Goal: Task Accomplishment & Management: Complete application form

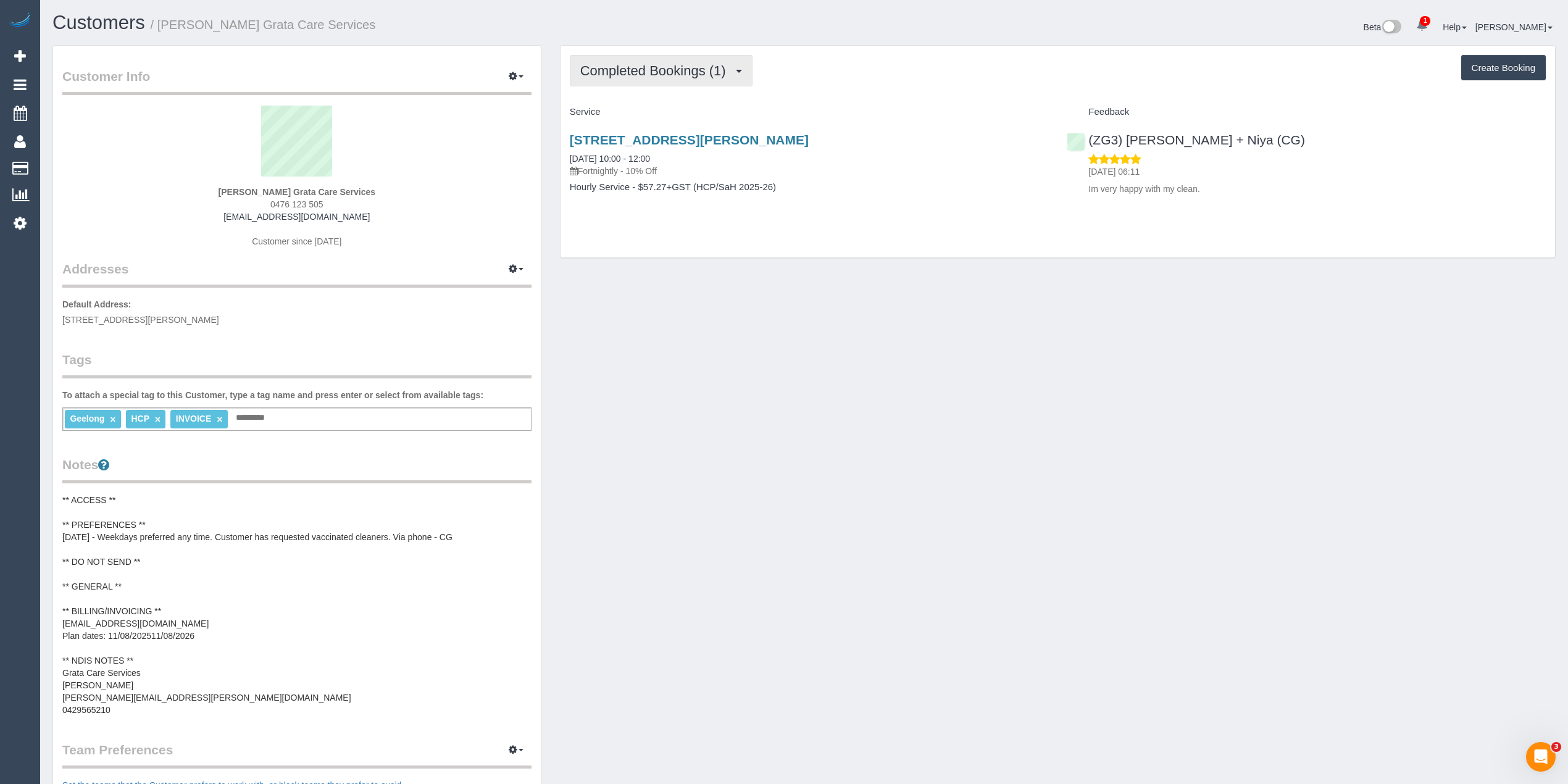
click at [635, 66] on span "Completed Bookings (1)" at bounding box center [656, 70] width 152 height 16
click at [665, 111] on link "Upcoming Bookings (11)" at bounding box center [636, 115] width 131 height 16
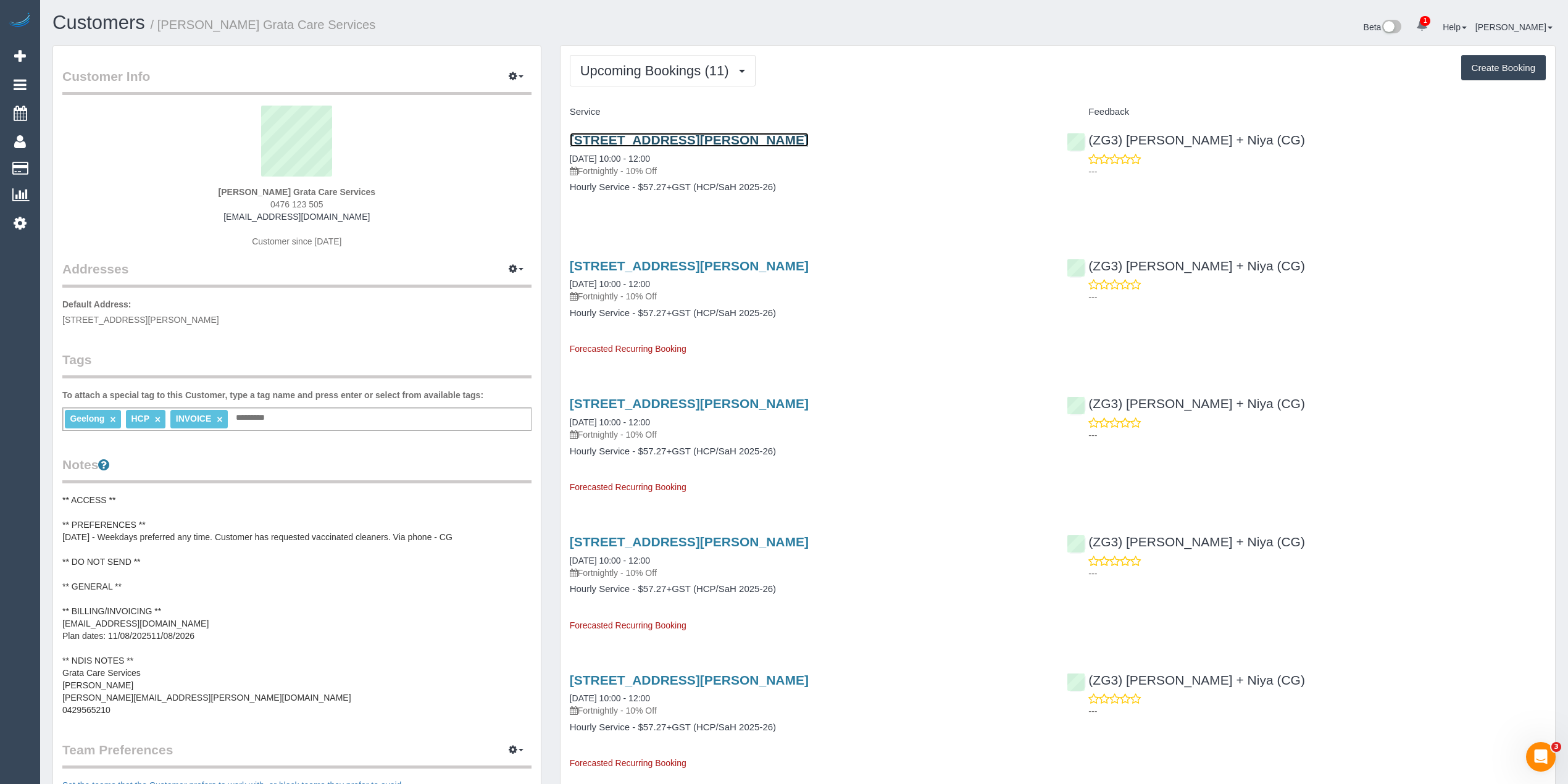
click at [755, 140] on link "53 Massey Crescent, Curlewis, VIC 3222" at bounding box center [689, 139] width 239 height 14
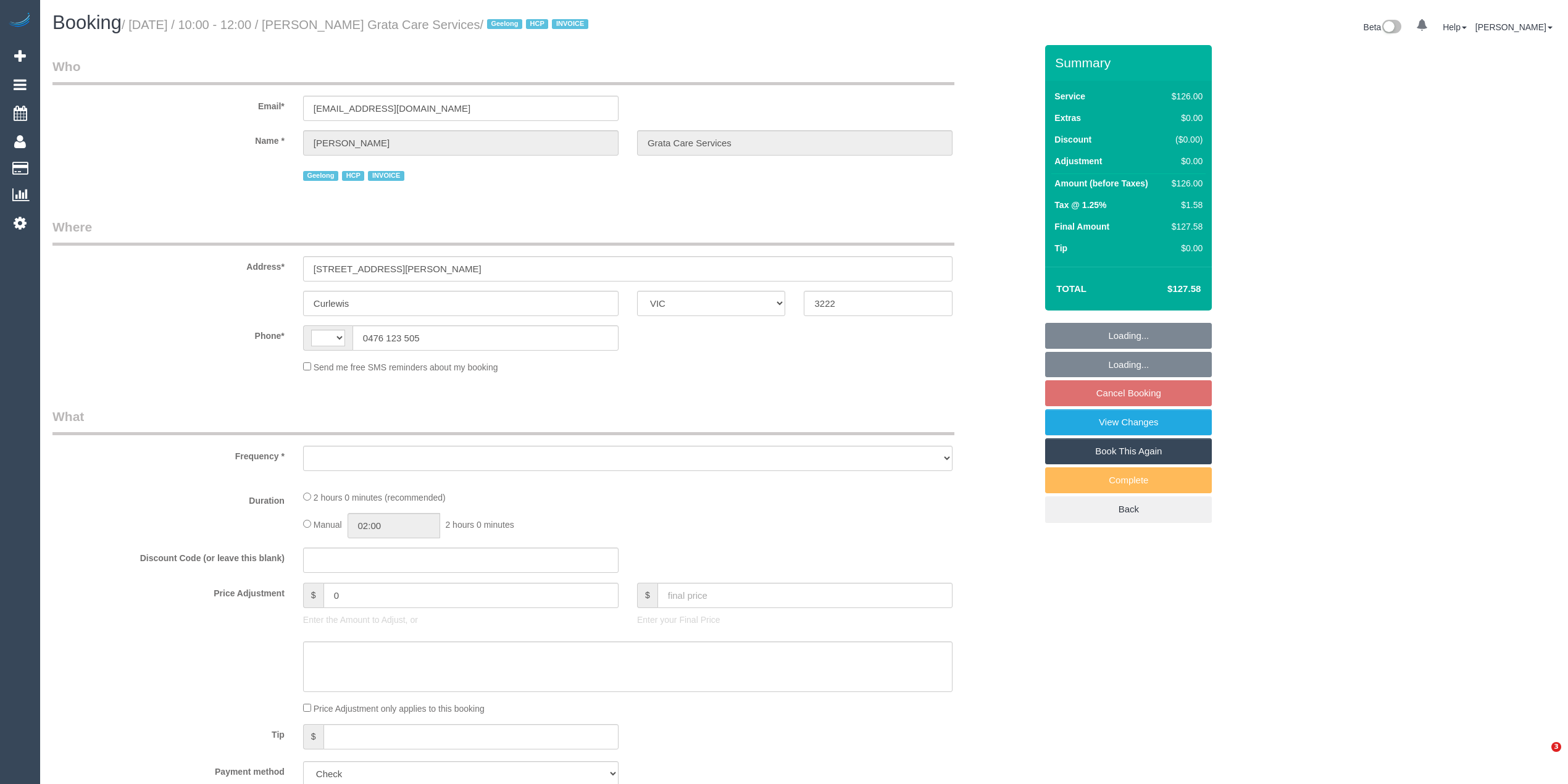
select select "VIC"
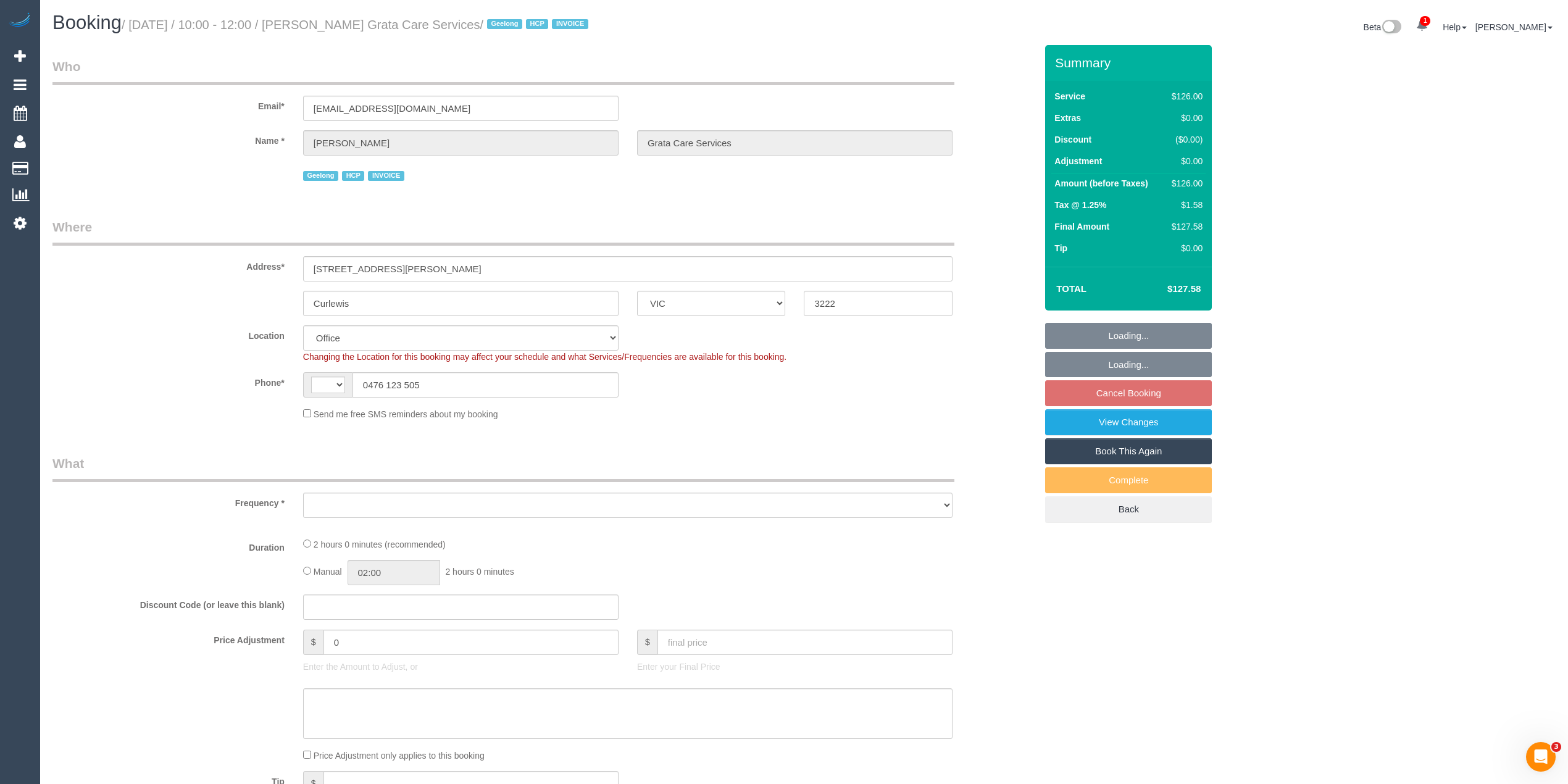
select select "string:AU"
select select "object:540"
select select "120"
select select "number:27"
select select "number:14"
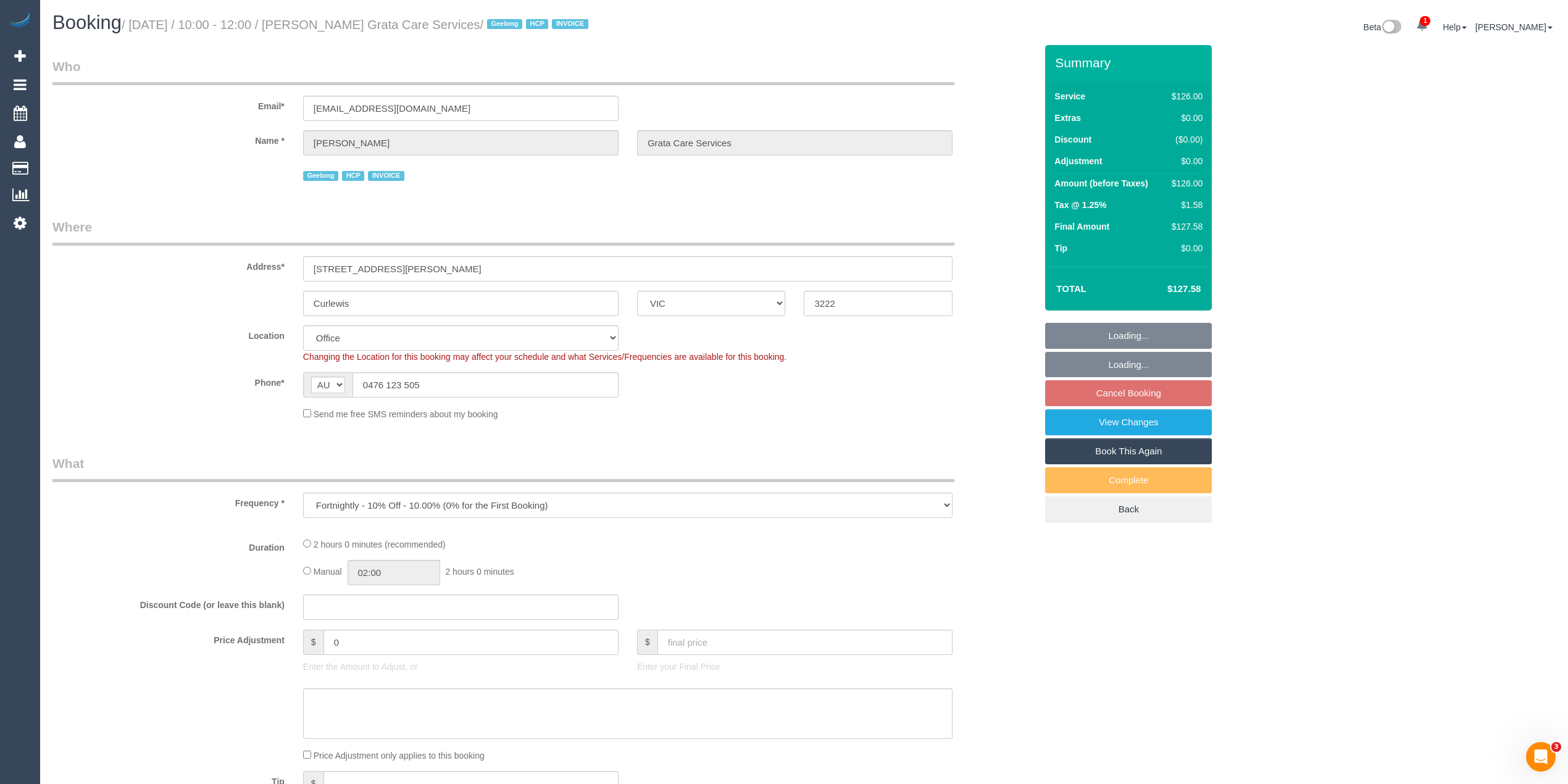
select select "number:19"
select select "number:36"
select select "number:35"
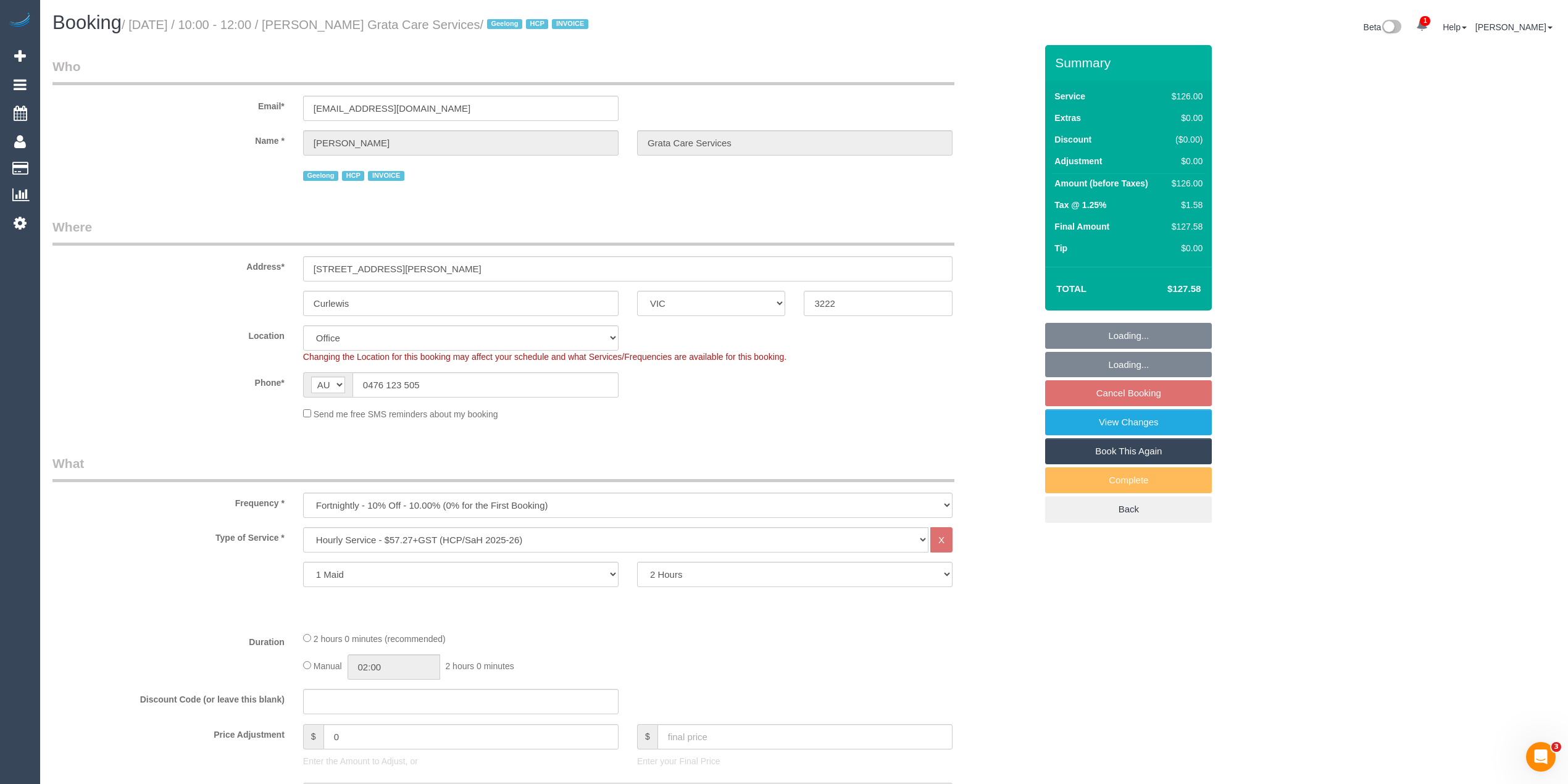
select select "object:1891"
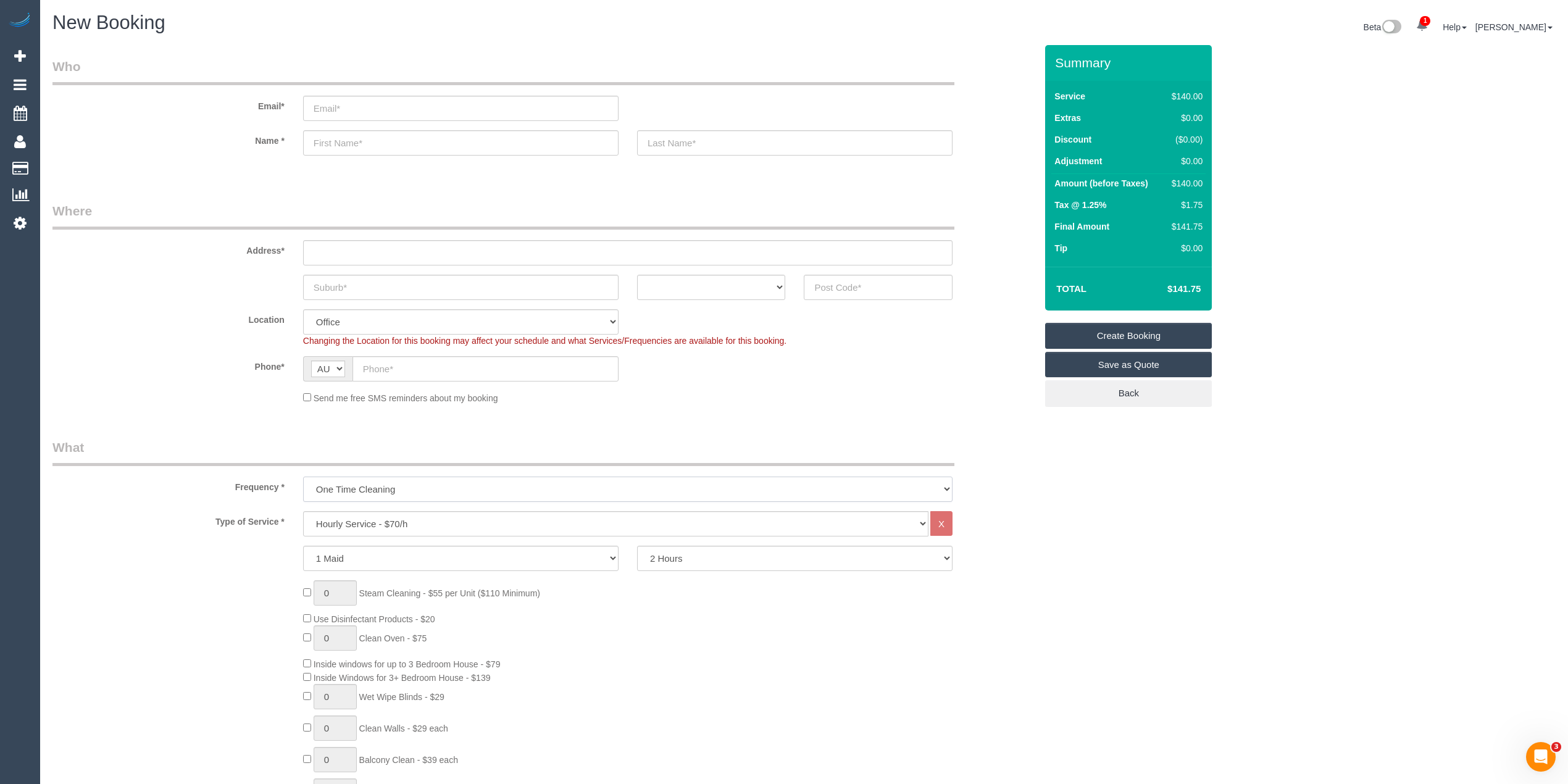
click at [400, 492] on select "One Time Cleaning Weekly - 10% Off - 10.00% (0% for the First Booking) Fortnigh…" at bounding box center [628, 490] width 650 height 26
click at [412, 513] on select "Hourly Service - $70/h Hourly Service - $65/h Hourly Service - $60/h Hourly Ser…" at bounding box center [616, 524] width 626 height 26
drag, startPoint x: 398, startPoint y: 519, endPoint x: 402, endPoint y: 513, distance: 7.2
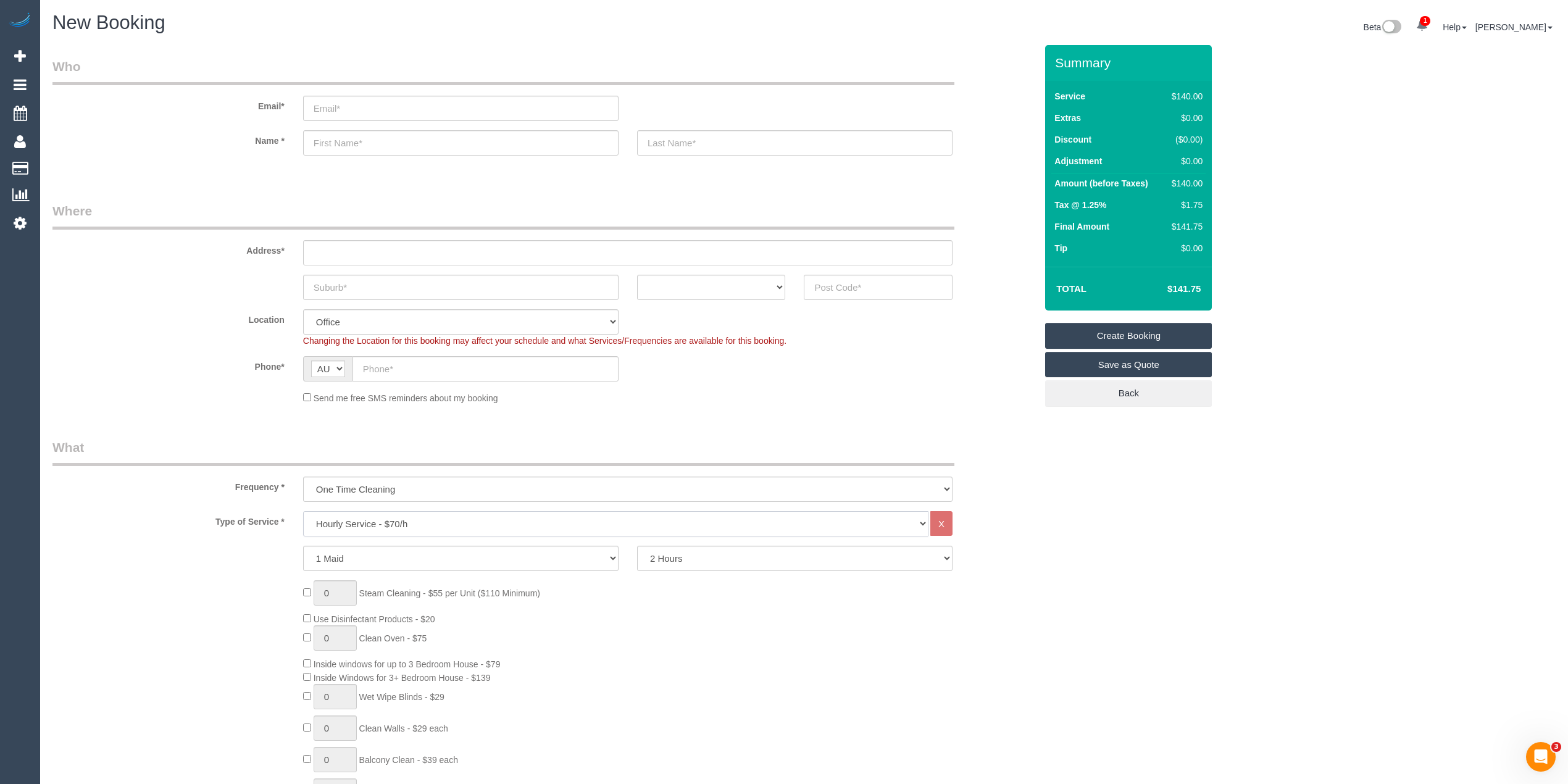
click at [398, 519] on select "Hourly Service - $70/h Hourly Service - $65/h Hourly Service - $60/h Hourly Ser…" at bounding box center [616, 524] width 626 height 26
select select "211"
click at [303, 511] on select "Hourly Service - $70/h Hourly Service - $65/h Hourly Service - $60/h Hourly Ser…" at bounding box center [616, 524] width 626 height 26
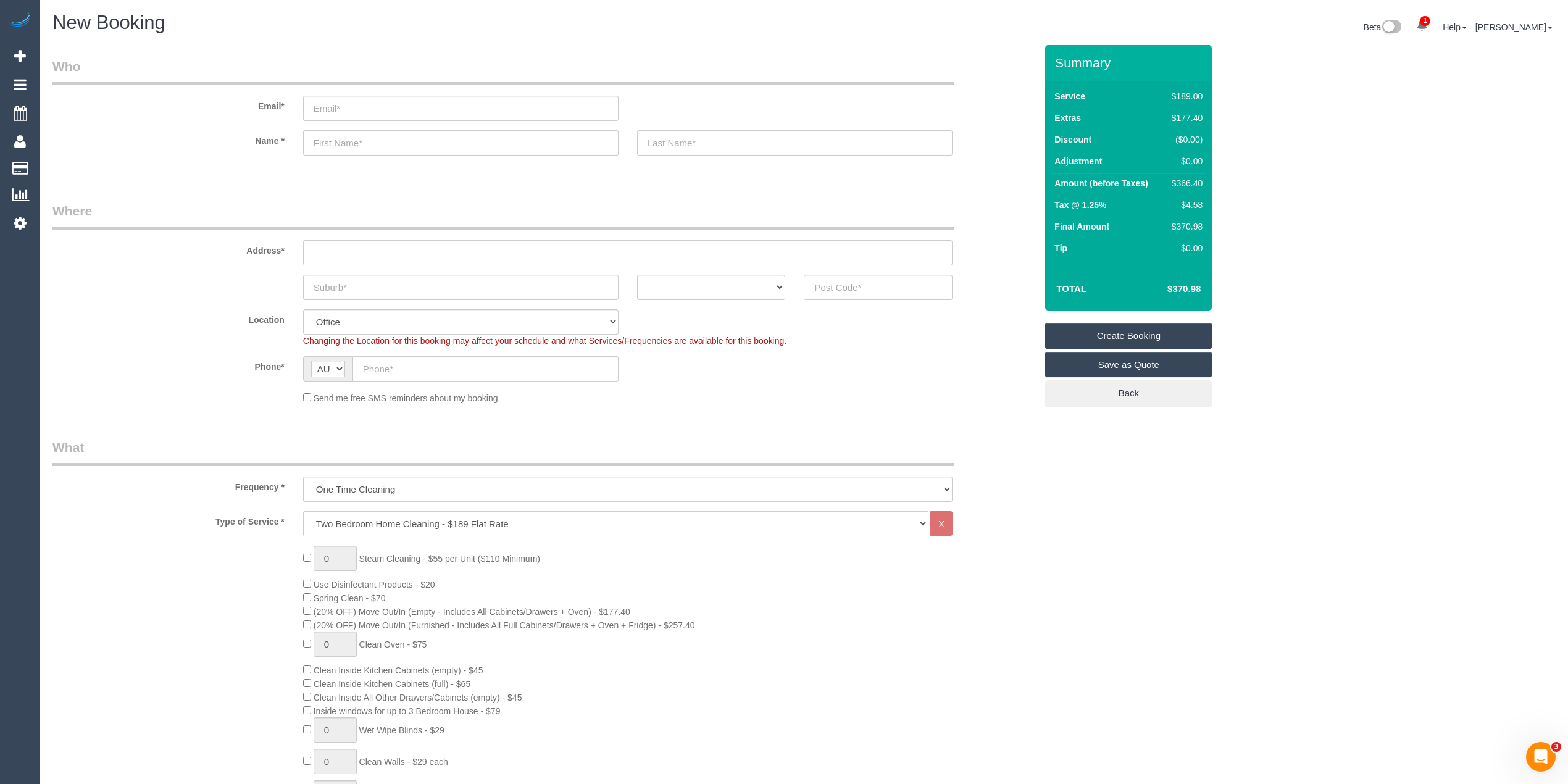
click at [1191, 183] on div "$366.40" at bounding box center [1184, 183] width 36 height 12
copy div "366.40"
click at [372, 107] on input "email" at bounding box center [460, 109] width 316 height 26
paste input "[EMAIL_ADDRESS][DOMAIN_NAME]"
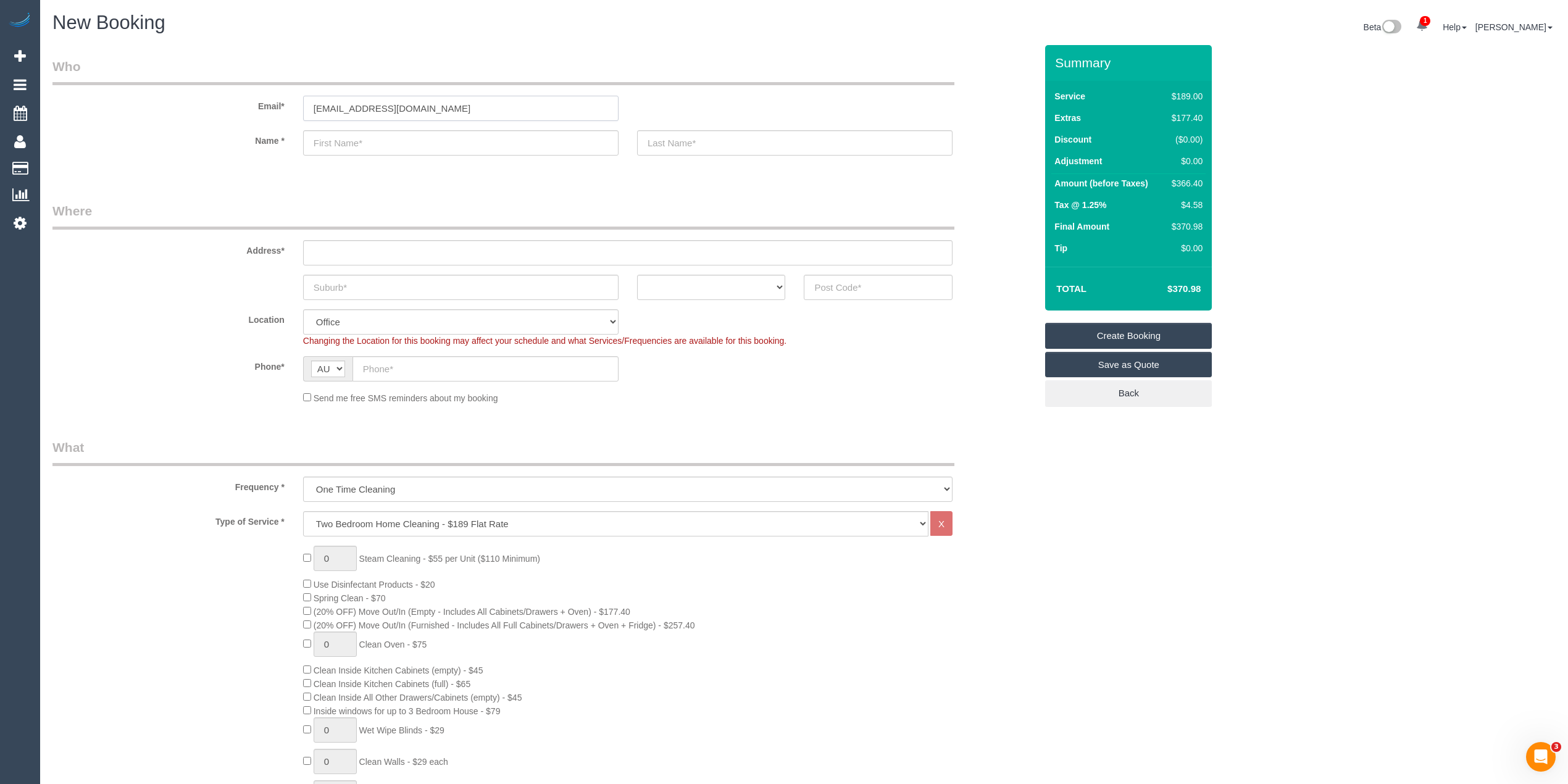
type input "[EMAIL_ADDRESS][DOMAIN_NAME]"
click at [391, 144] on input "text" at bounding box center [460, 144] width 316 height 26
click at [365, 142] on input "text" at bounding box center [460, 144] width 316 height 26
paste input "[PERSON_NAME]"
type input "Mary Visal"
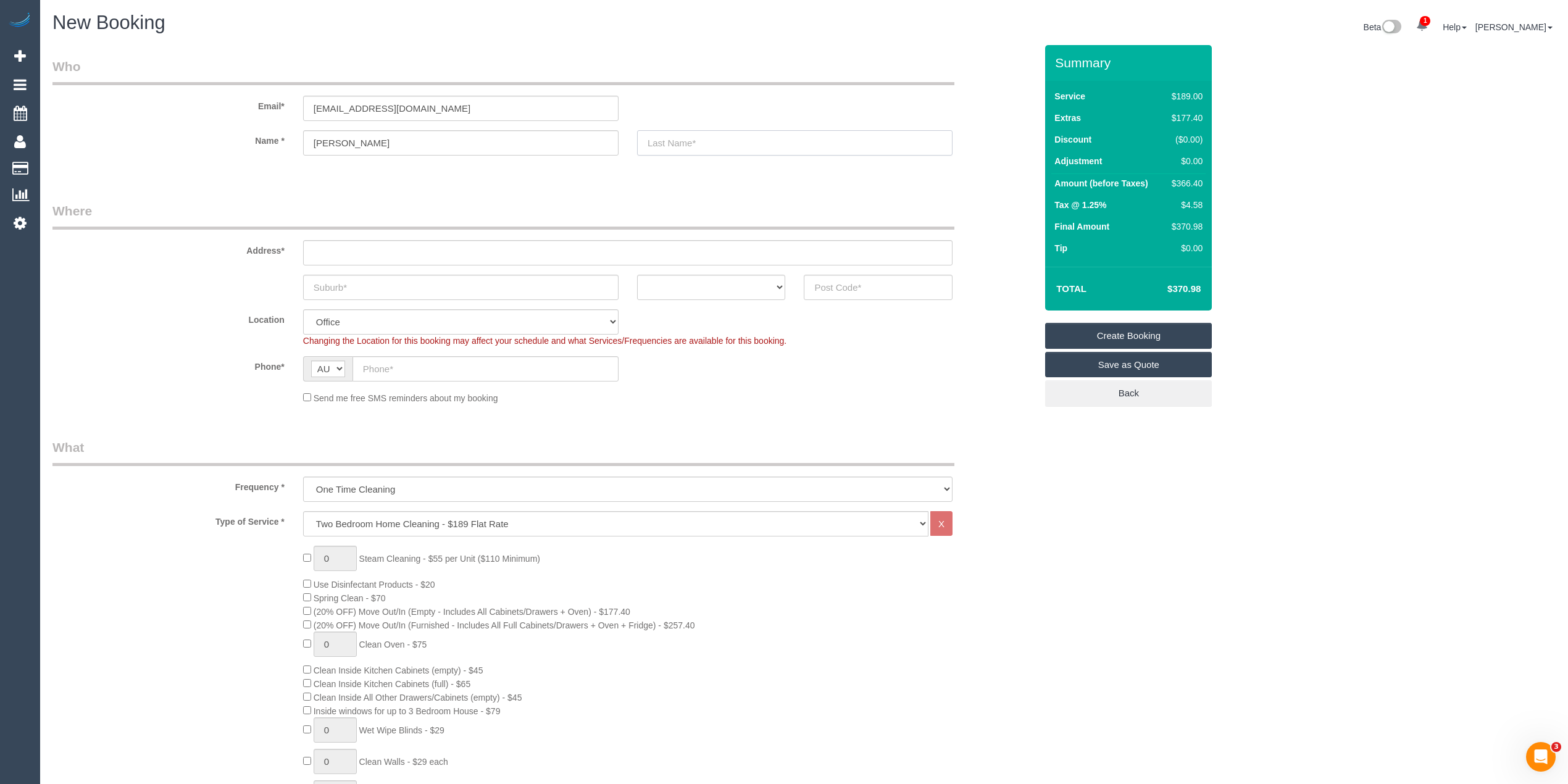
click at [727, 144] on input "text" at bounding box center [794, 144] width 316 height 26
type input "Hammond Care"
click at [379, 248] on input "text" at bounding box center [628, 253] width 650 height 26
paste input "7 Cherie Street"
type input "7 Cherie Street"
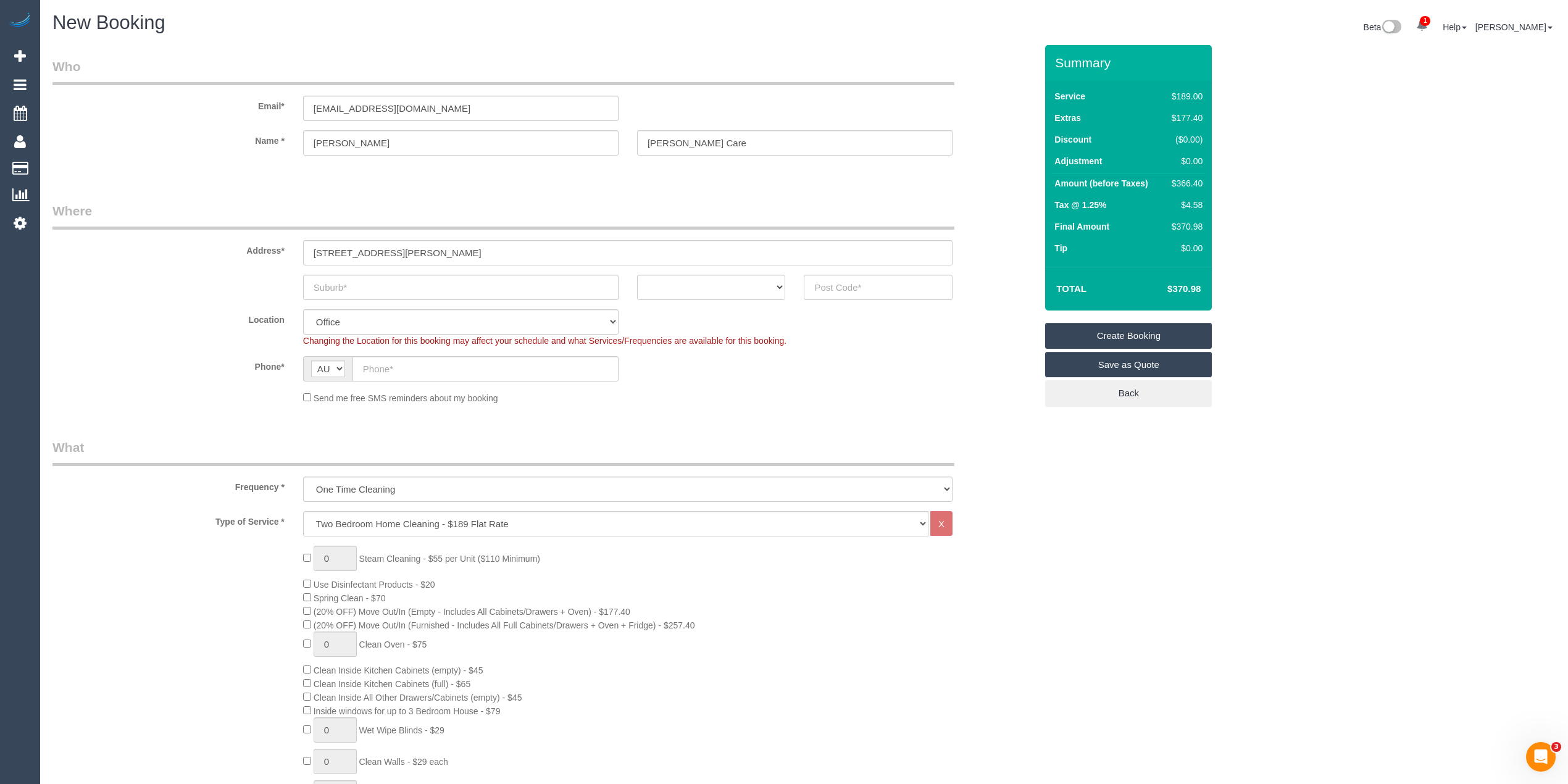
click at [354, 265] on sui-booking-address "Address* 7 Cherie Street ACT NSW NT QLD SA TAS VIC WA" at bounding box center [544, 250] width 984 height 98
click at [363, 284] on input "text" at bounding box center [460, 288] width 316 height 26
paste input "Tullamarine"
type input "Tullamarine"
click at [697, 282] on select "ACT NSW NT QLD SA TAS VIC WA" at bounding box center [711, 288] width 149 height 26
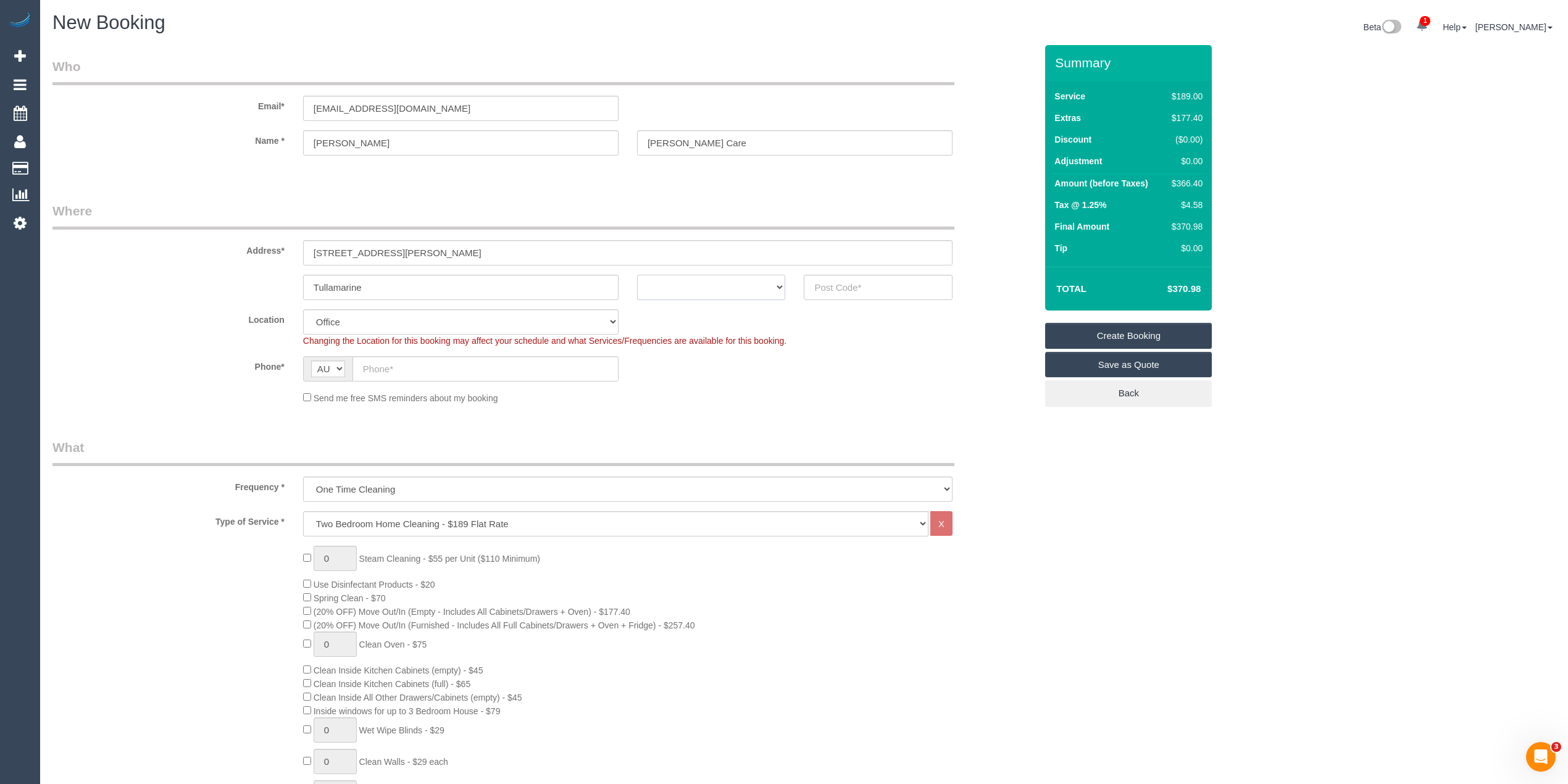
select select "VIC"
click at [637, 275] on select "ACT NSW NT QLD SA TAS VIC WA" at bounding box center [711, 288] width 149 height 26
click at [837, 285] on input "text" at bounding box center [878, 288] width 149 height 26
type input "3043"
select select "49"
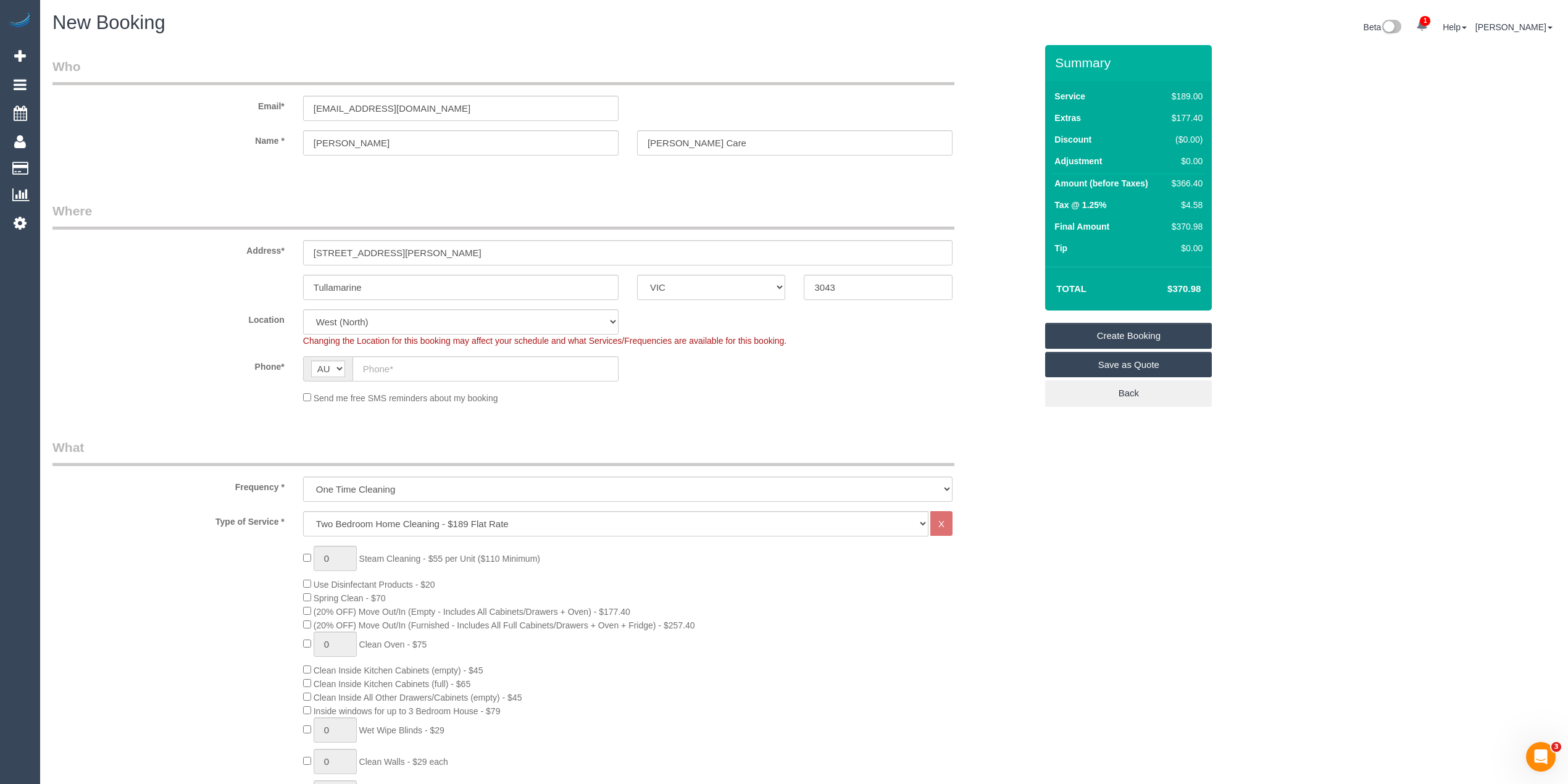
select select "object:2193"
click at [408, 361] on input "text" at bounding box center [485, 369] width 266 height 26
paste input "0431 981 940"
type input "0431 981 940"
click at [391, 485] on select "One Time Cleaning Weekly - 10% Off - 10.00% (0% for the First Booking) Fortnigh…" at bounding box center [628, 490] width 650 height 26
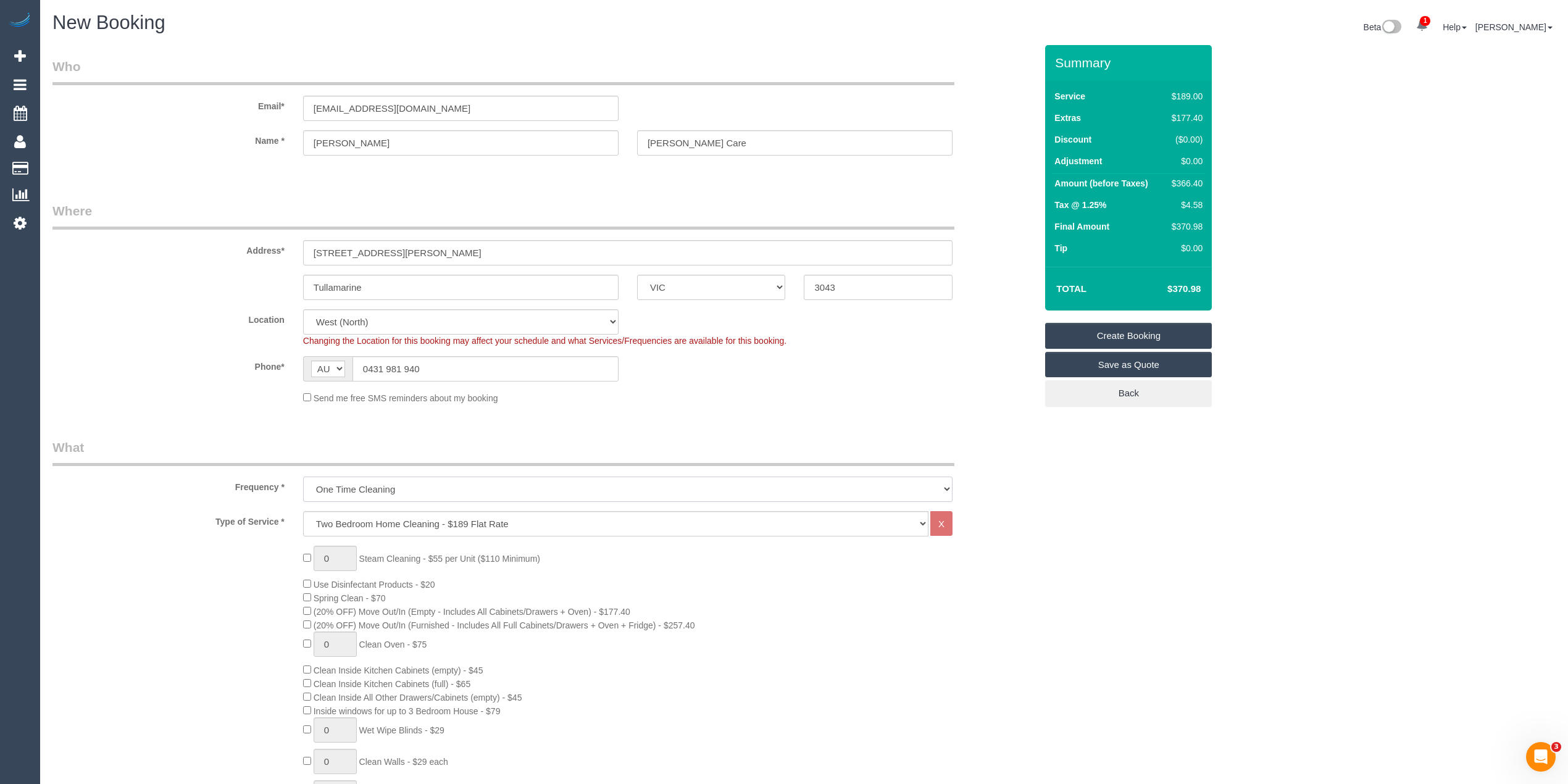
select select "object:2197"
click at [303, 477] on select "One Time Cleaning Weekly - 10% Off - 10.00% (0% for the First Booking) Fortnigh…" at bounding box center [628, 490] width 650 height 26
click at [355, 524] on select "Hourly Service - $70/h Hourly Service - $65/h Hourly Service - $60/h Hourly Ser…" at bounding box center [616, 524] width 626 height 26
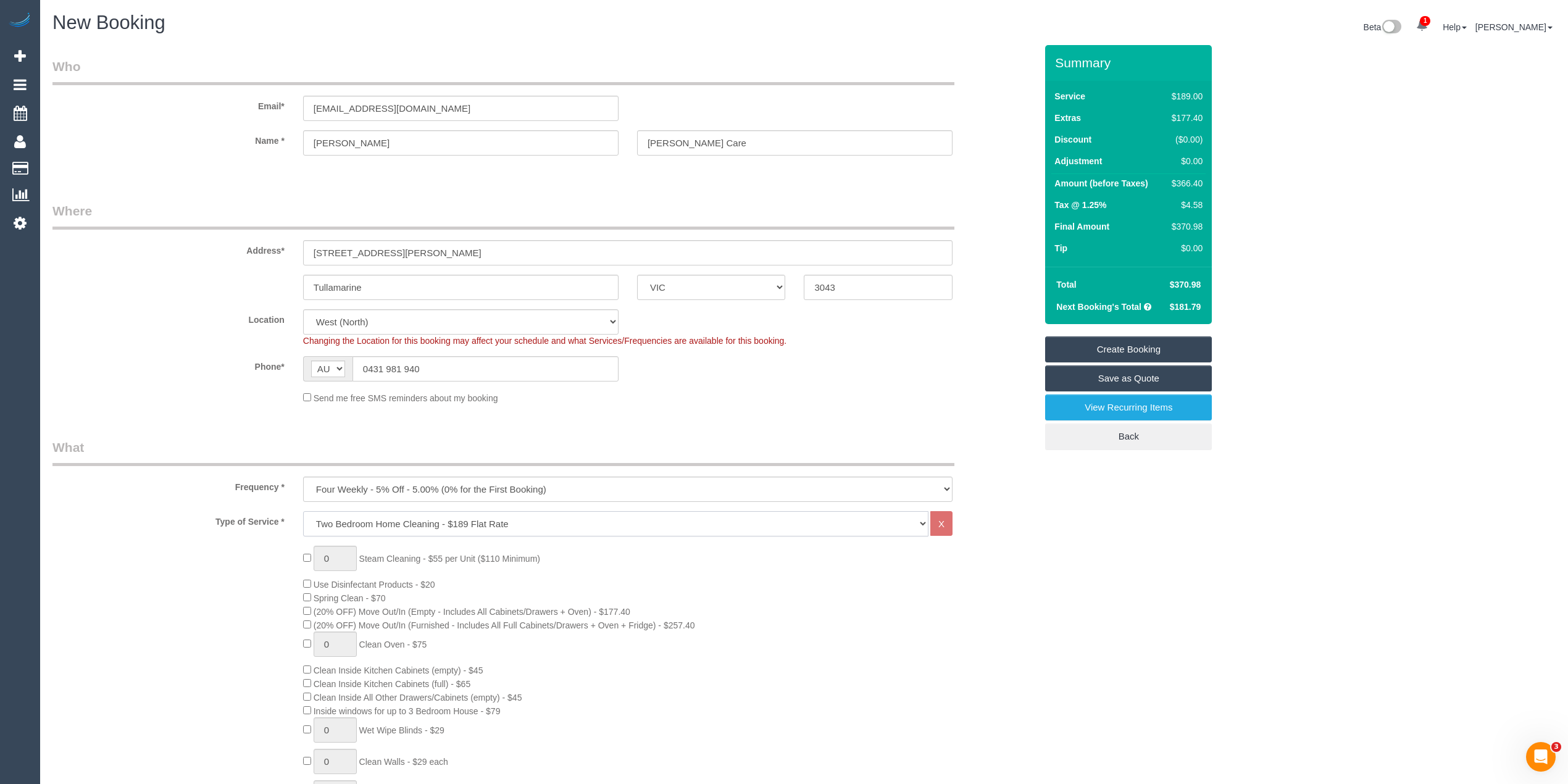
select select "308"
click at [303, 511] on select "Hourly Service - $70/h Hourly Service - $65/h Hourly Service - $60/h Hourly Ser…" at bounding box center [616, 524] width 626 height 26
select select "1"
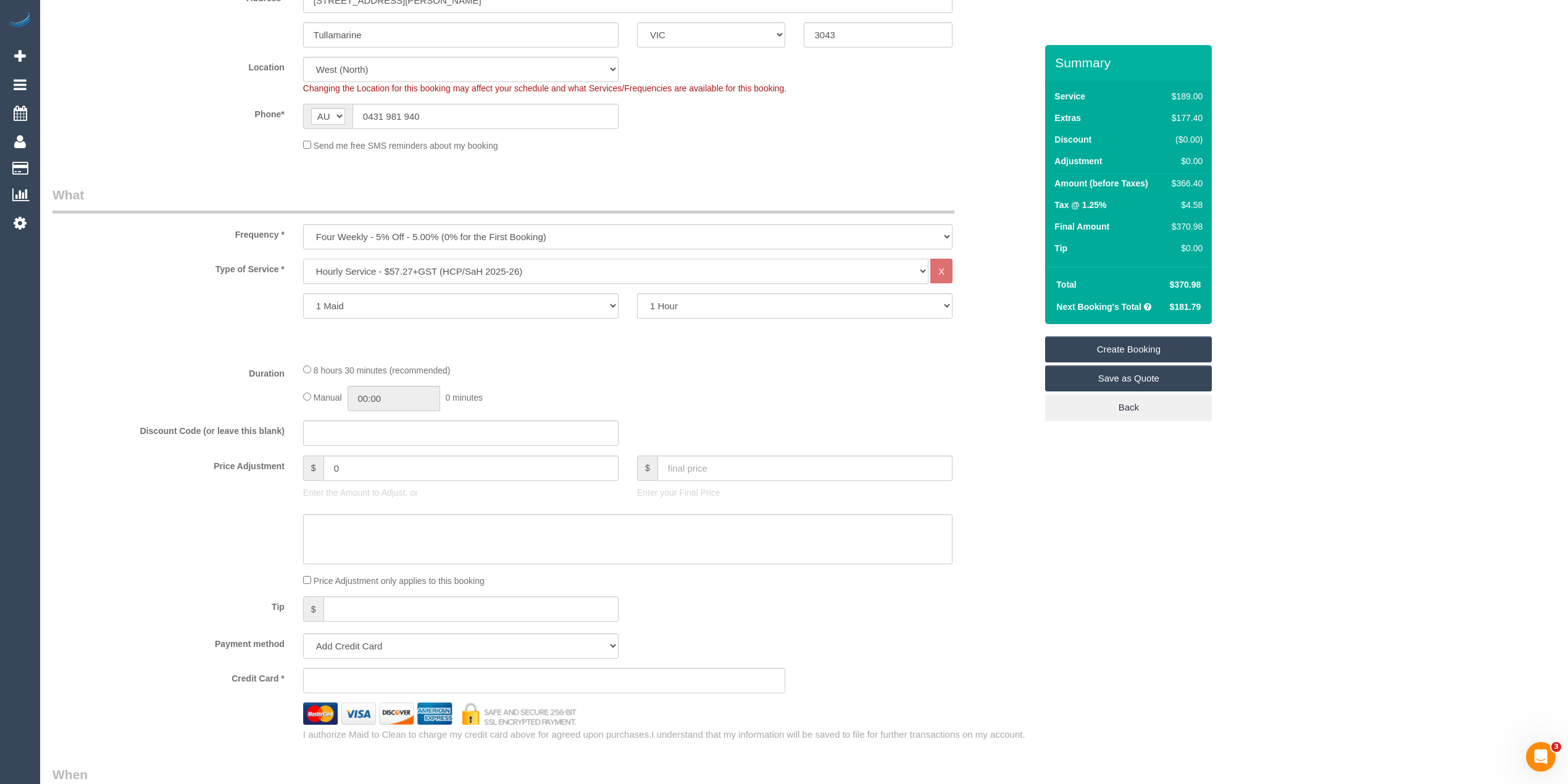
scroll to position [274, 0]
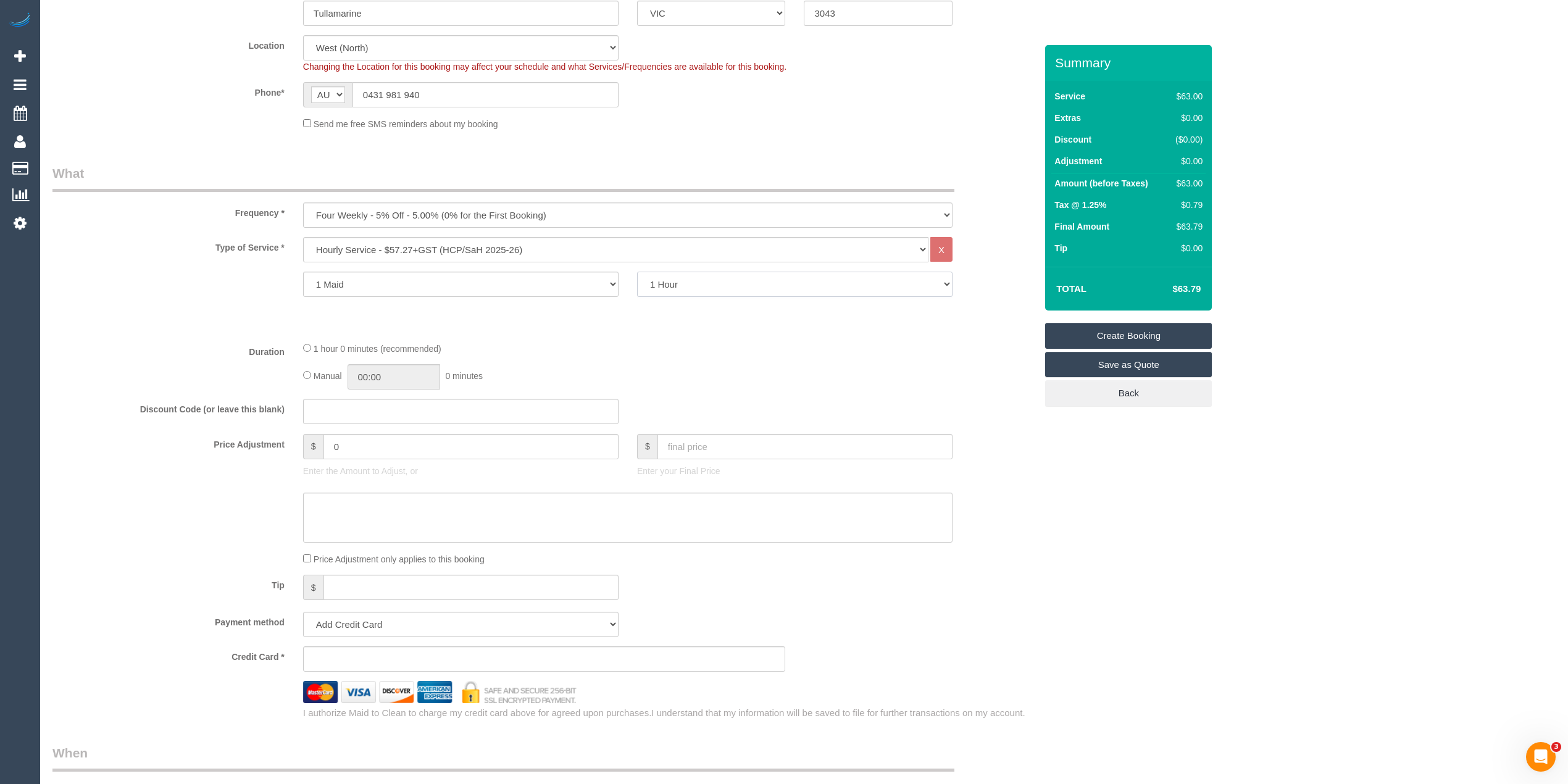
click at [665, 285] on select "1 Hour 1.5 Hour 2 Hours 2.5 Hours 3 Hours 3.5 Hours 4 Hours 4.5 Hours 5 Hours 5…" at bounding box center [794, 284] width 316 height 26
select select "120"
click at [637, 271] on select "1 Hour 1.5 Hour 2 Hours 2.5 Hours 3 Hours 3.5 Hours 4 Hours 4.5 Hours 5 Hours 5…" at bounding box center [794, 284] width 316 height 26
click at [669, 282] on select "1 Hour 1.5 Hour 2 Hours 2.5 Hours 3 Hours 3.5 Hours 4 Hours 4.5 Hours 5 Hours 5…" at bounding box center [794, 284] width 316 height 26
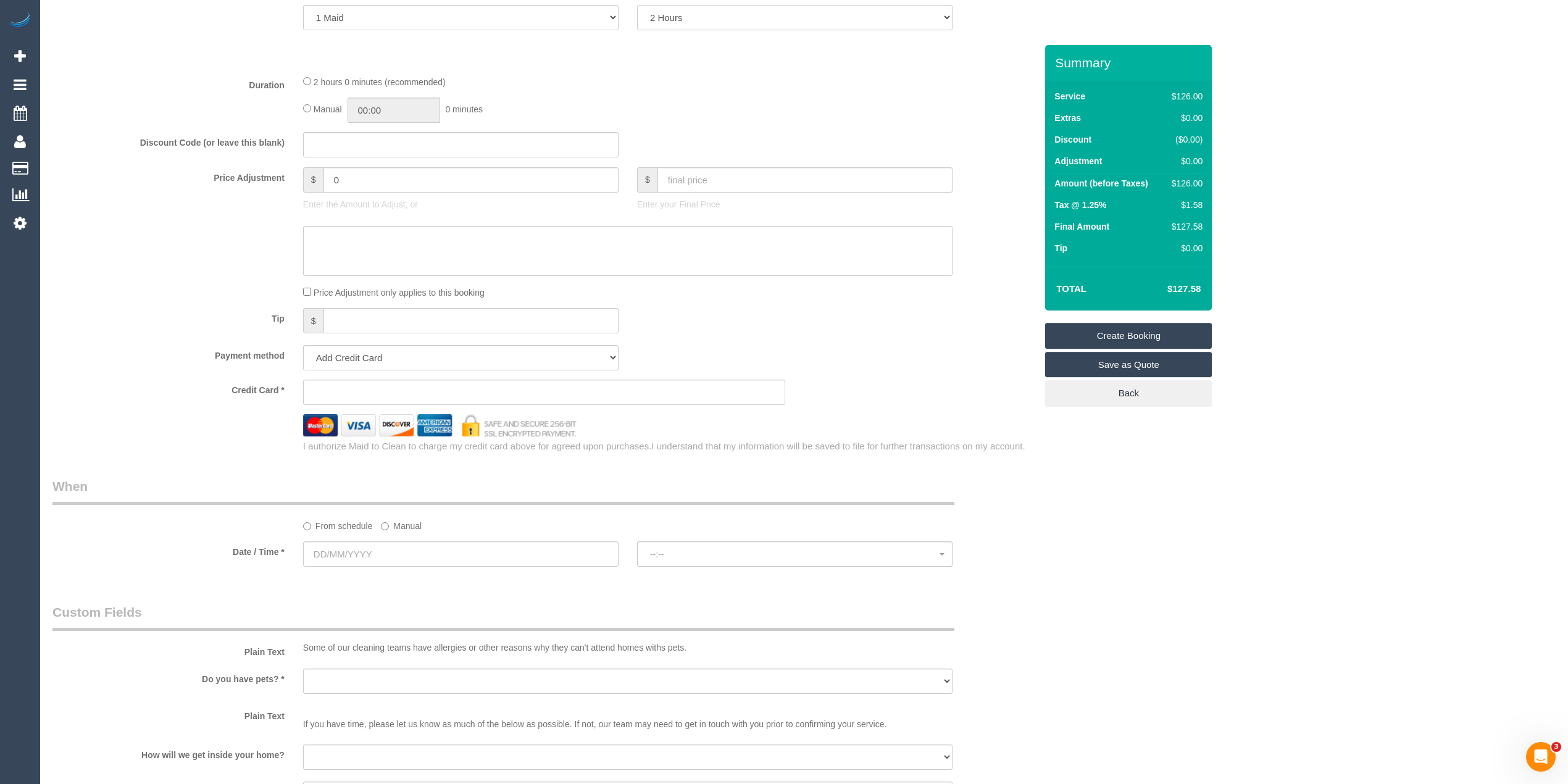
scroll to position [548, 0]
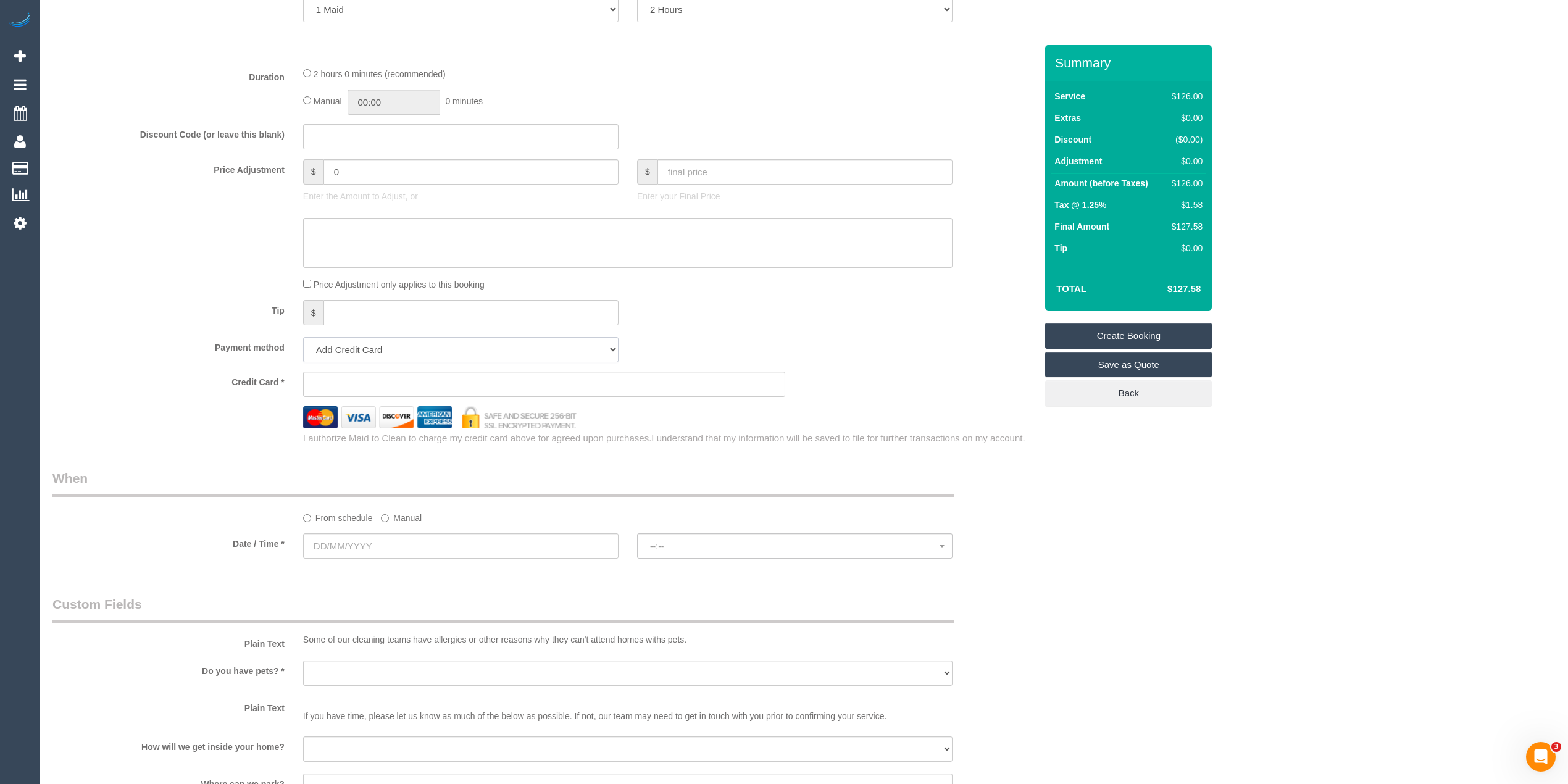
click at [357, 351] on select "Add Credit Card Cash Check Paypal" at bounding box center [460, 350] width 316 height 26
select select "string:check"
click at [303, 337] on select "Add Credit Card Cash Check Paypal" at bounding box center [460, 350] width 316 height 26
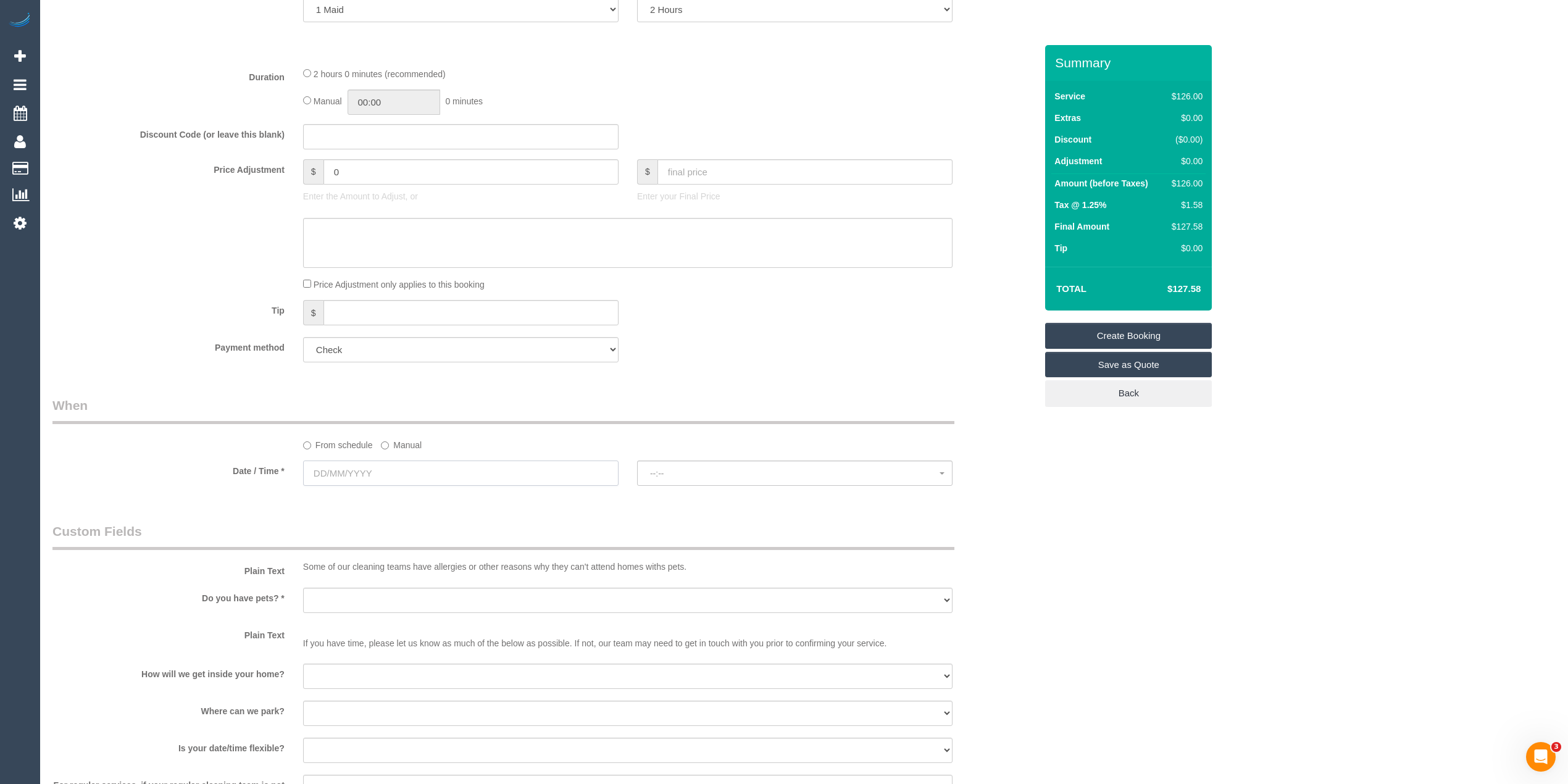
click at [342, 465] on input "text" at bounding box center [460, 473] width 316 height 26
click at [386, 614] on link "27" at bounding box center [385, 616] width 23 height 17
type input "27/08/2025"
click at [723, 463] on button "--:--" at bounding box center [794, 473] width 316 height 26
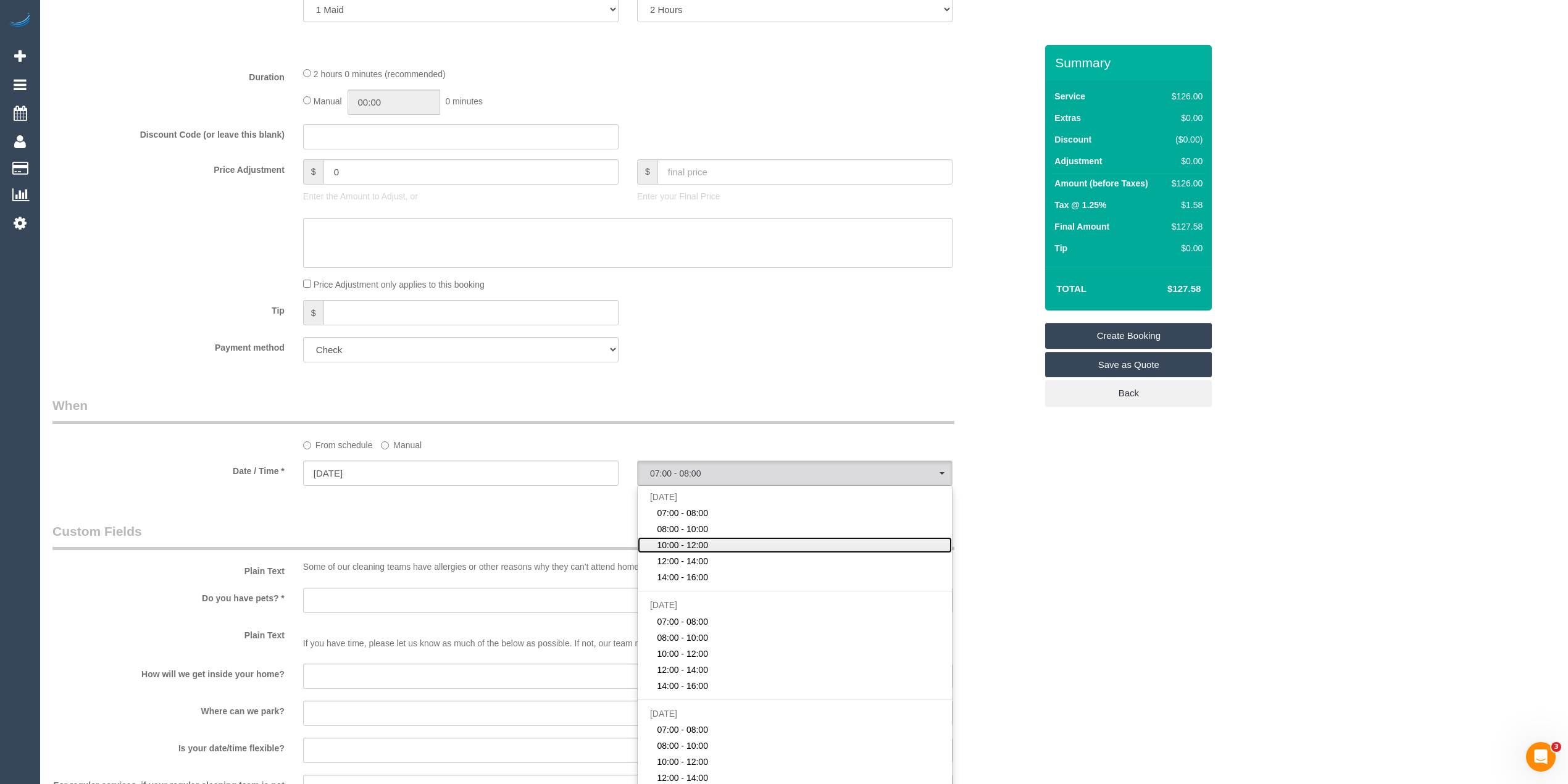
click at [709, 542] on link "10:00 - 12:00" at bounding box center [794, 545] width 314 height 16
select select "spot3"
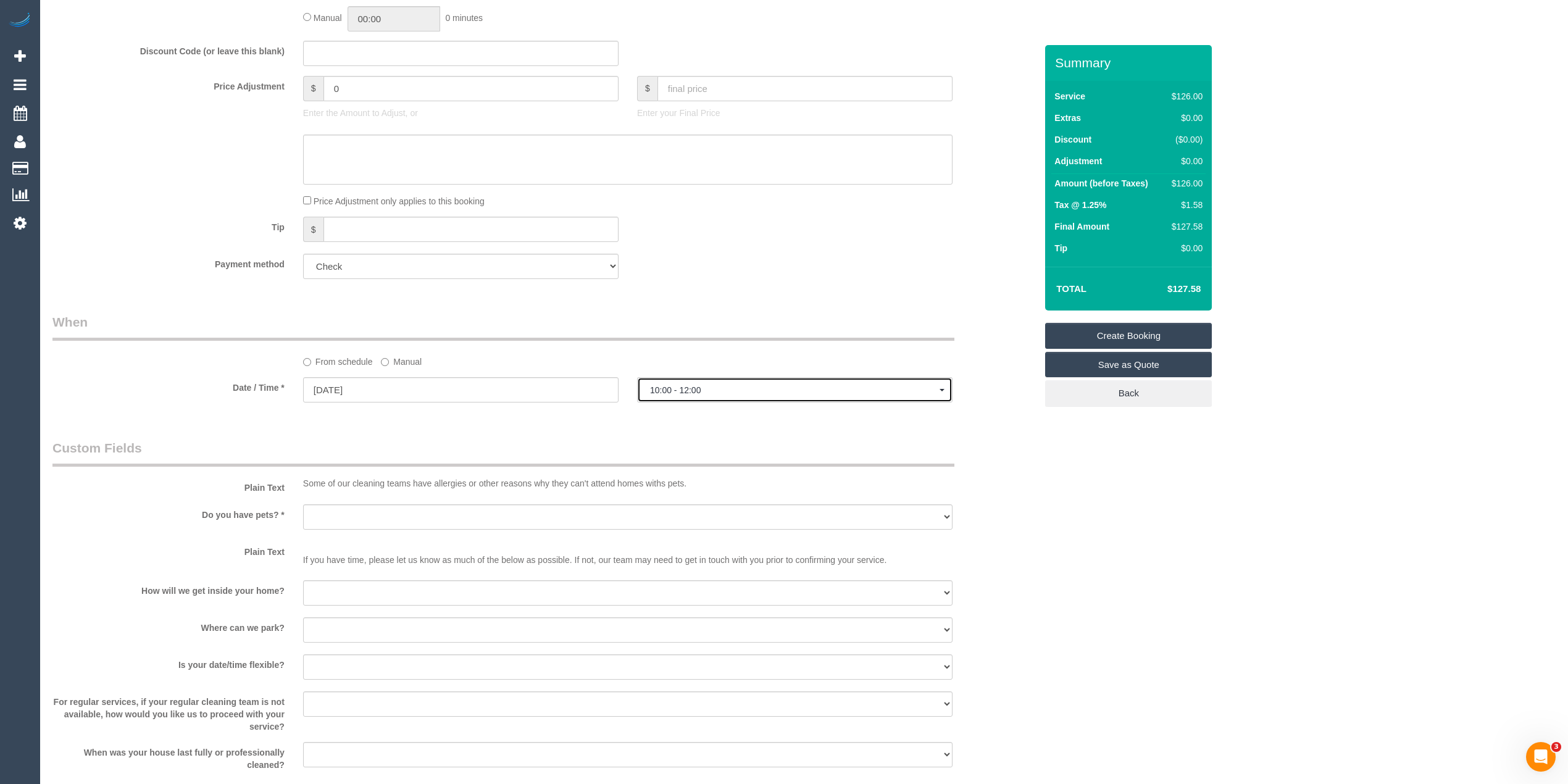
scroll to position [686, 0]
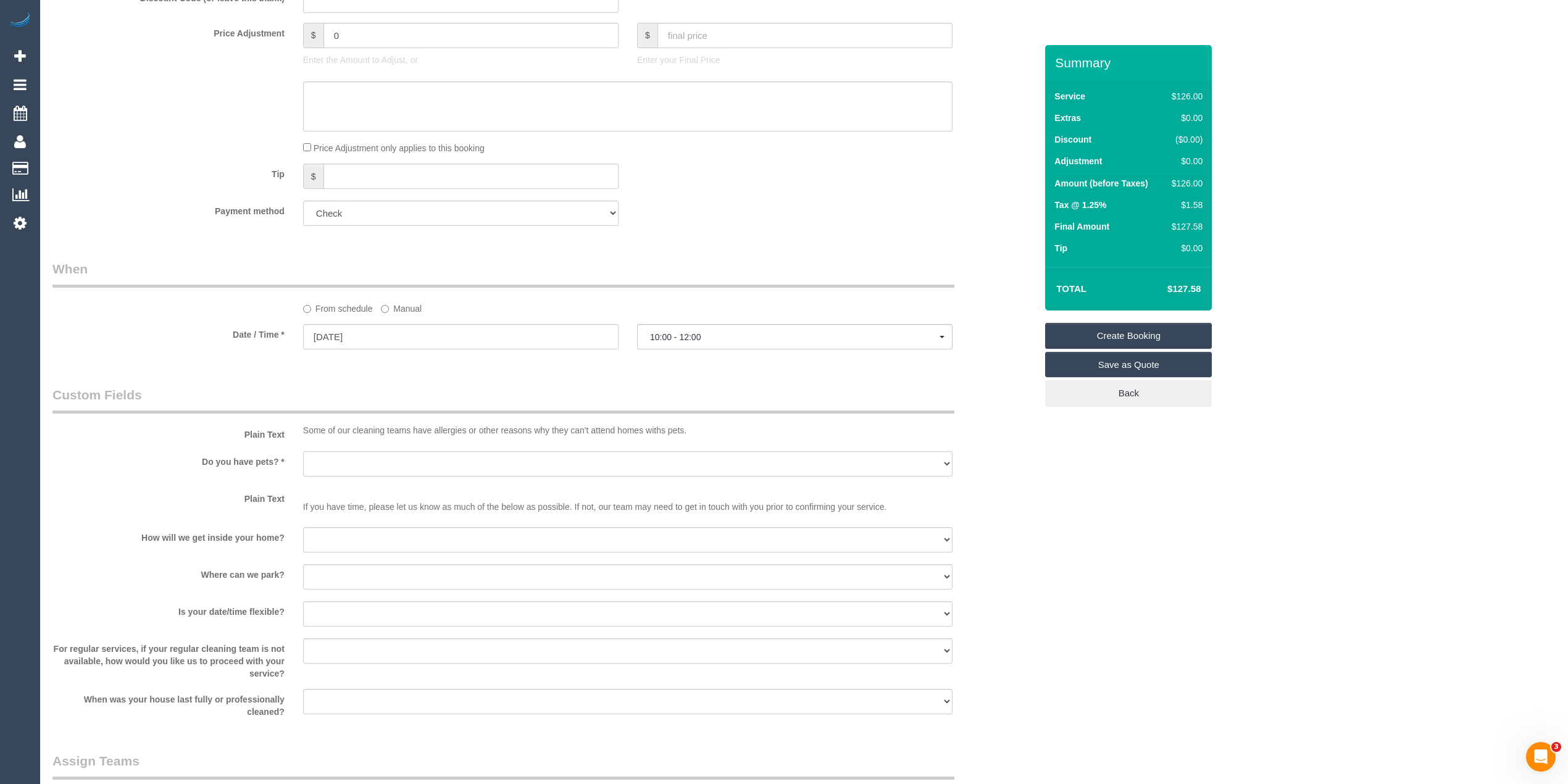
click at [335, 464] on select "Yes - Cats Yes - Dogs No pets Yes - Dogs and Cats Yes - Other" at bounding box center [628, 464] width 650 height 26
select select "number:28"
click at [303, 451] on select "Yes - Cats Yes - Dogs No pets Yes - Dogs and Cats Yes - Other" at bounding box center [628, 464] width 650 height 26
click at [335, 536] on select "I will be home Key will be left (please provide details below) Lock box/Access …" at bounding box center [628, 540] width 650 height 26
select select "number:14"
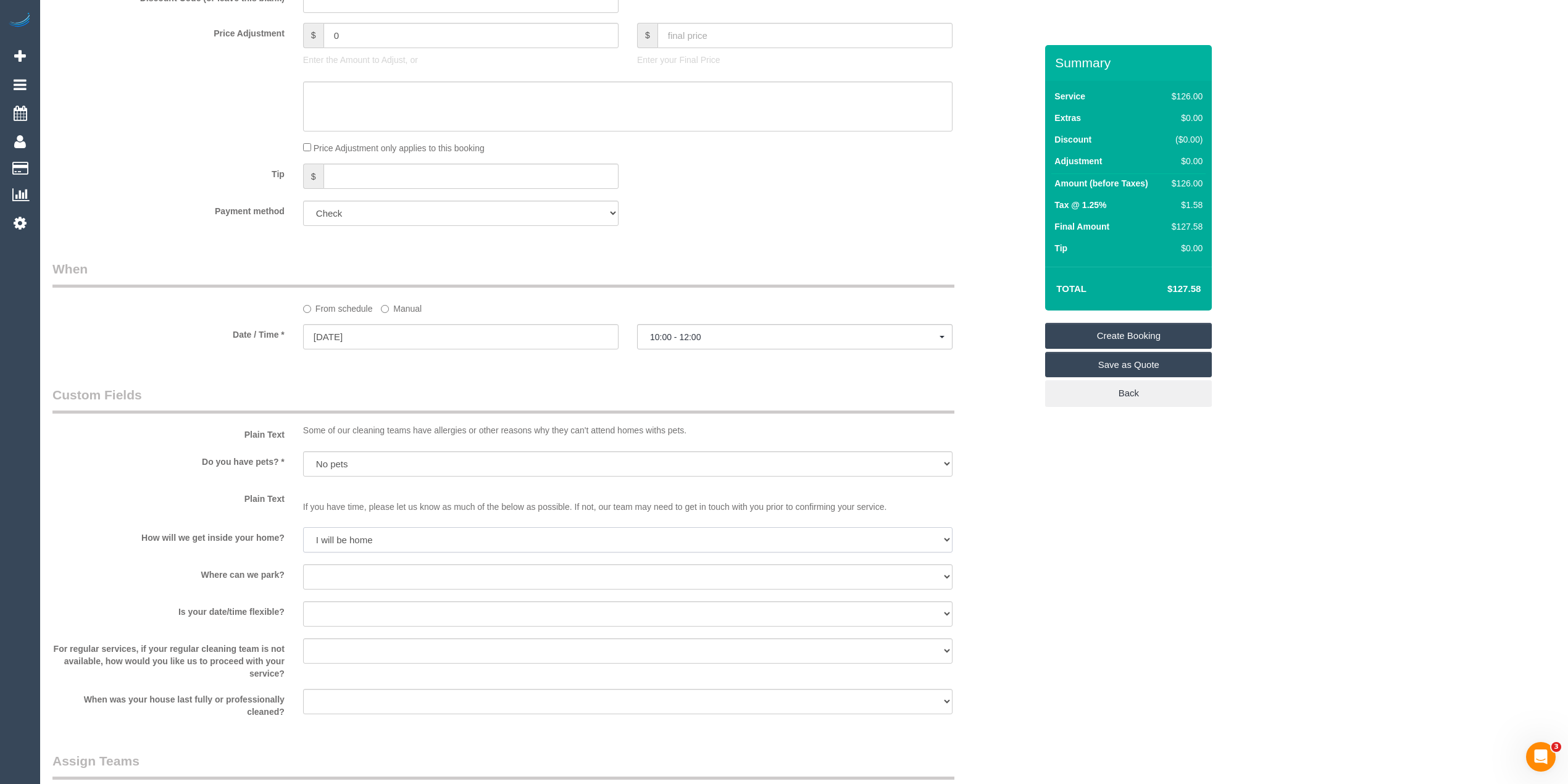
click at [303, 527] on select "I will be home Key will be left (please provide details below) Lock box/Access …" at bounding box center [628, 540] width 650 height 26
click at [329, 573] on select "I will provide parking on-site Free street parking Paid street parking (cost wi…" at bounding box center [628, 577] width 650 height 26
select select "number:19"
click at [303, 564] on select "I will provide parking on-site Free street parking Paid street parking (cost wi…" at bounding box center [628, 577] width 650 height 26
click at [331, 604] on select "Yes - date and time Yes - date but not time Yes - time but not date No - No fle…" at bounding box center [628, 614] width 650 height 26
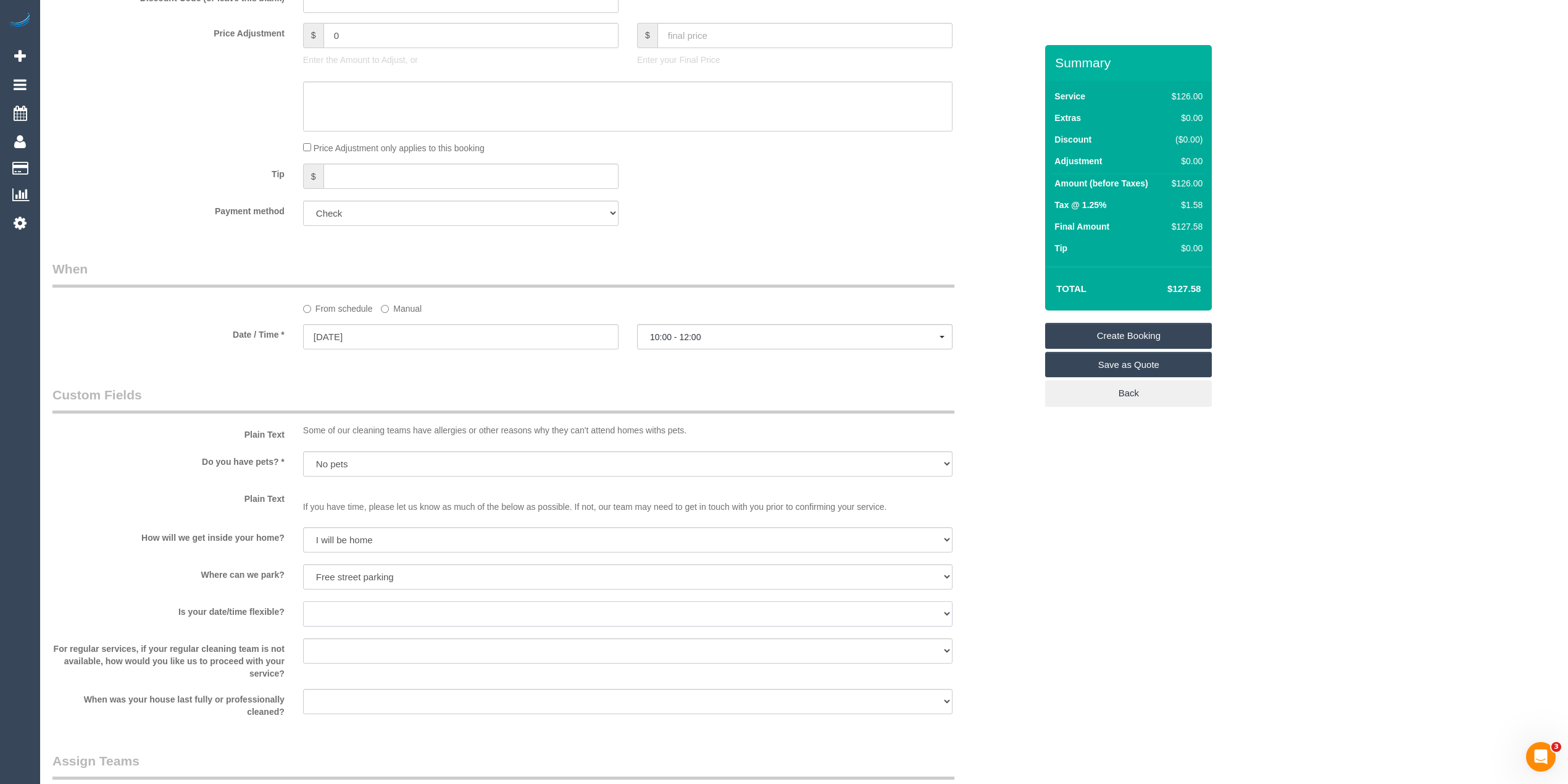
select select "number:36"
click at [303, 601] on select "Yes - date and time Yes - date but not time Yes - time but not date No - No fle…" at bounding box center [628, 614] width 650 height 26
click at [357, 640] on select "Arrange a cleaner to cover and do not bother you Arrange a cleaner to cover and…" at bounding box center [628, 651] width 650 height 26
click at [357, 645] on select "Arrange a cleaner to cover and do not bother you Arrange a cleaner to cover and…" at bounding box center [628, 651] width 650 height 26
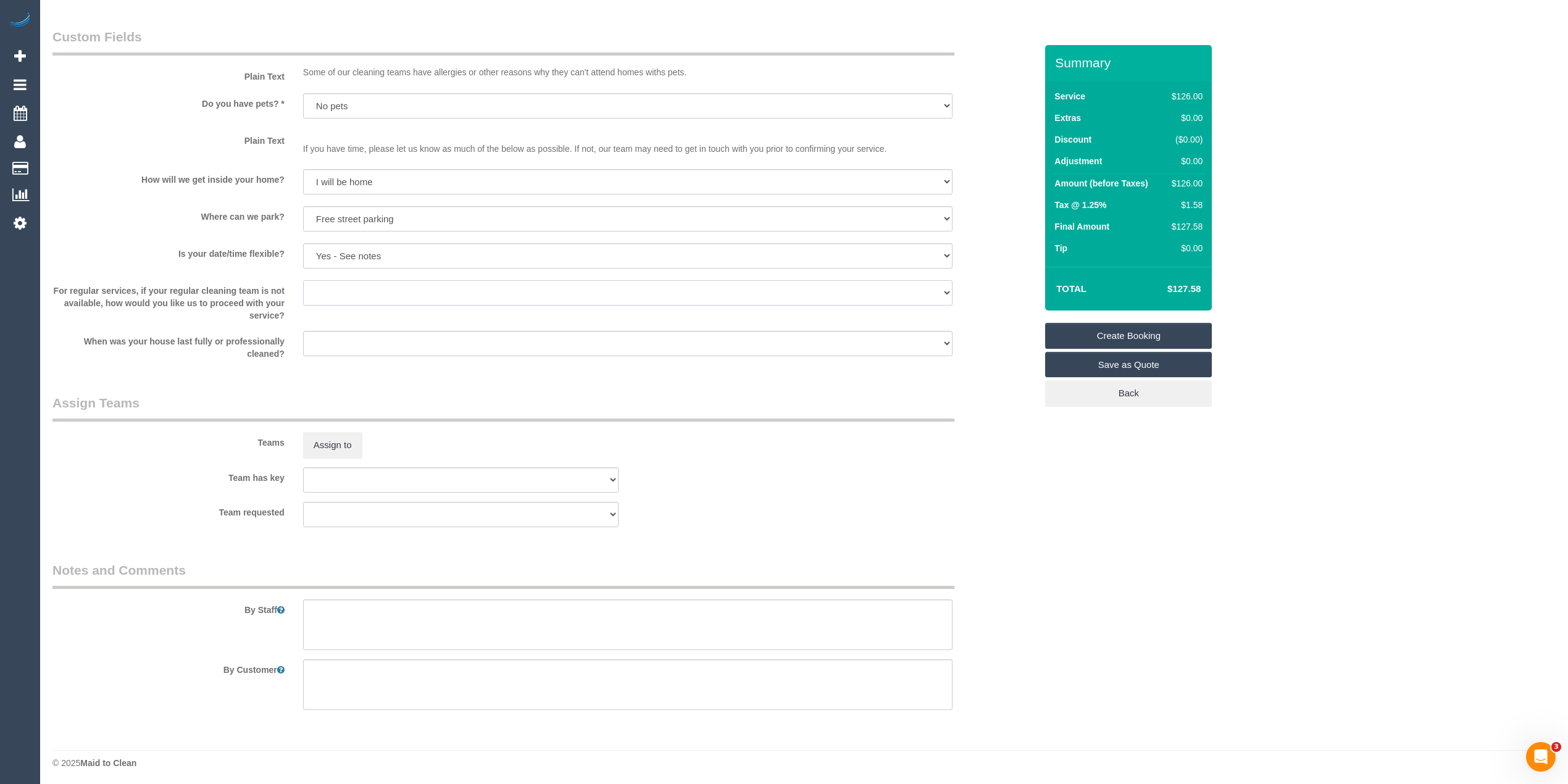
scroll to position [1044, 0]
click at [359, 640] on textarea at bounding box center [628, 623] width 650 height 51
paste textarea "showers, toilets, dusting, balcony swept, kitchen surfaces and floors"
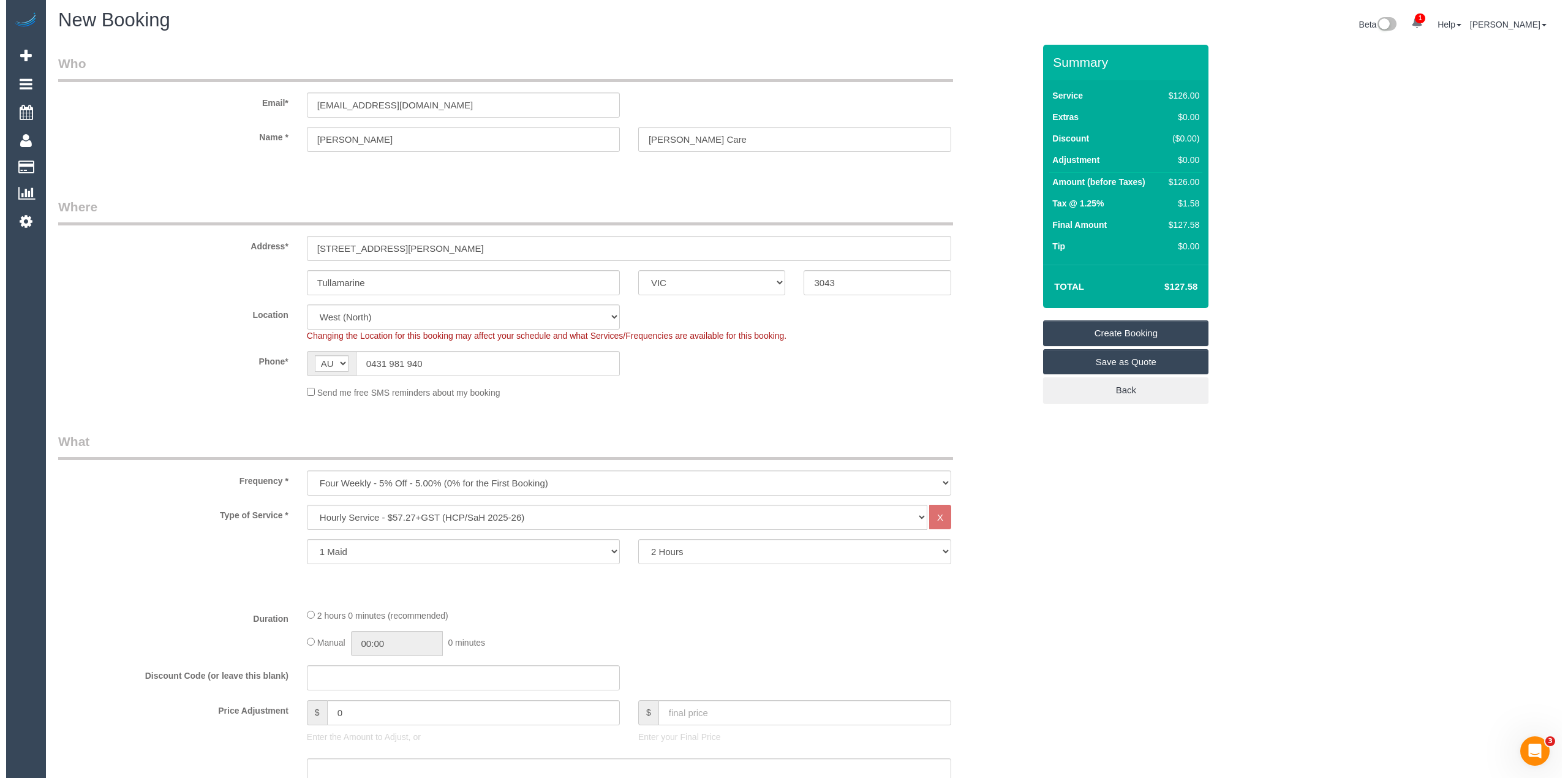
scroll to position [0, 0]
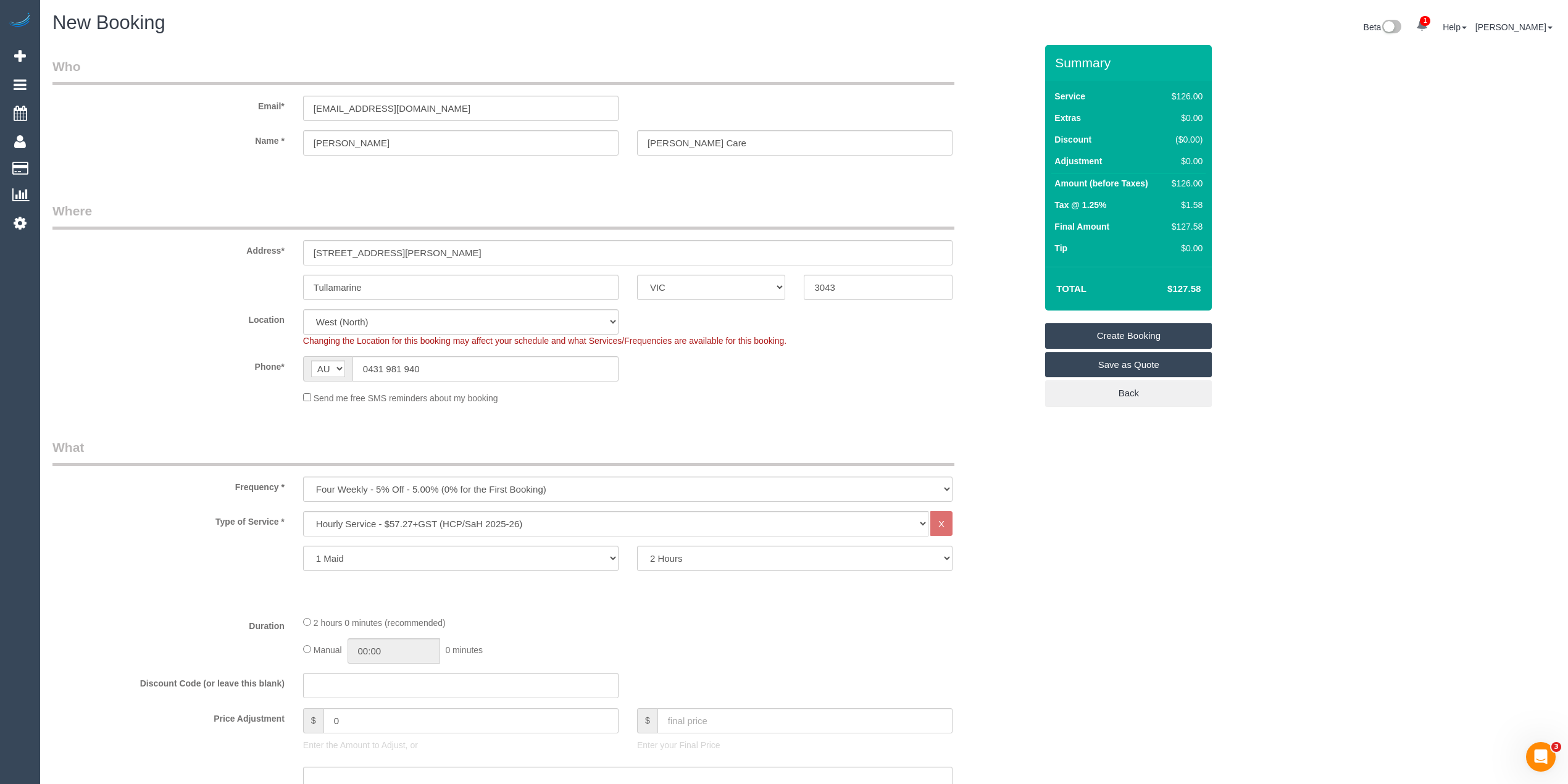
type textarea "showers, toilets, dusting, balcony swept, kitchen surfaces and floors"
drag, startPoint x: 438, startPoint y: 102, endPoint x: 258, endPoint y: 98, distance: 180.0
click at [258, 98] on div "Email* gpvisal@hotmail.com" at bounding box center [544, 88] width 1002 height 63
click at [1119, 329] on link "Create Booking" at bounding box center [1128, 336] width 167 height 26
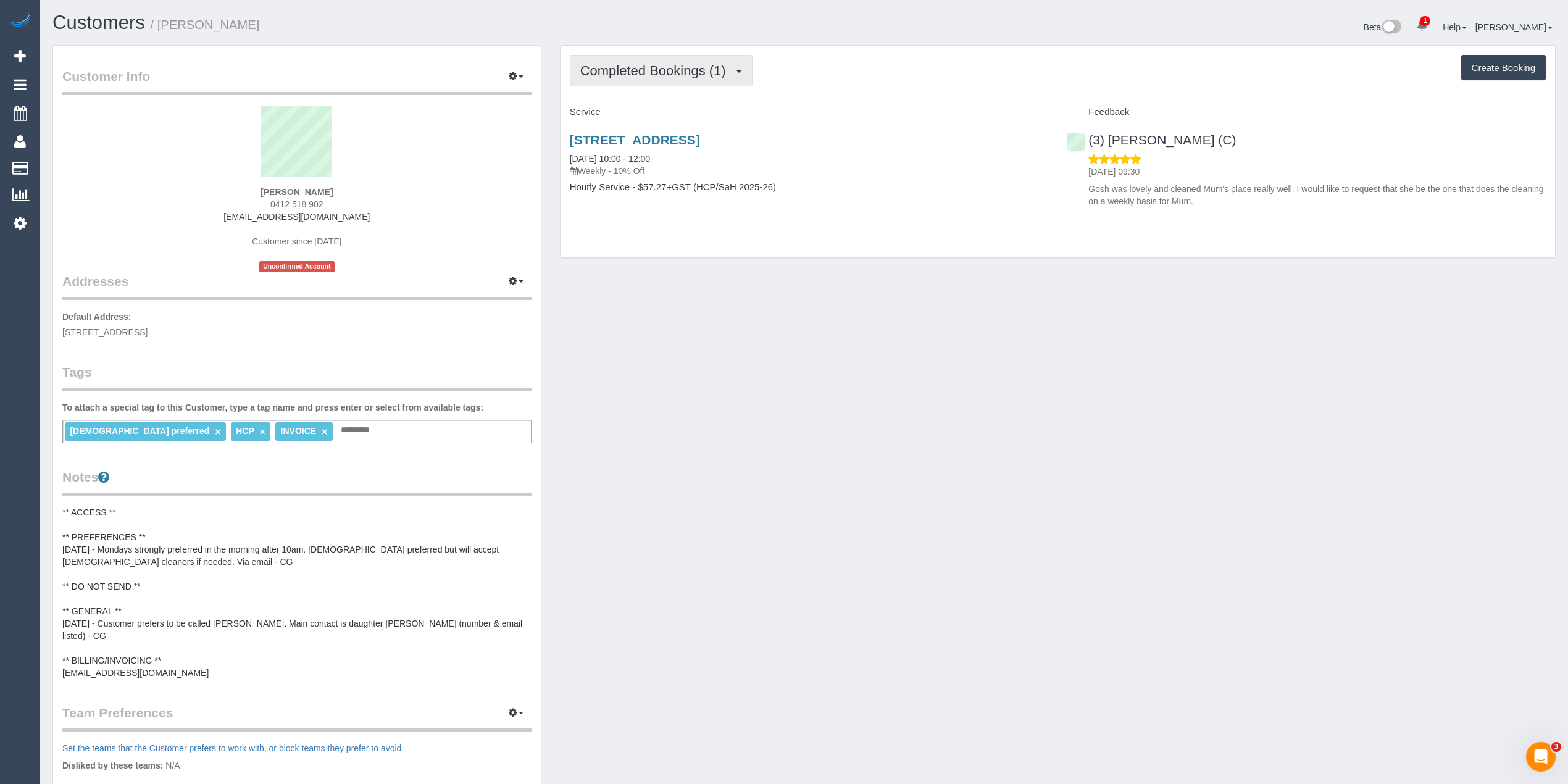
click at [642, 55] on button "Completed Bookings (1)" at bounding box center [661, 71] width 183 height 31
click at [651, 111] on link "Upcoming Bookings (11)" at bounding box center [636, 115] width 131 height 16
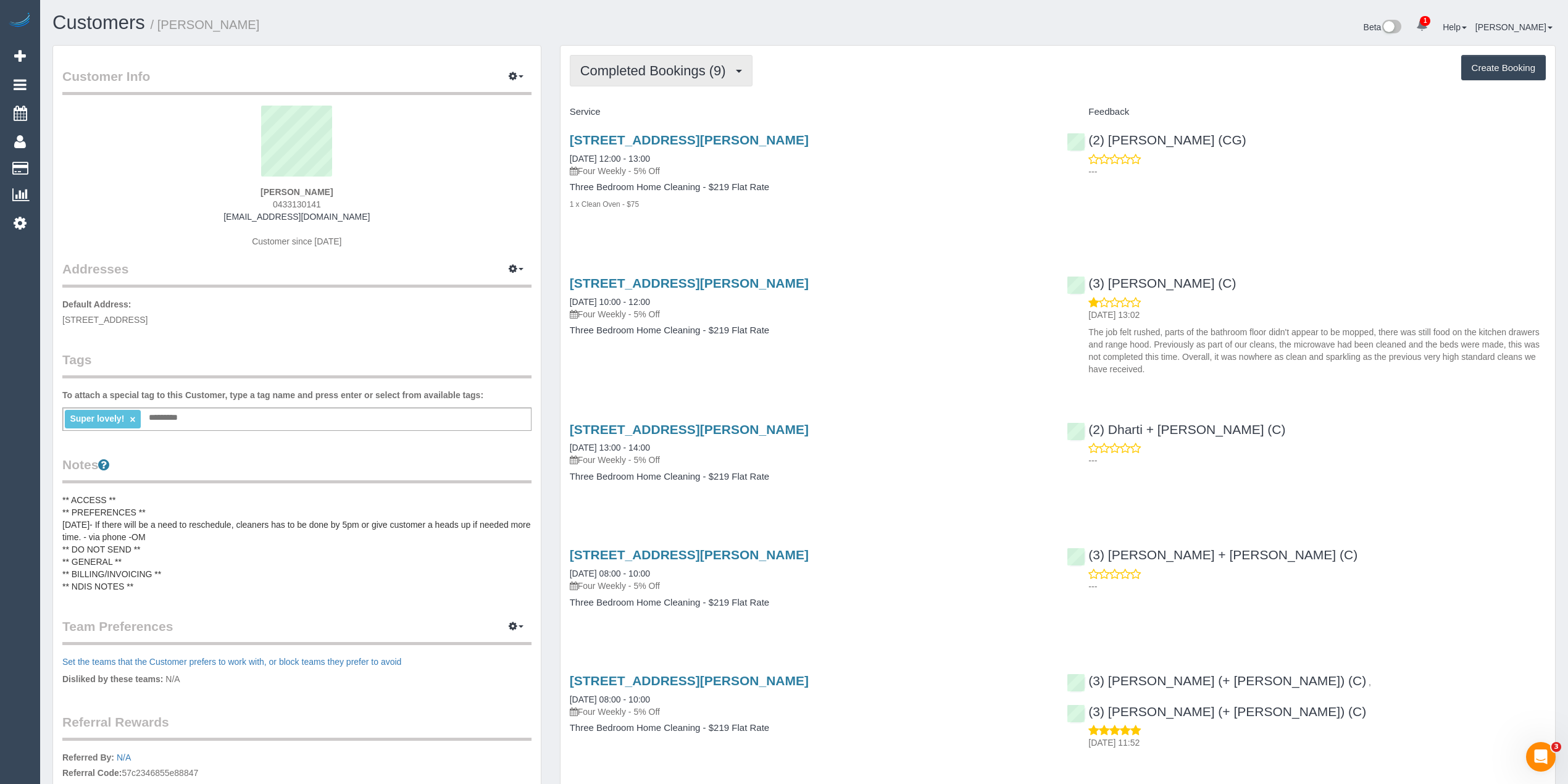
click at [621, 64] on span "Completed Bookings (9)" at bounding box center [656, 70] width 152 height 16
click at [661, 112] on link "Upcoming Bookings (12)" at bounding box center [636, 115] width 131 height 16
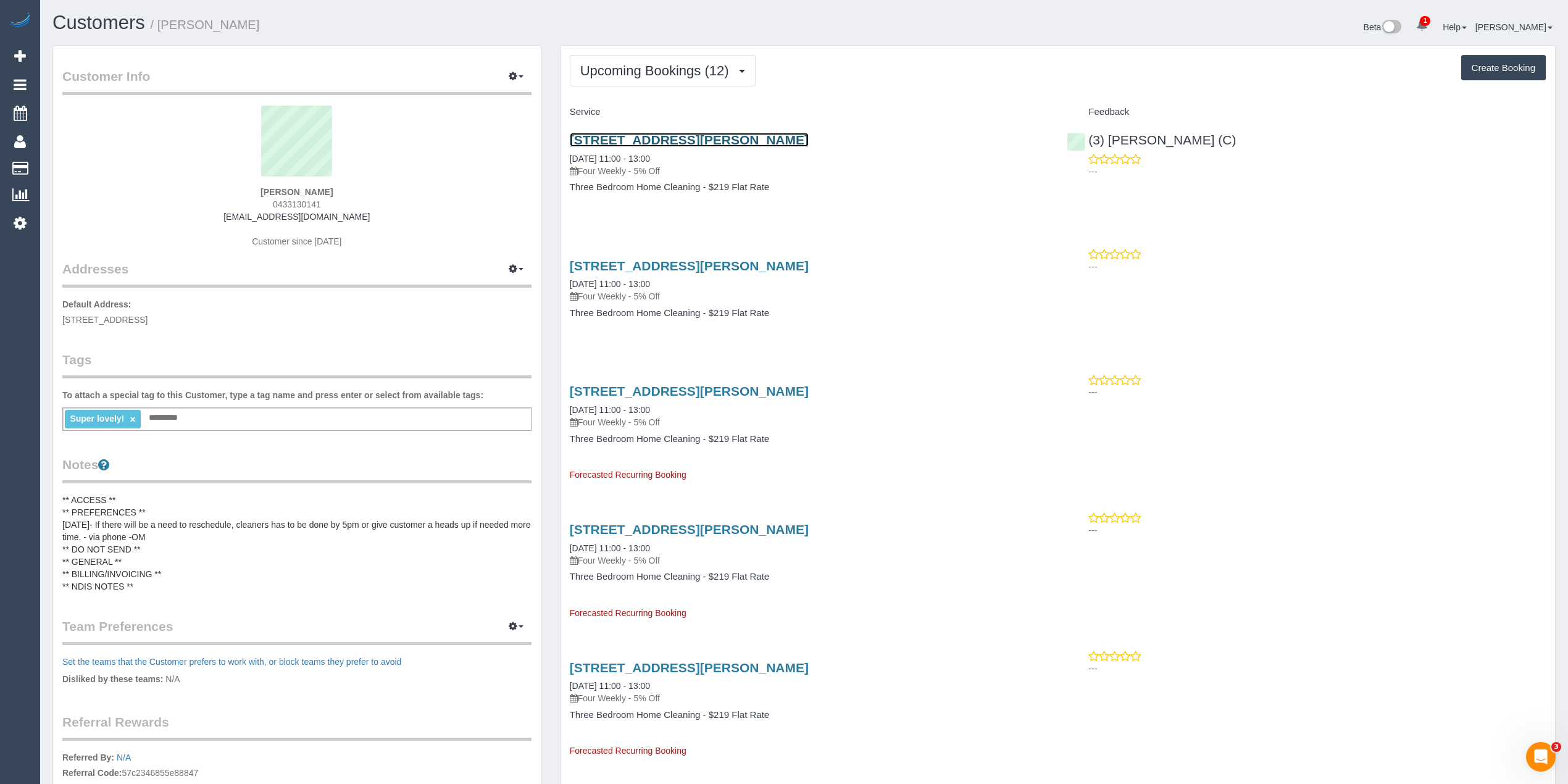
click at [721, 140] on link "[STREET_ADDRESS][PERSON_NAME]" at bounding box center [689, 139] width 239 height 14
click at [632, 58] on button "Upcoming Bookings (12)" at bounding box center [663, 71] width 186 height 31
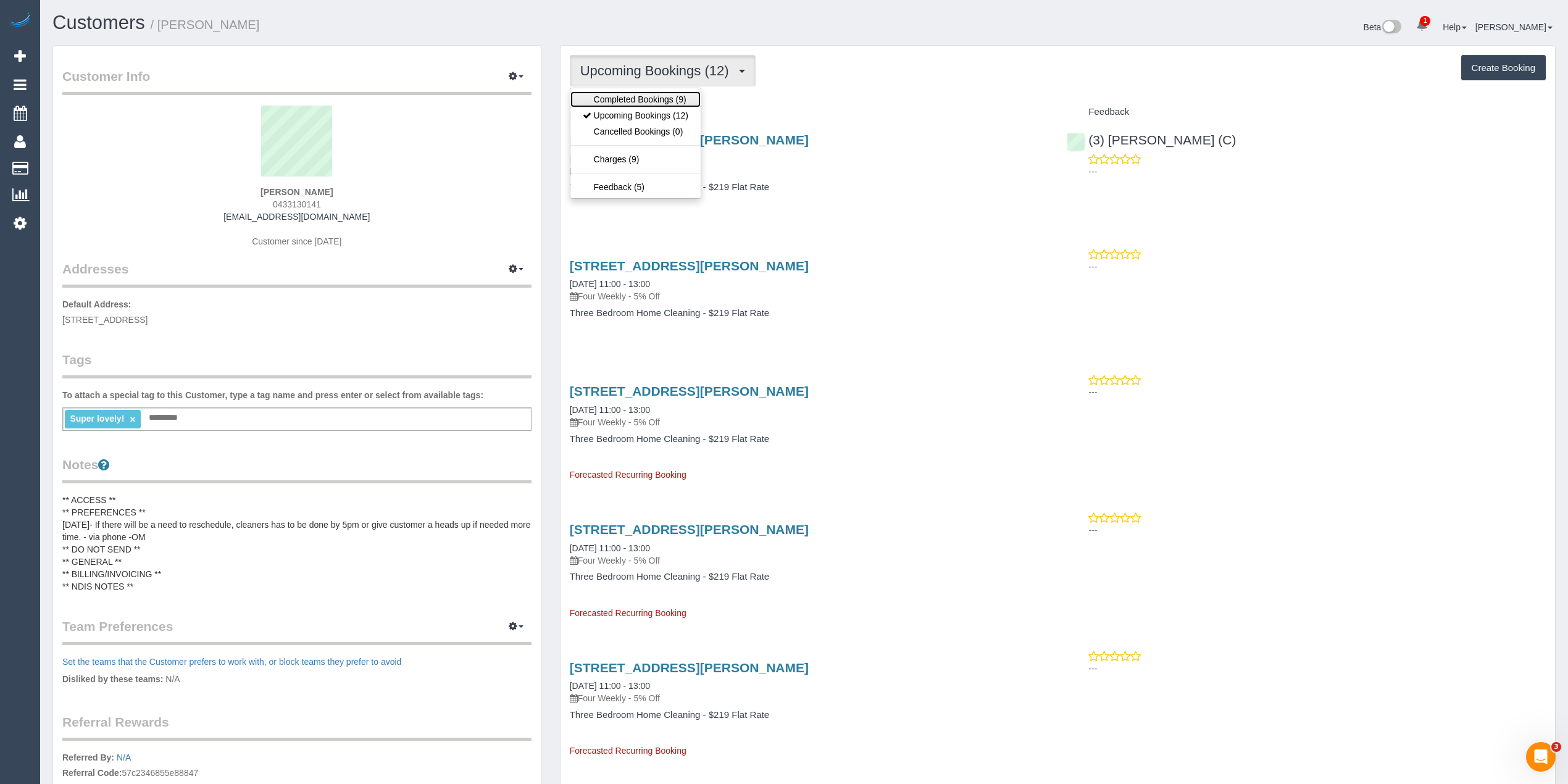
click at [650, 98] on link "Completed Bookings (9)" at bounding box center [636, 98] width 131 height 16
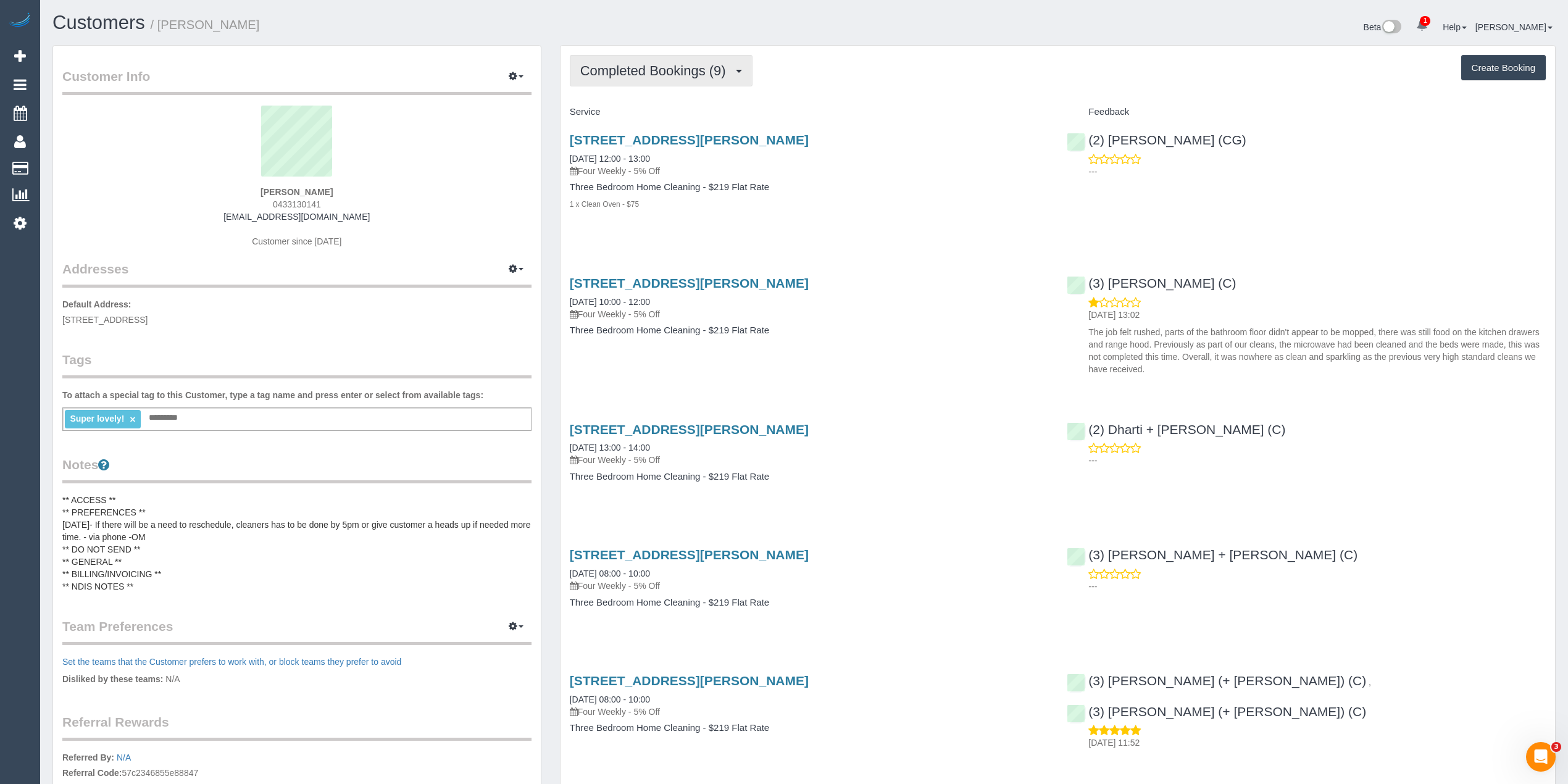
click at [645, 73] on span "Completed Bookings (9)" at bounding box center [656, 70] width 152 height 16
click at [657, 123] on link "Cancelled Bookings (0)" at bounding box center [636, 131] width 131 height 16
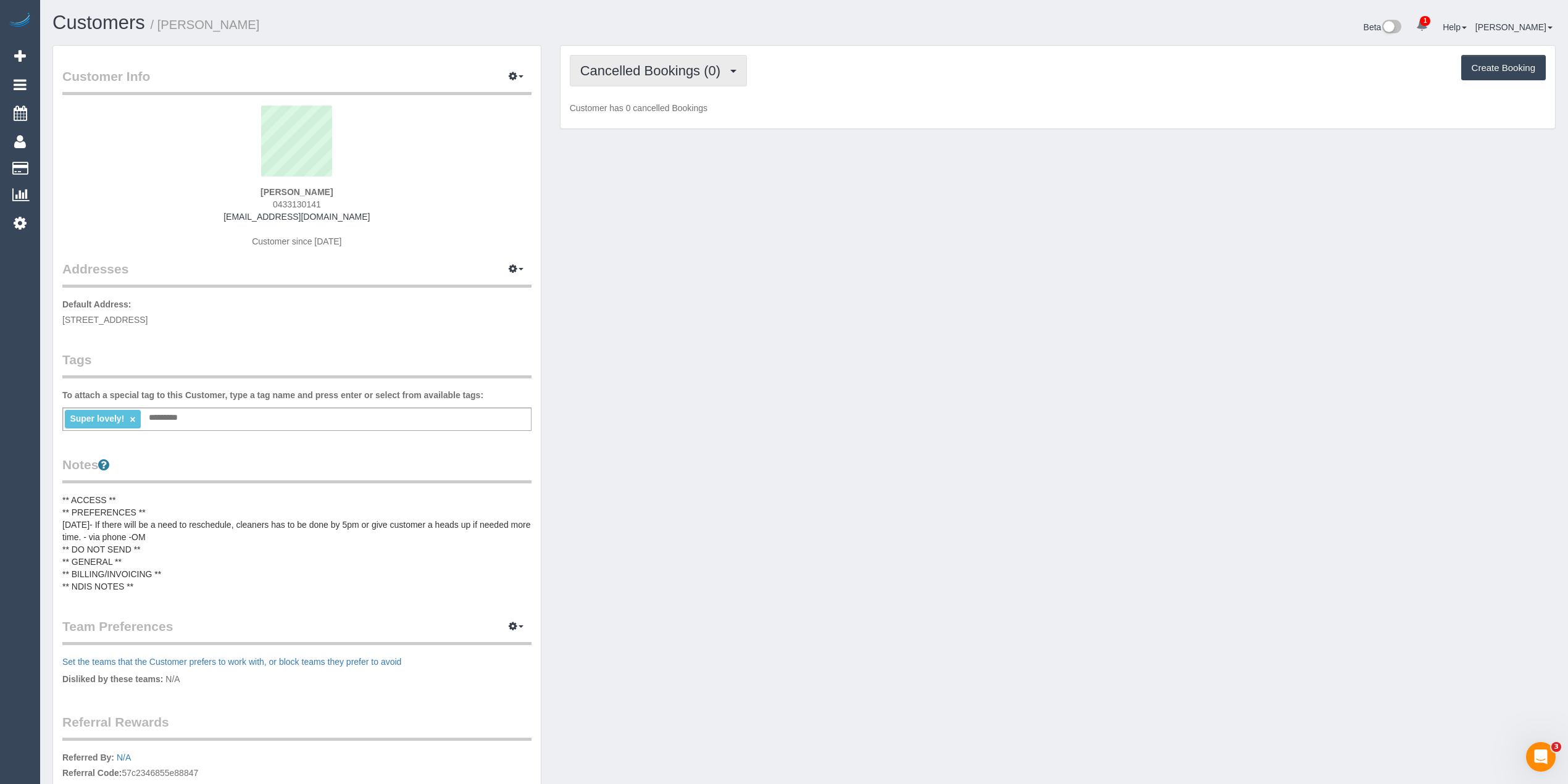
click at [639, 73] on span "Cancelled Bookings (0)" at bounding box center [653, 70] width 146 height 16
click at [640, 110] on link "Upcoming Bookings (12)" at bounding box center [636, 115] width 131 height 16
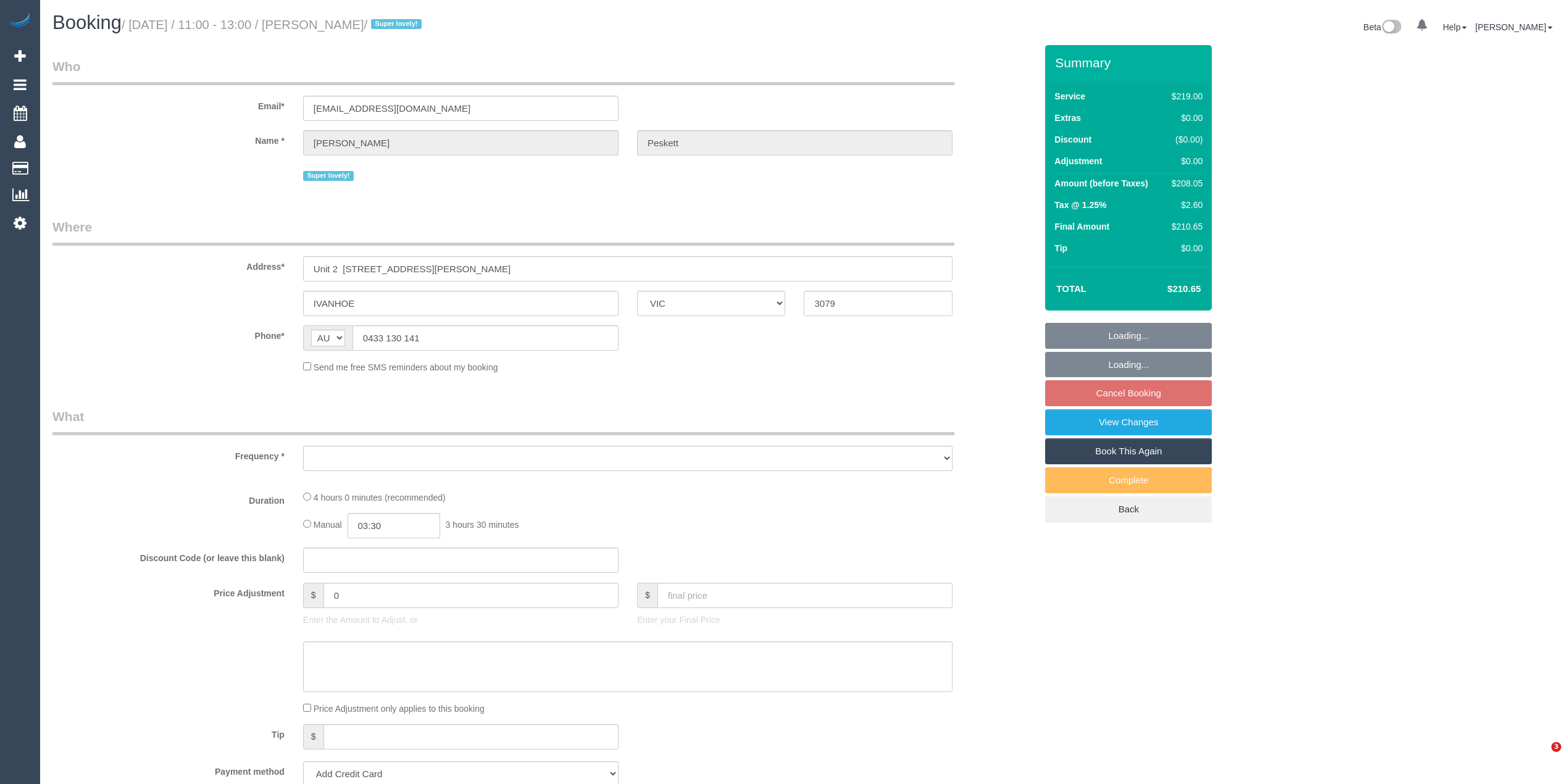
select select "VIC"
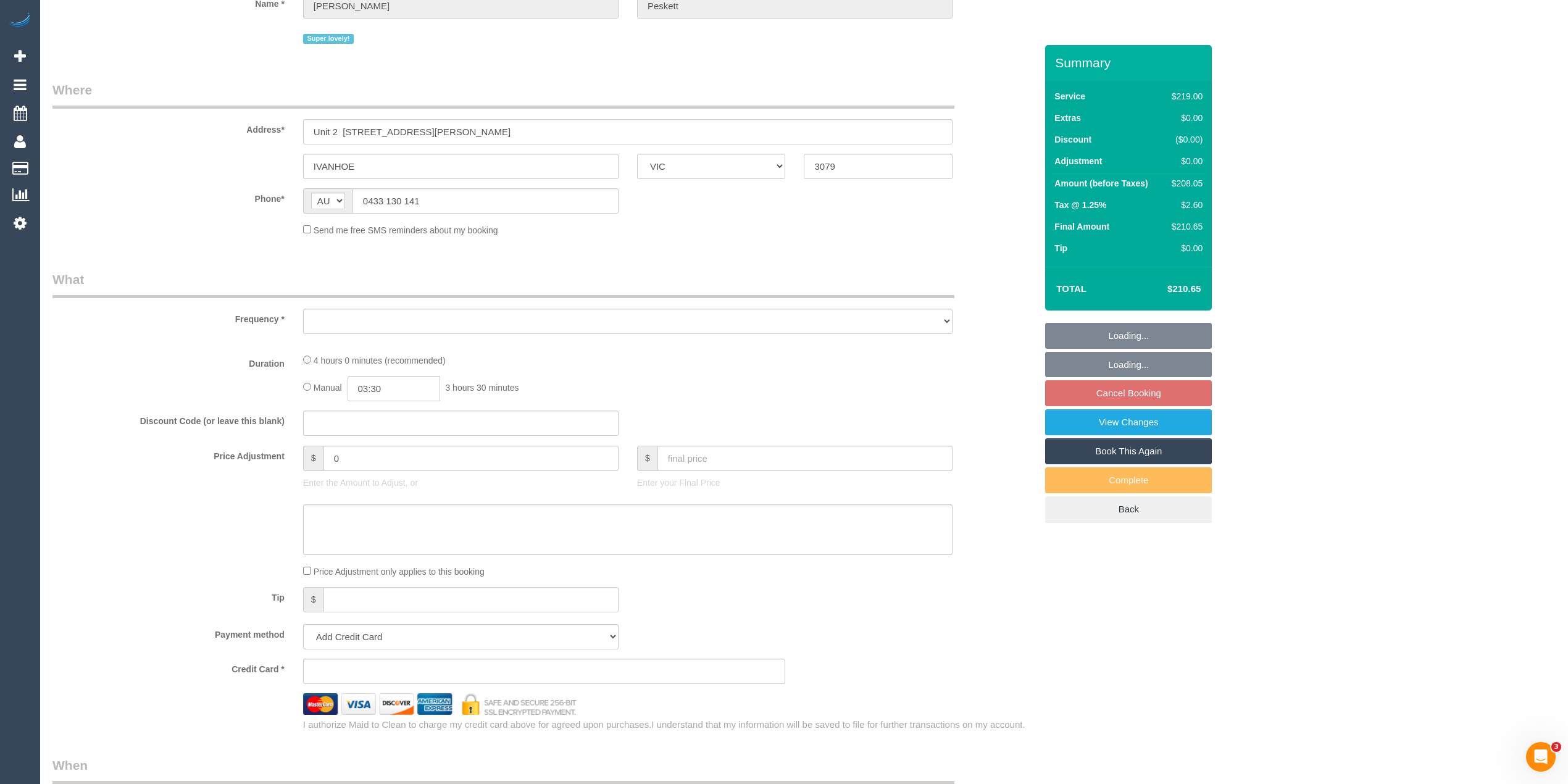
select select "number:28"
select select "number:17"
select select "number:19"
select select "number:24"
select select "number:33"
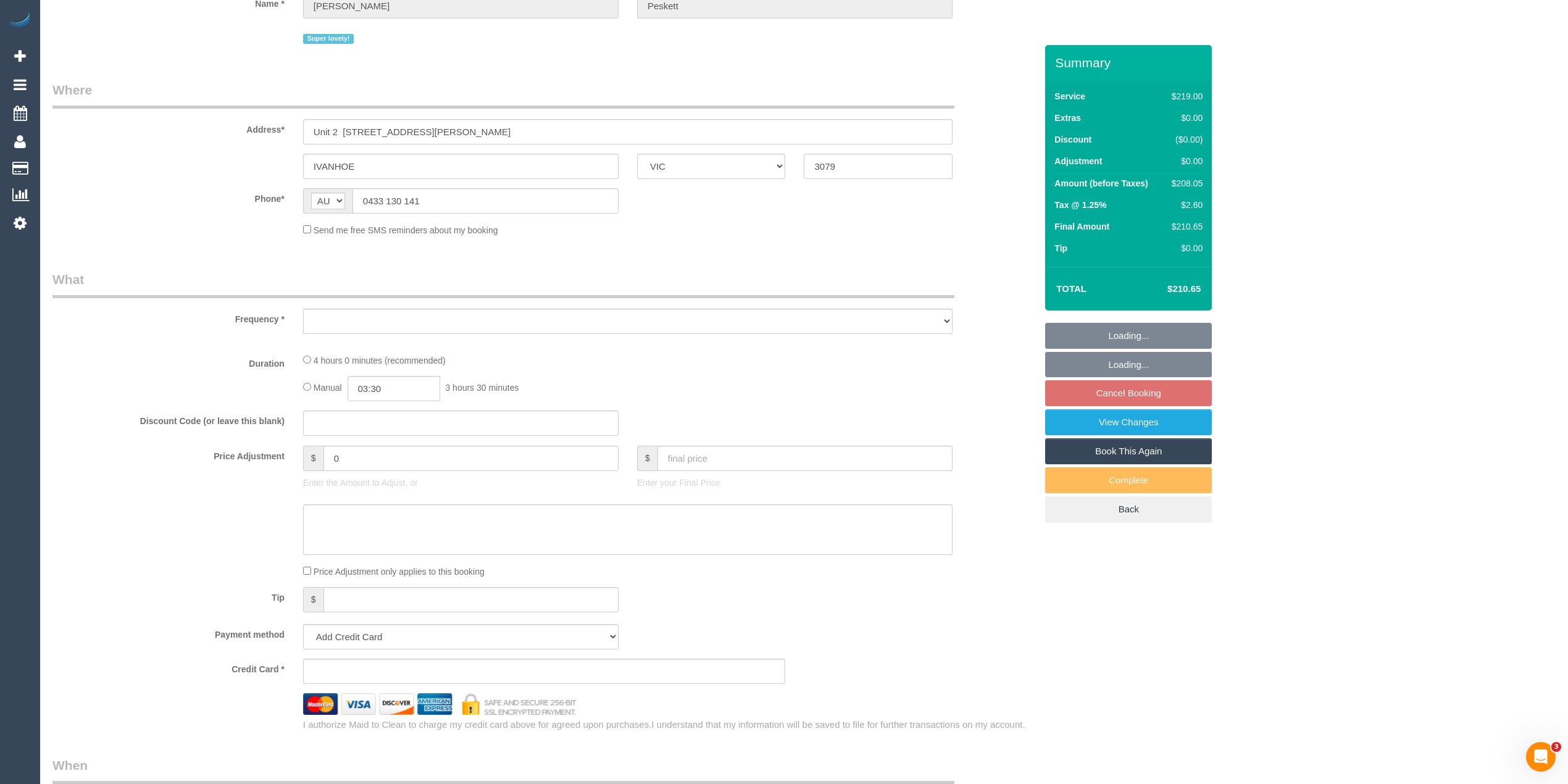
select select "number:26"
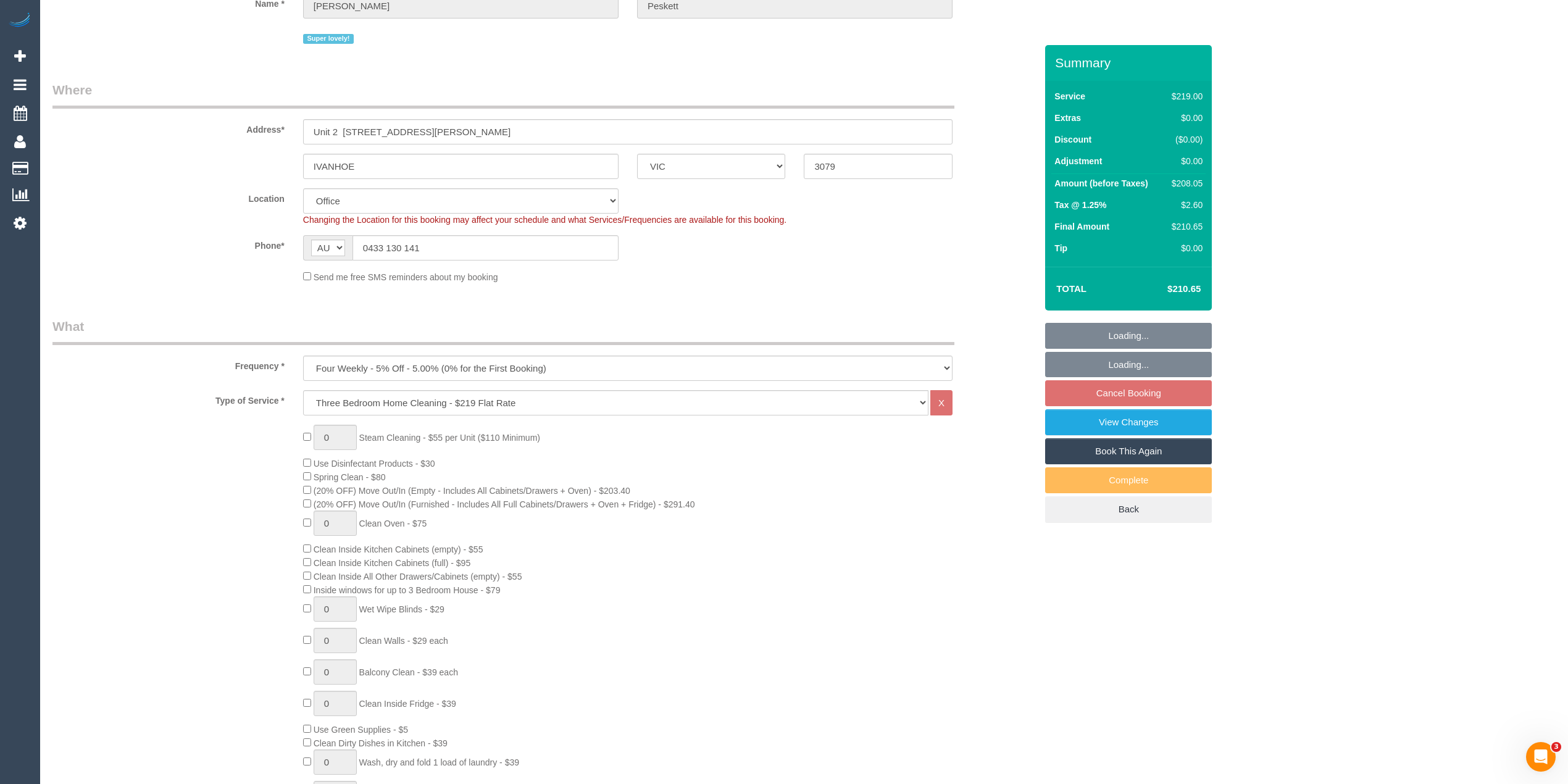
select select "object:2095"
select select "string:stripe-pm_1QvajC2GScqysDRVFysdUhXW"
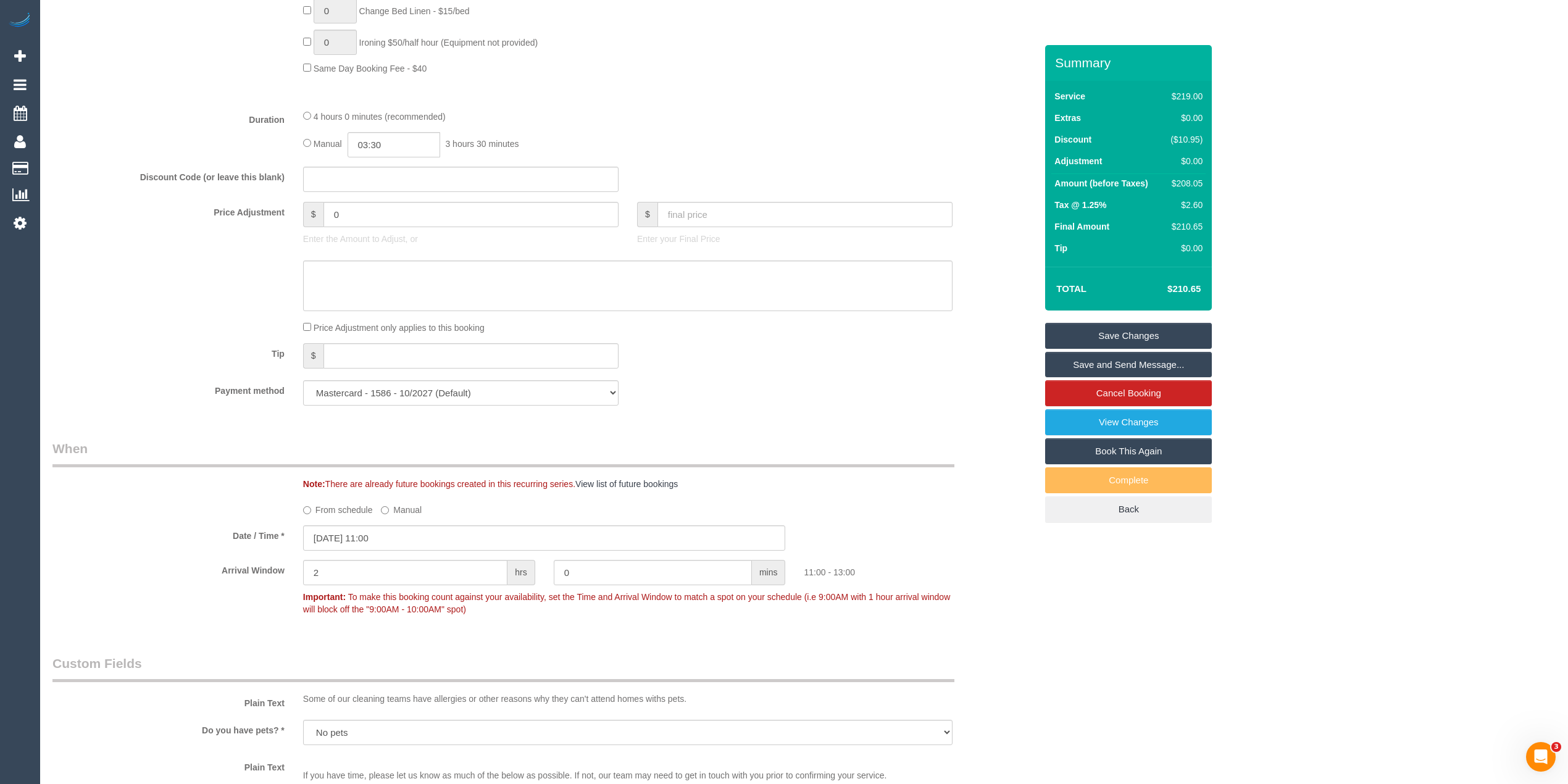
scroll to position [961, 0]
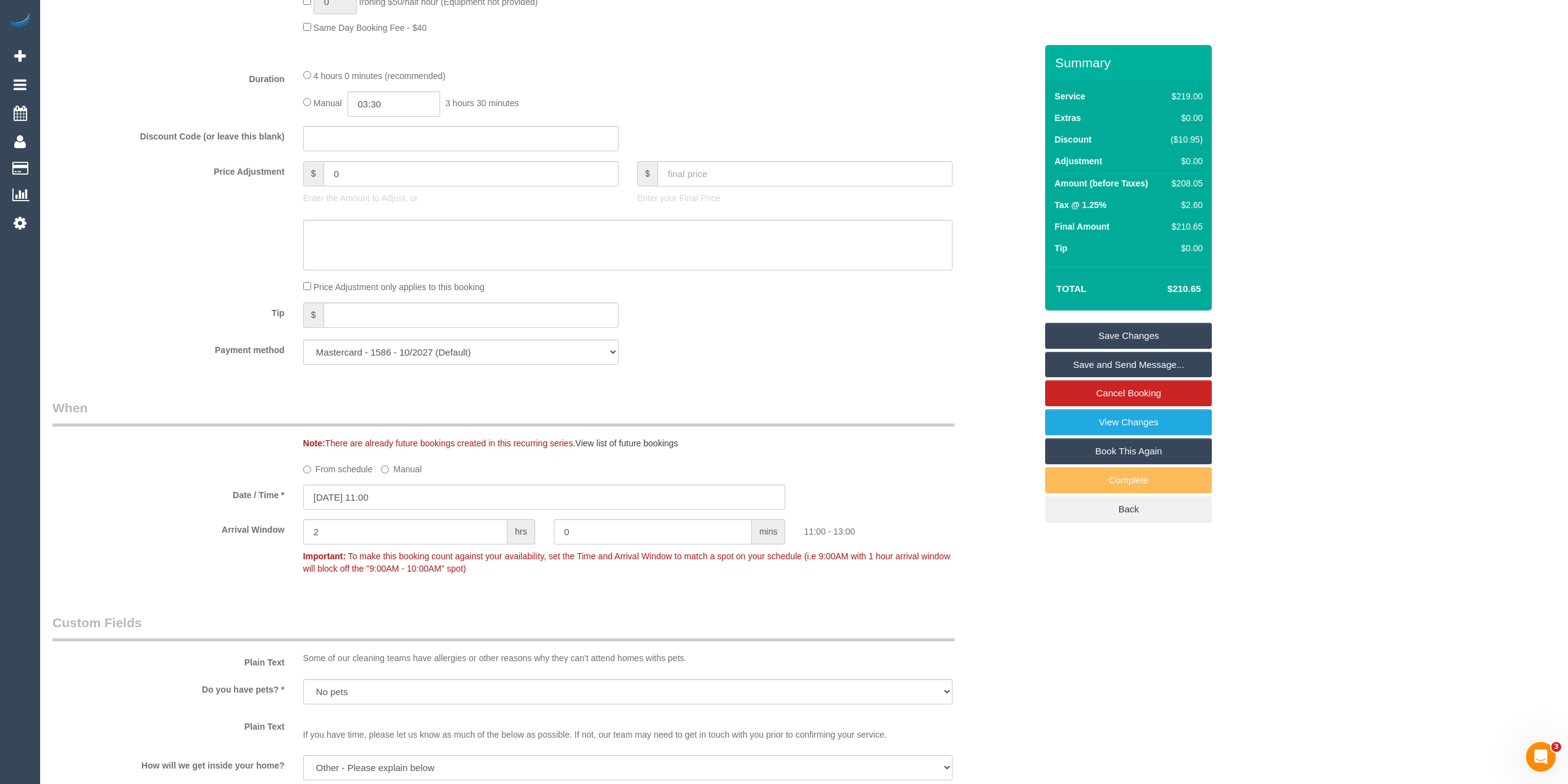
click at [305, 466] on label "From schedule" at bounding box center [338, 467] width 70 height 17
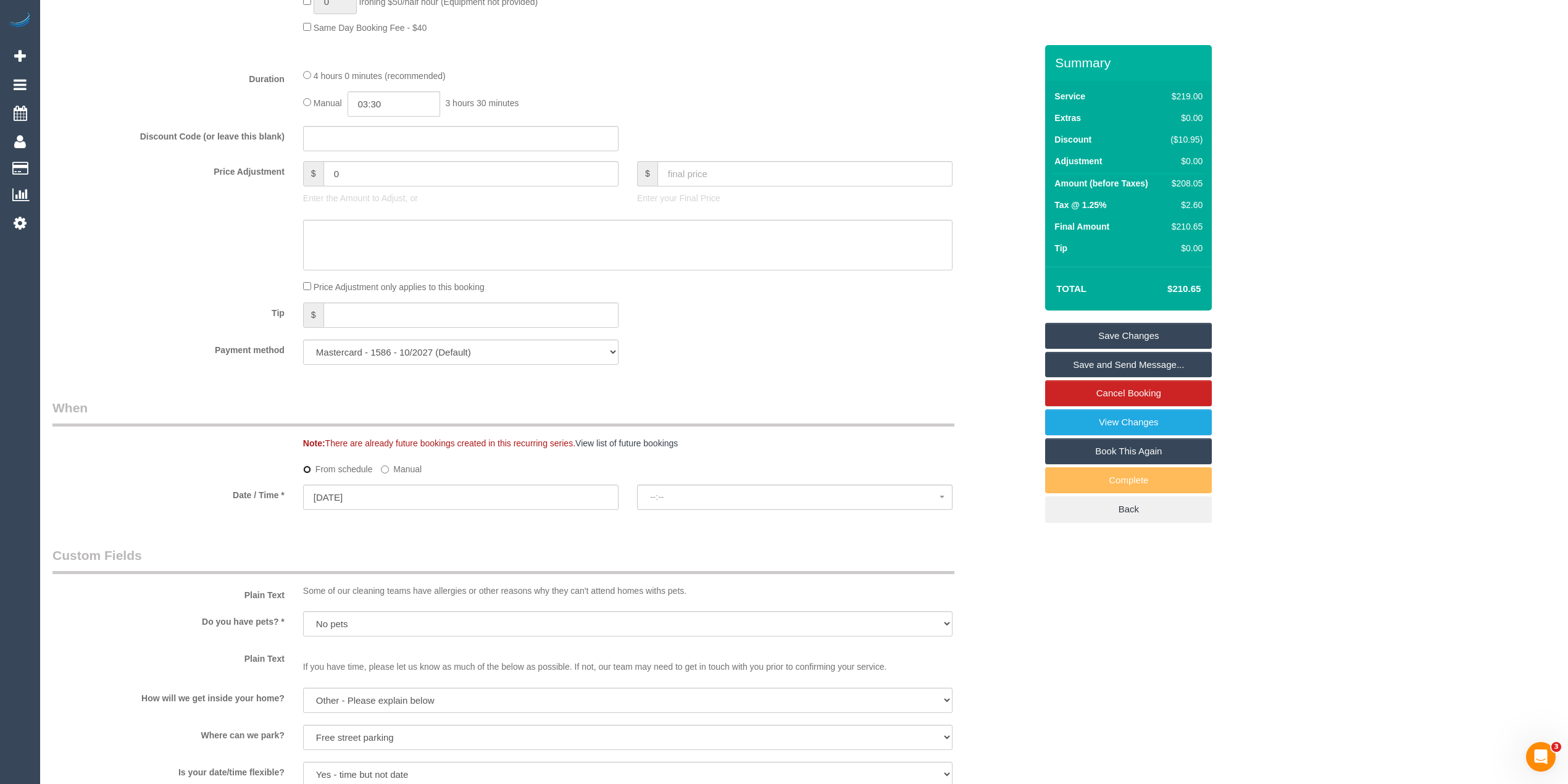
select select "spot6"
click at [347, 500] on input "21/08/2025" at bounding box center [460, 498] width 316 height 26
click at [209, 467] on div "From schedule Manual" at bounding box center [544, 467] width 1002 height 17
click at [321, 487] on input "21/08/2025" at bounding box center [460, 498] width 316 height 26
click at [253, 453] on fieldset "When Note: There are already future bookings created in this recurring series. …" at bounding box center [544, 459] width 984 height 122
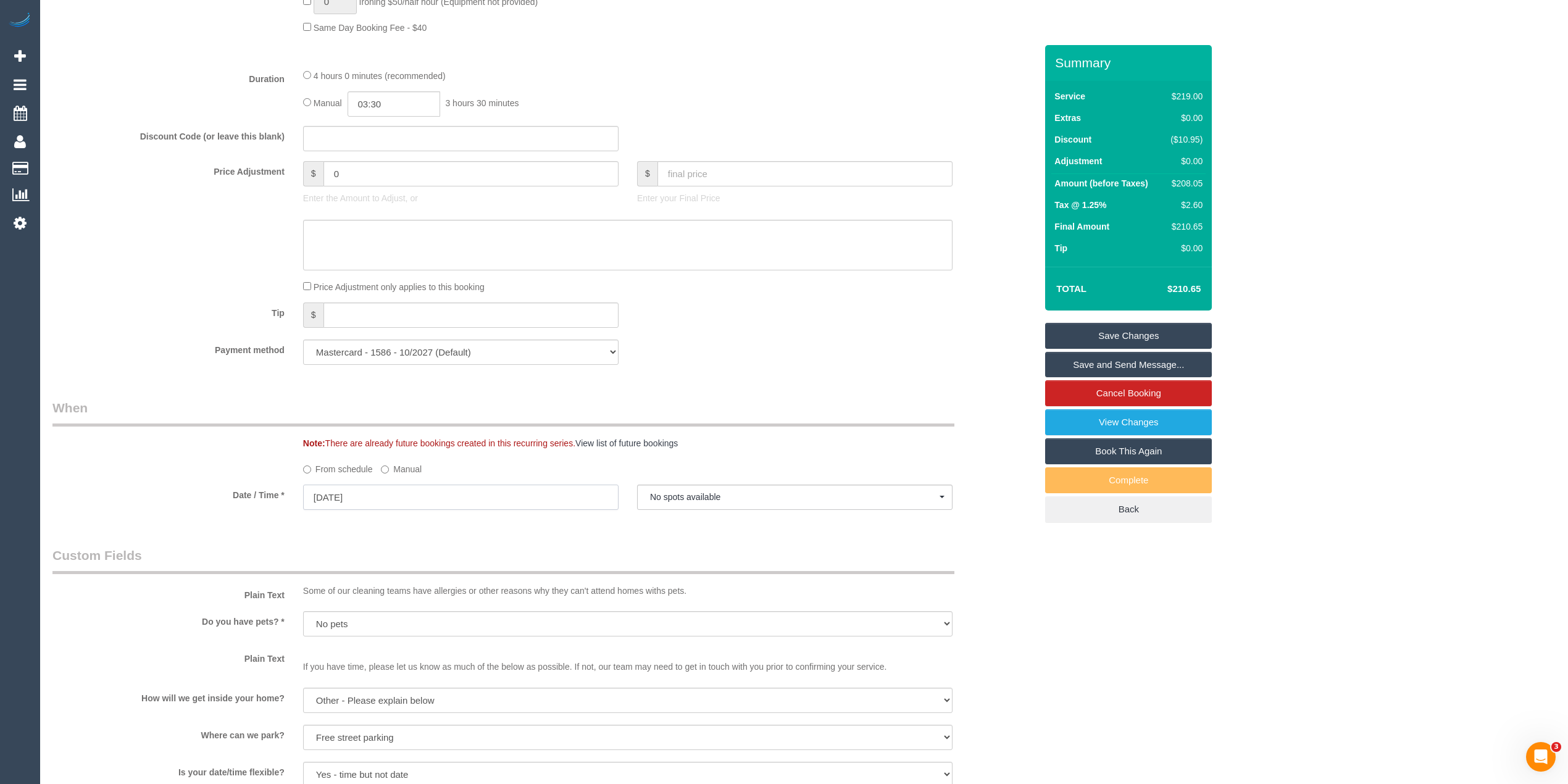
click at [341, 494] on input "21/08/2025" at bounding box center [460, 498] width 316 height 26
click at [227, 465] on div "From schedule Manual" at bounding box center [544, 467] width 1002 height 17
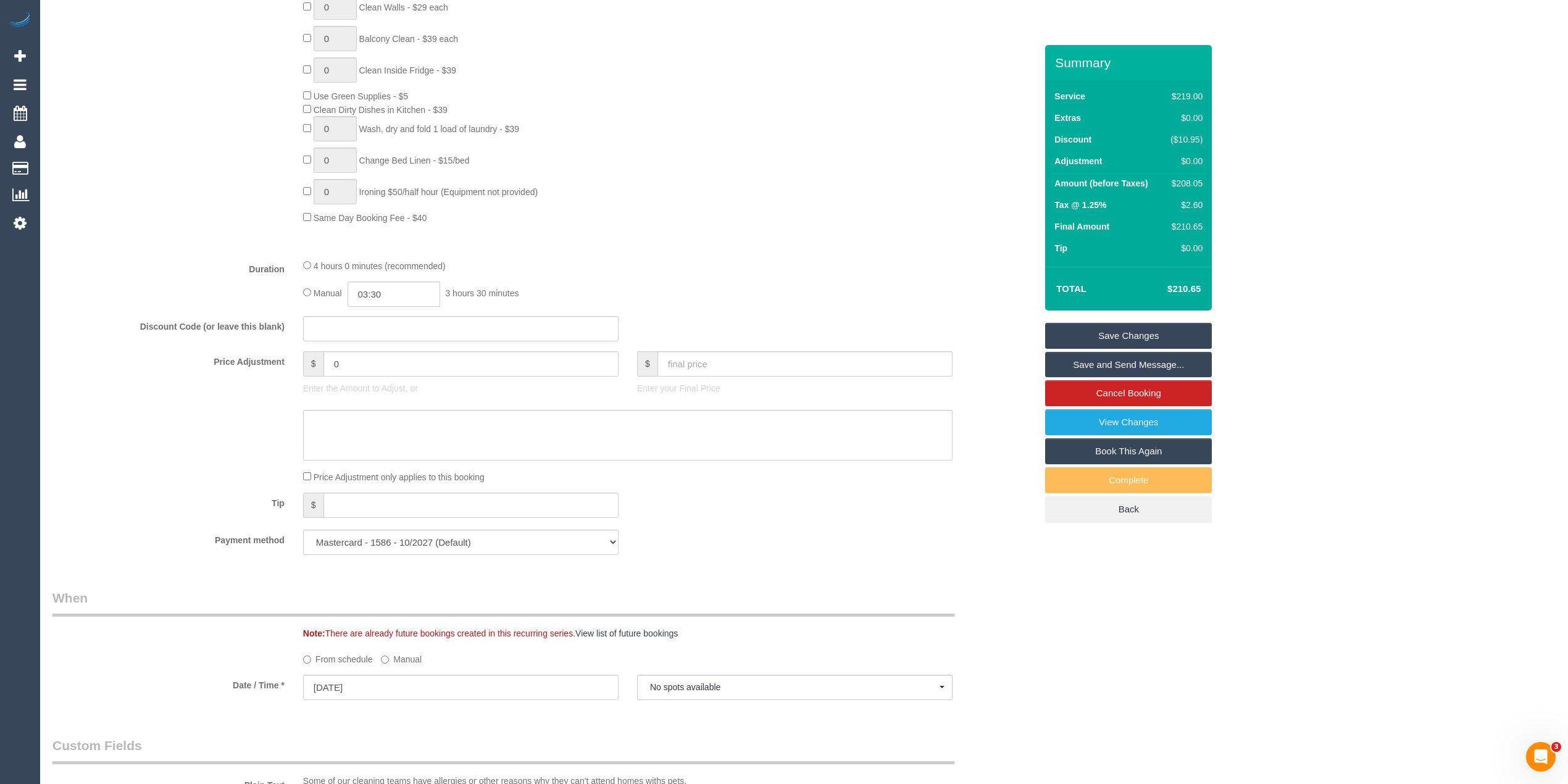
scroll to position [823, 0]
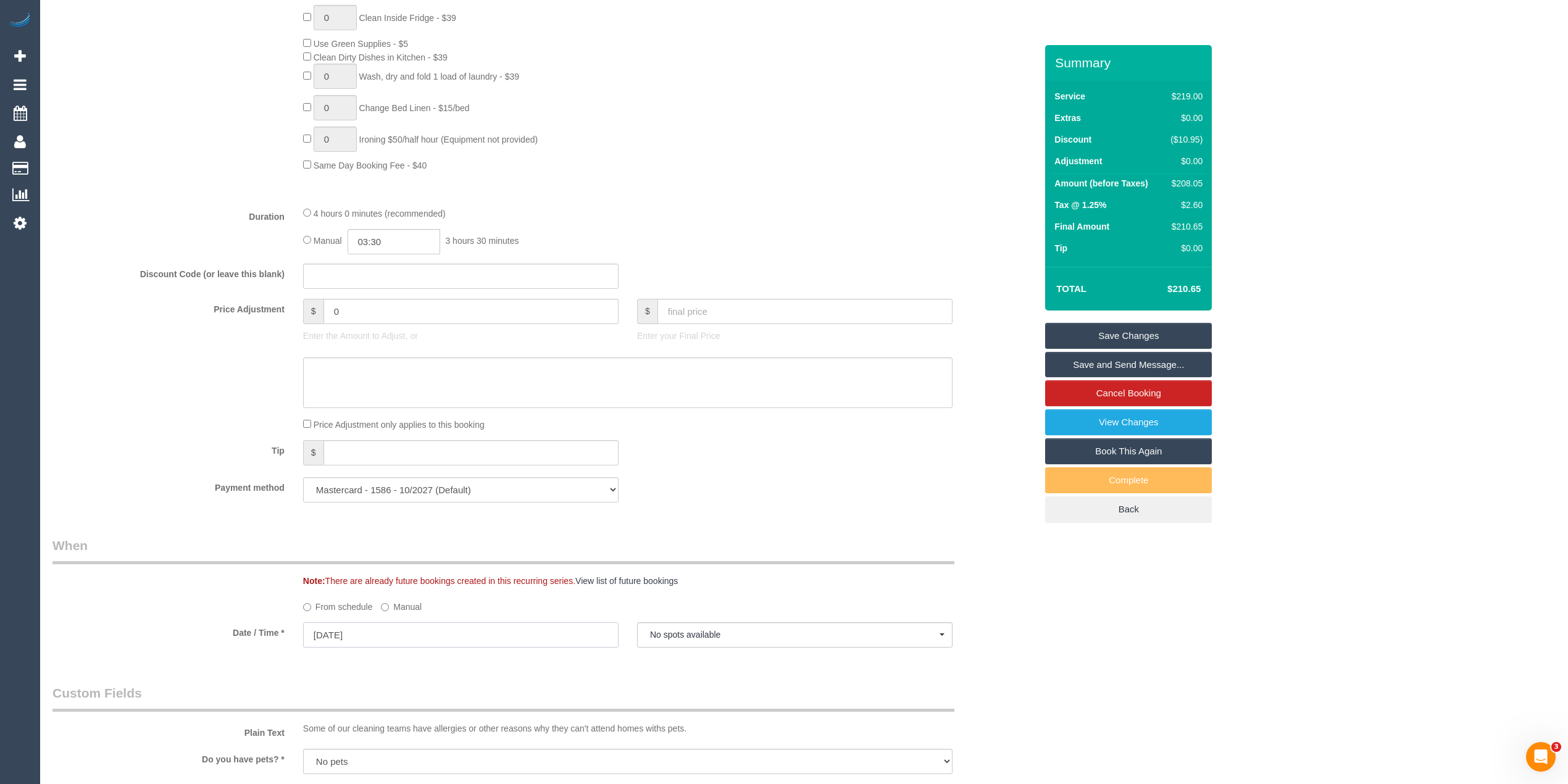
click at [335, 633] on input "21/08/2025" at bounding box center [460, 635] width 316 height 26
click at [211, 539] on legend "When" at bounding box center [503, 550] width 902 height 28
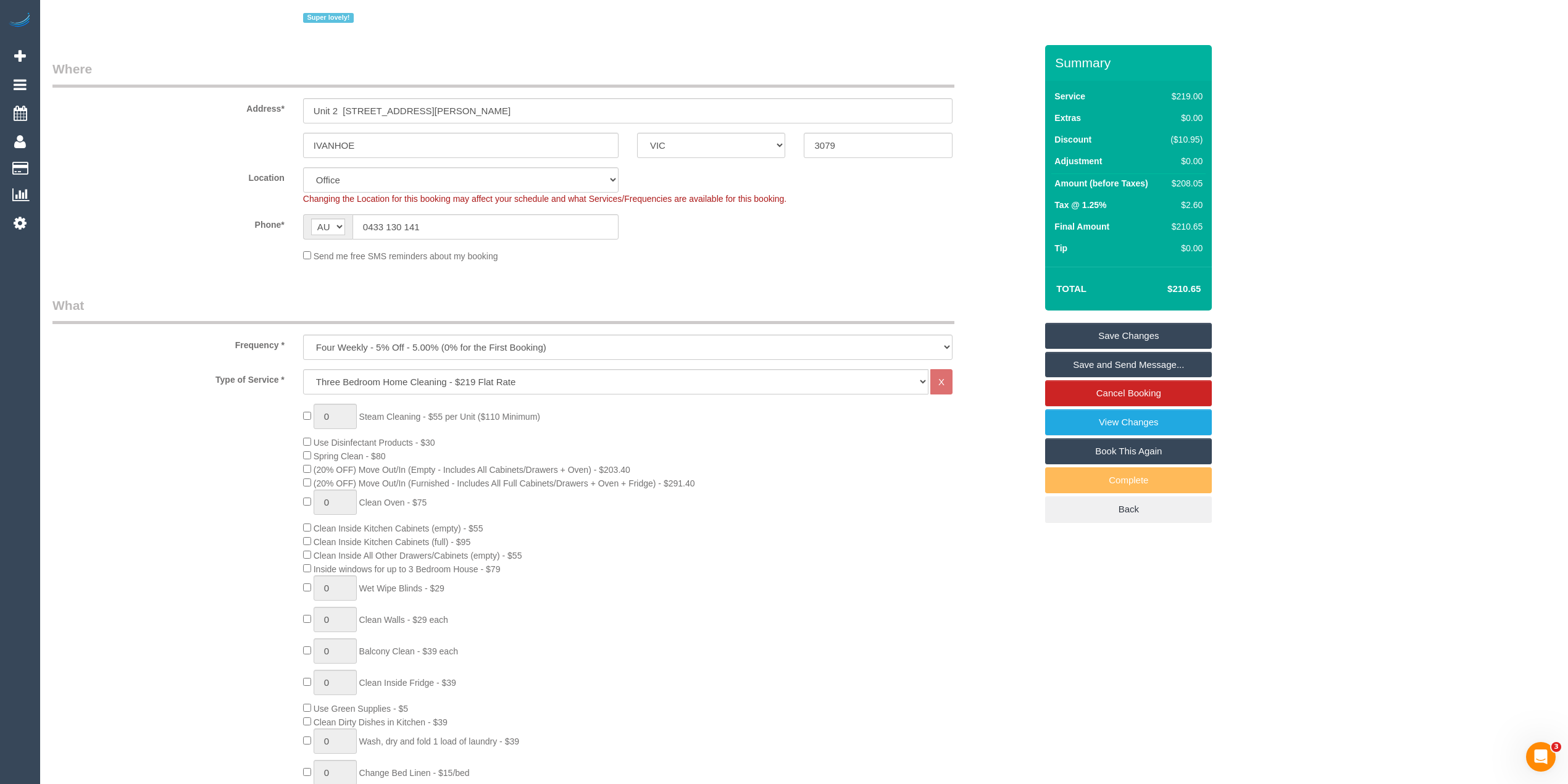
scroll to position [137, 0]
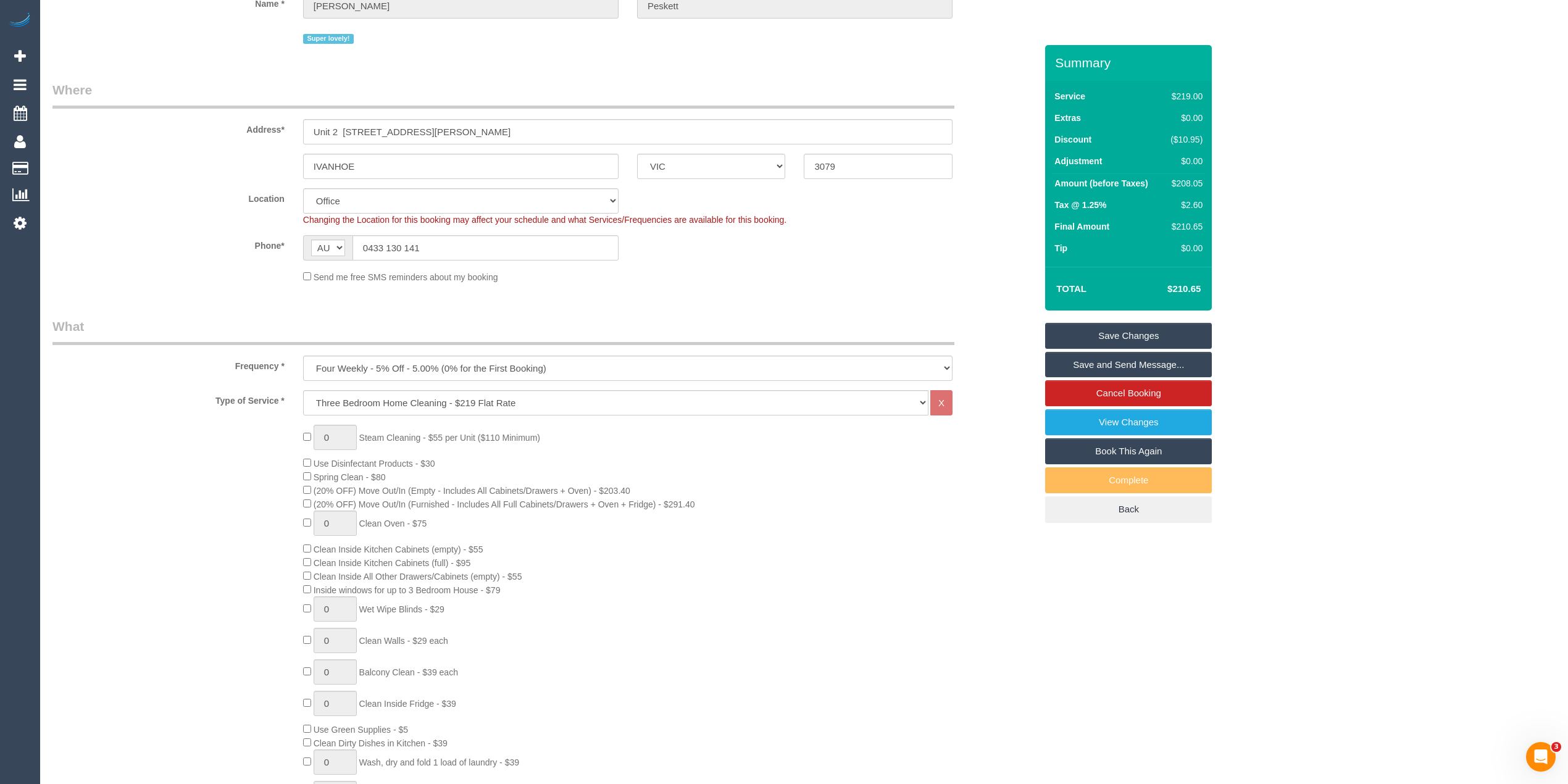
click at [122, 571] on div "0 Steam Cleaning - $55 per Unit ($110 Minimum) Use Disinfectant Products - $30 …" at bounding box center [544, 641] width 1002 height 432
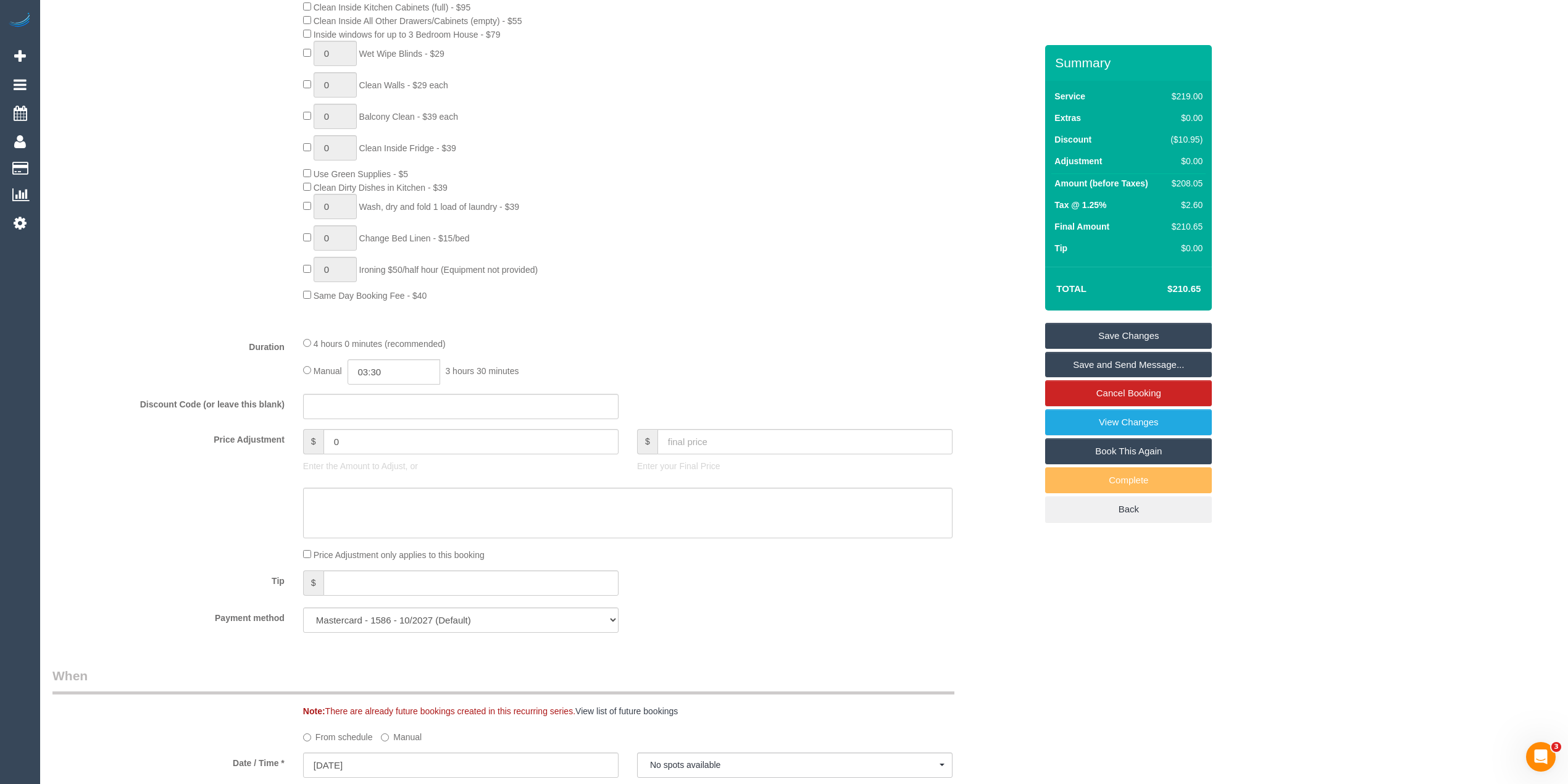
scroll to position [823, 0]
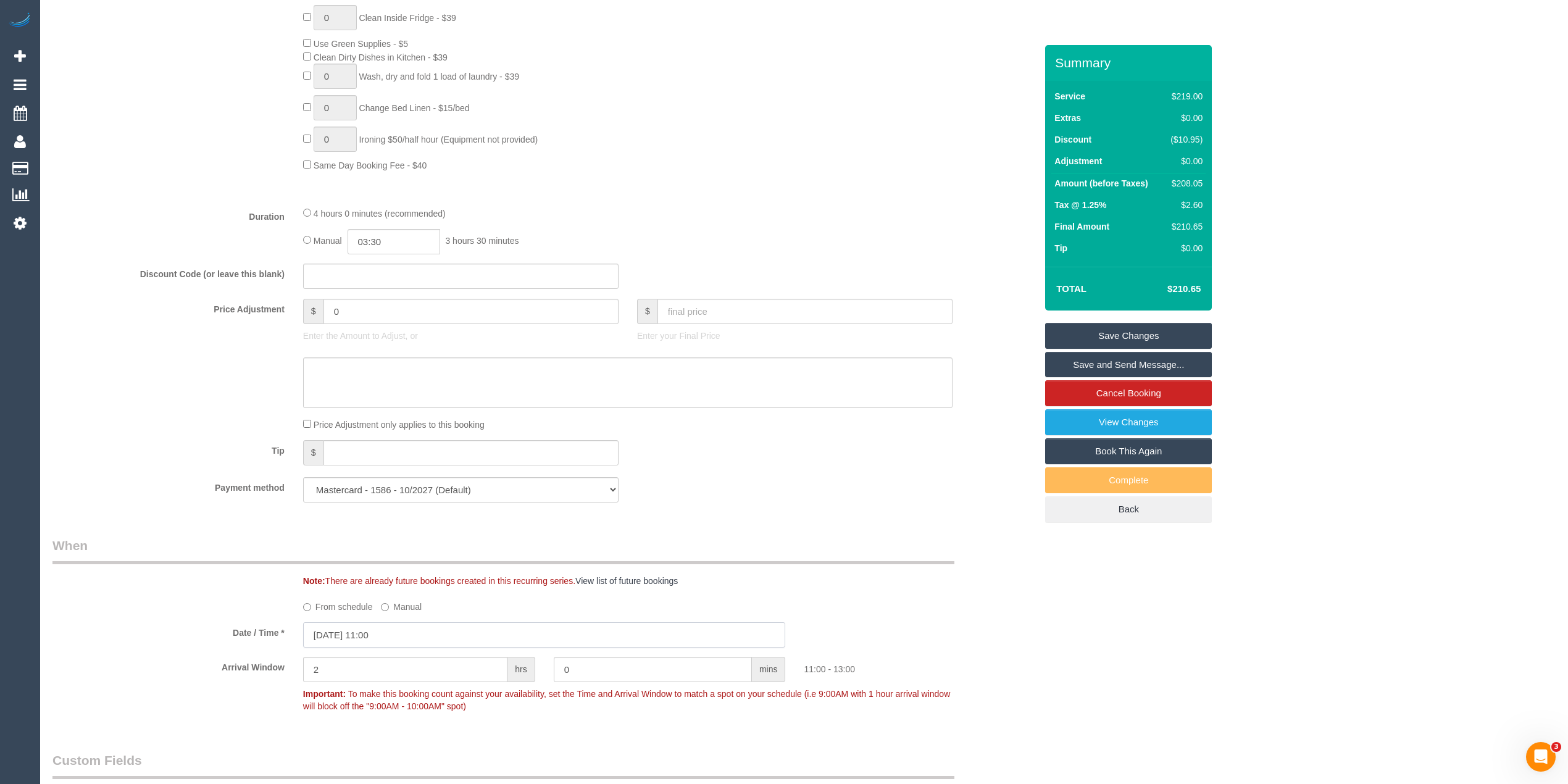
click at [353, 638] on input "21/08/2025 11:00" at bounding box center [544, 635] width 483 height 26
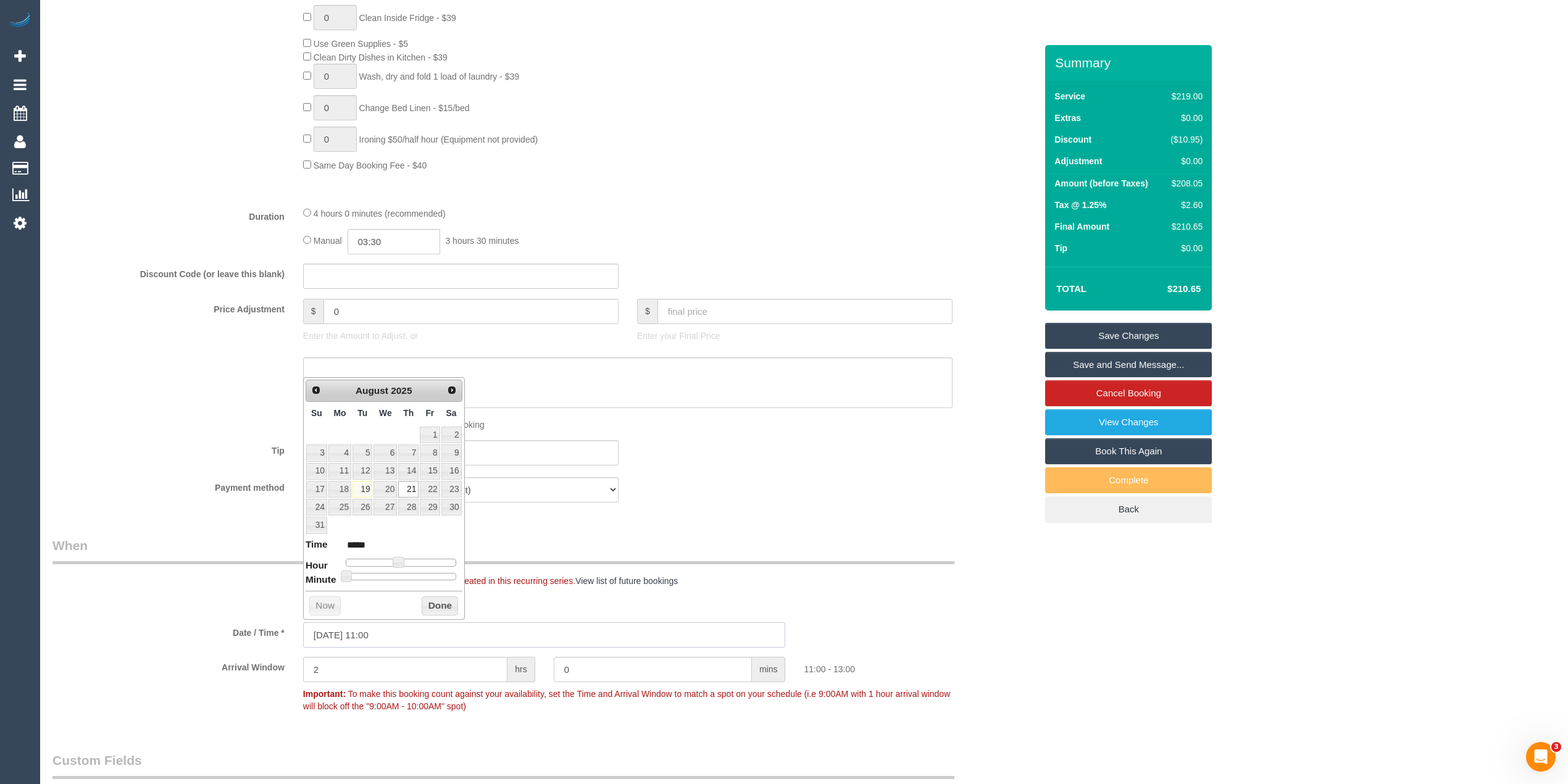
type input "21/08/2025 08:00"
click at [411, 507] on link "28" at bounding box center [409, 507] width 20 height 17
type input "28/08/2025 10:00"
type input "*****"
type input "28/08/2025 09:00"
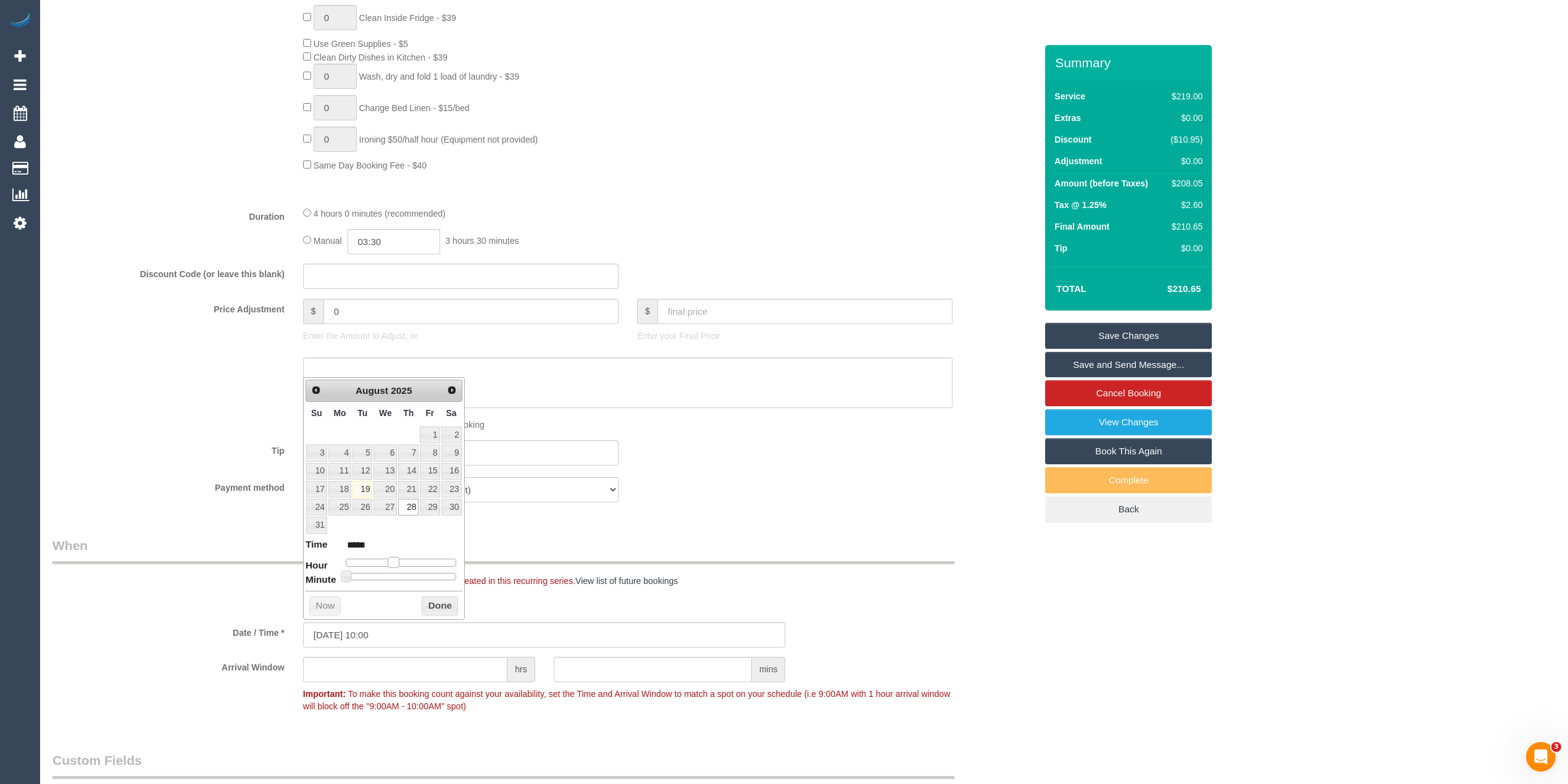
type input "*****"
click at [388, 566] on span at bounding box center [389, 562] width 11 height 11
click at [1300, 607] on div "Who Email* tjpeskett@gmail.com Name * Thomas Peskett Super lovely! Where Addres…" at bounding box center [803, 438] width 1503 height 2431
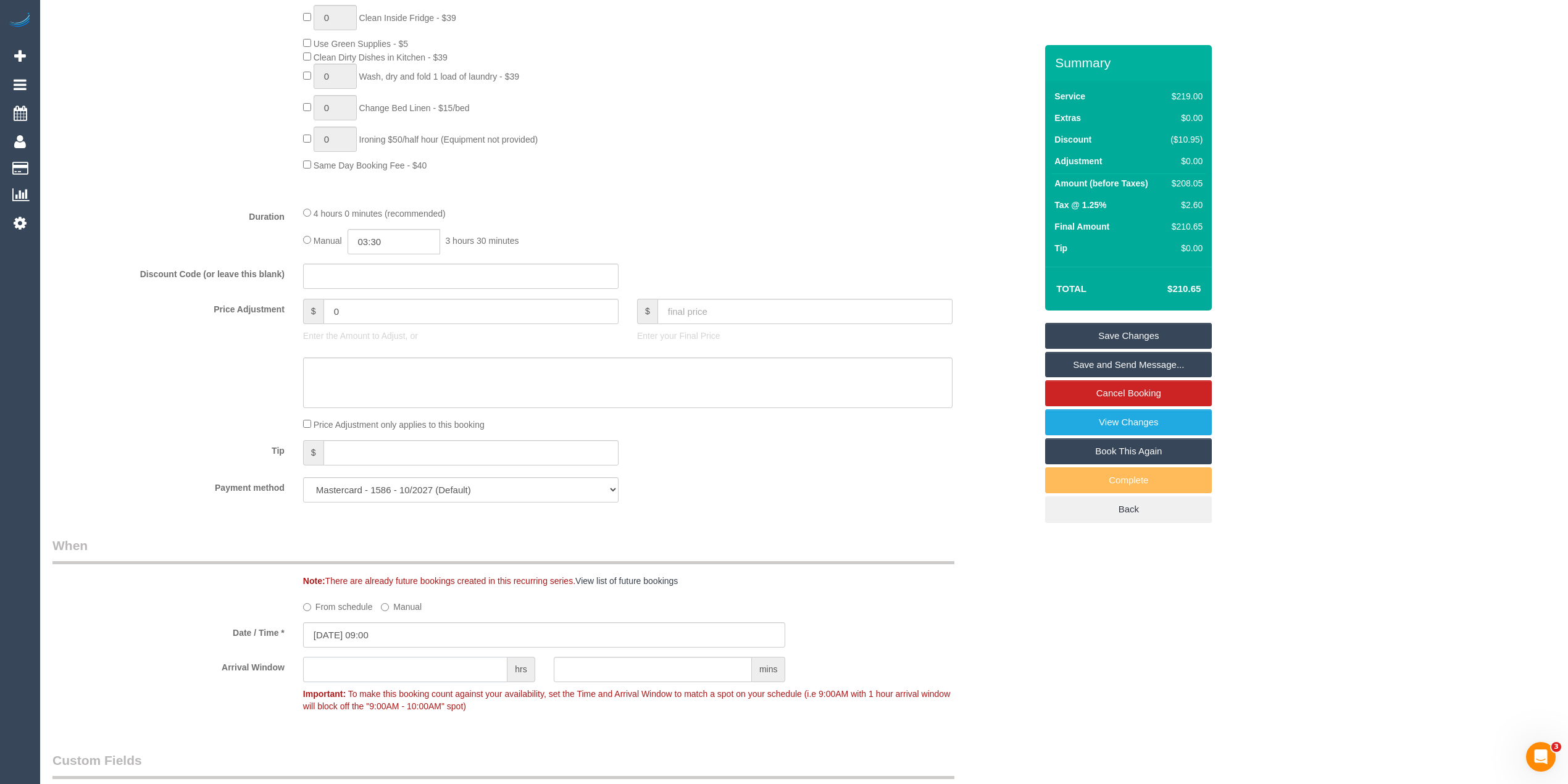
click at [421, 674] on input "text" at bounding box center [405, 670] width 204 height 26
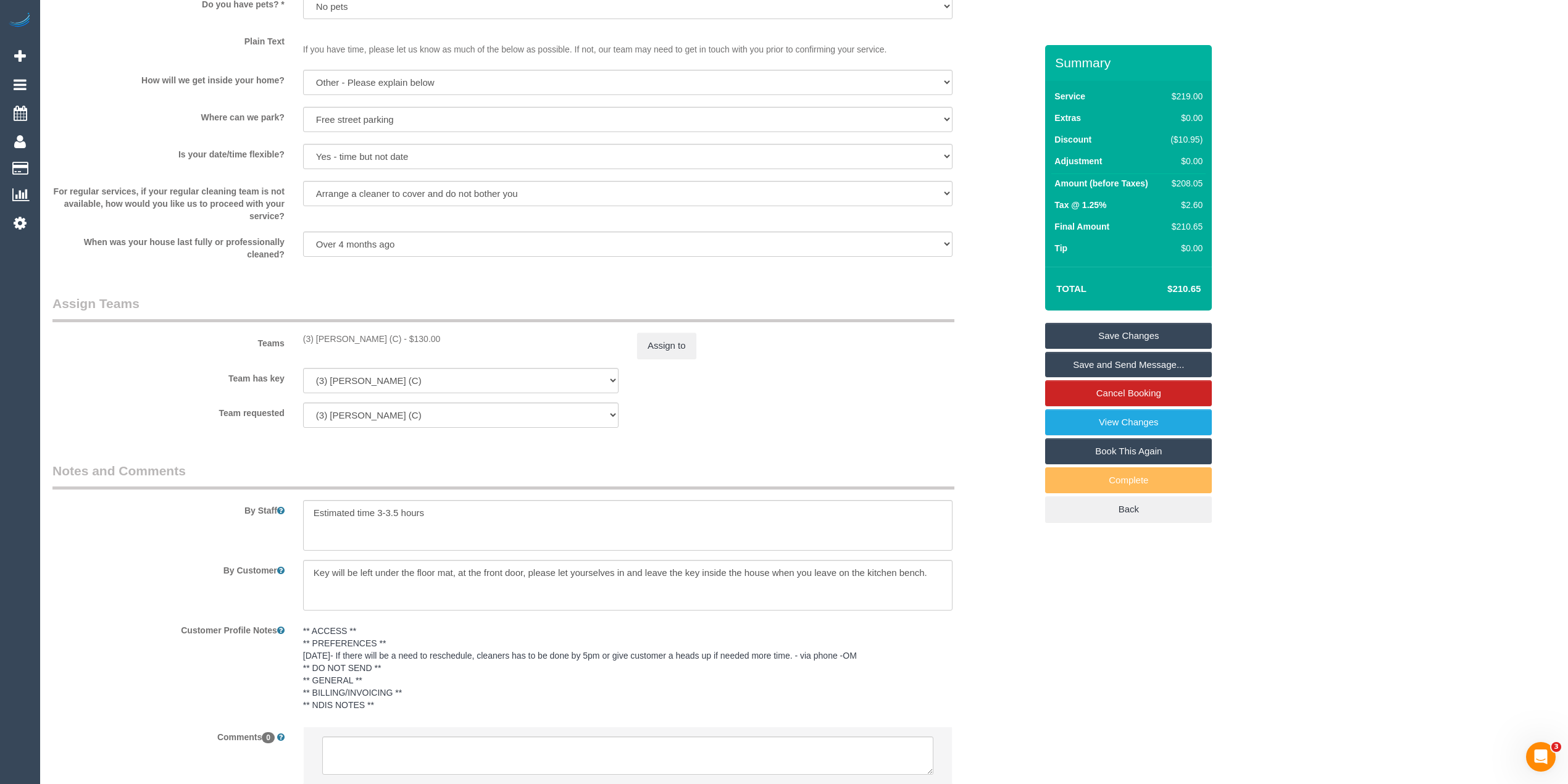
scroll to position [1737, 0]
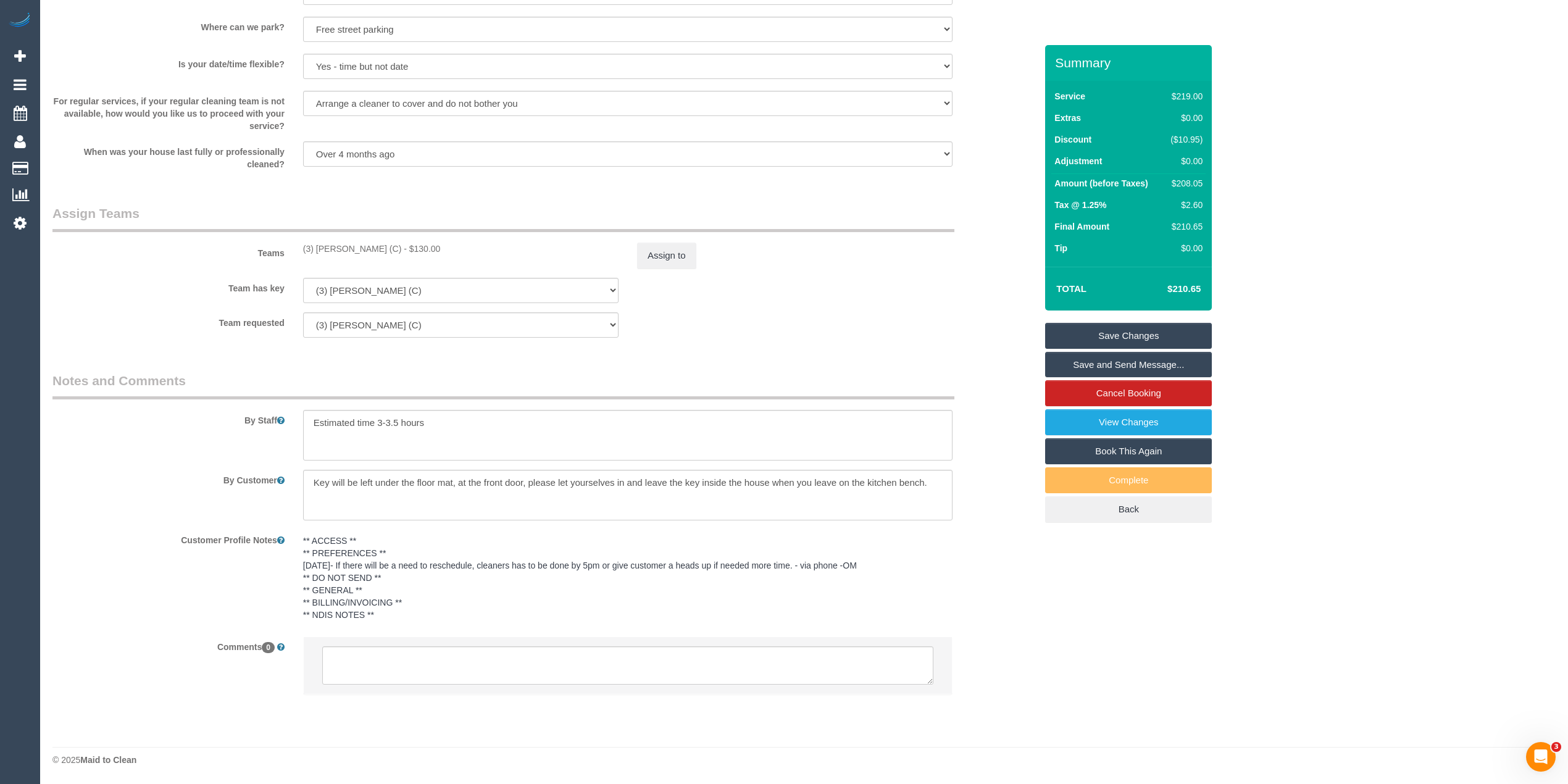
type input "2"
click at [437, 664] on textarea at bounding box center [628, 665] width 611 height 39
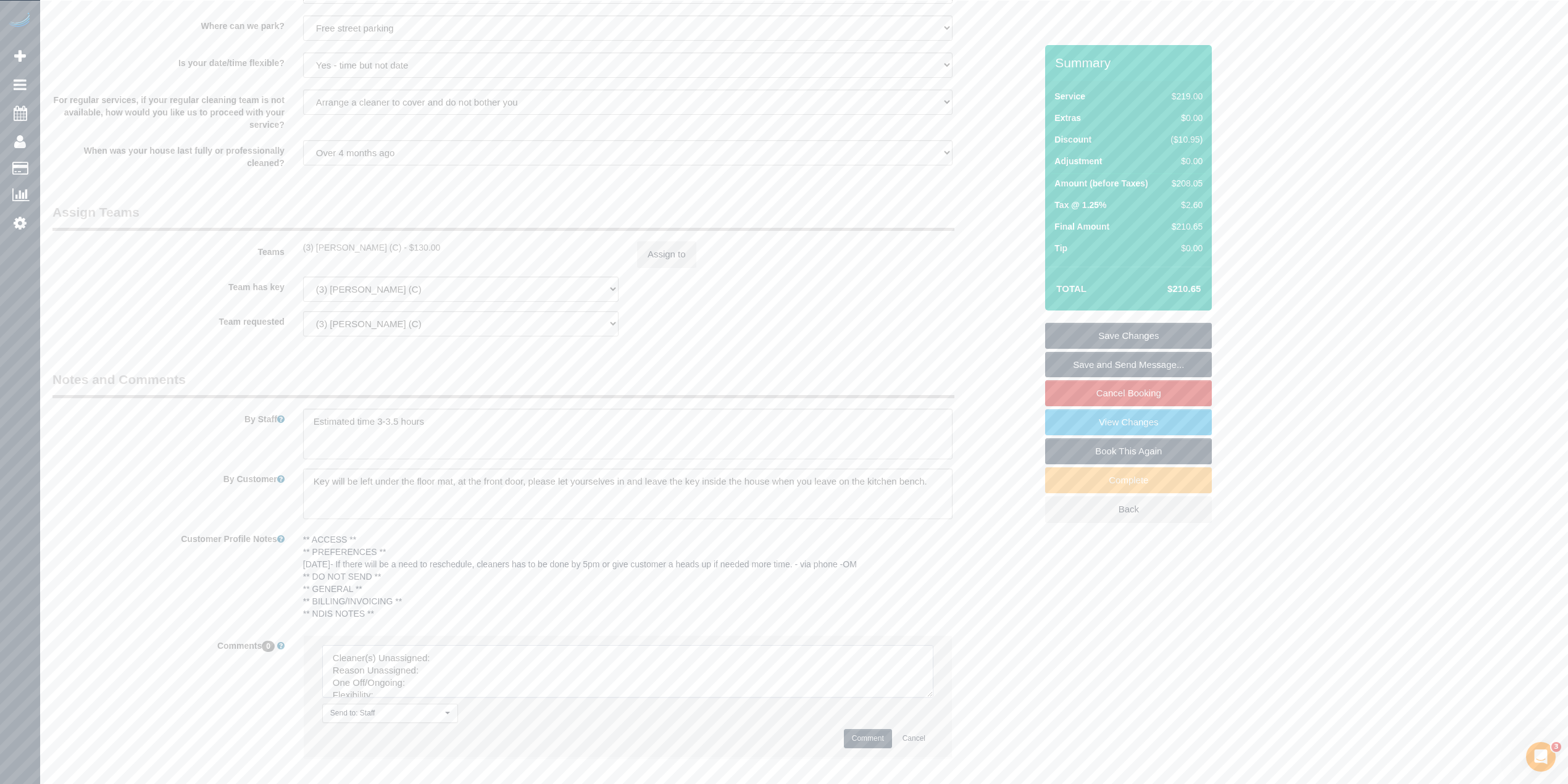
drag, startPoint x: 924, startPoint y: 679, endPoint x: 929, endPoint y: 738, distance: 59.2
click at [931, 698] on textarea at bounding box center [628, 671] width 611 height 52
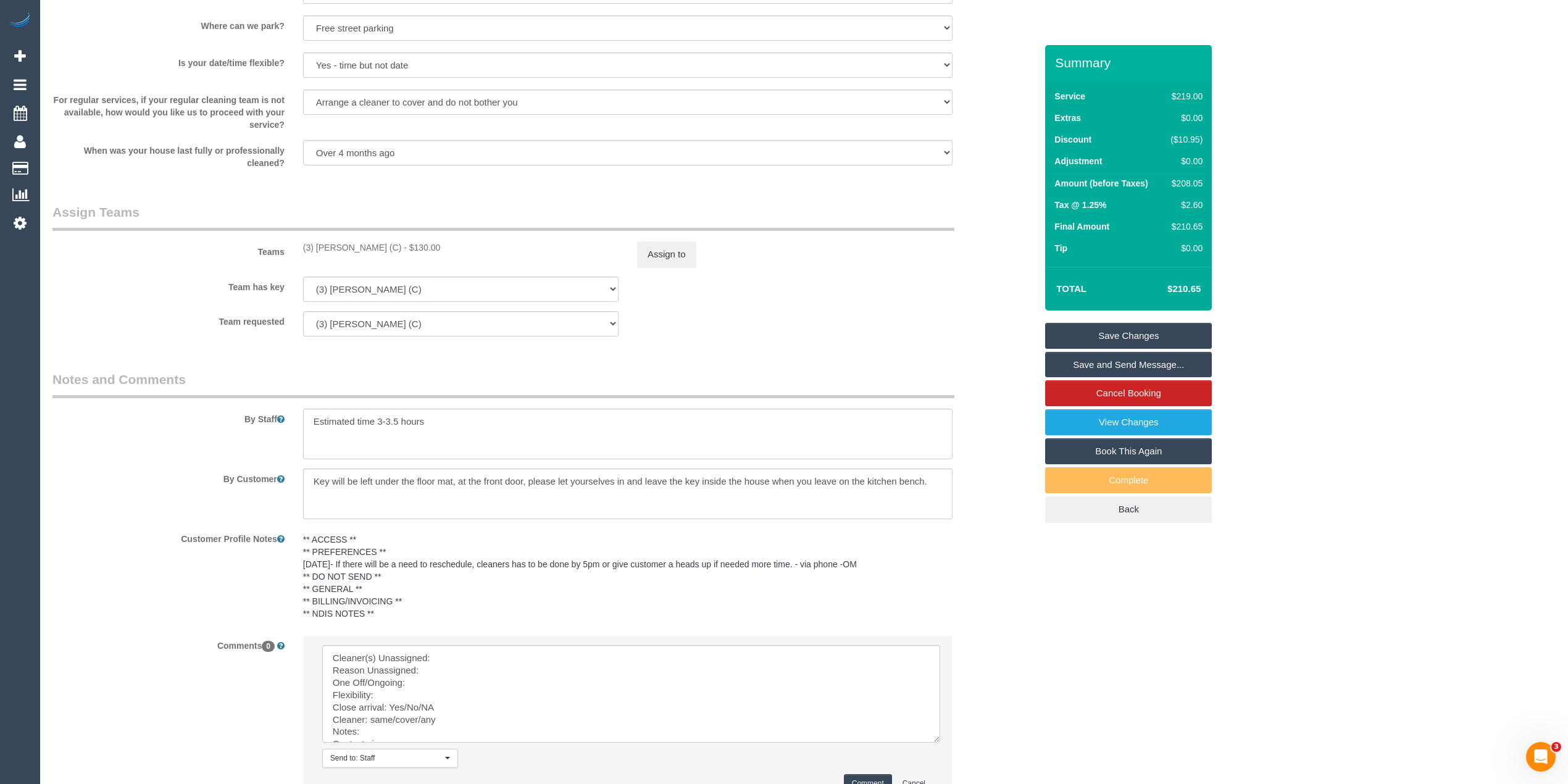
click at [324, 256] on div "Teams (3) Afzaal Ahmad (C) - $130.00 Assign to" at bounding box center [544, 236] width 1002 height 64
click at [324, 250] on div "(3) Afzaal Ahmad (C) - $130.00" at bounding box center [460, 247] width 316 height 12
click at [321, 248] on div "(3) Afzaal Ahmad (C) - $130.00" at bounding box center [460, 247] width 316 height 12
click at [306, 248] on div "(3) Afzaal Ahmad (C) - $130.00" at bounding box center [460, 247] width 316 height 12
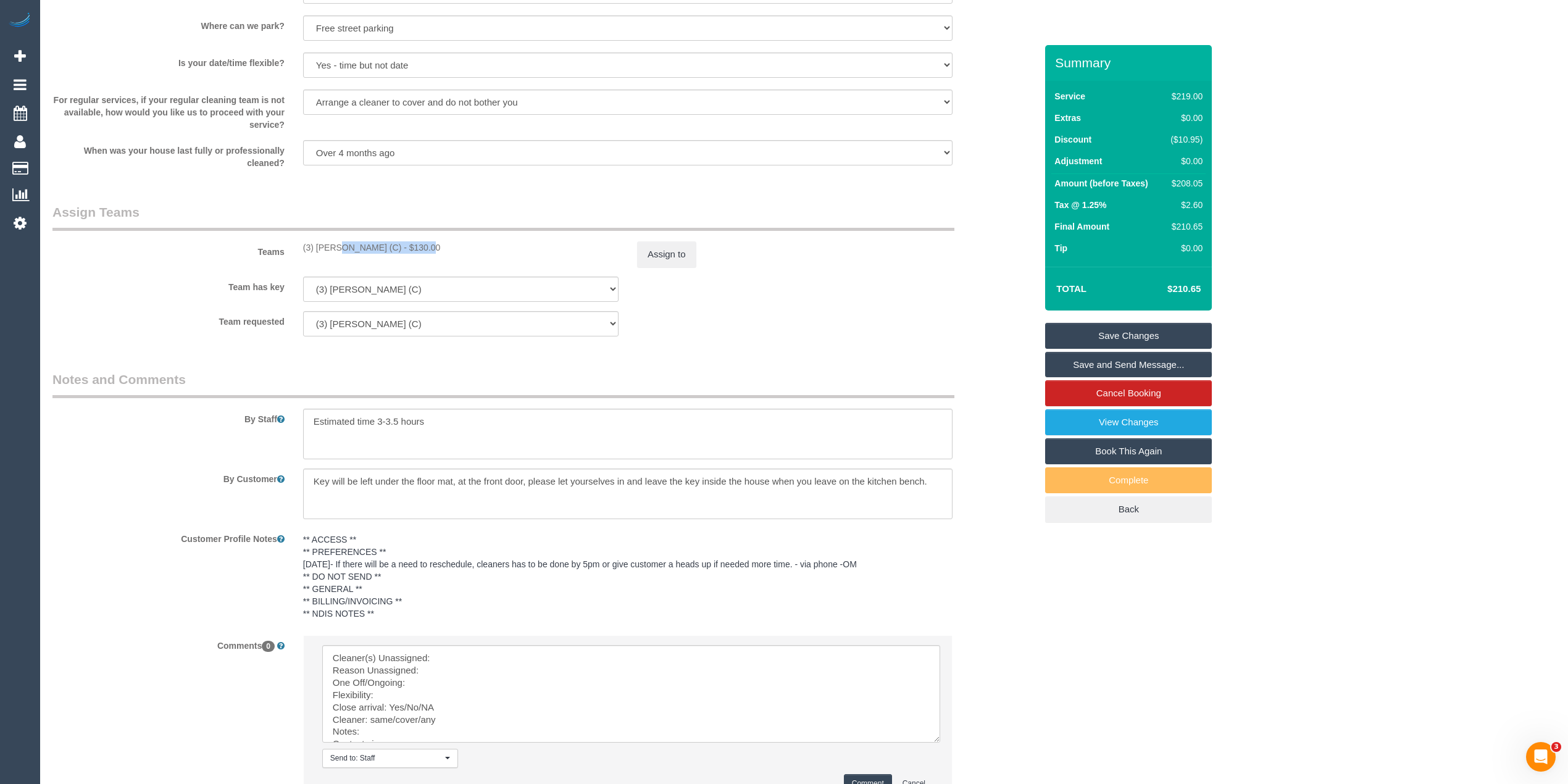
drag, startPoint x: 300, startPoint y: 246, endPoint x: 386, endPoint y: 246, distance: 86.0
click at [386, 246] on div "(3) Afzaal Ahmad (C) - $130.00" at bounding box center [460, 247] width 334 height 12
copy div "(3) [PERSON_NAME] (C)"
click at [470, 659] on textarea at bounding box center [630, 694] width 617 height 98
paste textarea "(3) [PERSON_NAME] (C)"
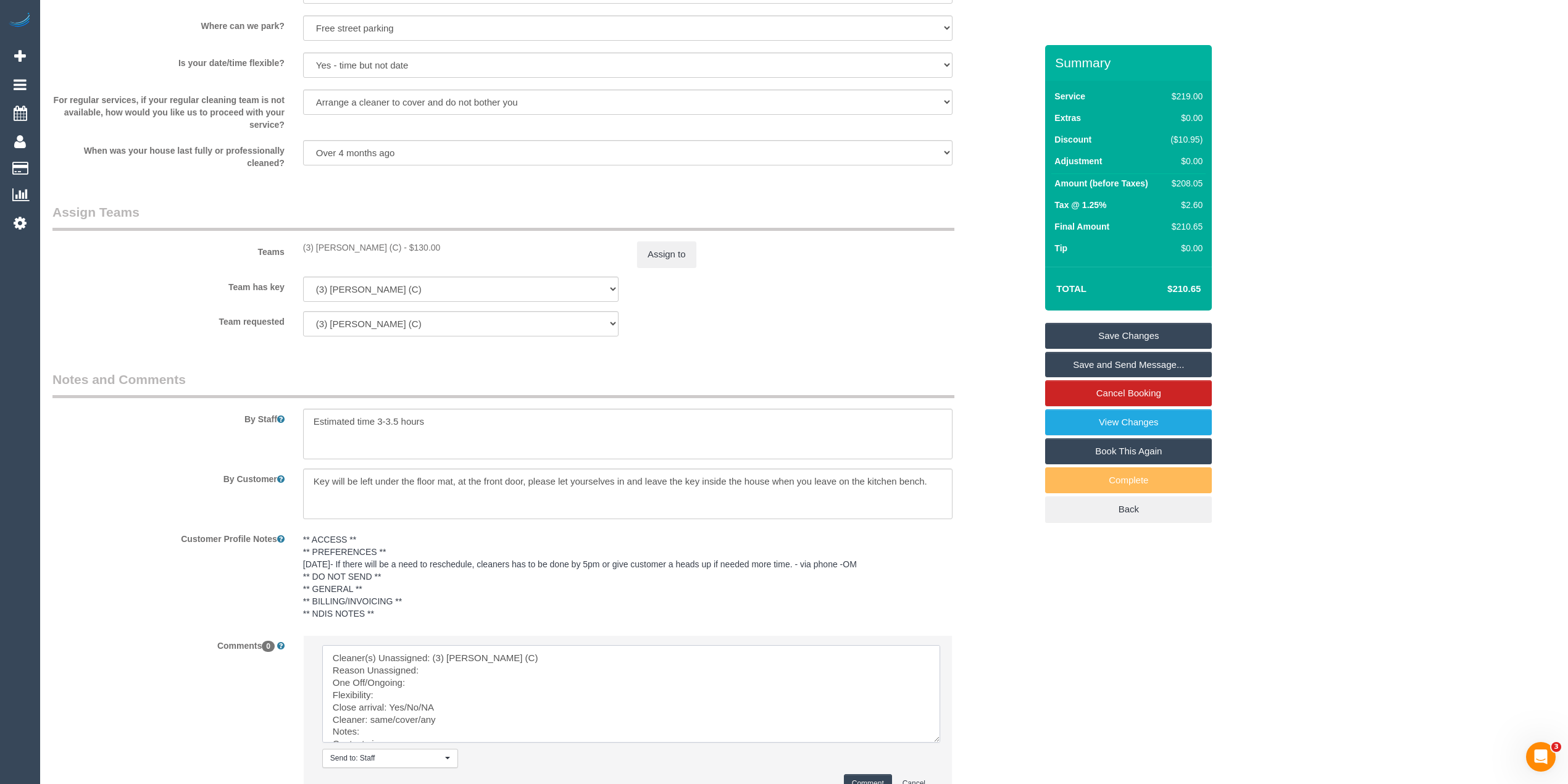
click at [460, 670] on textarea at bounding box center [630, 694] width 617 height 98
click at [435, 687] on textarea at bounding box center [630, 694] width 617 height 98
click at [415, 697] on textarea at bounding box center [630, 694] width 617 height 98
click at [421, 711] on textarea at bounding box center [630, 694] width 617 height 98
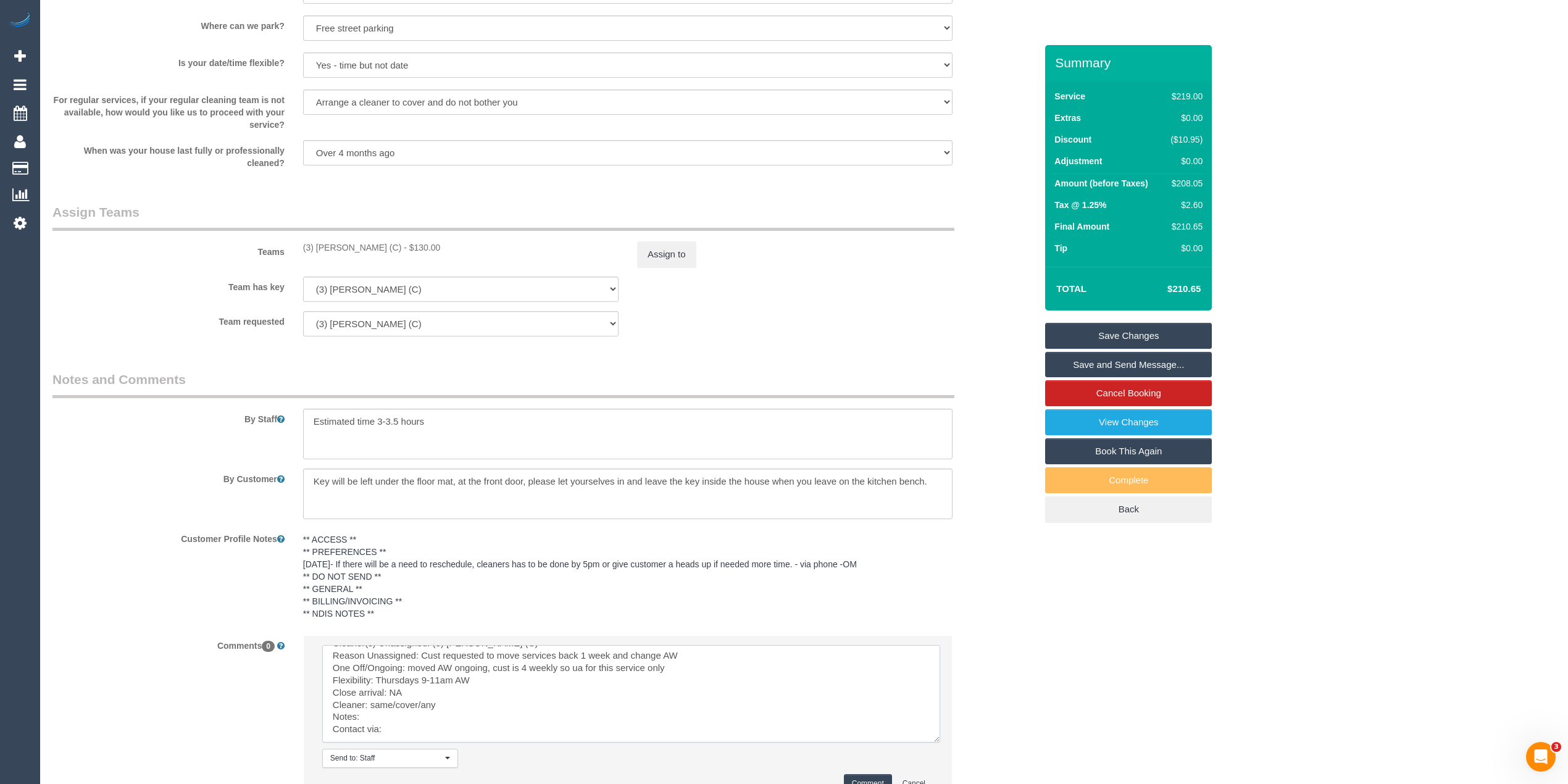
click at [421, 704] on textarea at bounding box center [630, 694] width 617 height 98
click at [370, 719] on textarea at bounding box center [630, 694] width 617 height 98
click at [402, 726] on textarea at bounding box center [630, 694] width 617 height 98
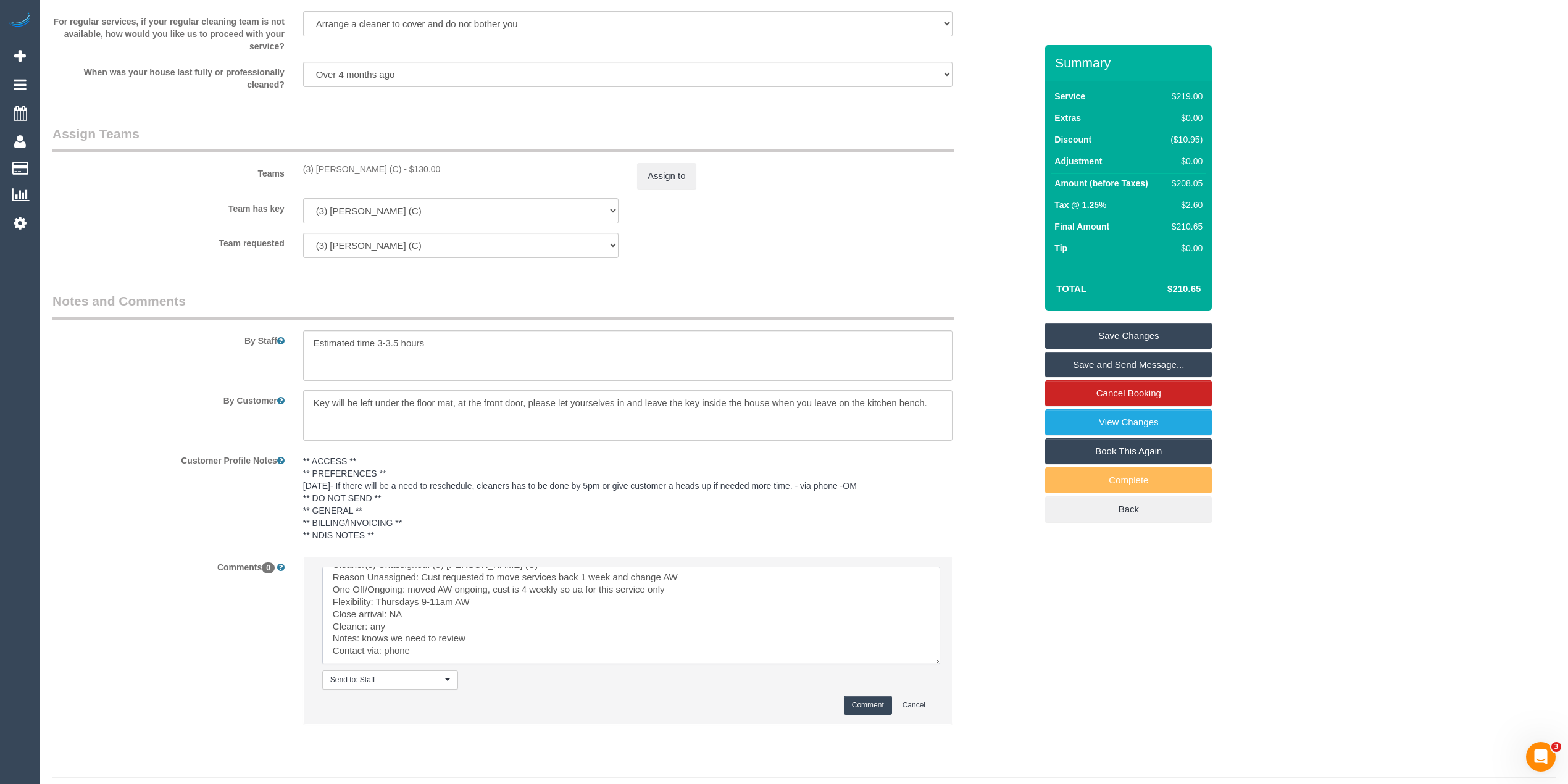
scroll to position [1848, 0]
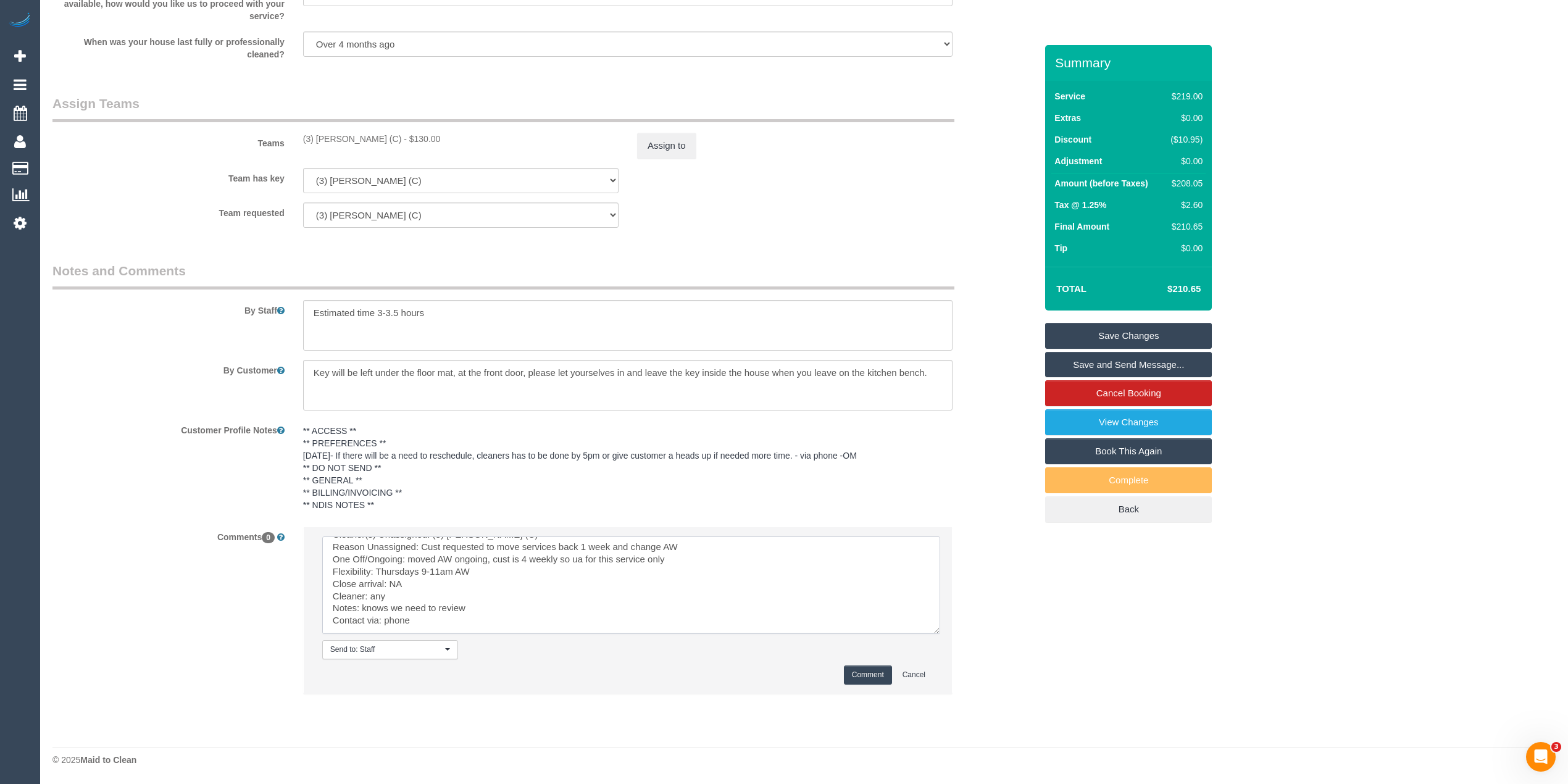
type textarea "Cleaner(s) Unassigned: (3) Afzaal Ahmad (C) Reason Unassigned: Cust requested t…"
click at [859, 674] on button "Comment" at bounding box center [868, 674] width 48 height 19
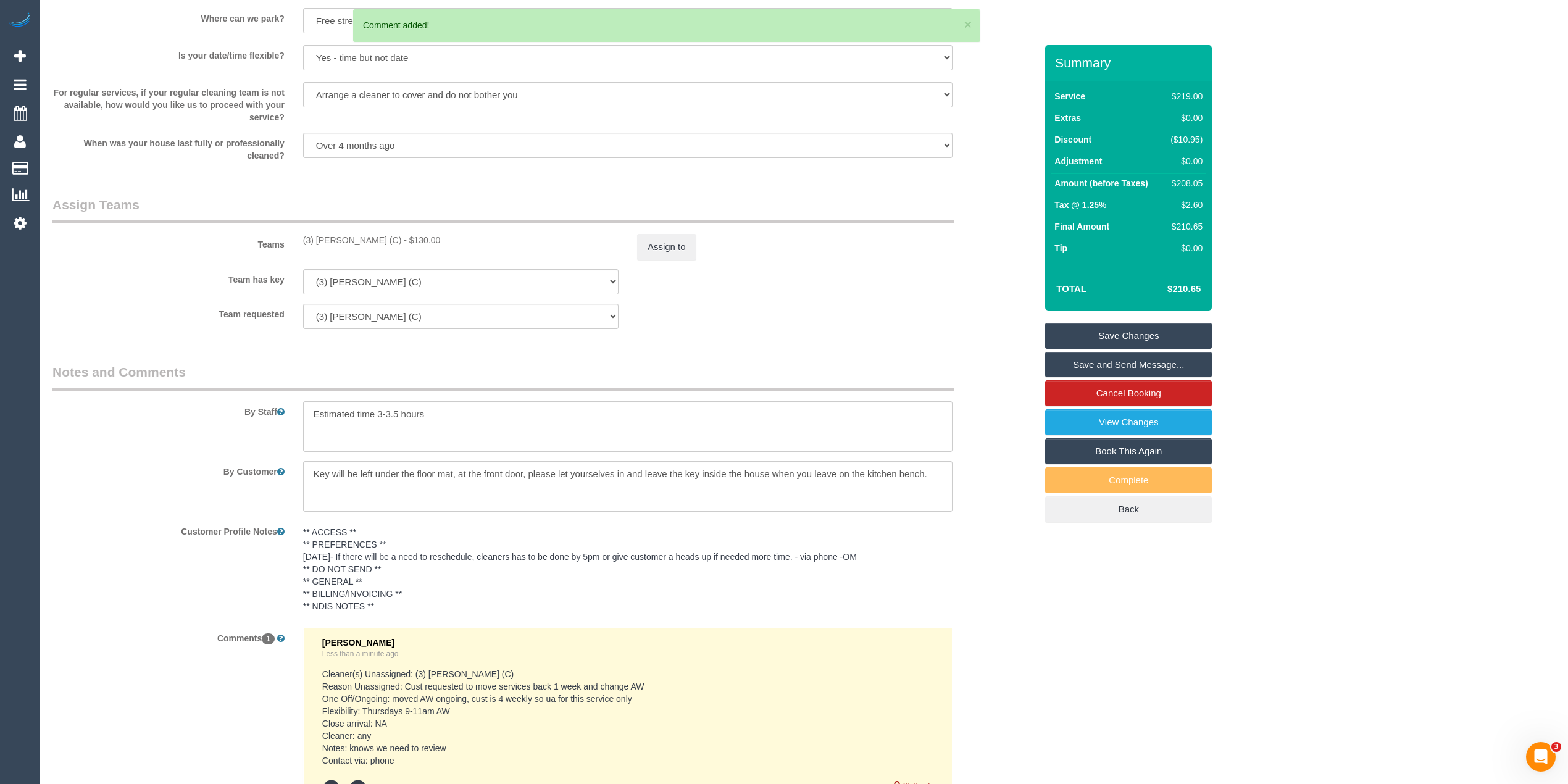
scroll to position [1710, 0]
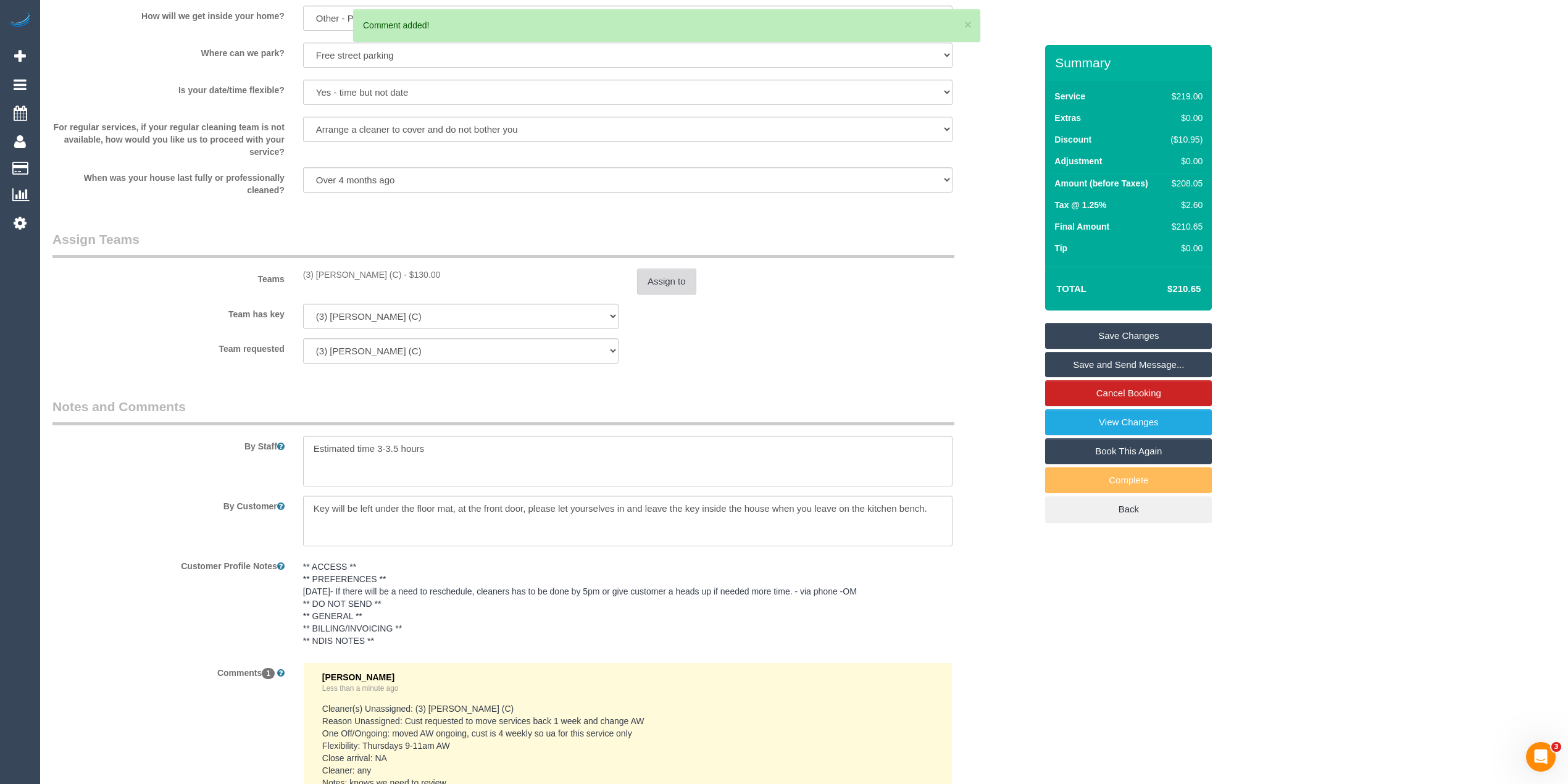
click at [659, 278] on button "Assign to" at bounding box center [666, 282] width 59 height 26
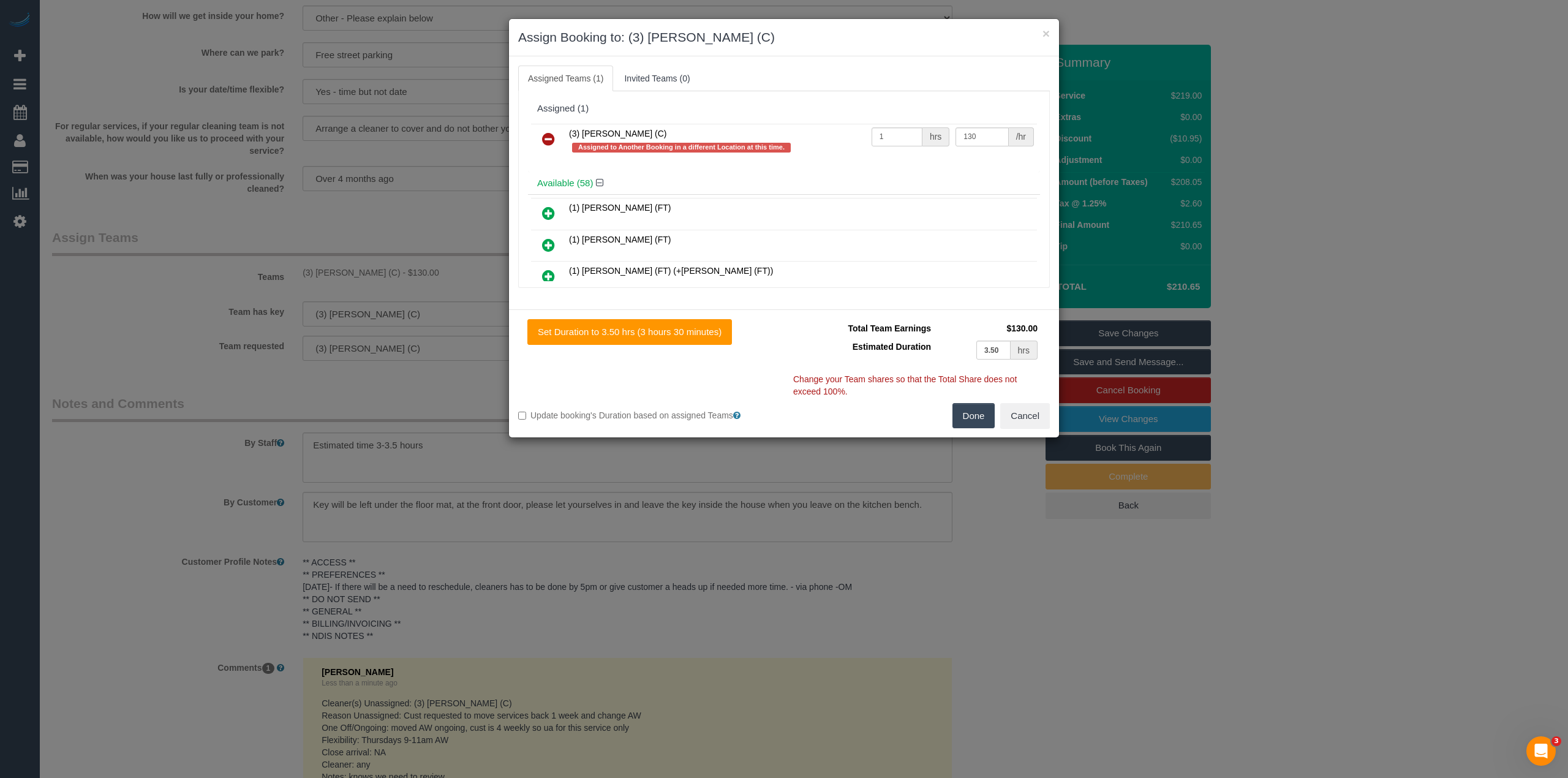
click at [548, 136] on icon at bounding box center [549, 139] width 13 height 15
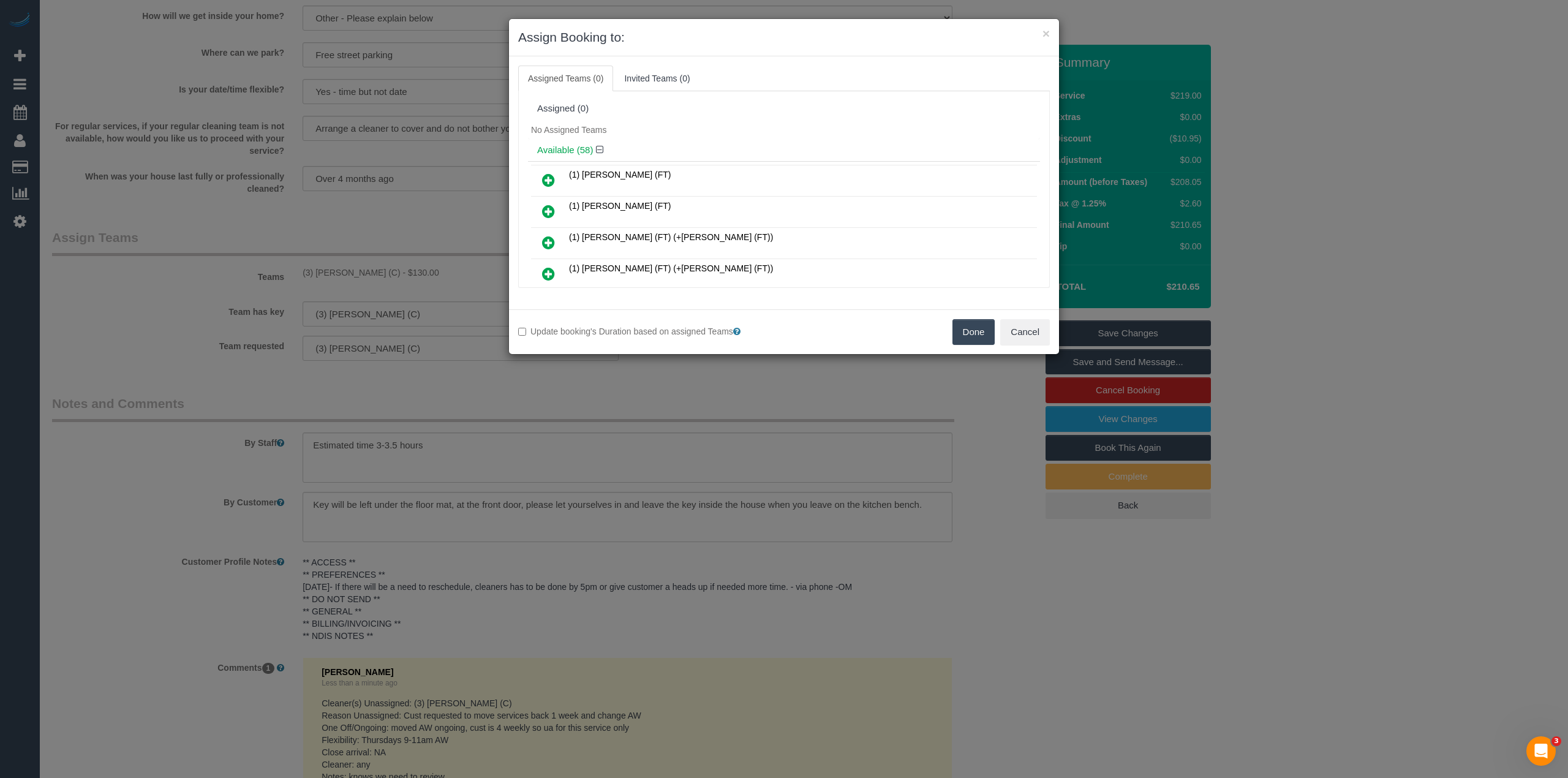
click at [971, 327] on button "Done" at bounding box center [973, 331] width 43 height 26
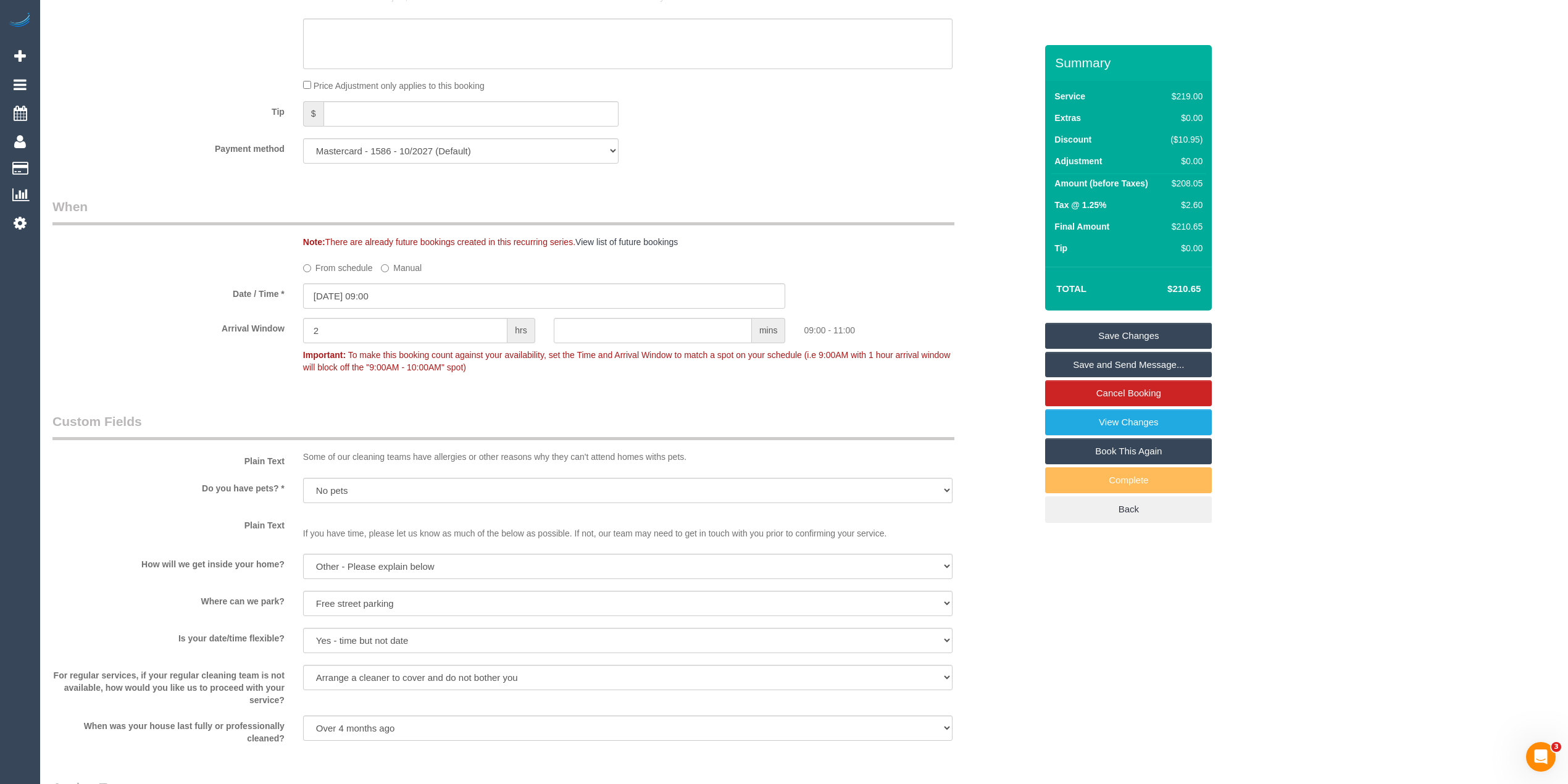
scroll to position [887, 0]
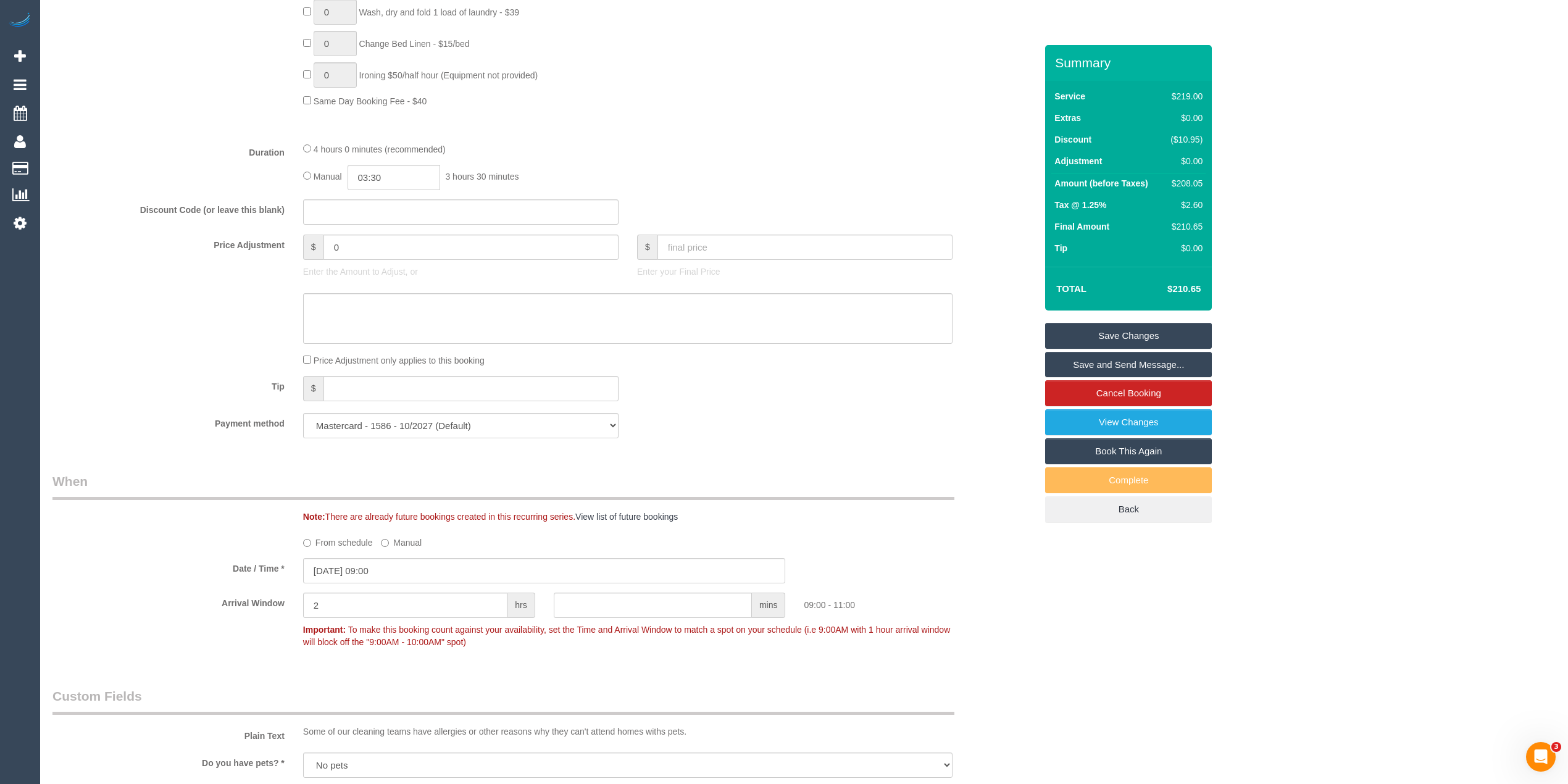
click at [1127, 327] on link "Save Changes" at bounding box center [1128, 336] width 167 height 26
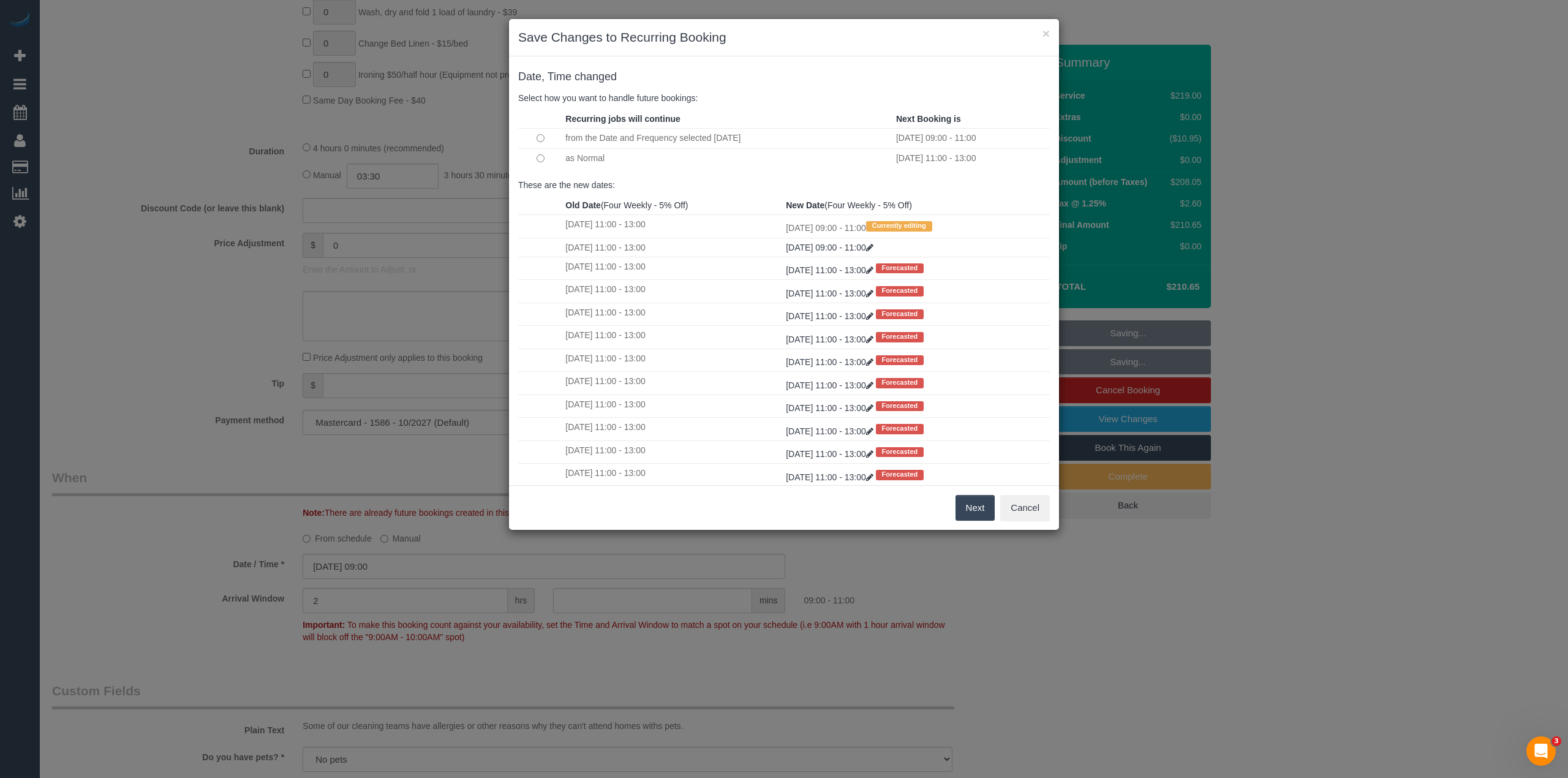
click at [959, 508] on button "Next" at bounding box center [975, 508] width 40 height 26
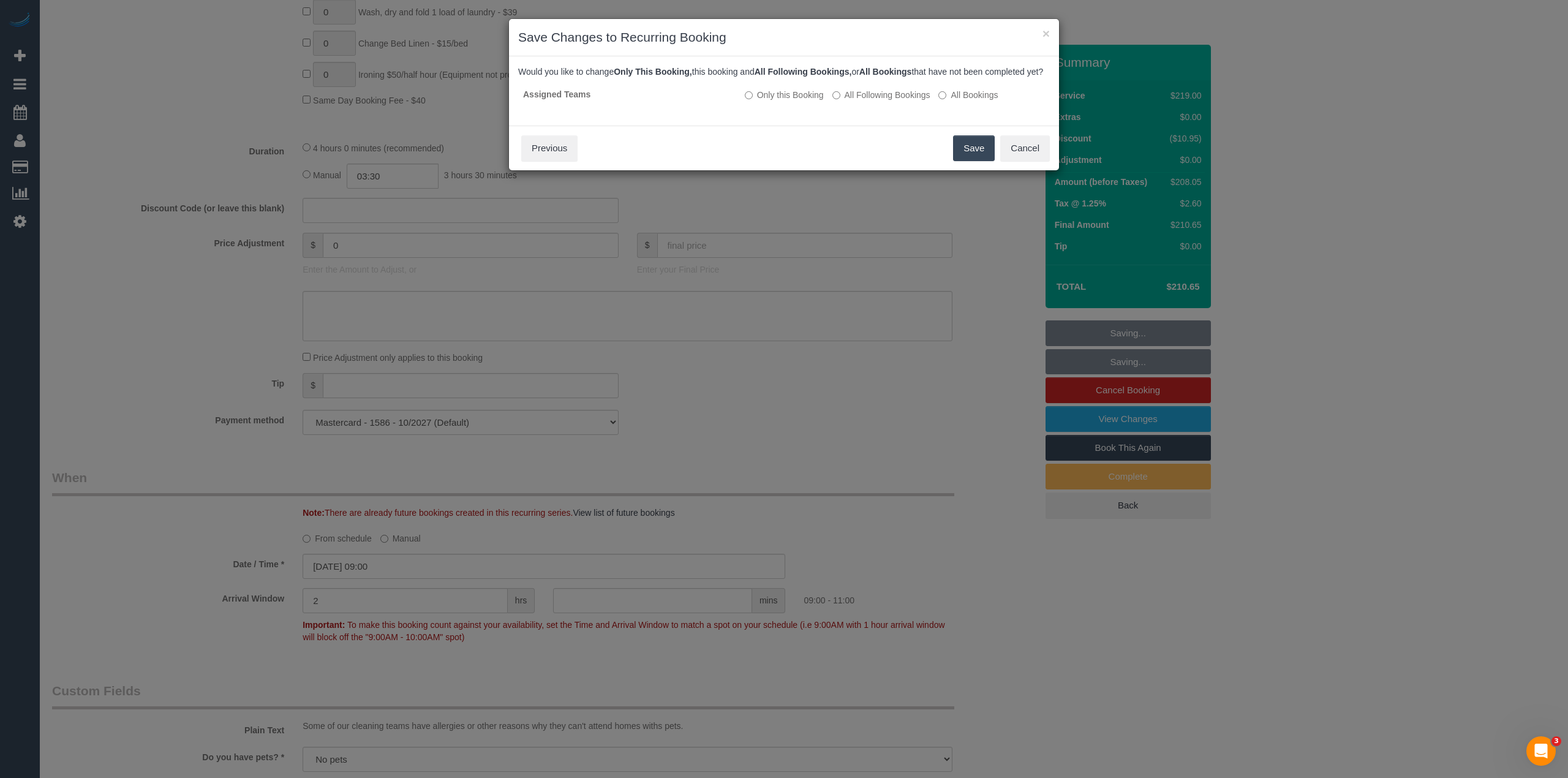
click at [976, 158] on button "Save" at bounding box center [974, 148] width 42 height 26
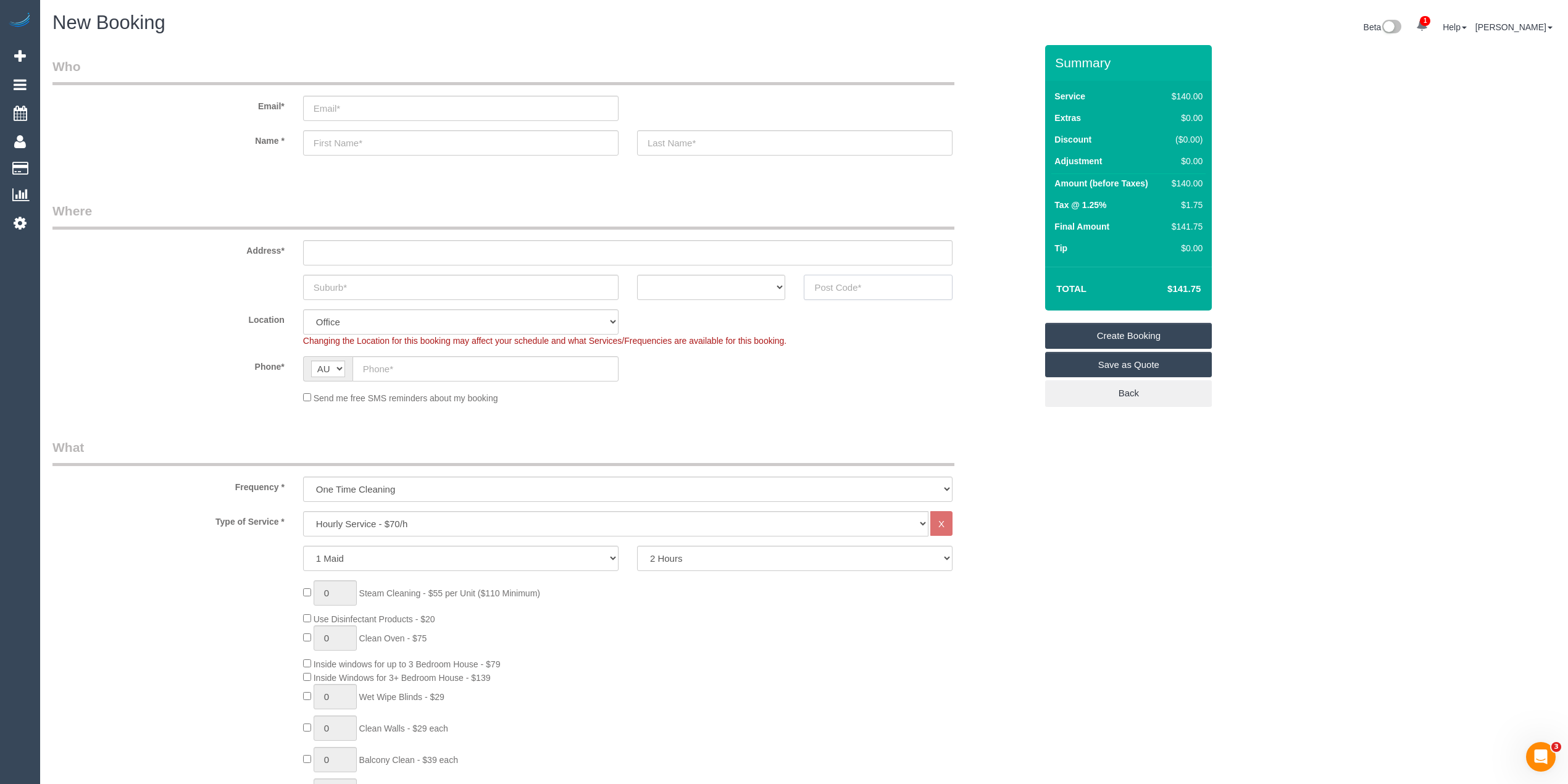
click at [836, 288] on input "text" at bounding box center [878, 288] width 149 height 26
type input "3103"
click at [353, 242] on input "text" at bounding box center [628, 253] width 650 height 26
type input "-"
click at [427, 290] on input "text" at bounding box center [460, 288] width 316 height 26
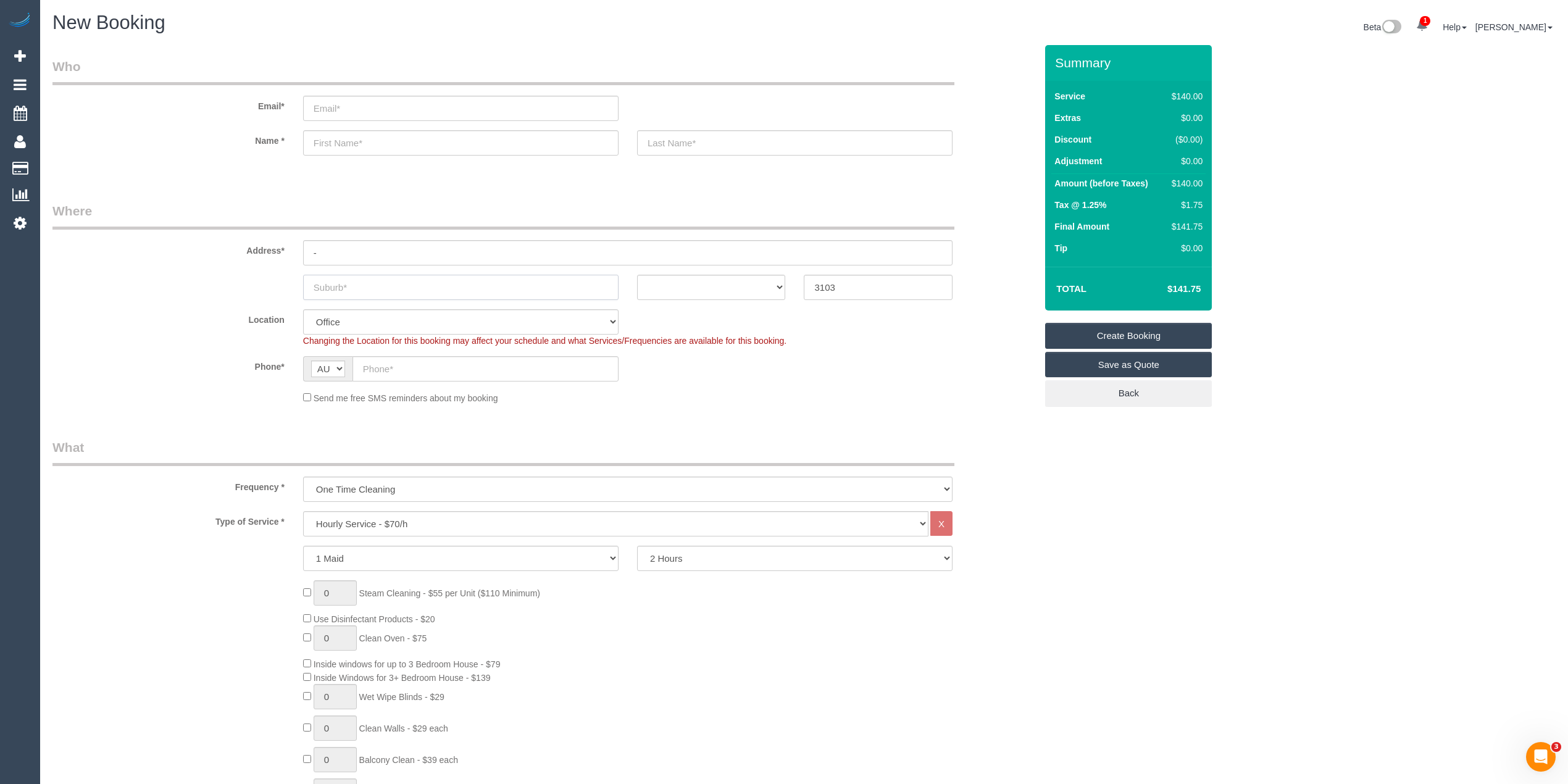
select select "58"
type input "B"
select select "object:2108"
type input "[PERSON_NAME]"
click at [676, 282] on select "ACT [GEOGRAPHIC_DATA] NT [GEOGRAPHIC_DATA] SA TAS [GEOGRAPHIC_DATA] [GEOGRAPHIC…" at bounding box center [711, 288] width 149 height 26
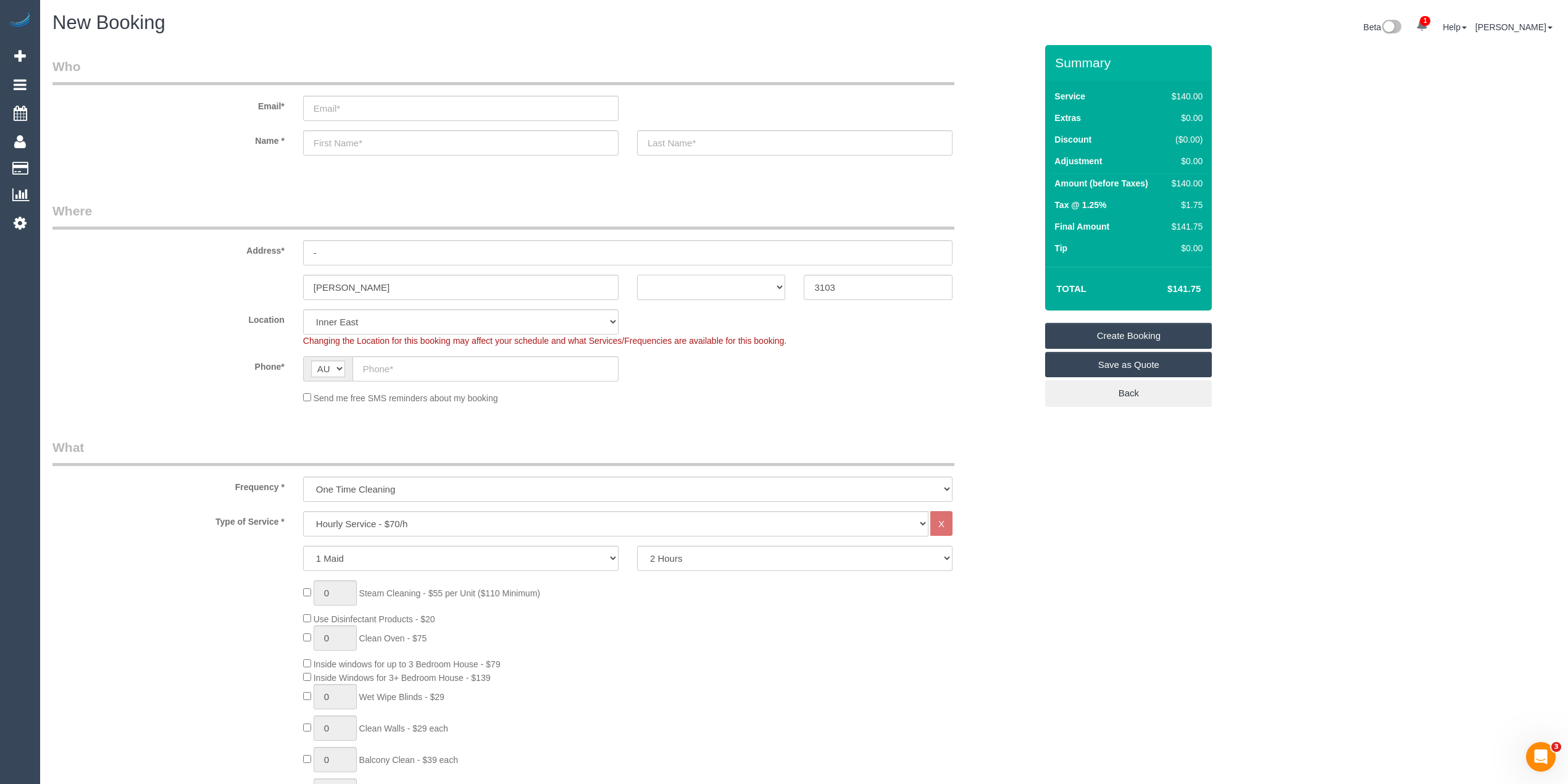
select select "VIC"
click at [637, 275] on select "ACT [GEOGRAPHIC_DATA] NT [GEOGRAPHIC_DATA] SA TAS [GEOGRAPHIC_DATA] [GEOGRAPHIC…" at bounding box center [711, 288] width 149 height 26
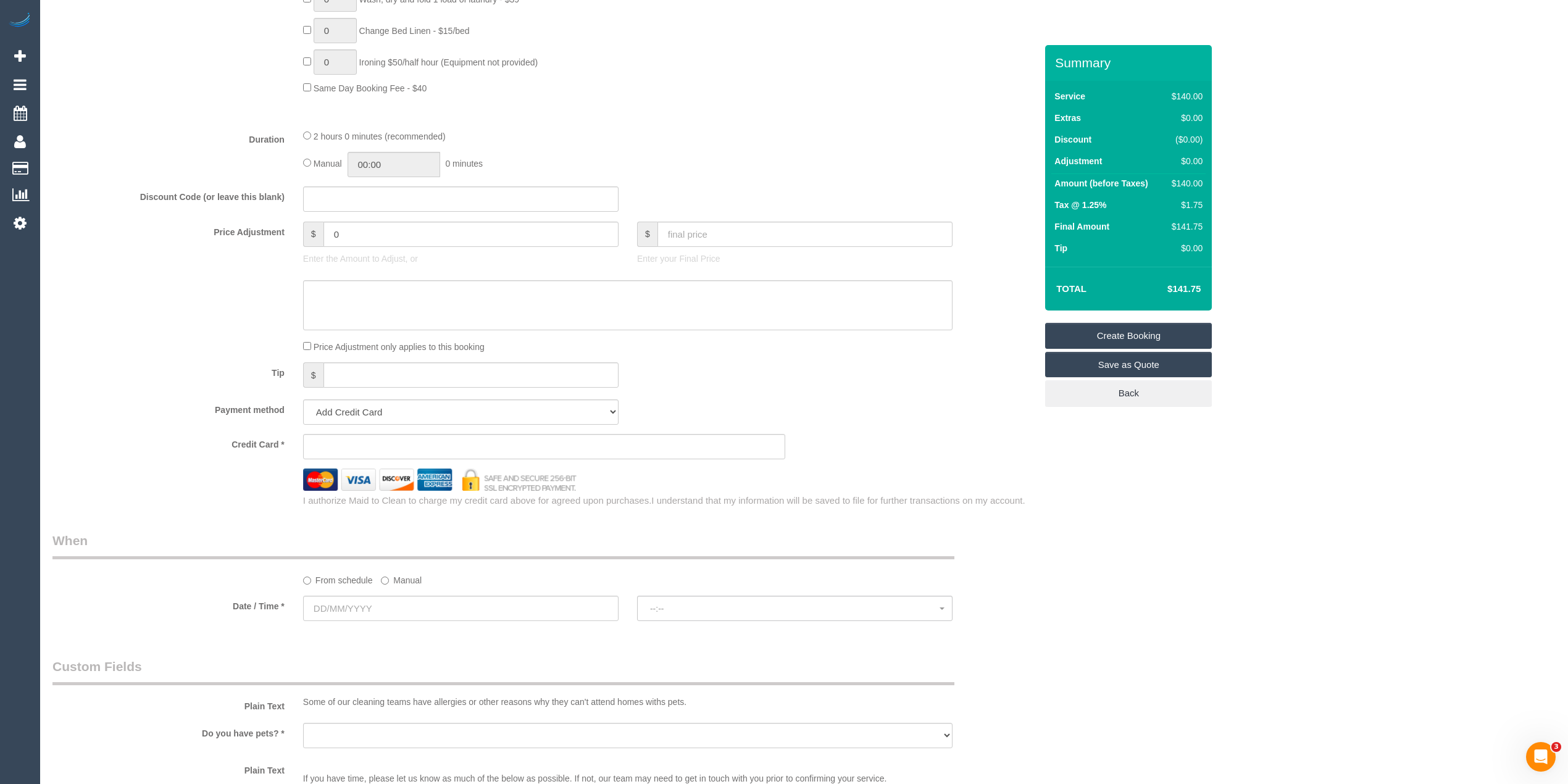
scroll to position [1097, 0]
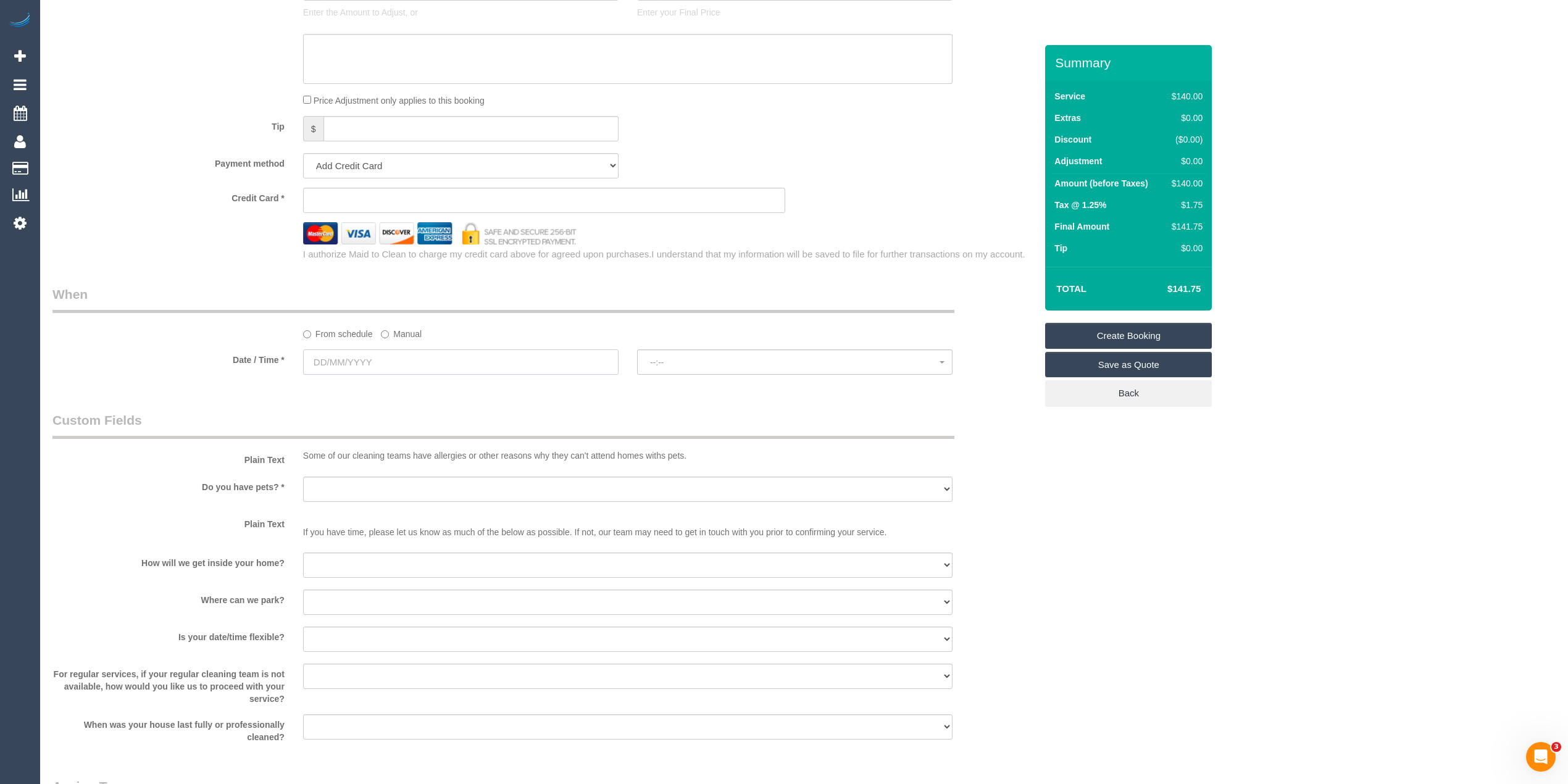
click at [333, 365] on input "text" at bounding box center [460, 363] width 316 height 26
click at [451, 489] on link "23" at bounding box center [452, 488] width 20 height 17
type input "[DATE]"
click at [663, 353] on button "--:--" at bounding box center [794, 363] width 316 height 26
select select "spot1"
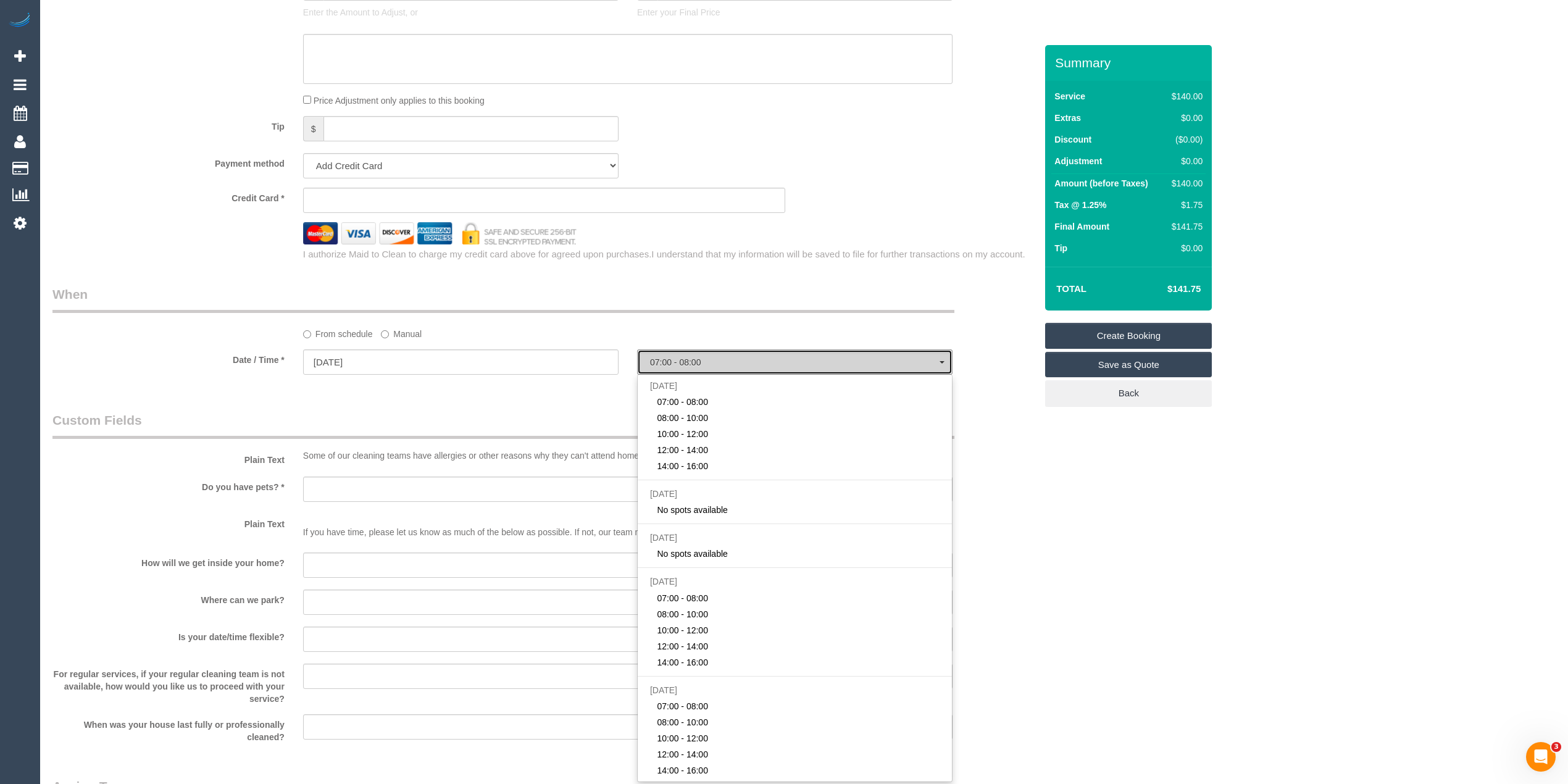
click at [663, 353] on button "07:00 - 08:00" at bounding box center [794, 363] width 316 height 26
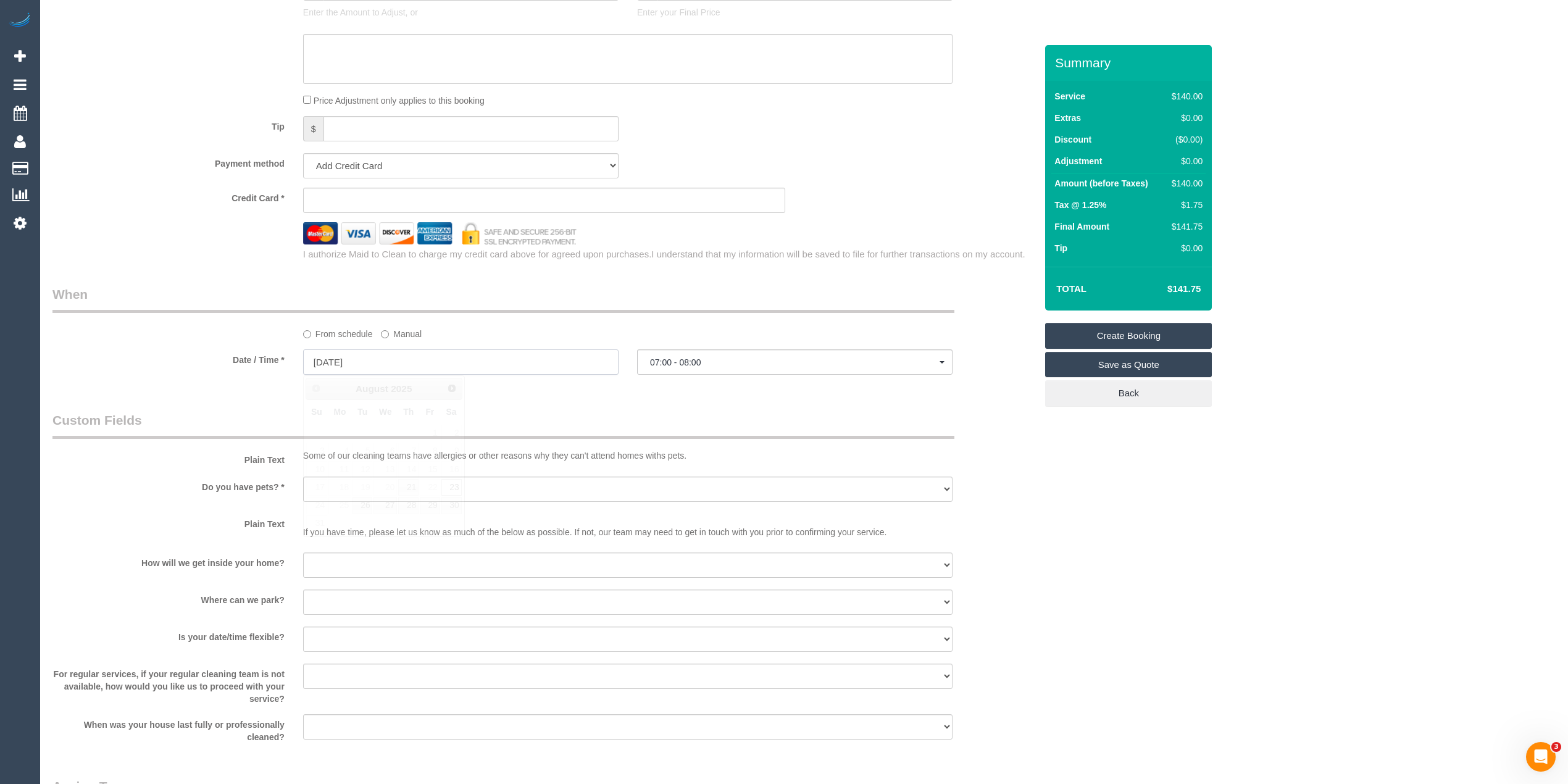
click at [362, 359] on input "23/08/2025" at bounding box center [460, 363] width 316 height 26
click at [366, 509] on link "26" at bounding box center [362, 505] width 19 height 17
type input "26/08/2025"
select select "spot8"
click at [689, 357] on span "07:00 - 08:00" at bounding box center [794, 362] width 290 height 10
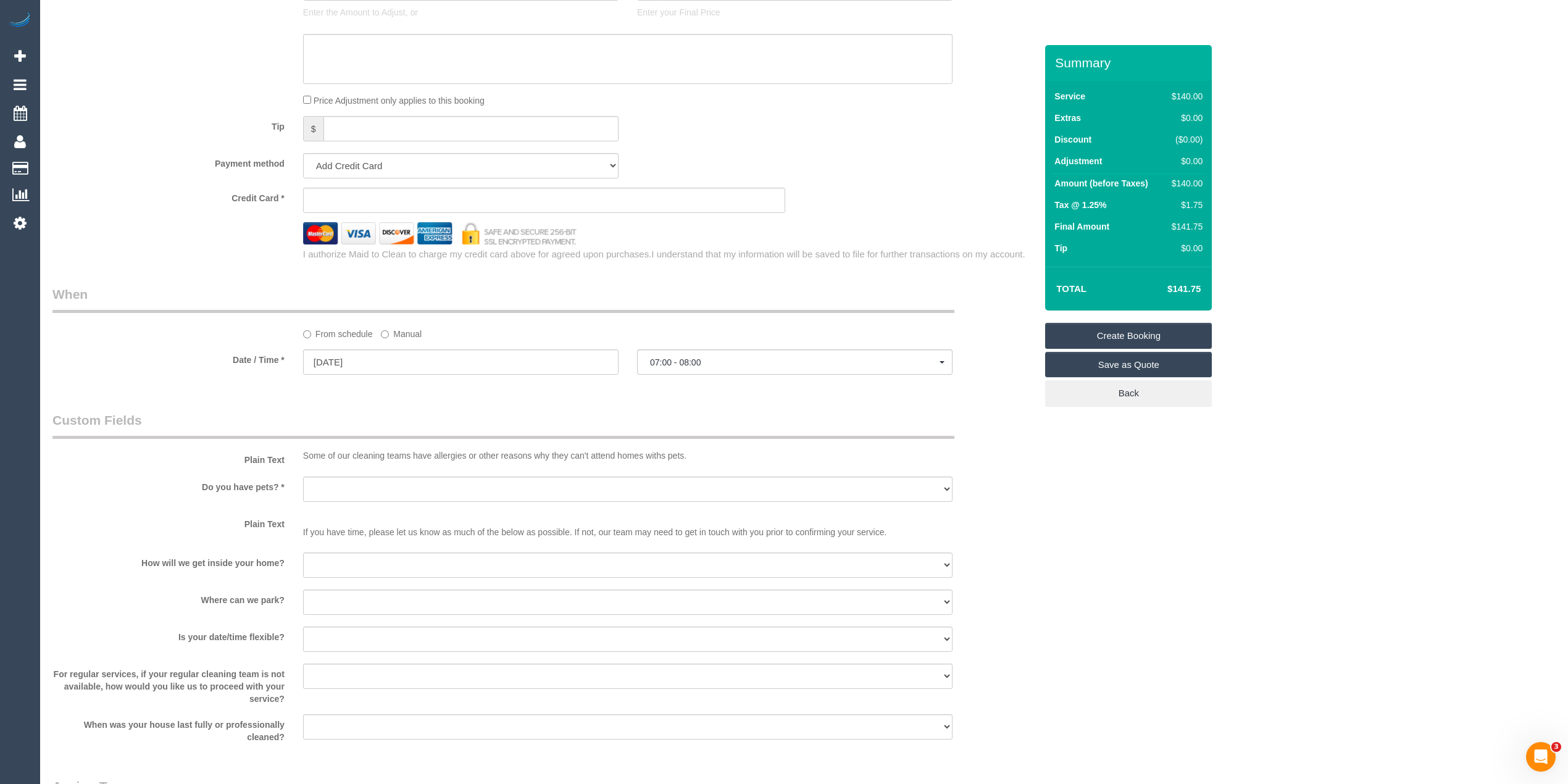
scroll to position [127, 0]
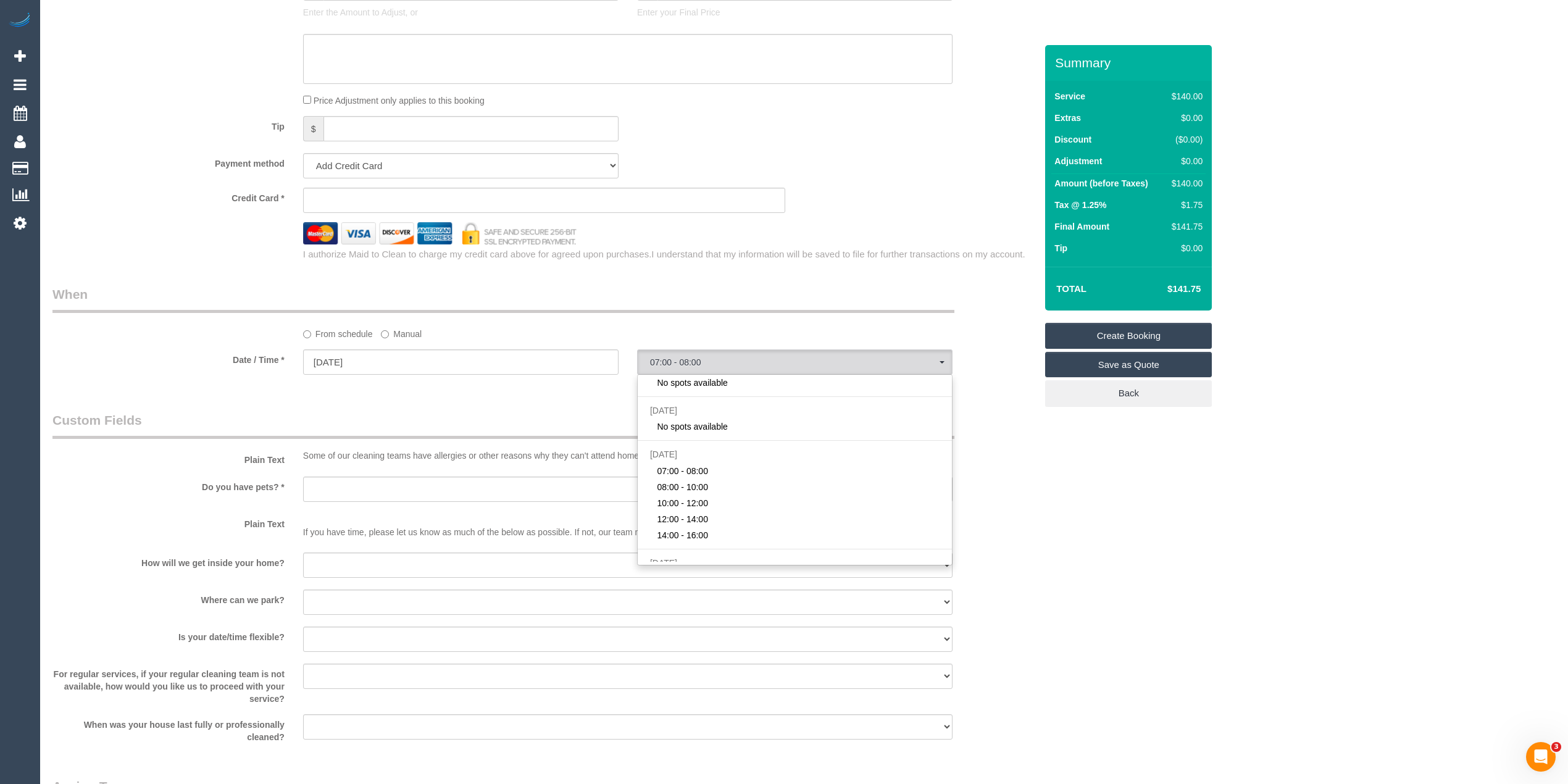
click at [1200, 542] on div "Who Email* Name * Where Address* - Balwyn ACT NSW NT QLD SA TAS VIC WA 3103 Loc…" at bounding box center [803, 38] width 1503 height 2179
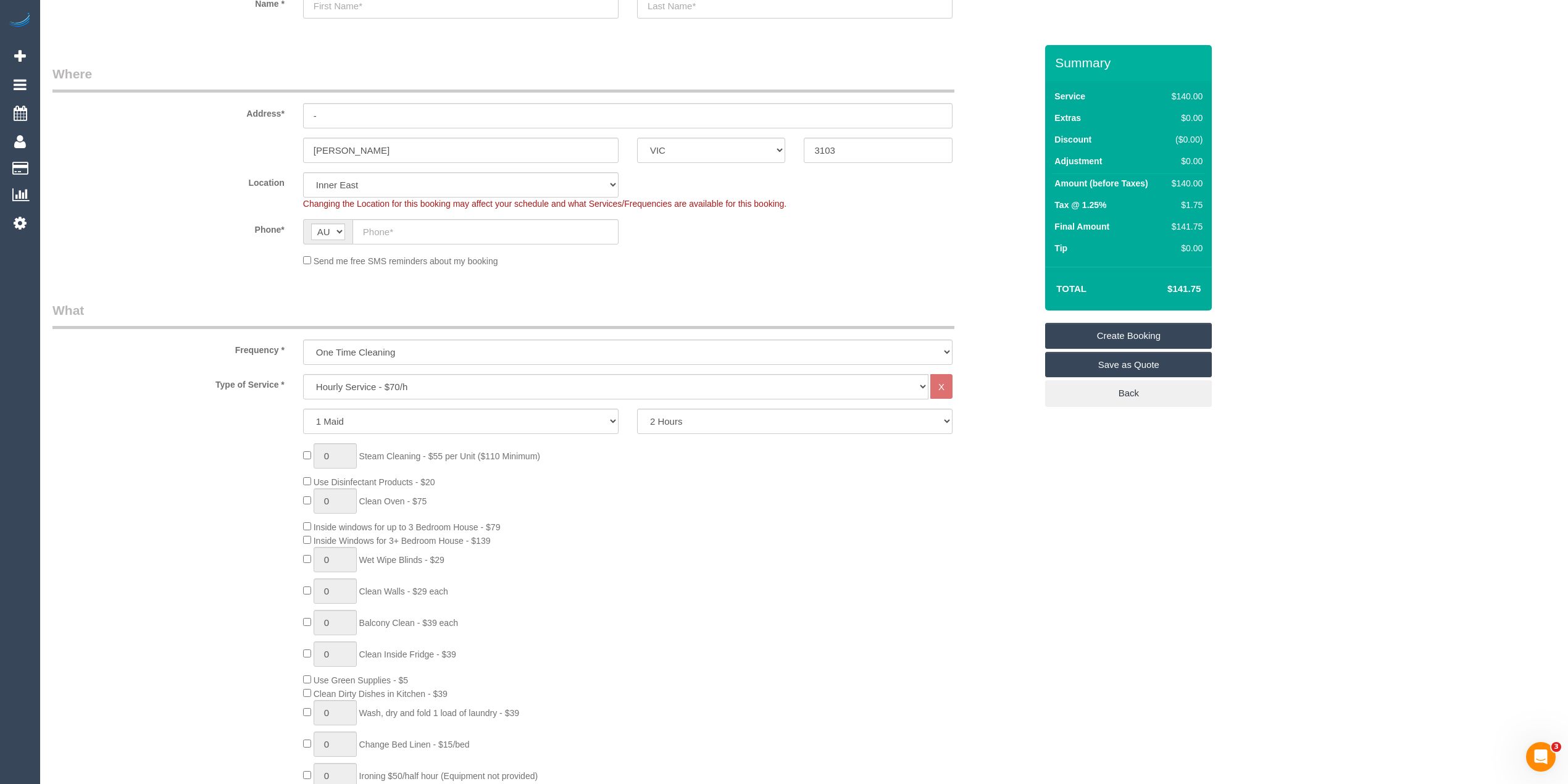
scroll to position [0, 0]
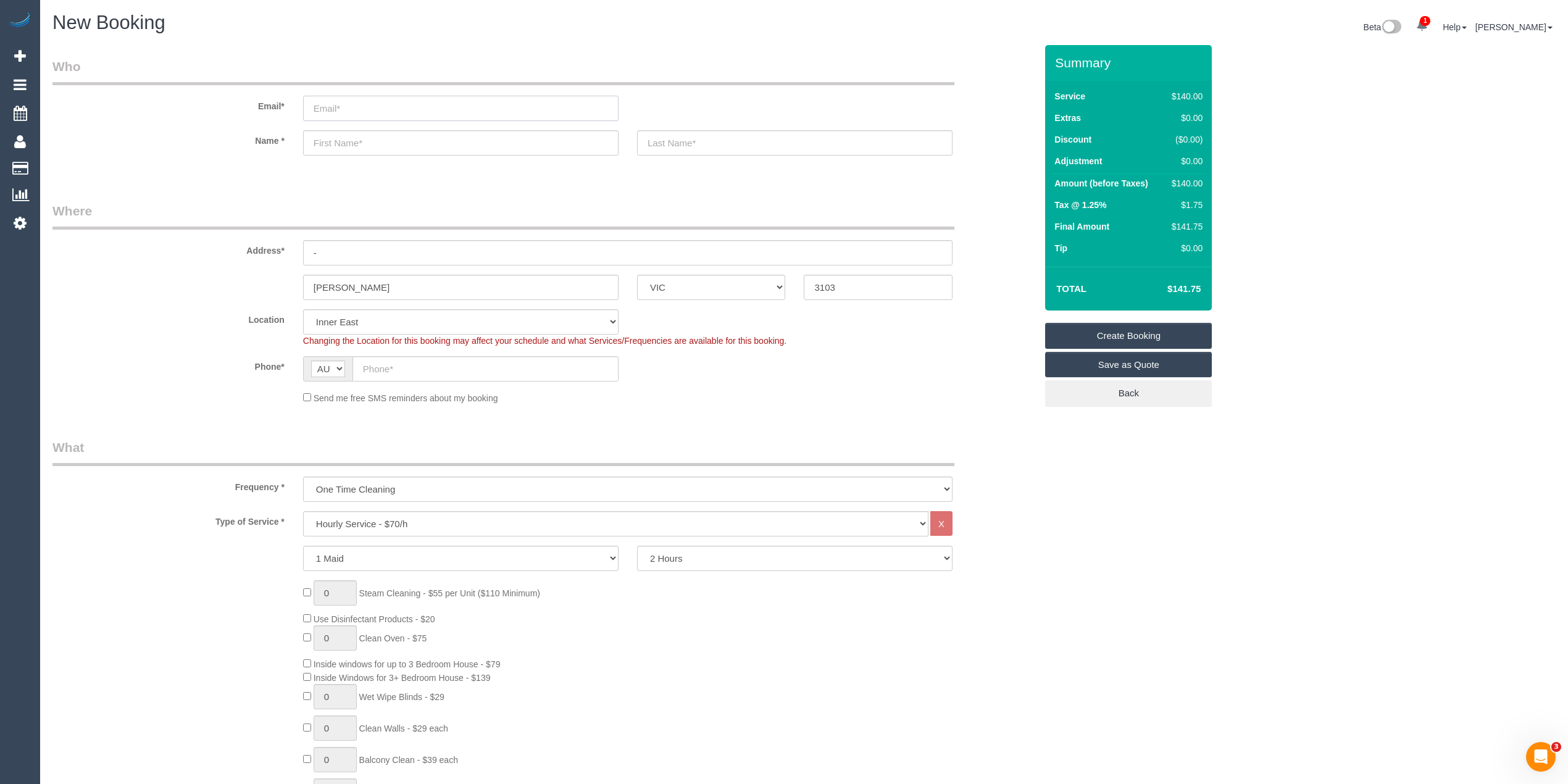
click at [406, 102] on input "email" at bounding box center [460, 109] width 316 height 26
paste input "polypusapollyon@gmail.com"
type input "polypusapollyon@gmail.com"
click at [378, 142] on input "text" at bounding box center [460, 144] width 316 height 26
select select "spot18"
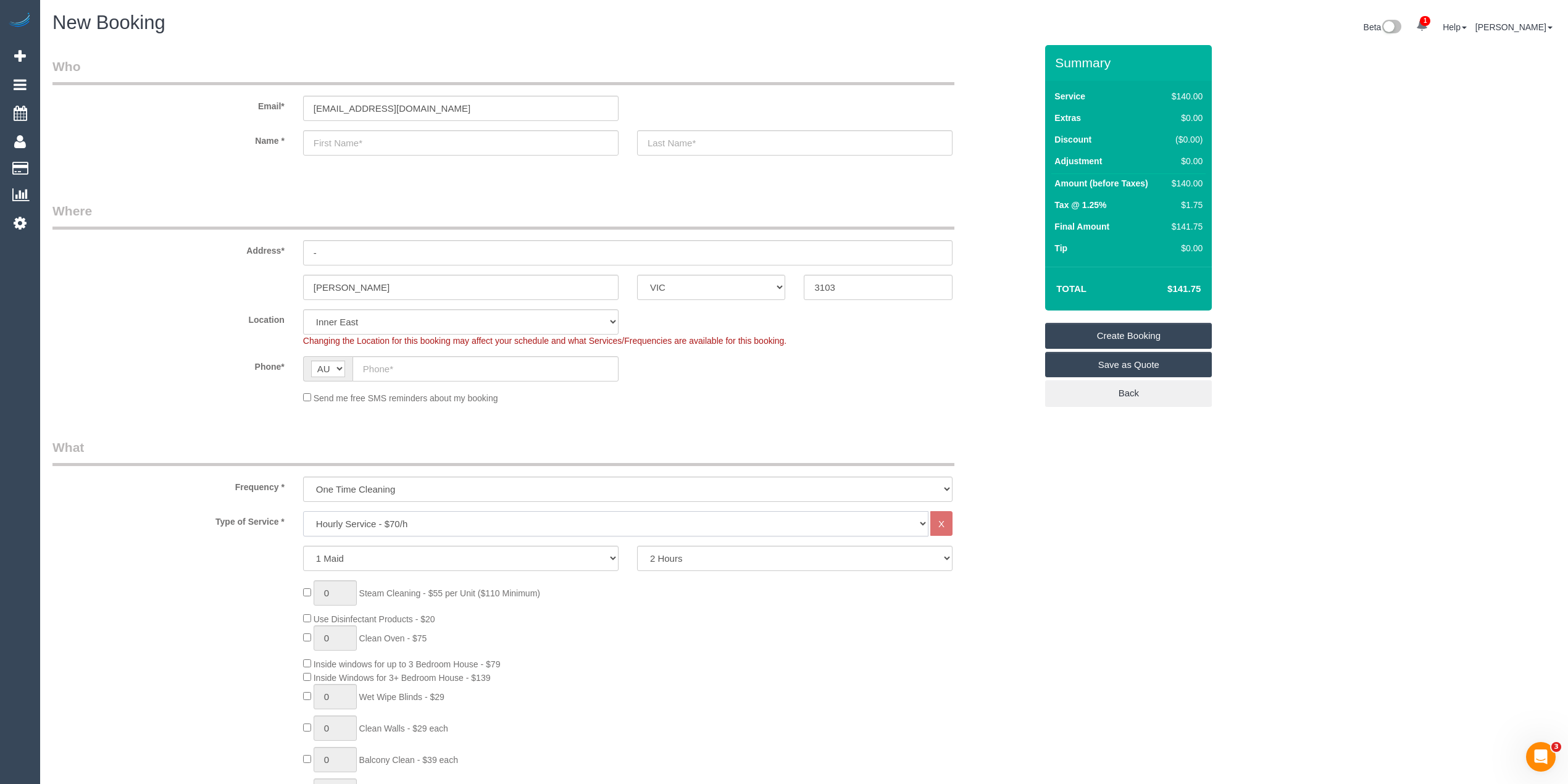
click at [420, 514] on select "Hourly Service - $70/h Hourly Service - $65/h Hourly Service - $60/h Hourly Ser…" at bounding box center [616, 524] width 626 height 26
select select "212"
click at [303, 511] on select "Hourly Service - $70/h Hourly Service - $65/h Hourly Service - $60/h Hourly Ser…" at bounding box center [616, 524] width 626 height 26
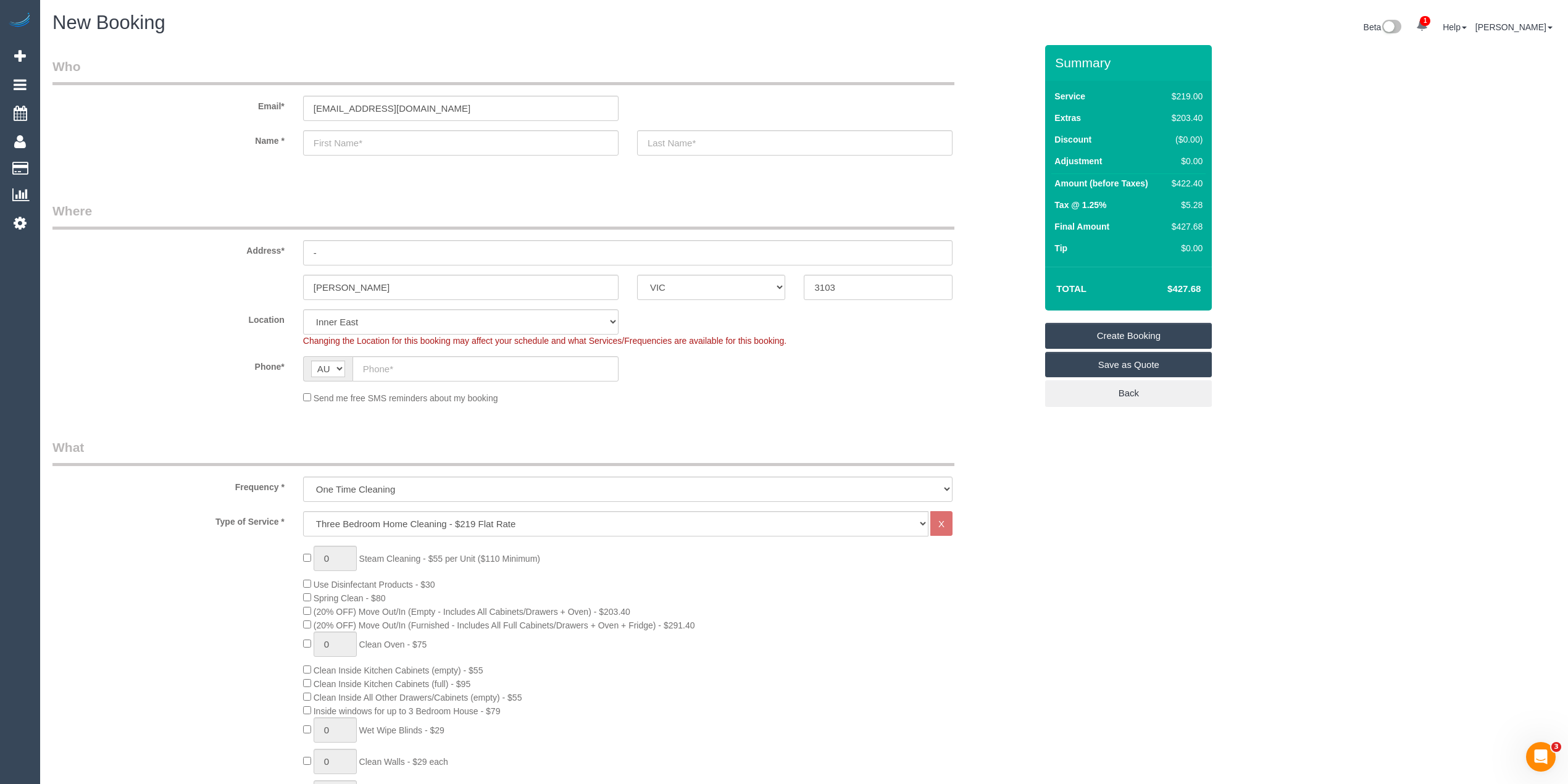
select select "spot43"
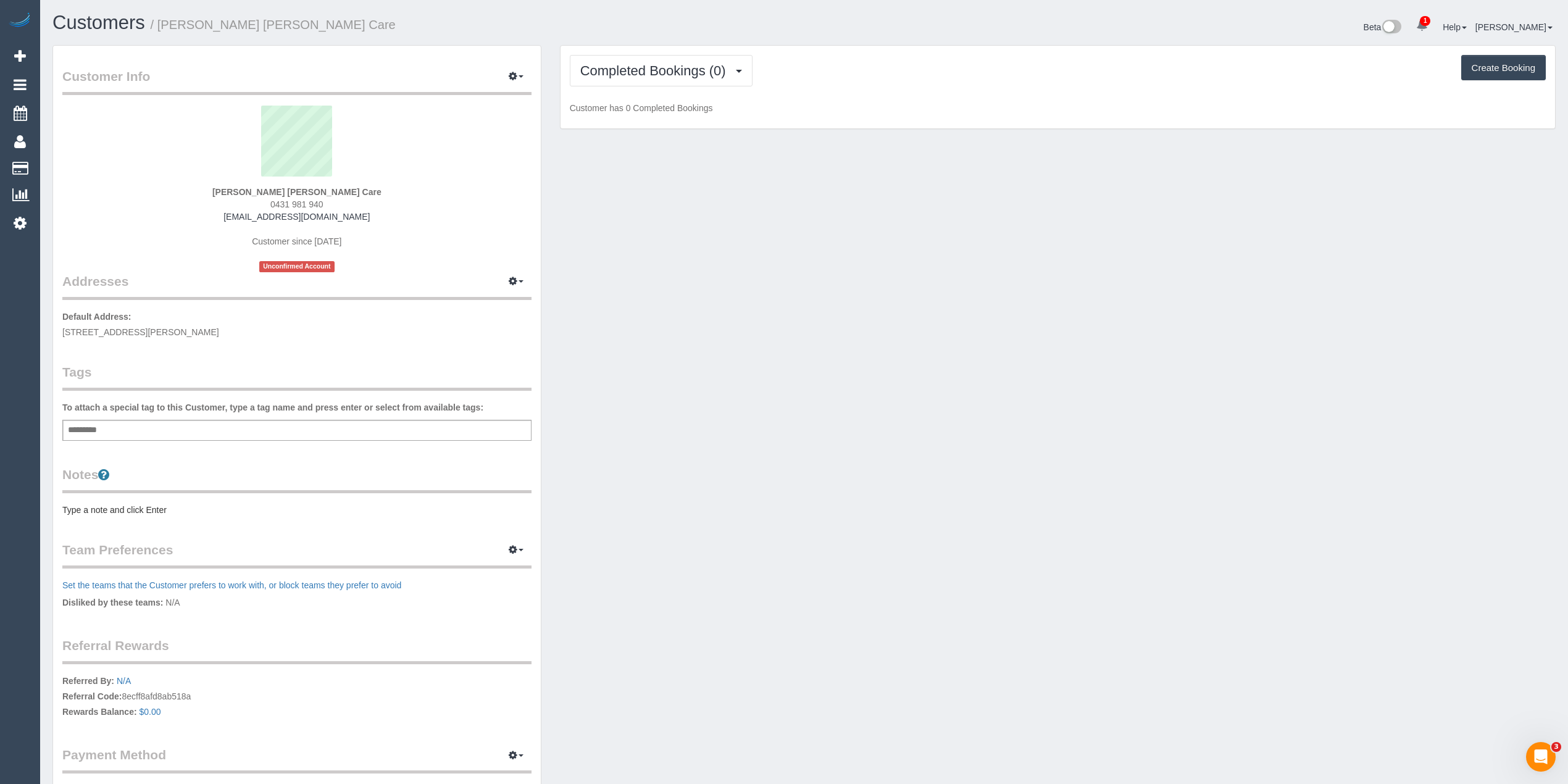
click at [272, 422] on div "Add a tag" at bounding box center [297, 430] width 469 height 21
type input "***"
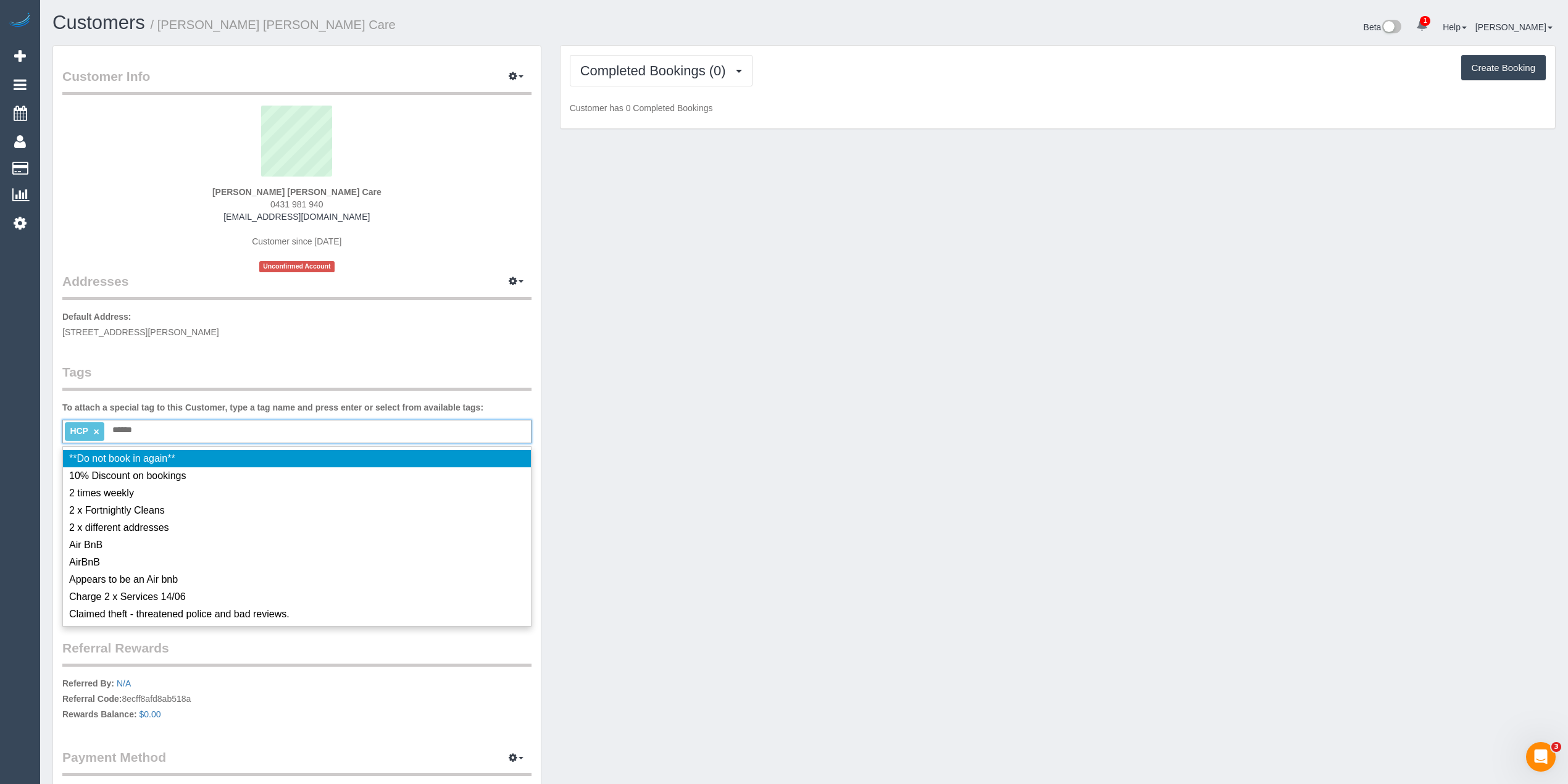
type input "*******"
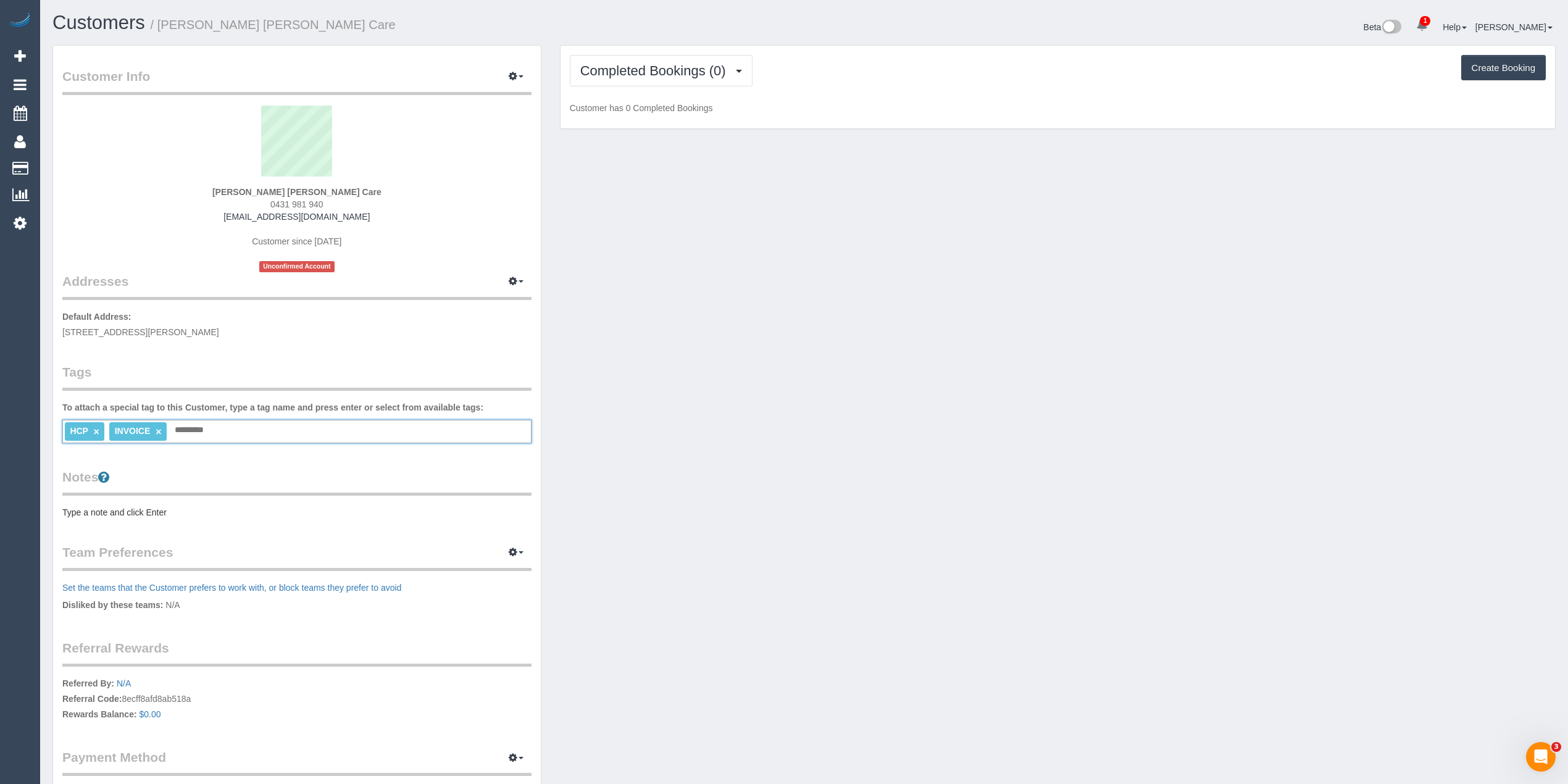
click at [120, 510] on pre "Type a note and click Enter" at bounding box center [297, 512] width 469 height 12
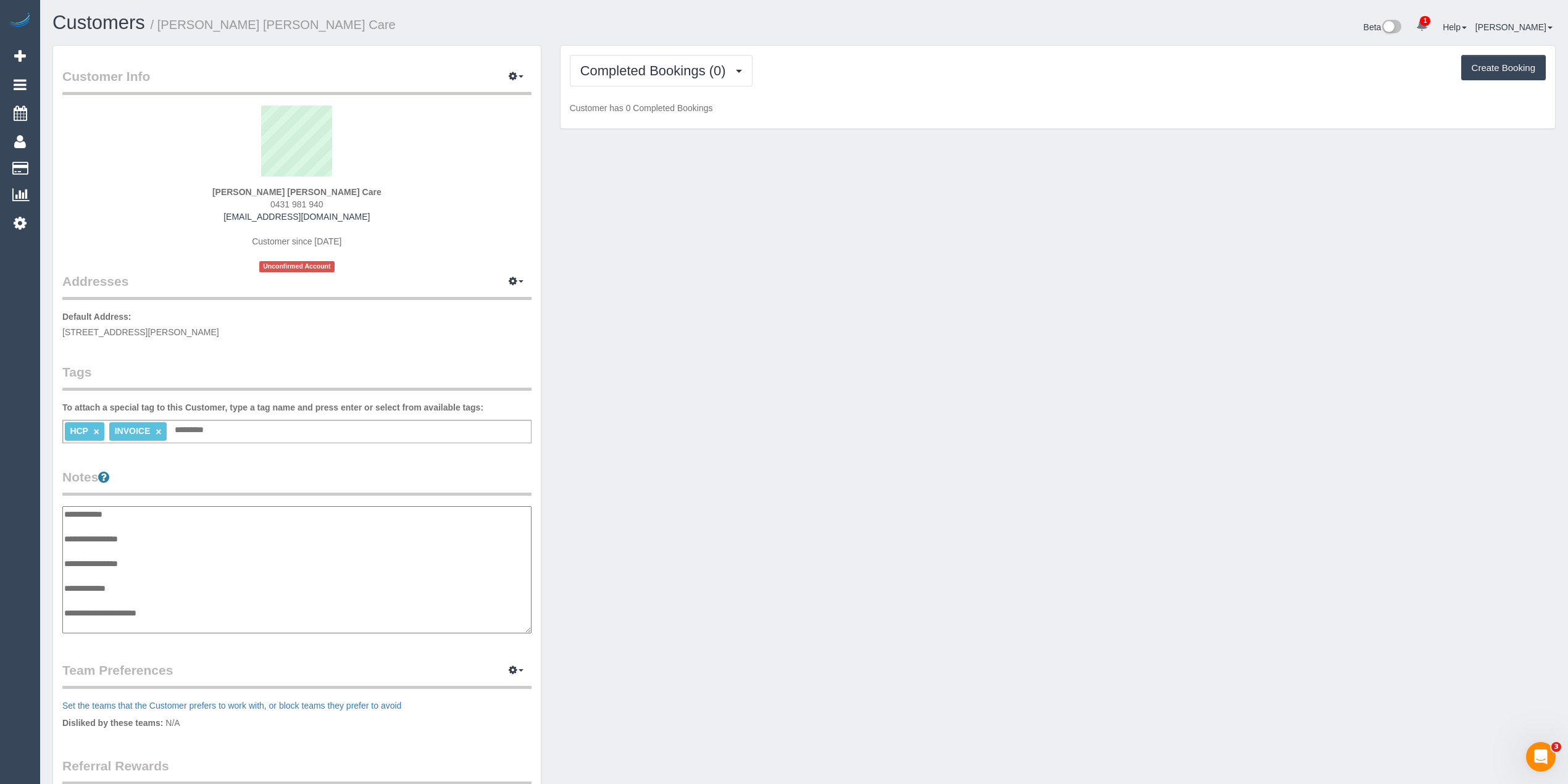
scroll to position [10, 0]
click at [167, 529] on textarea "**********" at bounding box center [296, 570] width 468 height 128
click at [215, 539] on textarea "**********" at bounding box center [296, 570] width 468 height 128
click at [160, 588] on textarea "**********" at bounding box center [296, 570] width 468 height 128
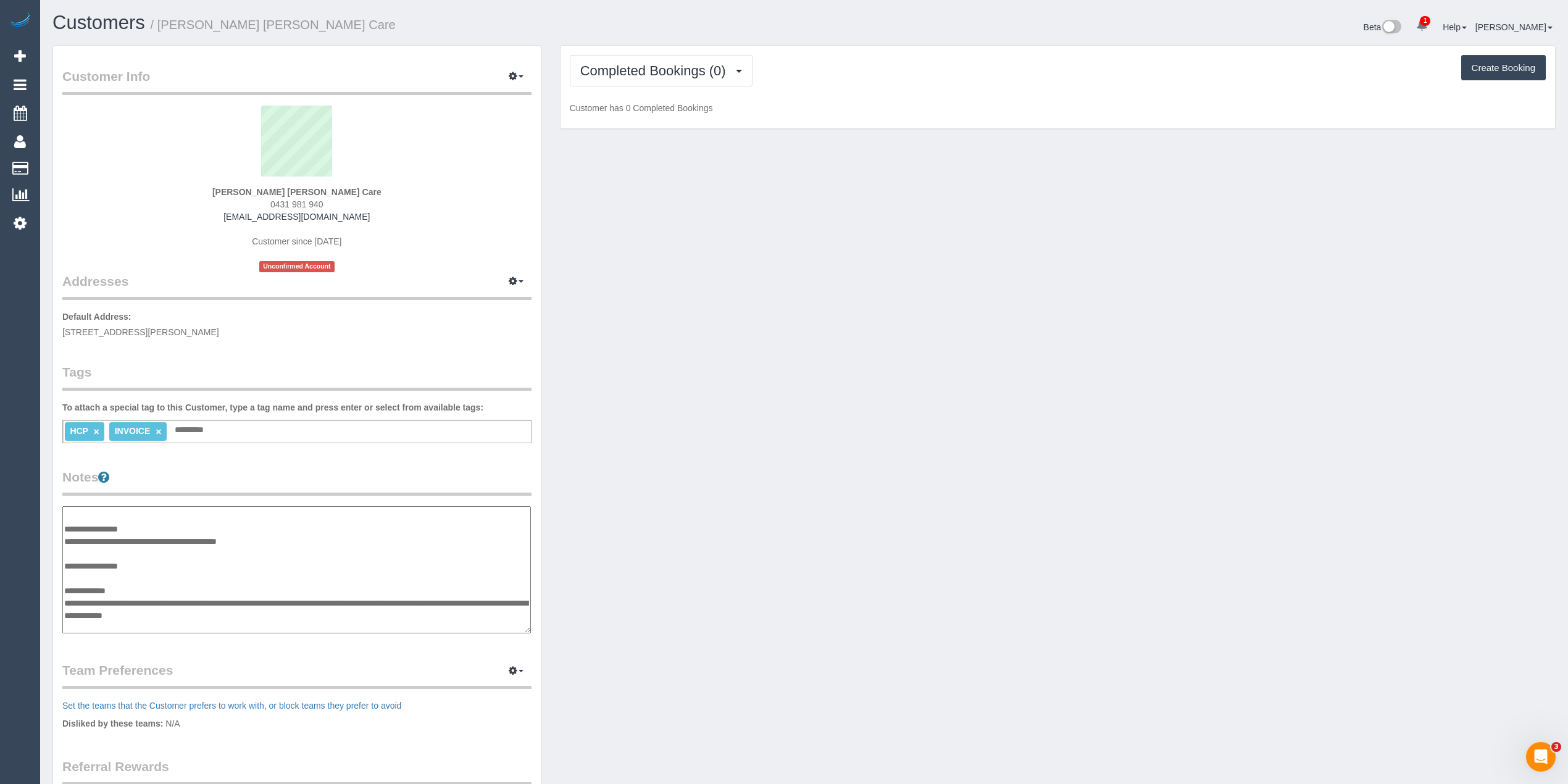
type textarea "**********"
click at [401, 444] on div "Customer Info Edit Contact Info Send Message Email Preferences Special Sales Ta…" at bounding box center [297, 499] width 488 height 905
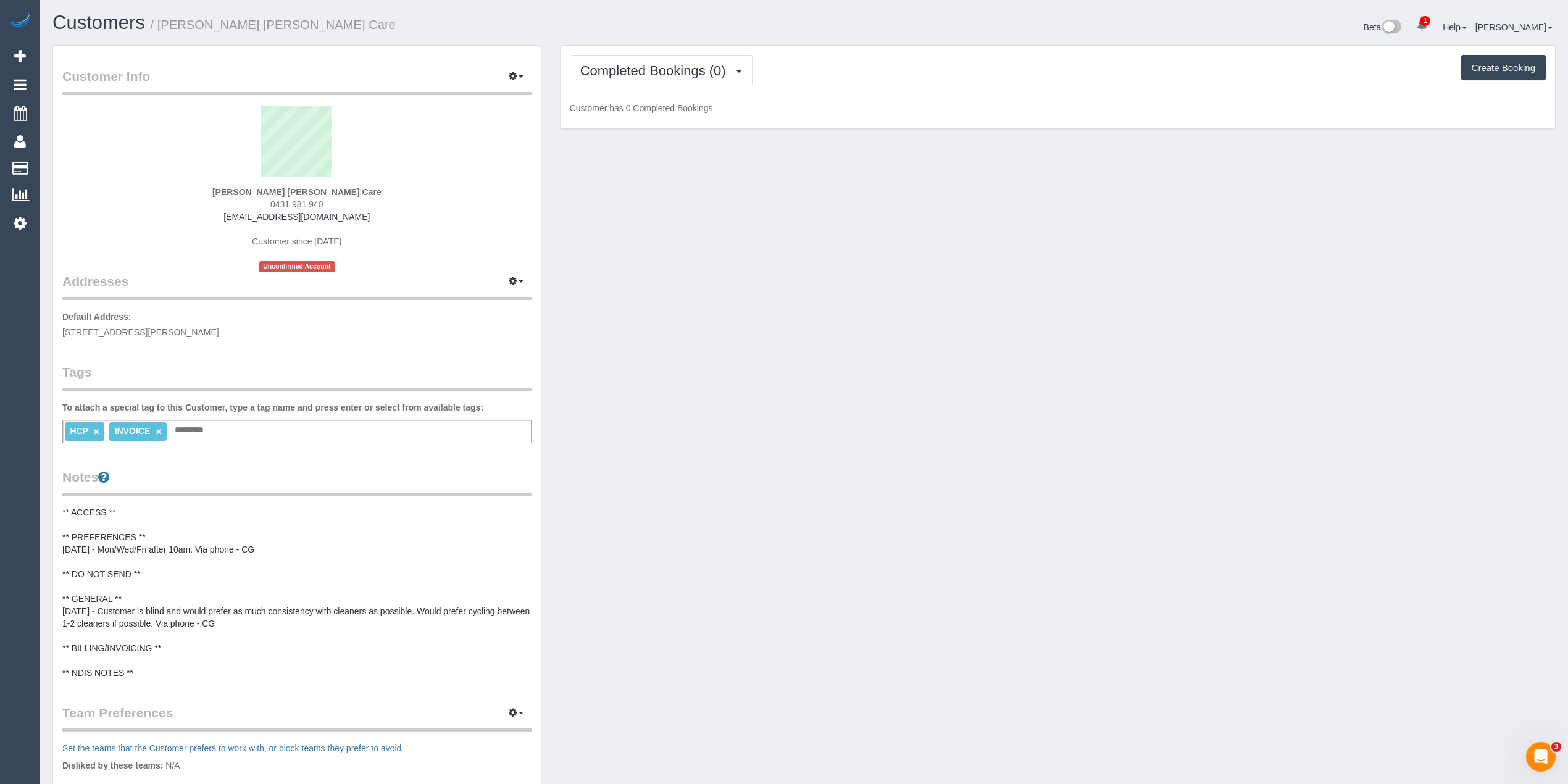
click at [176, 645] on pre "** ACCESS ** ** PREFERENCES ** 19/08/25 - Mon/Wed/Fri after 10am. Via phone - C…" at bounding box center [297, 593] width 469 height 173
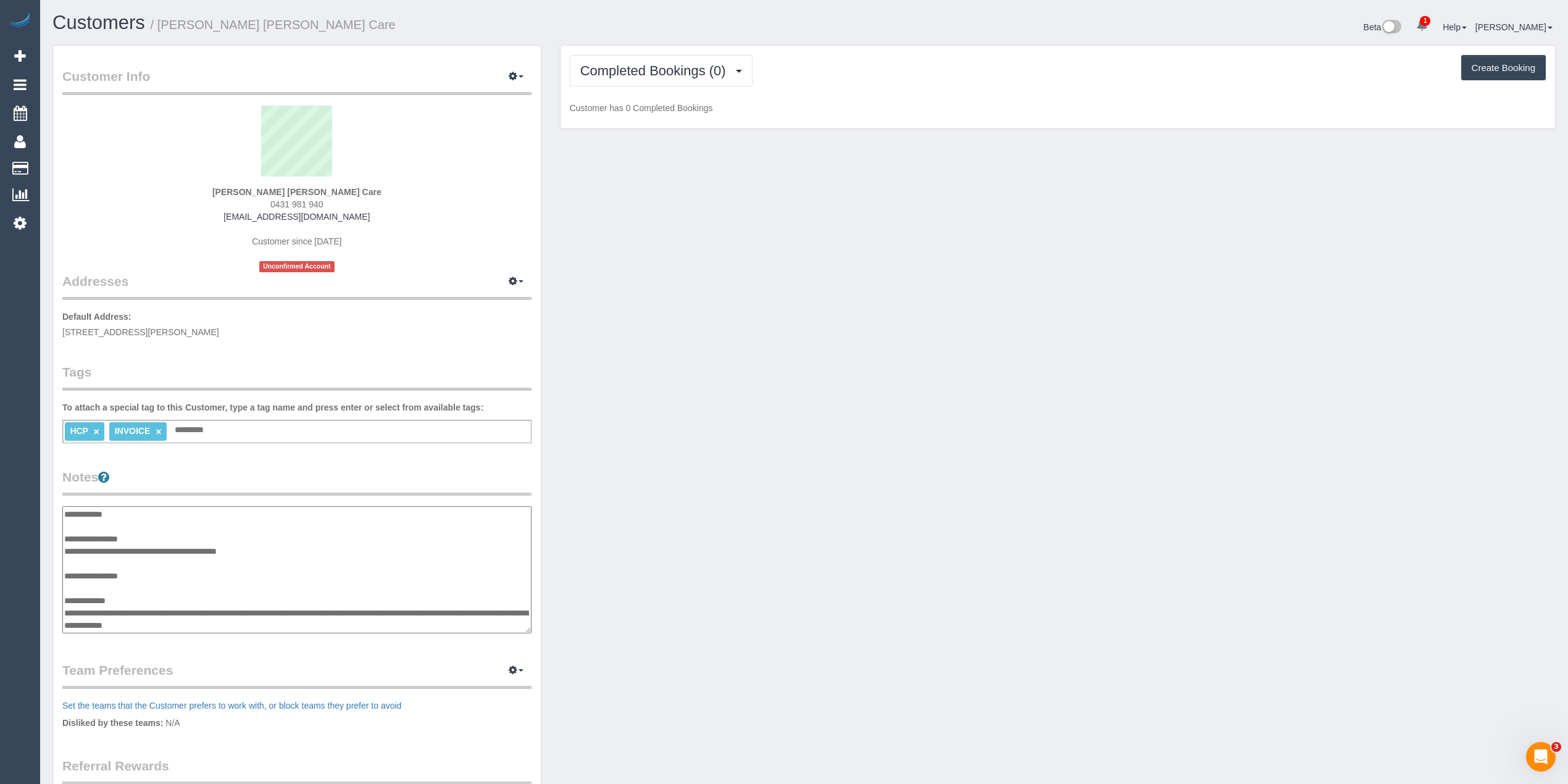
scroll to position [50, 0]
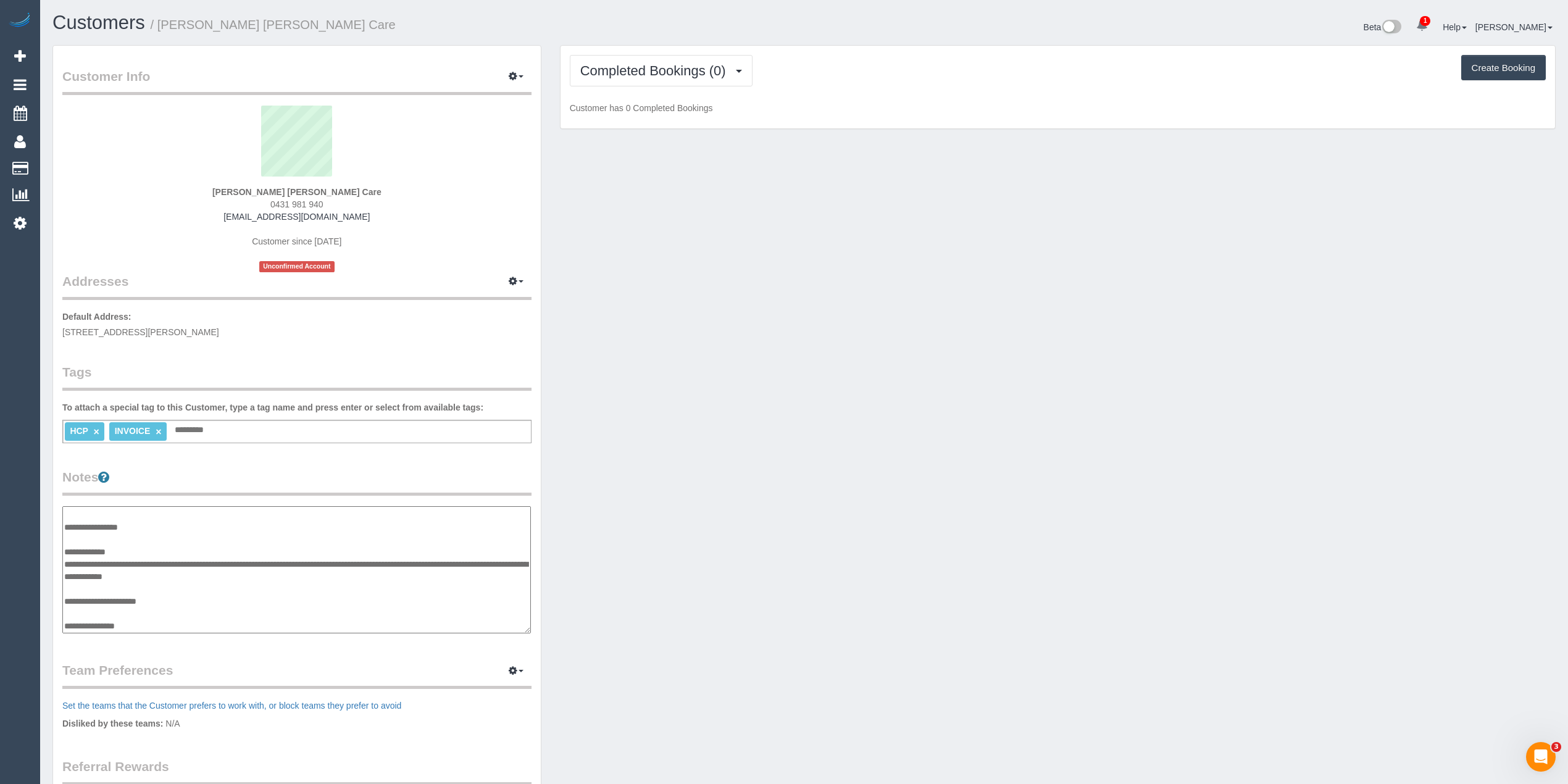
click at [184, 598] on textarea "**********" at bounding box center [296, 570] width 468 height 128
click at [192, 581] on textarea "**********" at bounding box center [296, 570] width 468 height 128
click at [191, 575] on textarea "**********" at bounding box center [296, 570] width 468 height 128
type textarea "**********"
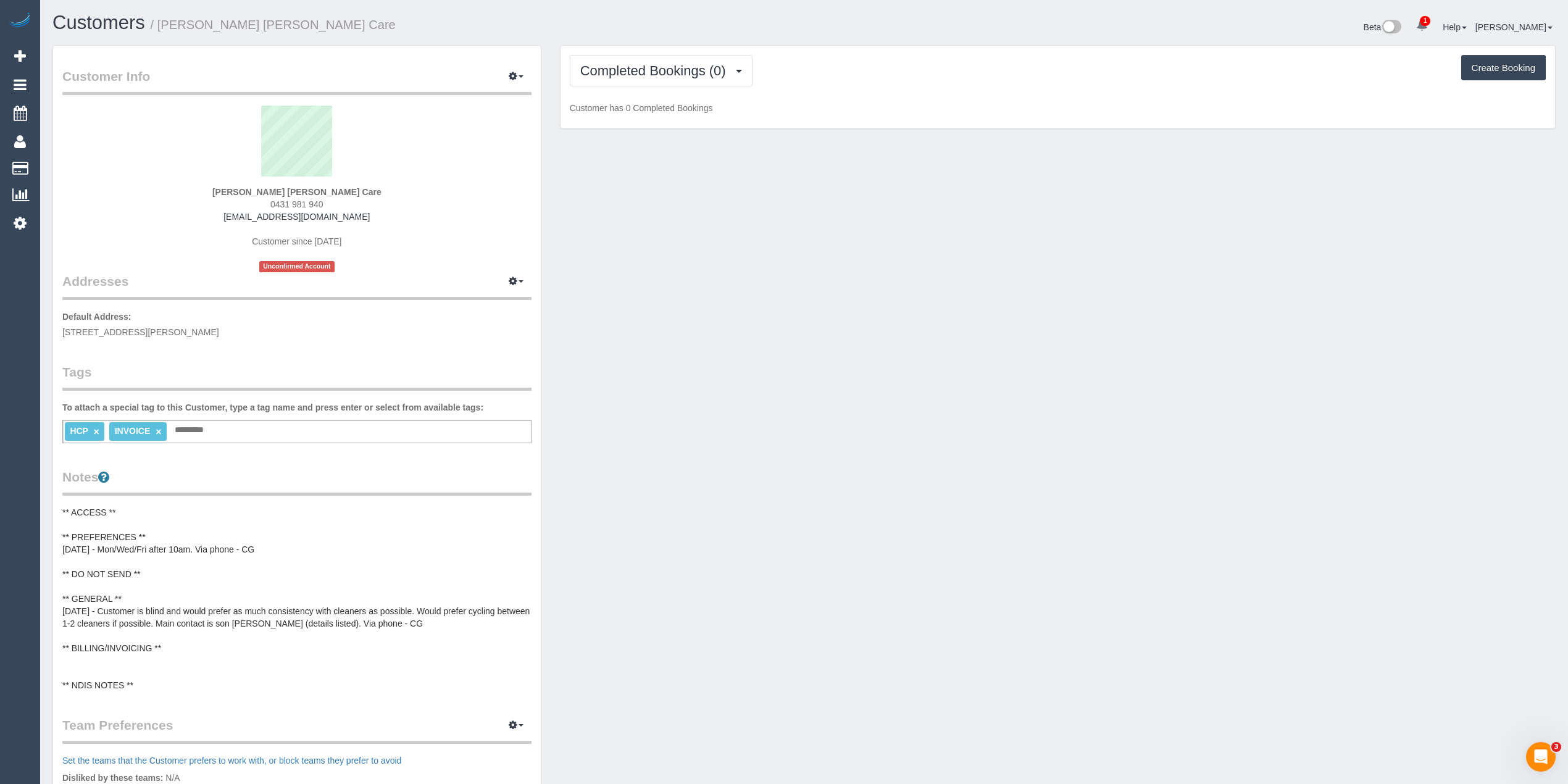
click at [169, 644] on pre "** ACCESS ** ** PREFERENCES ** 19/08/25 - Mon/Wed/Fri after 10am. Via phone - C…" at bounding box center [297, 598] width 469 height 185
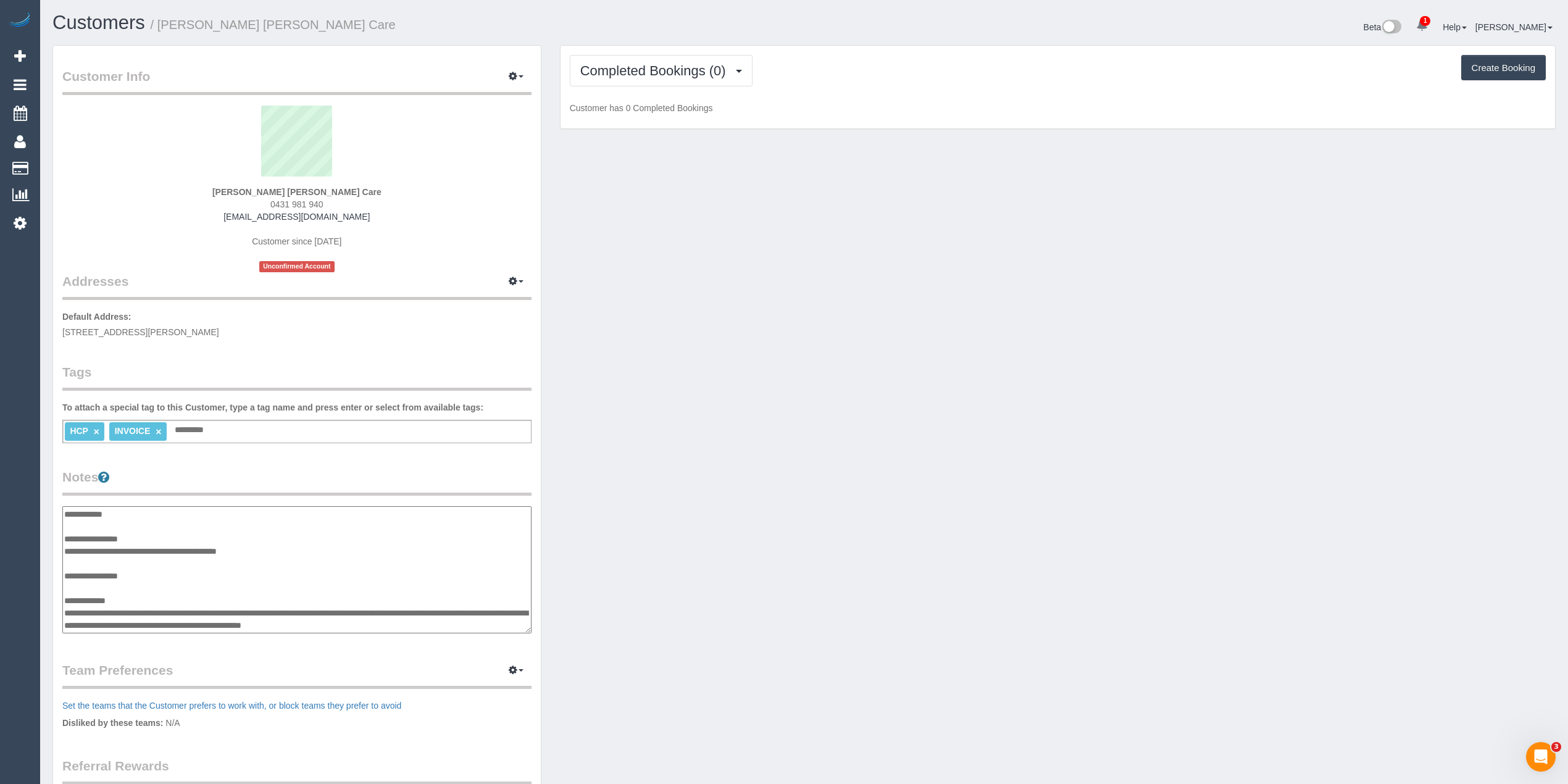
scroll to position [62, 0]
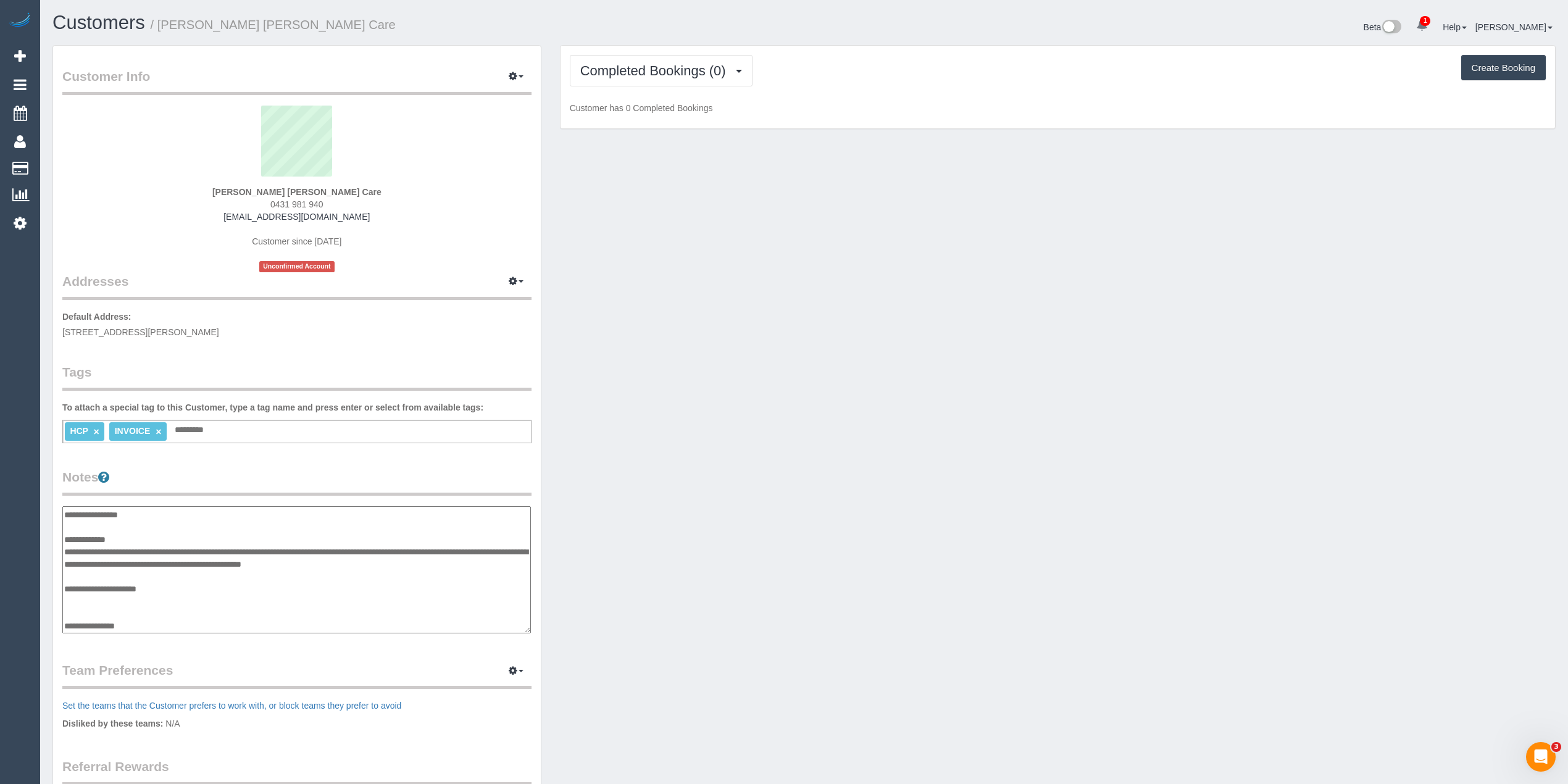
click at [177, 588] on textarea "**********" at bounding box center [296, 570] width 468 height 128
click at [375, 600] on textarea "**********" at bounding box center [296, 570] width 468 height 128
click at [306, 629] on textarea "**********" at bounding box center [296, 570] width 468 height 128
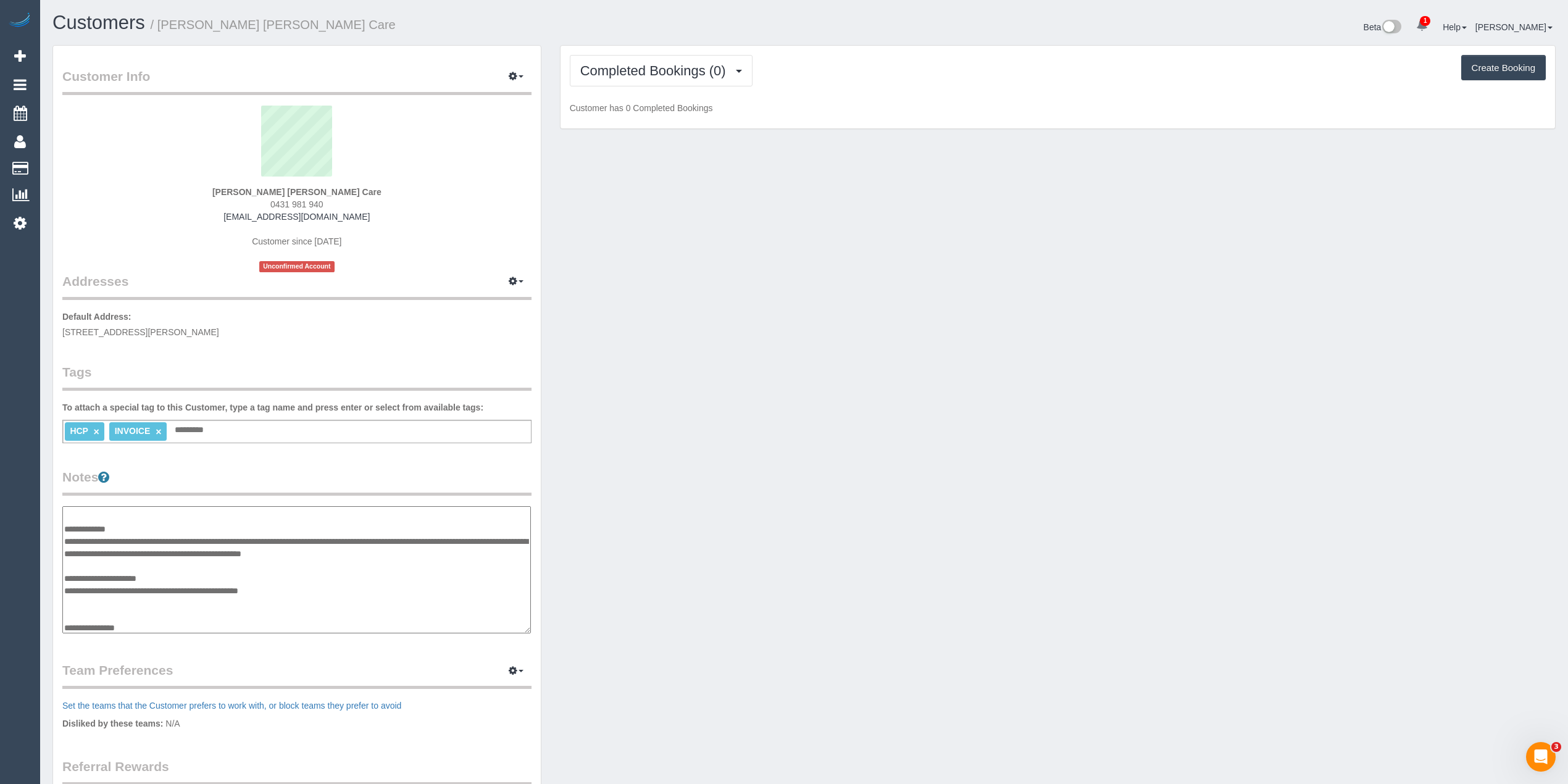
scroll to position [74, 0]
click at [153, 622] on textarea "**********" at bounding box center [296, 570] width 468 height 128
paste textarea "**********"
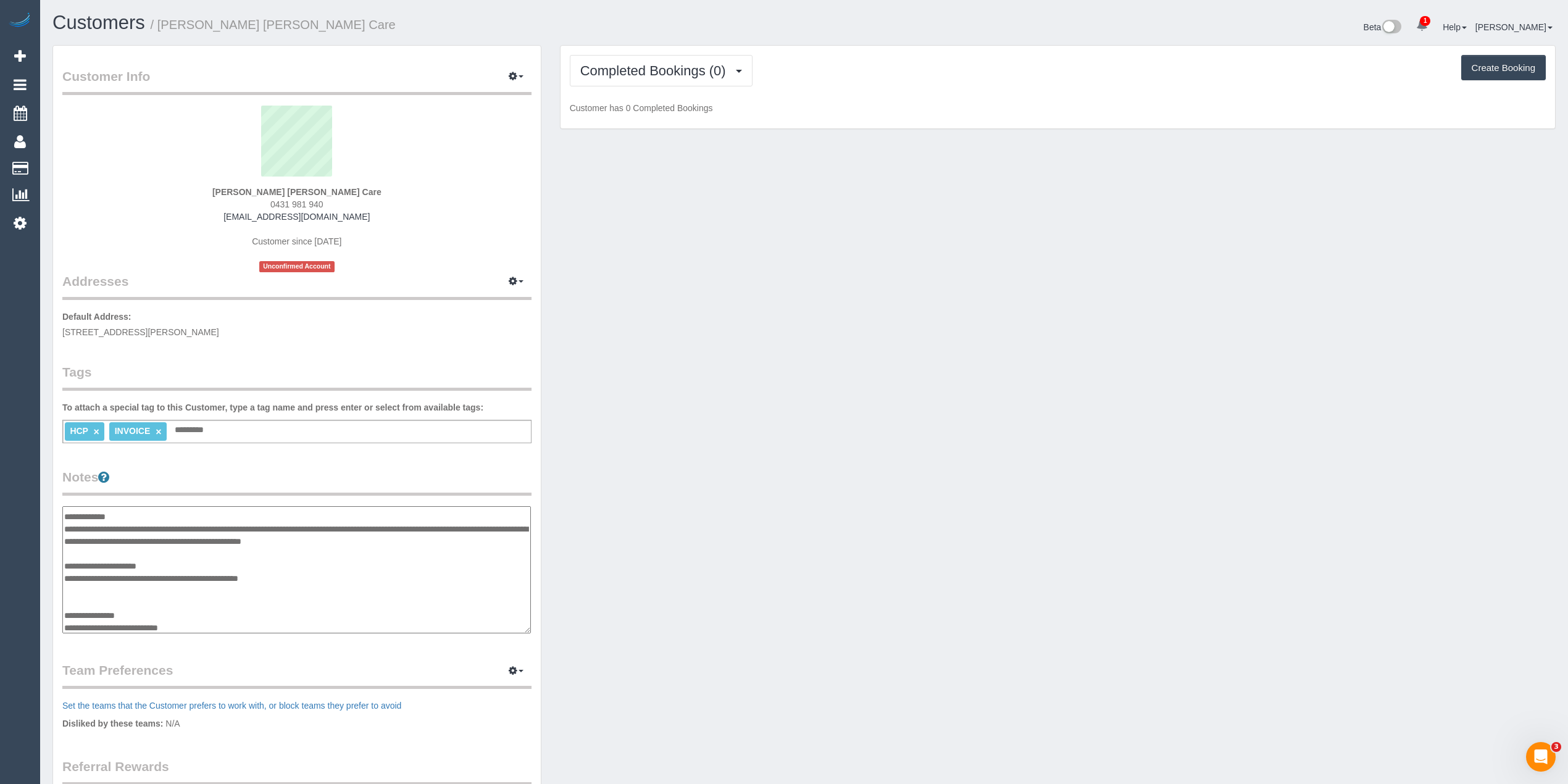
scroll to position [97, 0]
paste textarea "**********"
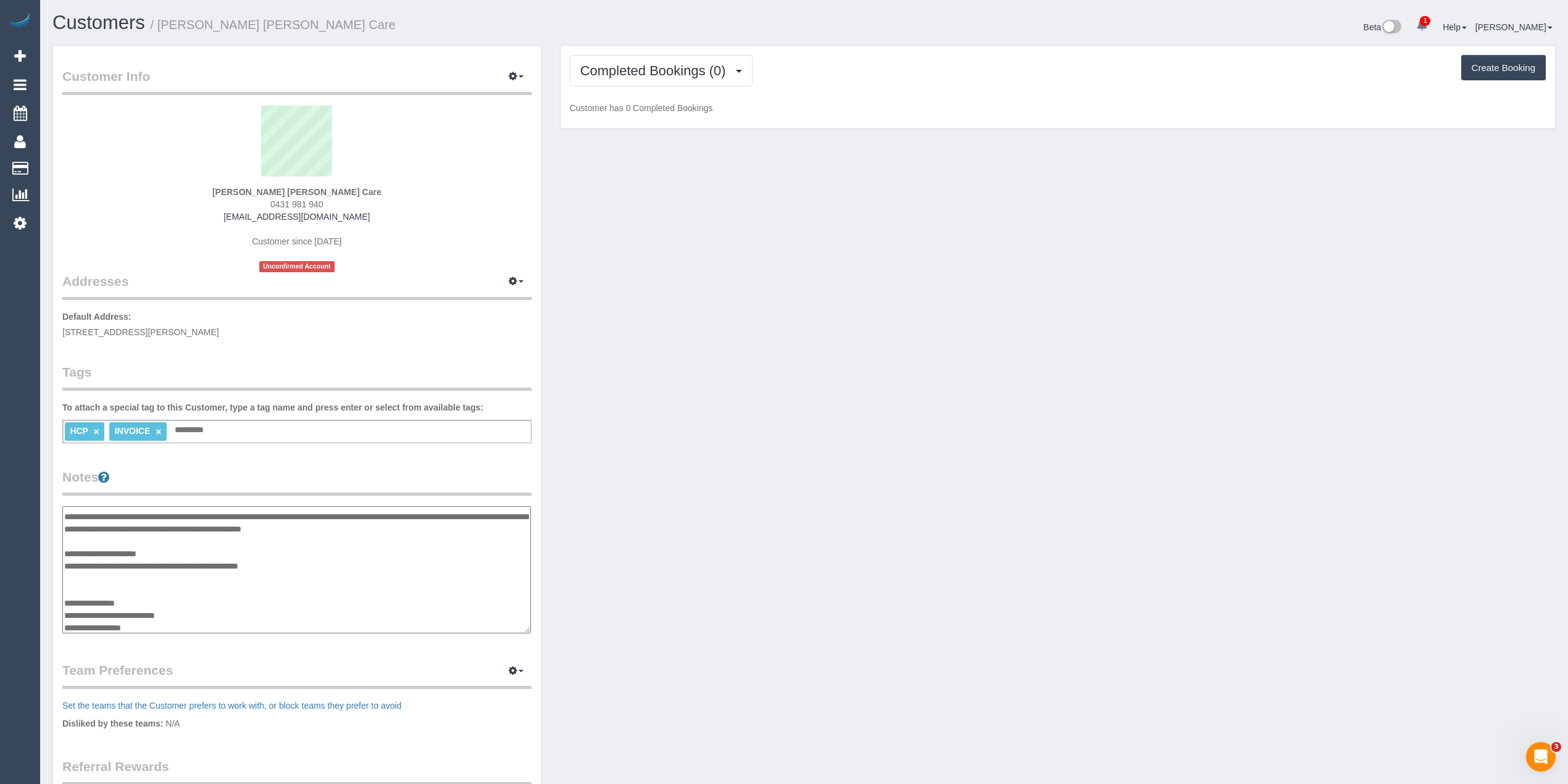
scroll to position [109, 0]
paste textarea "**********"
type textarea "**********"
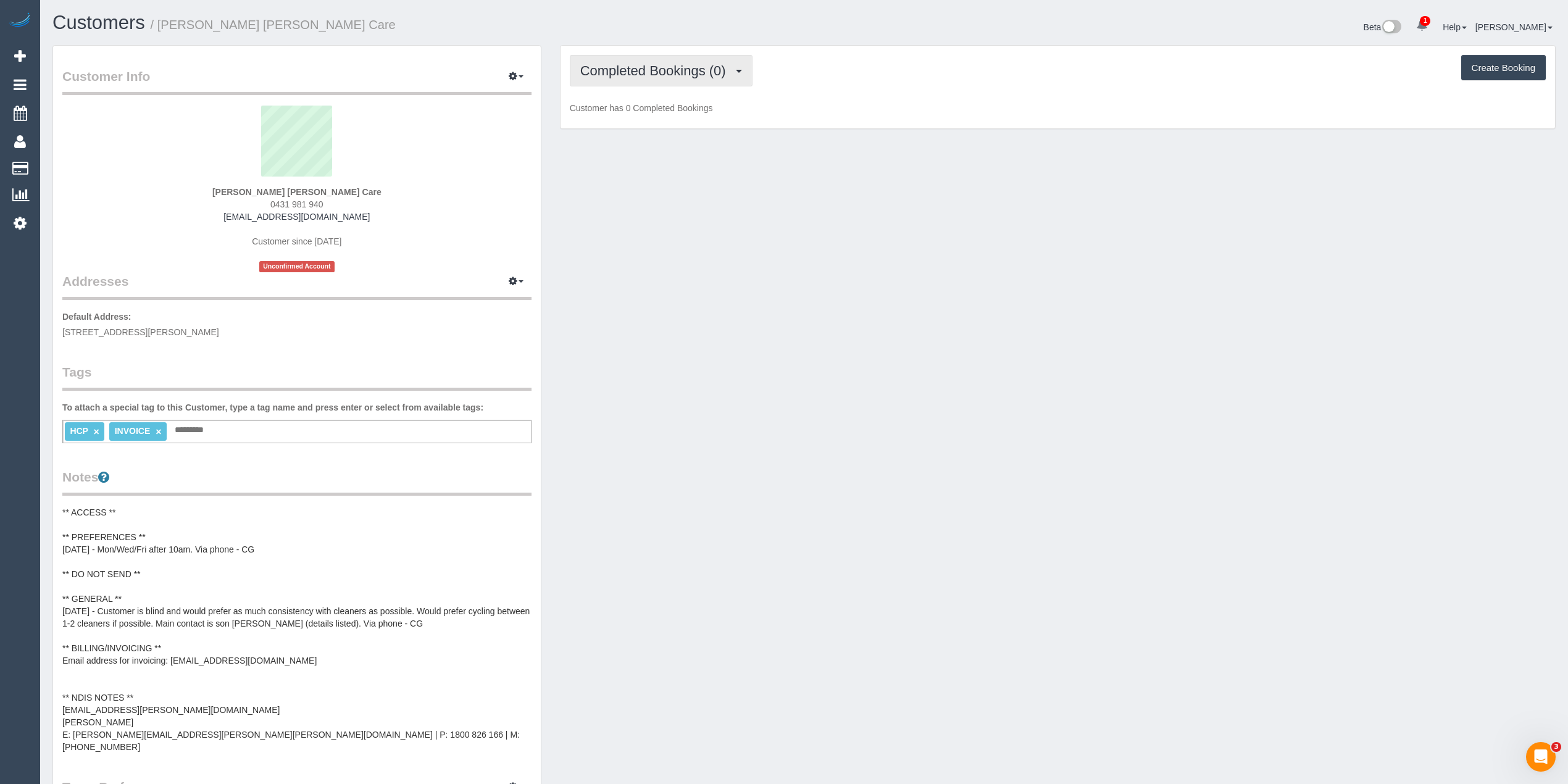
click at [622, 64] on span "Completed Bookings (0)" at bounding box center [656, 70] width 152 height 16
click at [647, 115] on link "Upcoming Bookings (11)" at bounding box center [636, 115] width 131 height 16
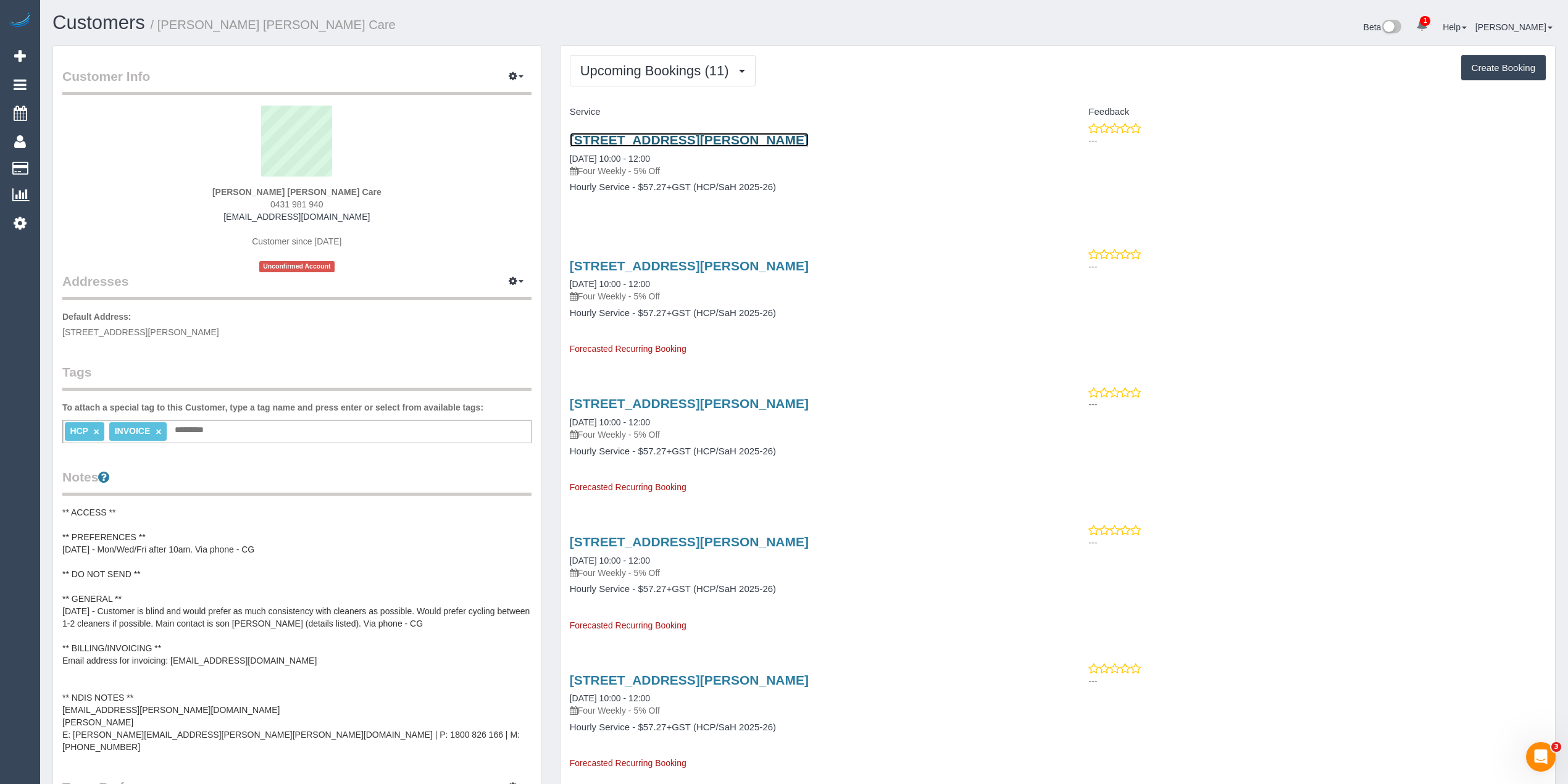
click at [660, 134] on link "7 Cherie Street, Tullamarine, VIC 3043" at bounding box center [689, 139] width 239 height 14
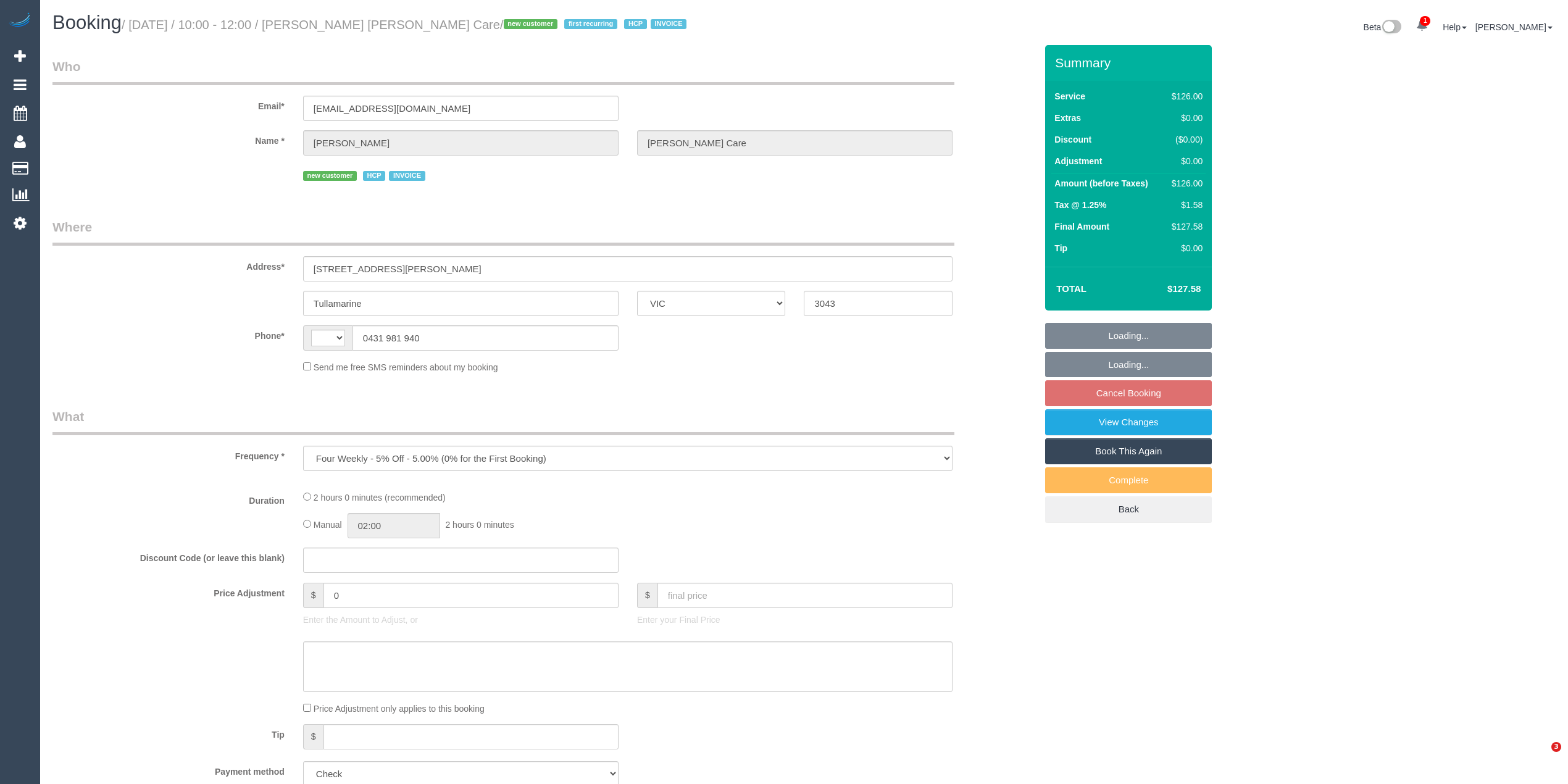
select select "VIC"
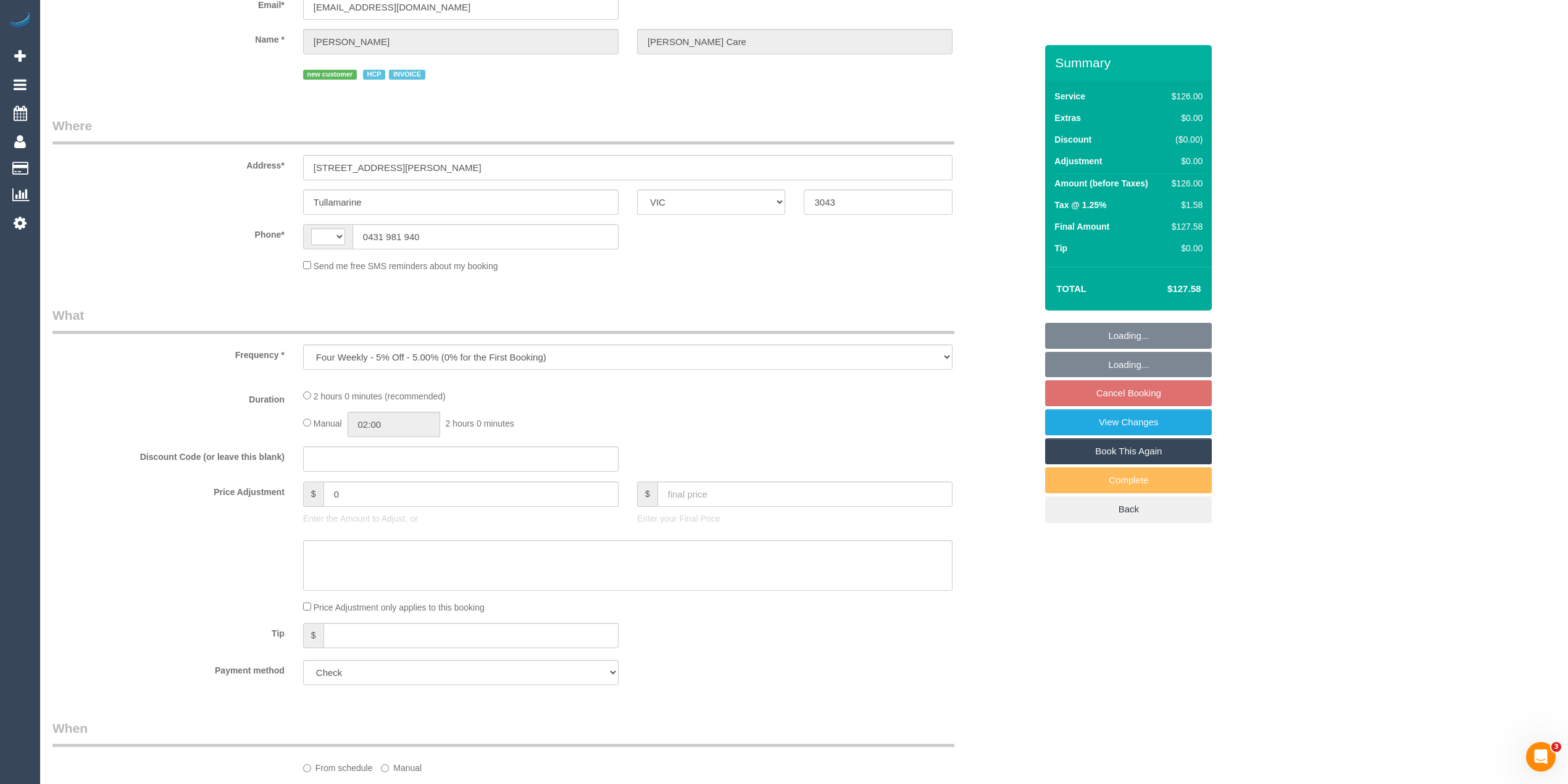
select select "120"
select select "number:28"
select select "number:14"
select select "number:19"
select select "number:36"
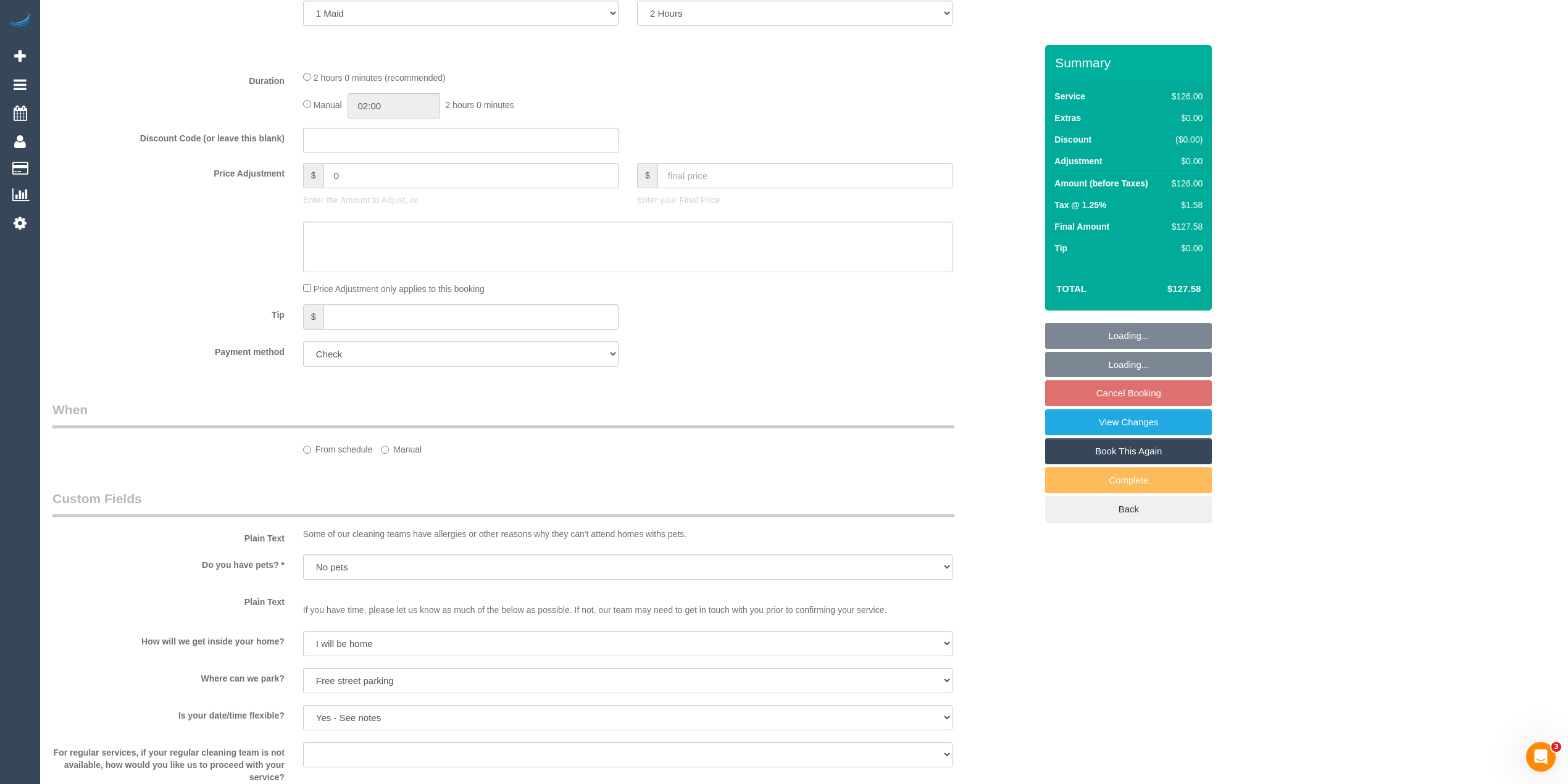
select select "object:750"
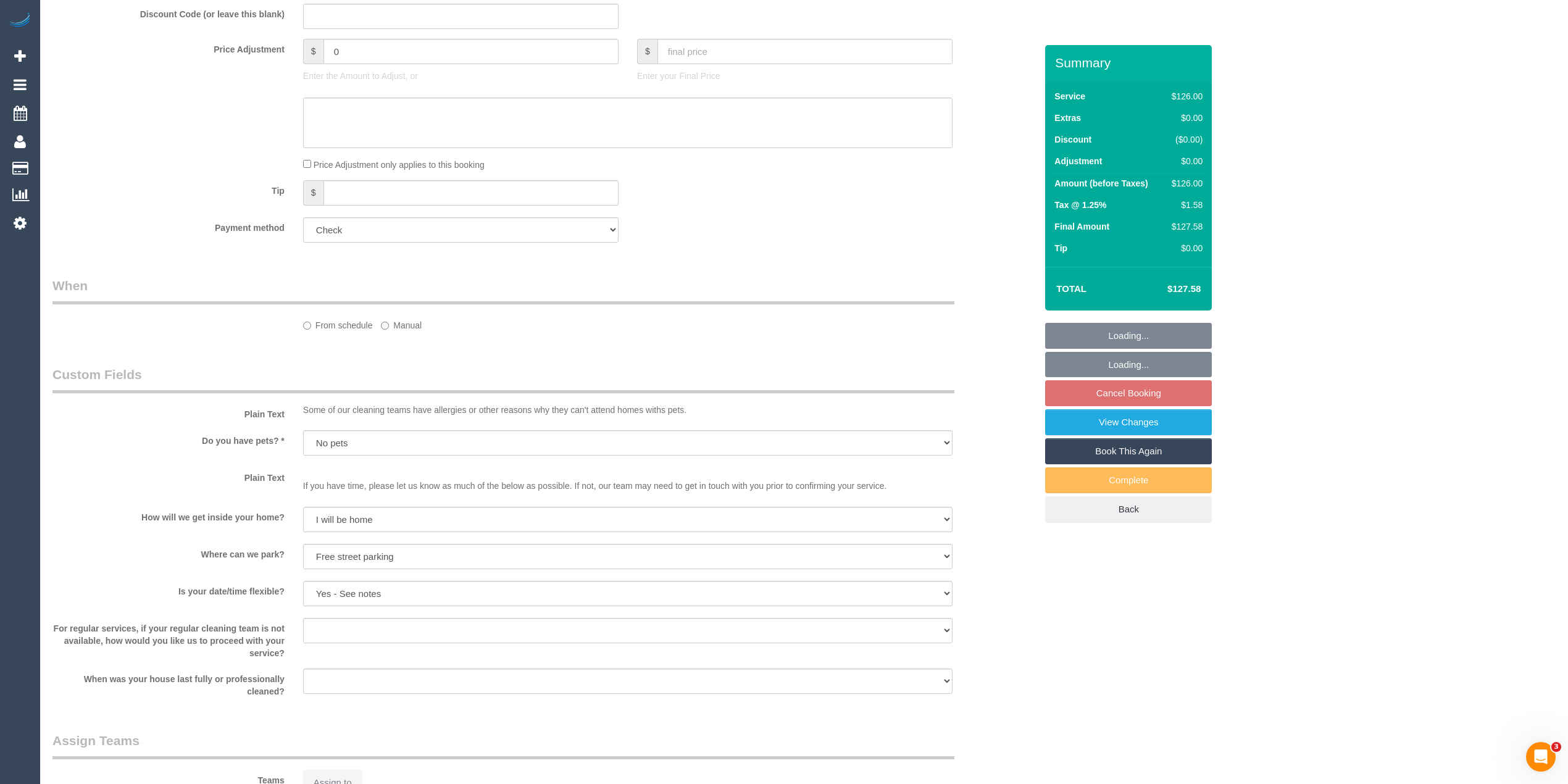
select select "string:AU"
select select "spot3"
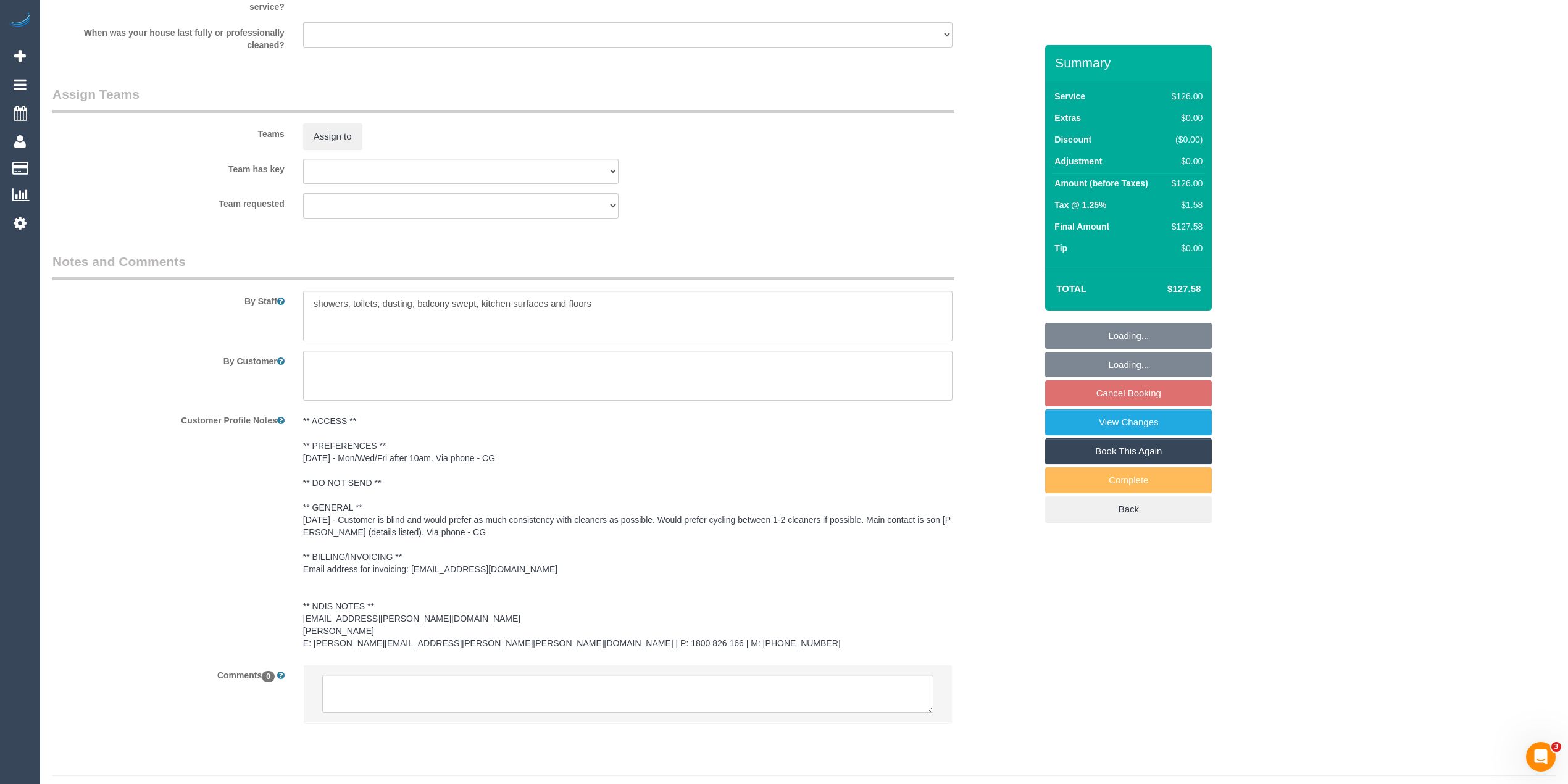
scroll to position [1372, 0]
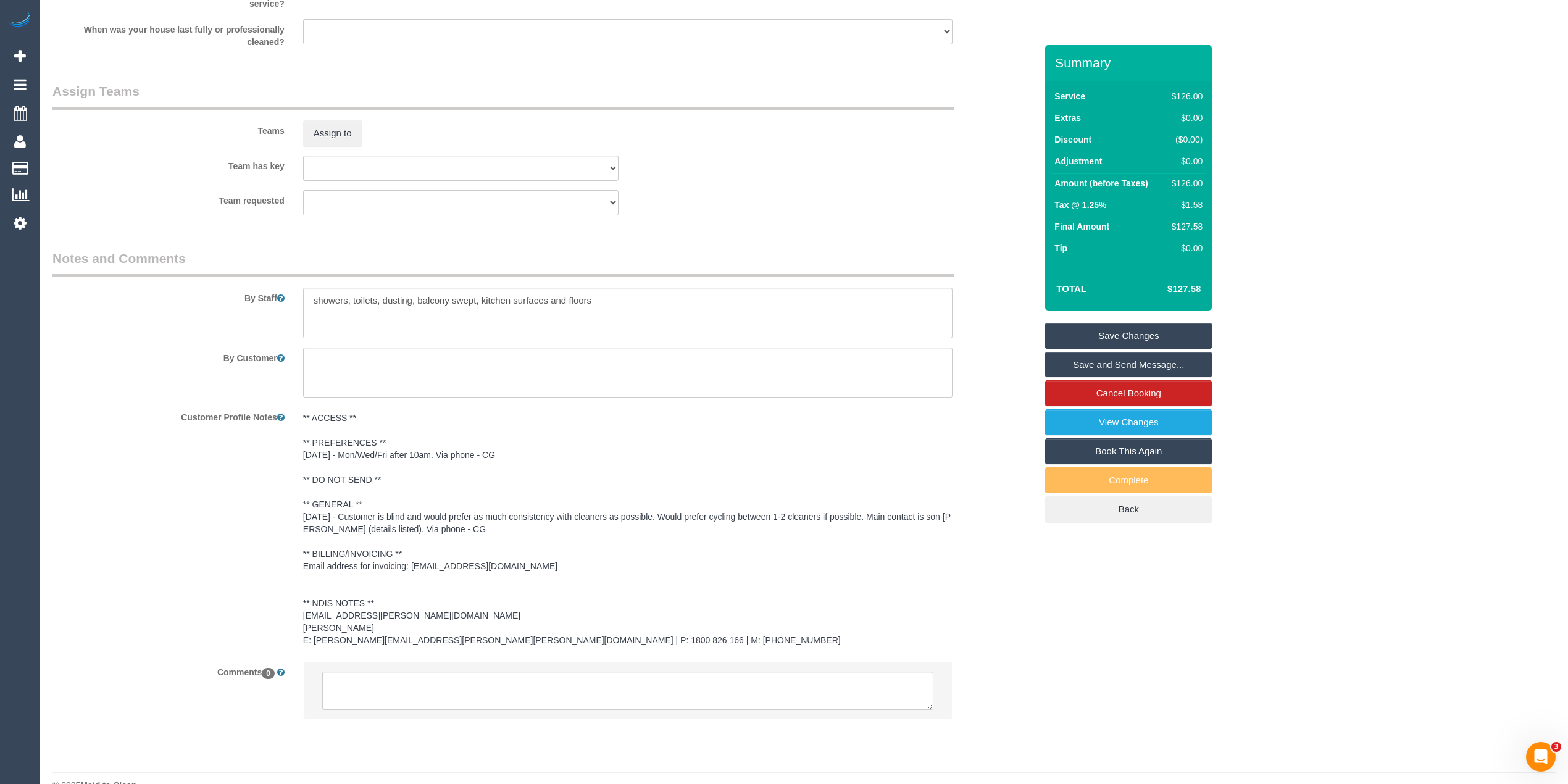
click at [353, 451] on pre "** ACCESS ** ** PREFERENCES ** [DATE] - Mon/Wed/Fri after 10am. Via phone - CG …" at bounding box center [628, 528] width 650 height 235
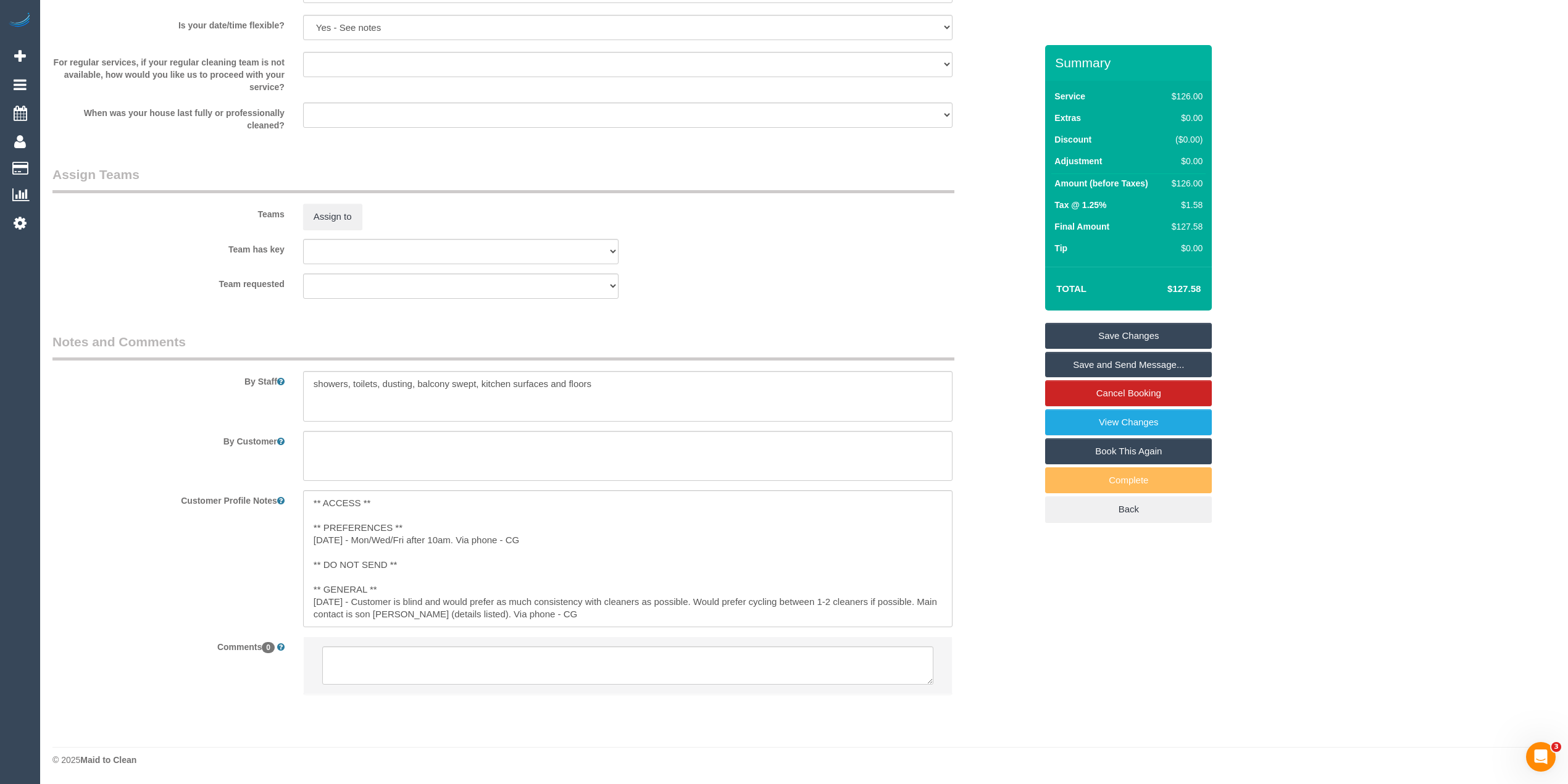
scroll to position [1287, 0]
drag, startPoint x: 359, startPoint y: 537, endPoint x: 459, endPoint y: 539, distance: 100.0
click at [459, 539] on textarea "** ACCESS ** ** PREFERENCES ** [DATE] - Mon/Wed/Fri after 10am. Via phone - CG …" at bounding box center [628, 559] width 650 height 136
click at [387, 662] on sui-booking-comments "By Staff By Customer Customer Profile Notes ** ACCESS ** ** PREFERENCES ** [DAT…" at bounding box center [544, 520] width 984 height 375
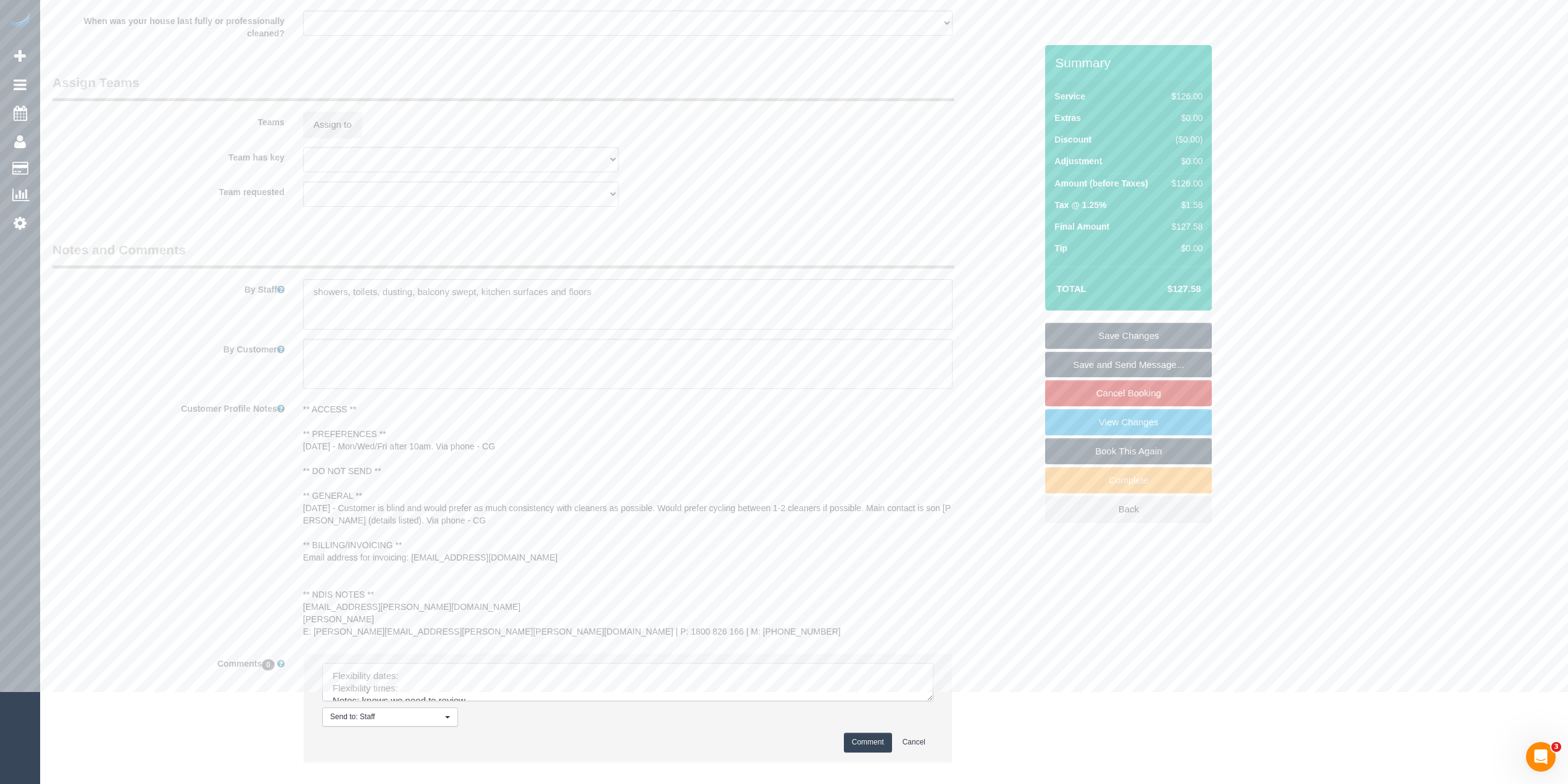
scroll to position [1447, 0]
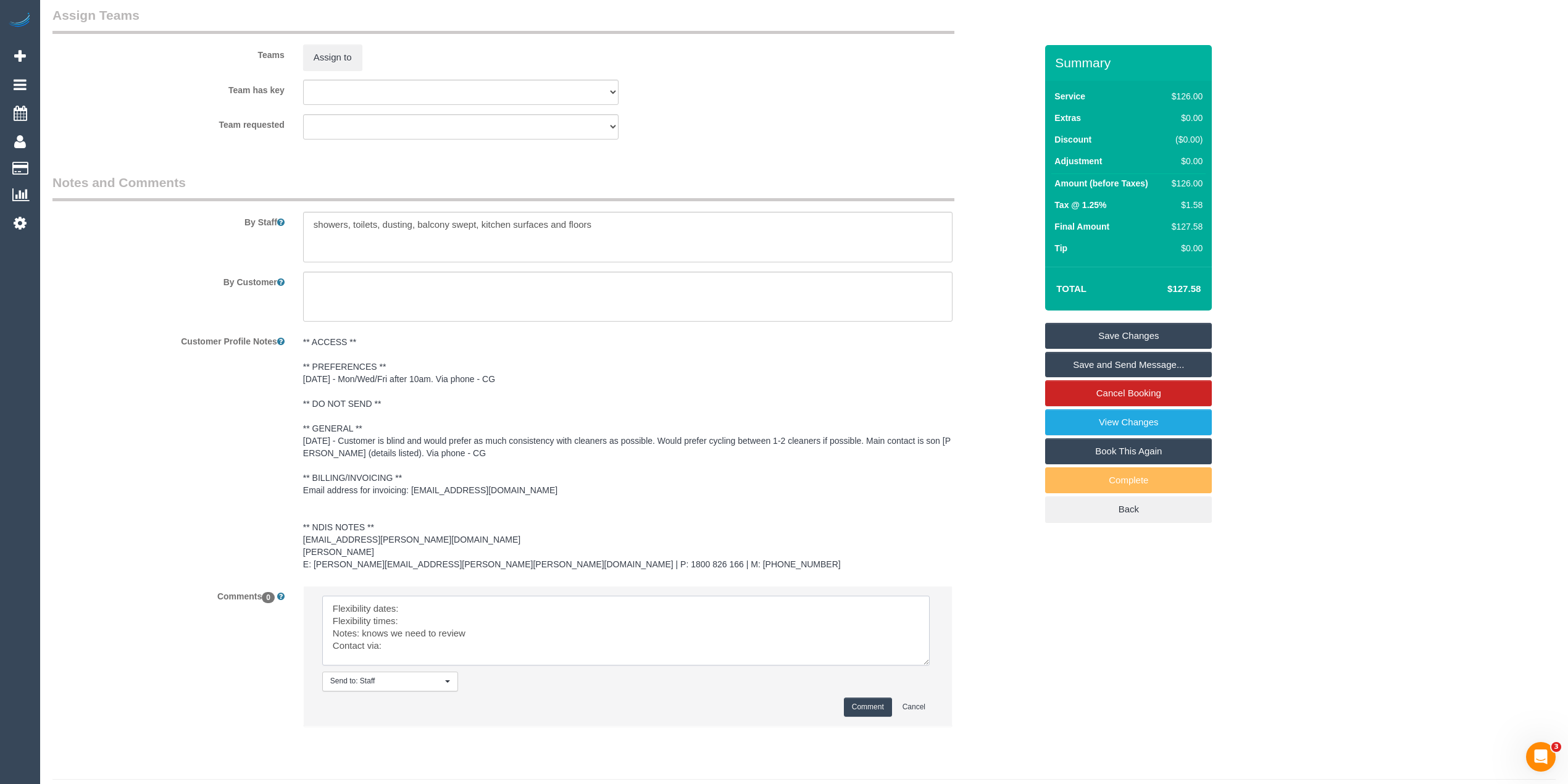
drag, startPoint x: 924, startPoint y: 626, endPoint x: 901, endPoint y: 659, distance: 40.2
click at [918, 665] on textarea at bounding box center [626, 630] width 607 height 70
click at [445, 603] on textarea at bounding box center [625, 636] width 605 height 82
paste textarea "Mon/Wed/Fri after 10am."
click at [457, 608] on textarea at bounding box center [625, 636] width 605 height 82
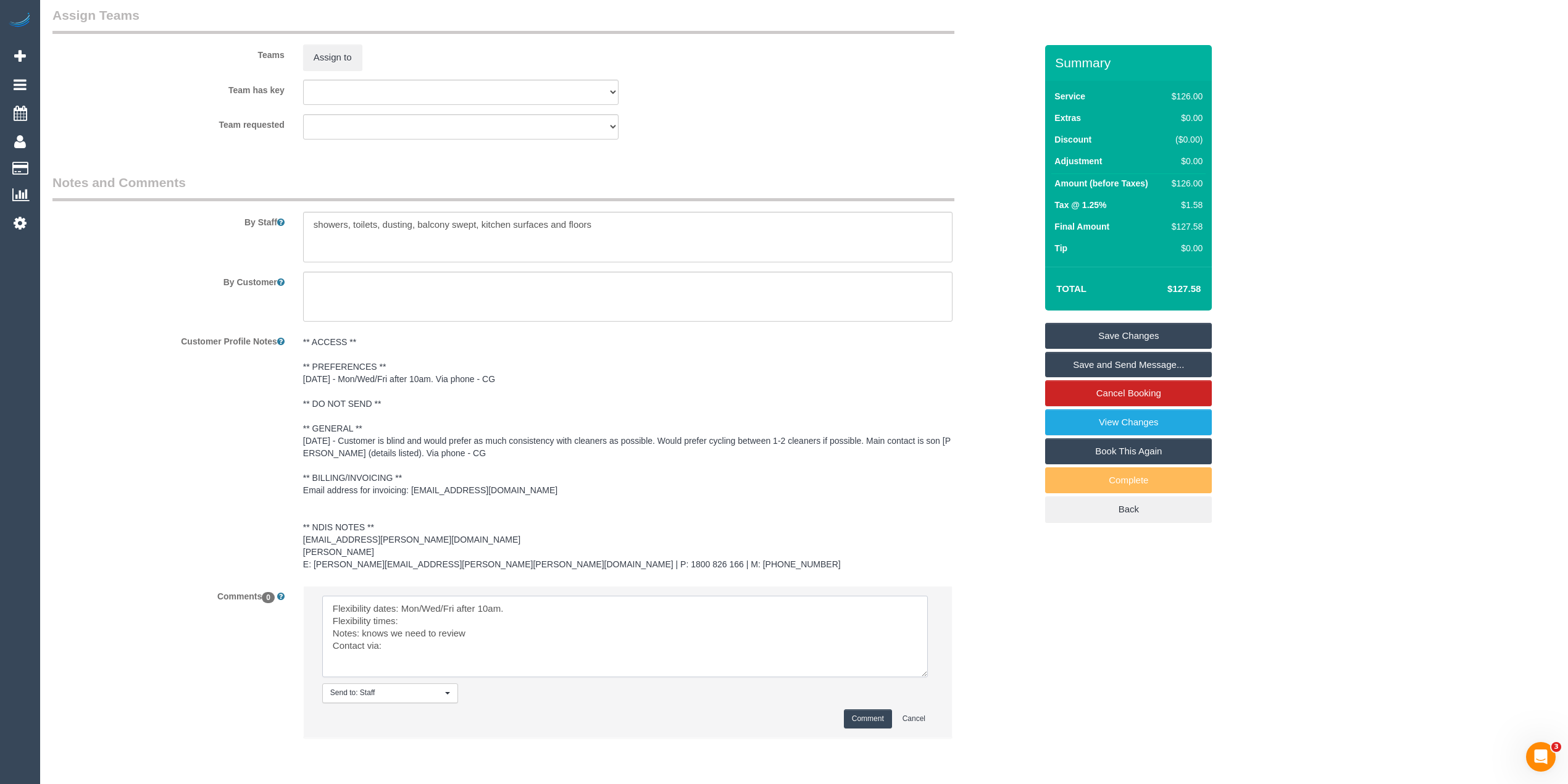
click at [458, 607] on textarea at bounding box center [625, 636] width 605 height 82
click at [504, 607] on textarea at bounding box center [625, 636] width 605 height 82
click at [417, 621] on textarea at bounding box center [625, 636] width 605 height 82
paste textarea "after 10am."
click at [415, 643] on textarea at bounding box center [625, 636] width 605 height 82
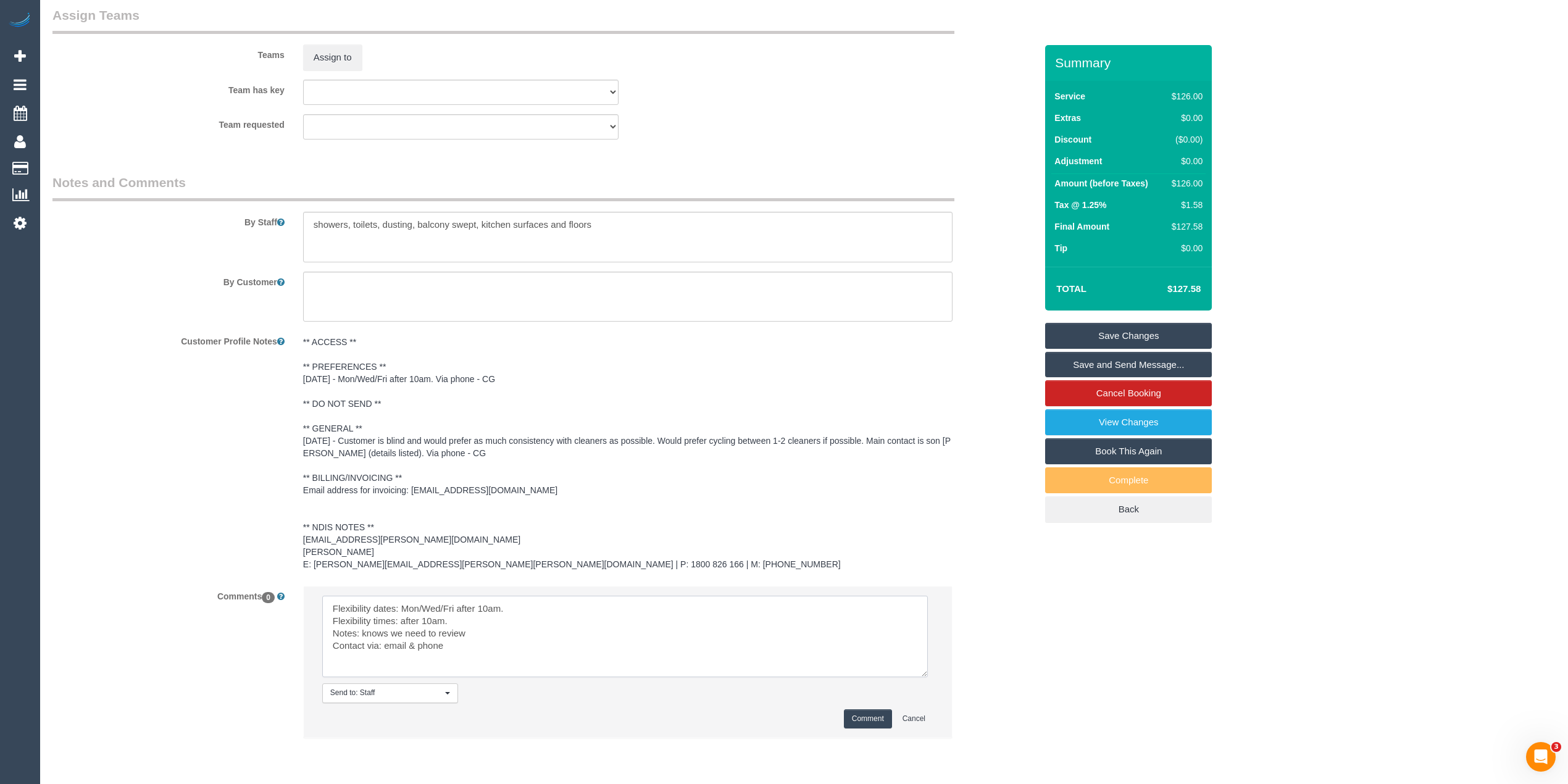
type textarea "Flexibility dates: Mon/Wed/Fri after 10am. Flexibility times: after 10am. Notes…"
click at [834, 713] on div "Comment Cancel" at bounding box center [628, 719] width 611 height 19
click at [858, 719] on button "Comment" at bounding box center [868, 719] width 48 height 19
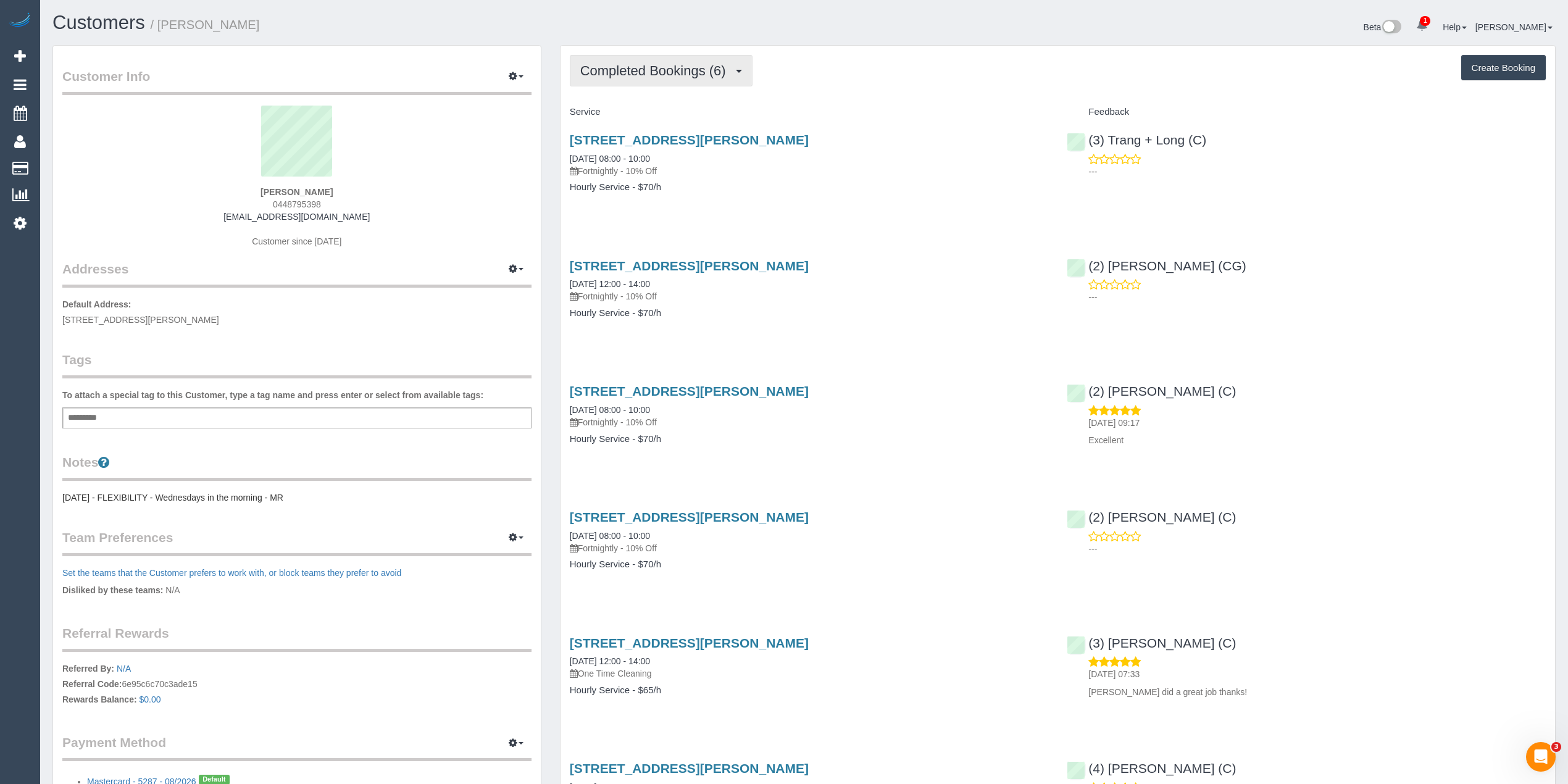
click at [651, 64] on span "Completed Bookings (6)" at bounding box center [656, 70] width 152 height 16
click at [910, 64] on div "Completed Bookings (6) Completed Bookings (6) Upcoming Bookings (0) Cancelled B…" at bounding box center [1057, 71] width 976 height 31
click at [956, 68] on div "Completed Bookings (6) Completed Bookings (6) Upcoming Bookings (0) Cancelled B…" at bounding box center [1057, 71] width 976 height 31
click at [1490, 60] on button "Create Booking" at bounding box center [1504, 68] width 85 height 26
select select "VIC"
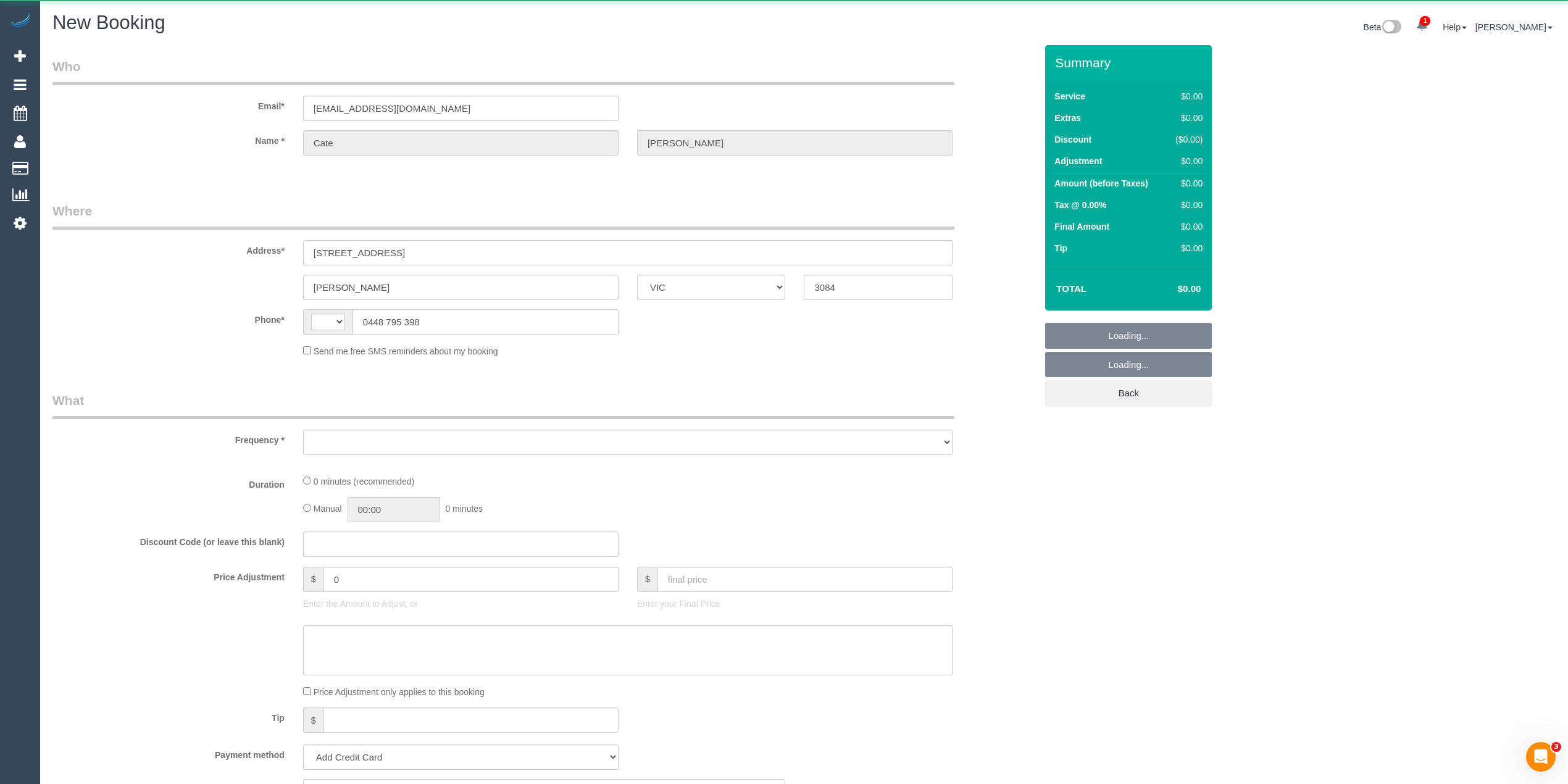
select select "string:AU"
select select "object:633"
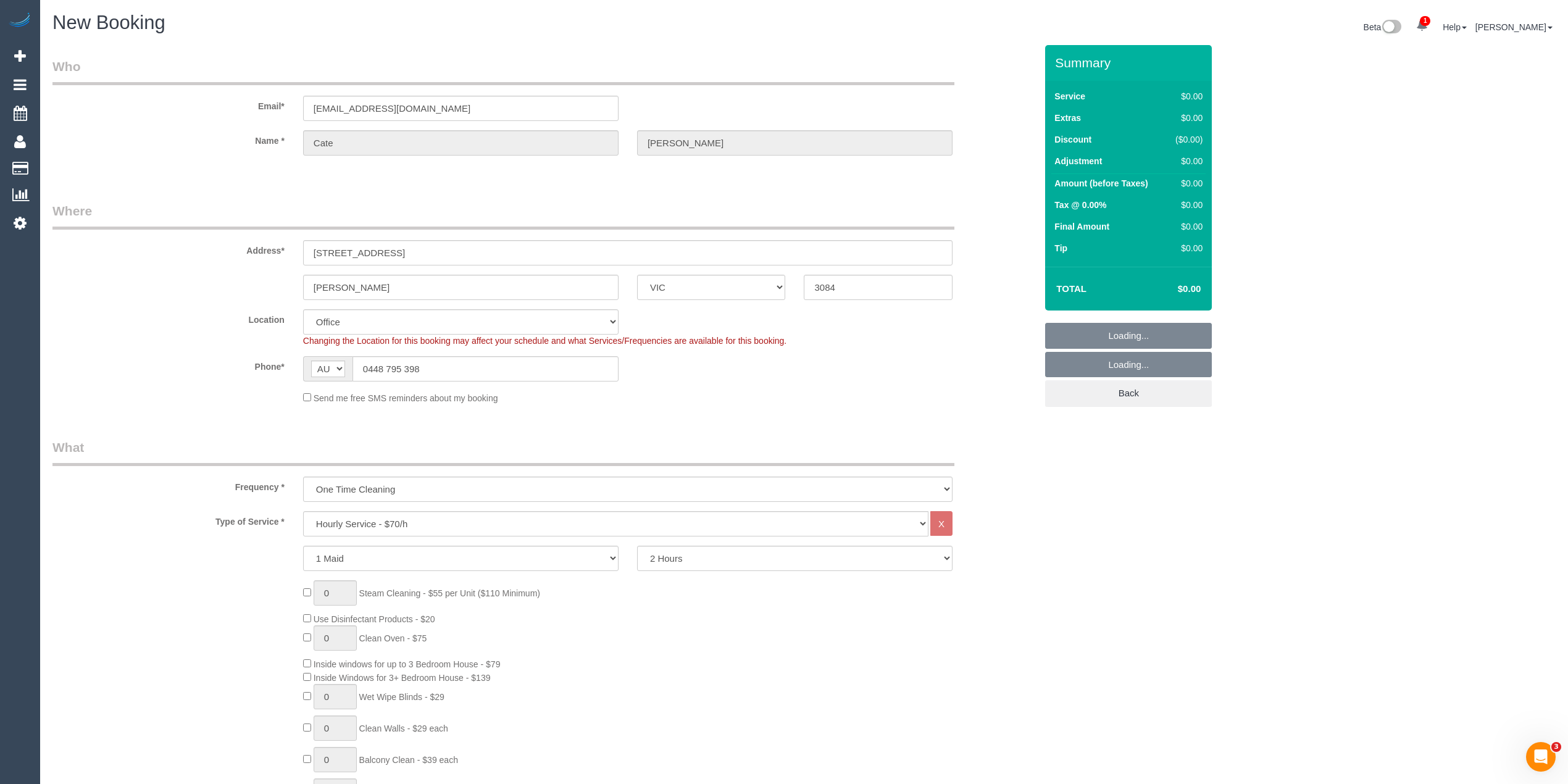
select select "string:stripe-pm_1QdILv2GScqysDRVKhdMYu2r"
select select "object:1197"
select select "47"
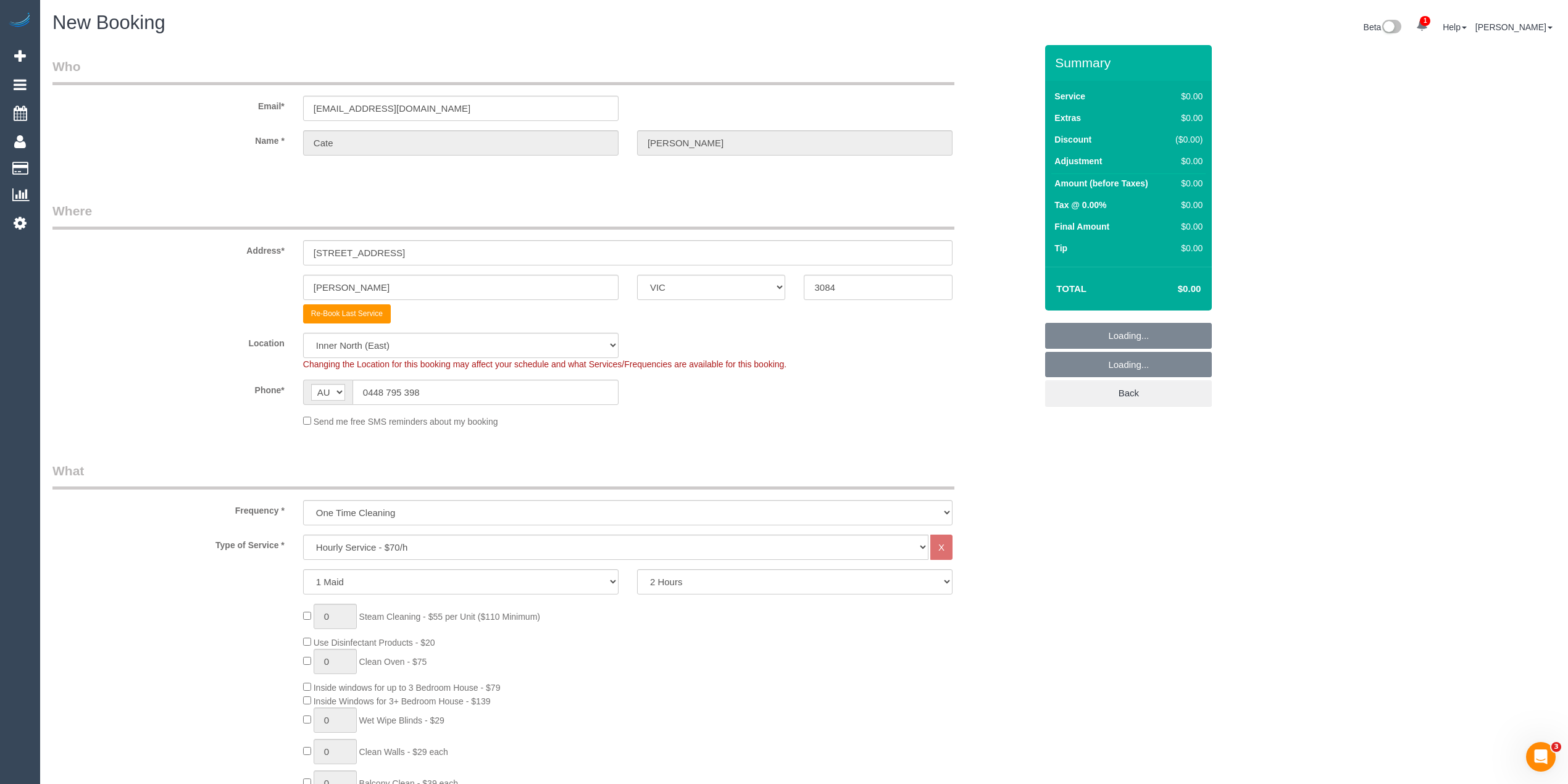
select select "object:2488"
click at [739, 582] on select "2 Hours 2.5 Hours 3 Hours 3.5 Hours 4 Hours 4.5 Hours 5 Hours 5.5 Hours 6 Hours…" at bounding box center [794, 582] width 316 height 26
select select "180"
click at [637, 569] on select "2 Hours 2.5 Hours 3 Hours 3.5 Hours 4 Hours 4.5 Hours 5 Hours 5.5 Hours 6 Hours…" at bounding box center [794, 582] width 316 height 26
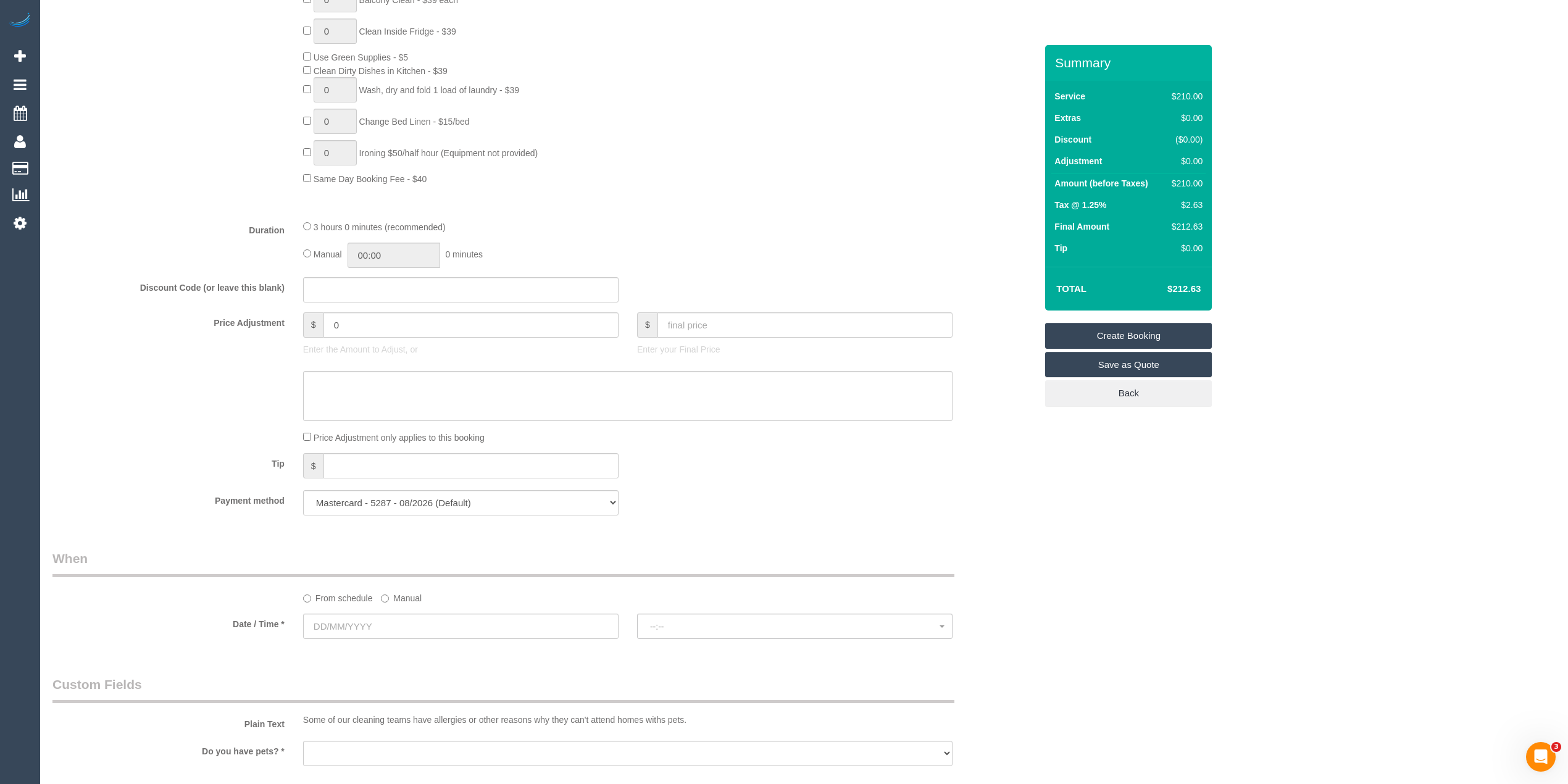
scroll to position [823, 0]
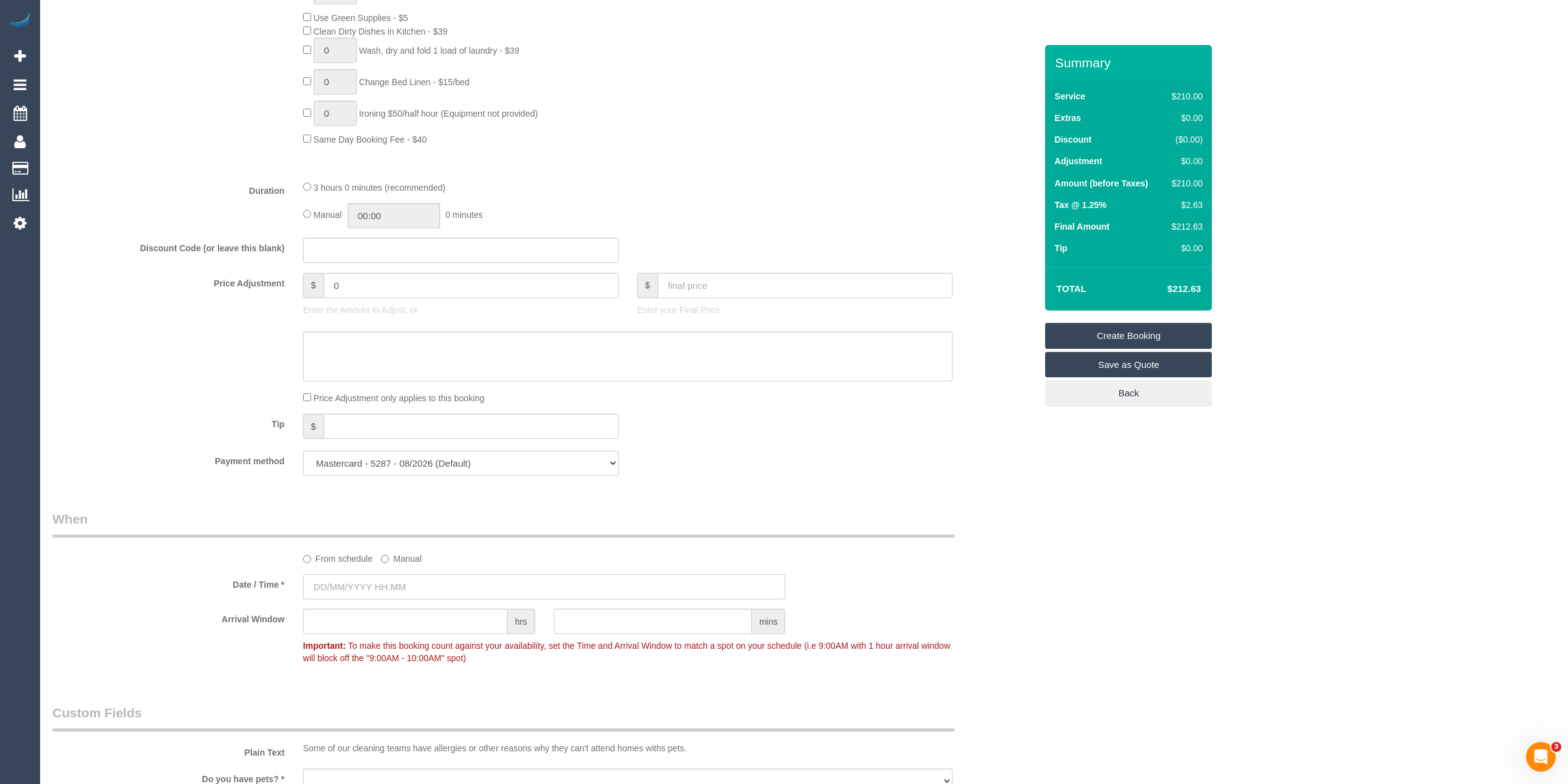
click at [368, 581] on input "text" at bounding box center [544, 587] width 483 height 26
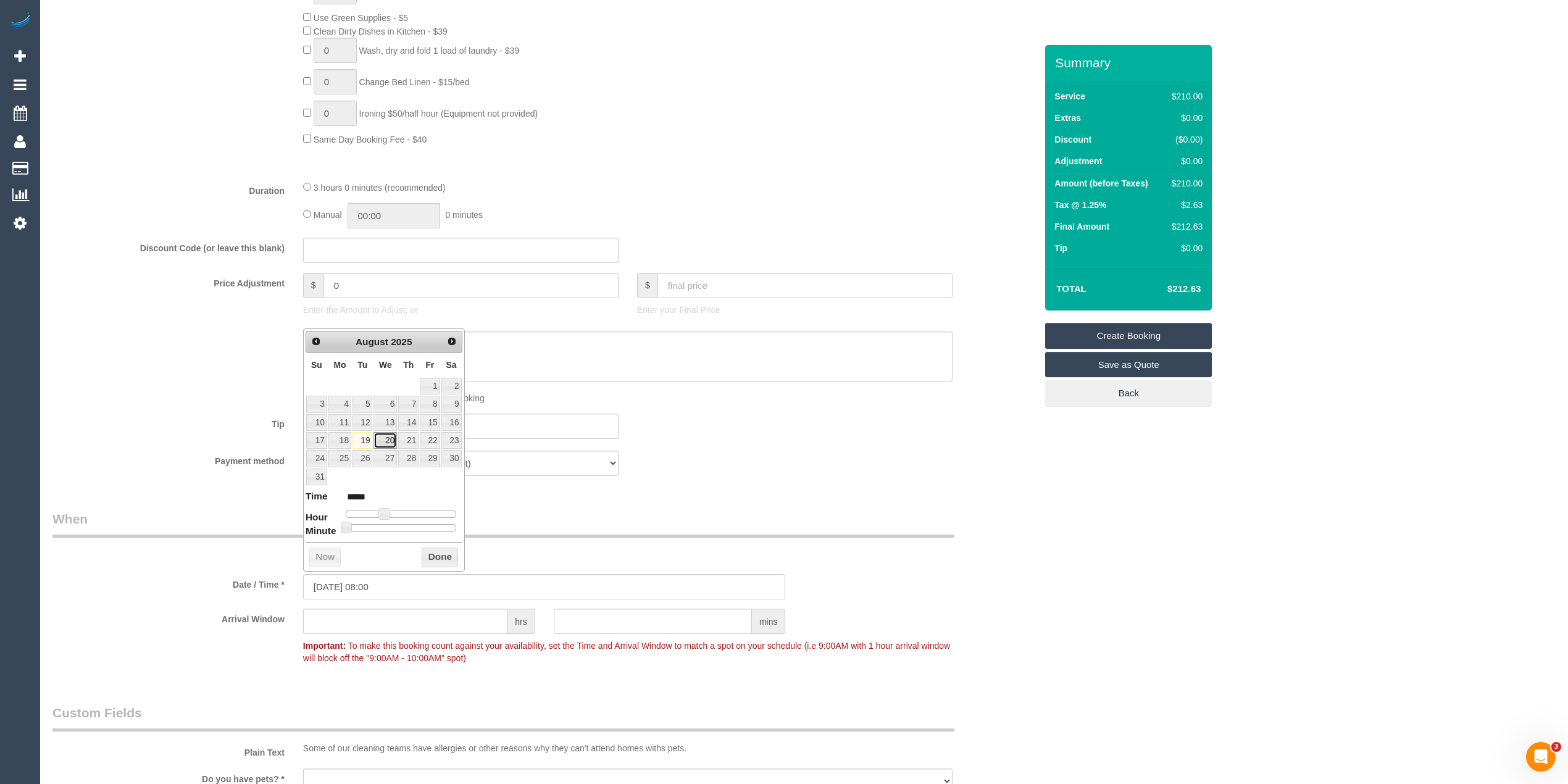
click at [388, 438] on link "20" at bounding box center [385, 441] width 23 height 17
type input "[DATE] 09:00"
type input "*****"
type input "[DATE] 10:00"
type input "*****"
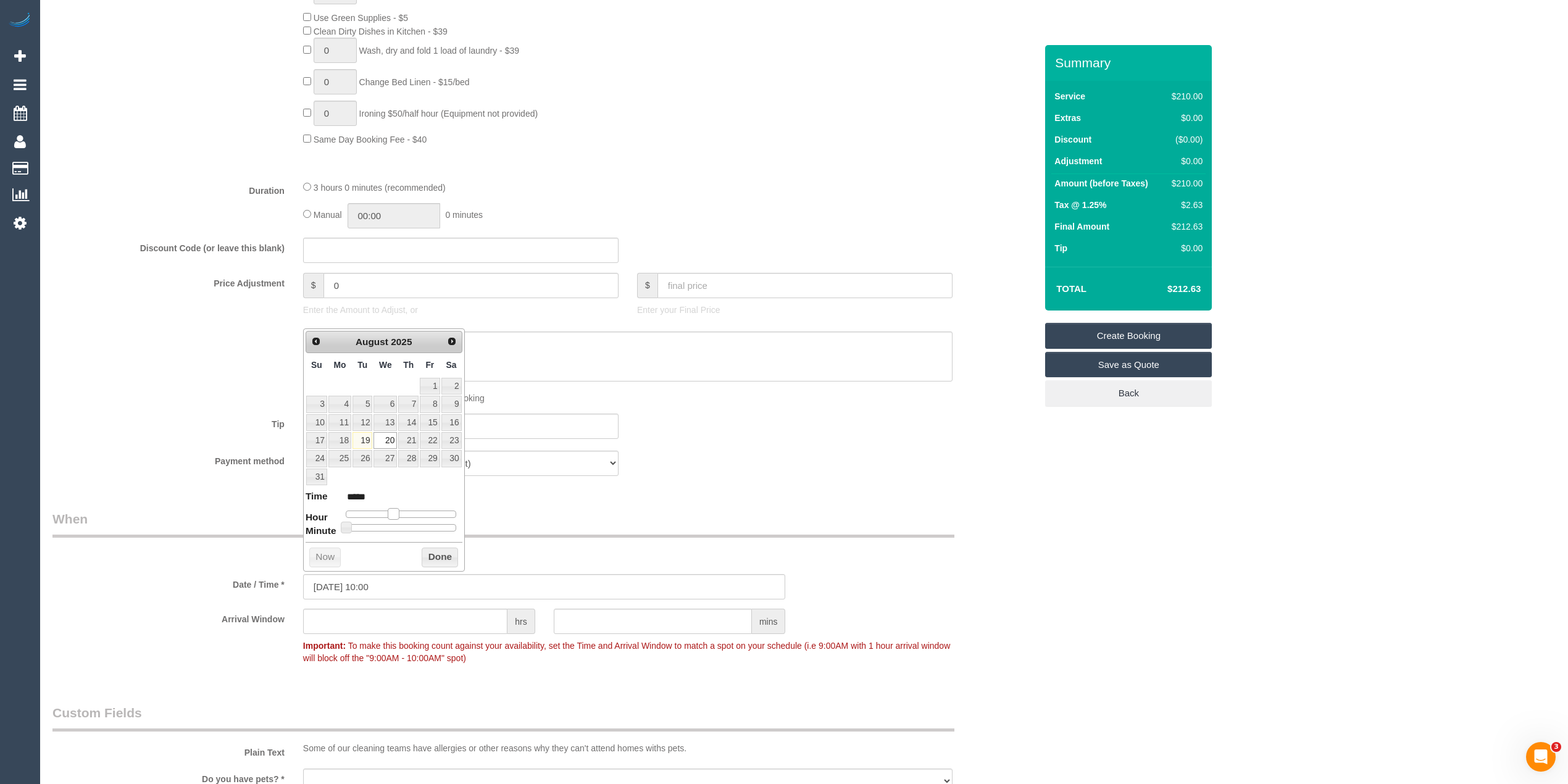
type input "[DATE] 11:00"
type input "*****"
drag, startPoint x: 383, startPoint y: 517, endPoint x: 1203, endPoint y: 680, distance: 836.0
click at [398, 517] on span at bounding box center [398, 513] width 11 height 11
click at [1203, 680] on div "Who Email* [EMAIL_ADDRESS][DOMAIN_NAME] Name * [PERSON_NAME] Where Address* [ST…" at bounding box center [803, 338] width 1503 height 2231
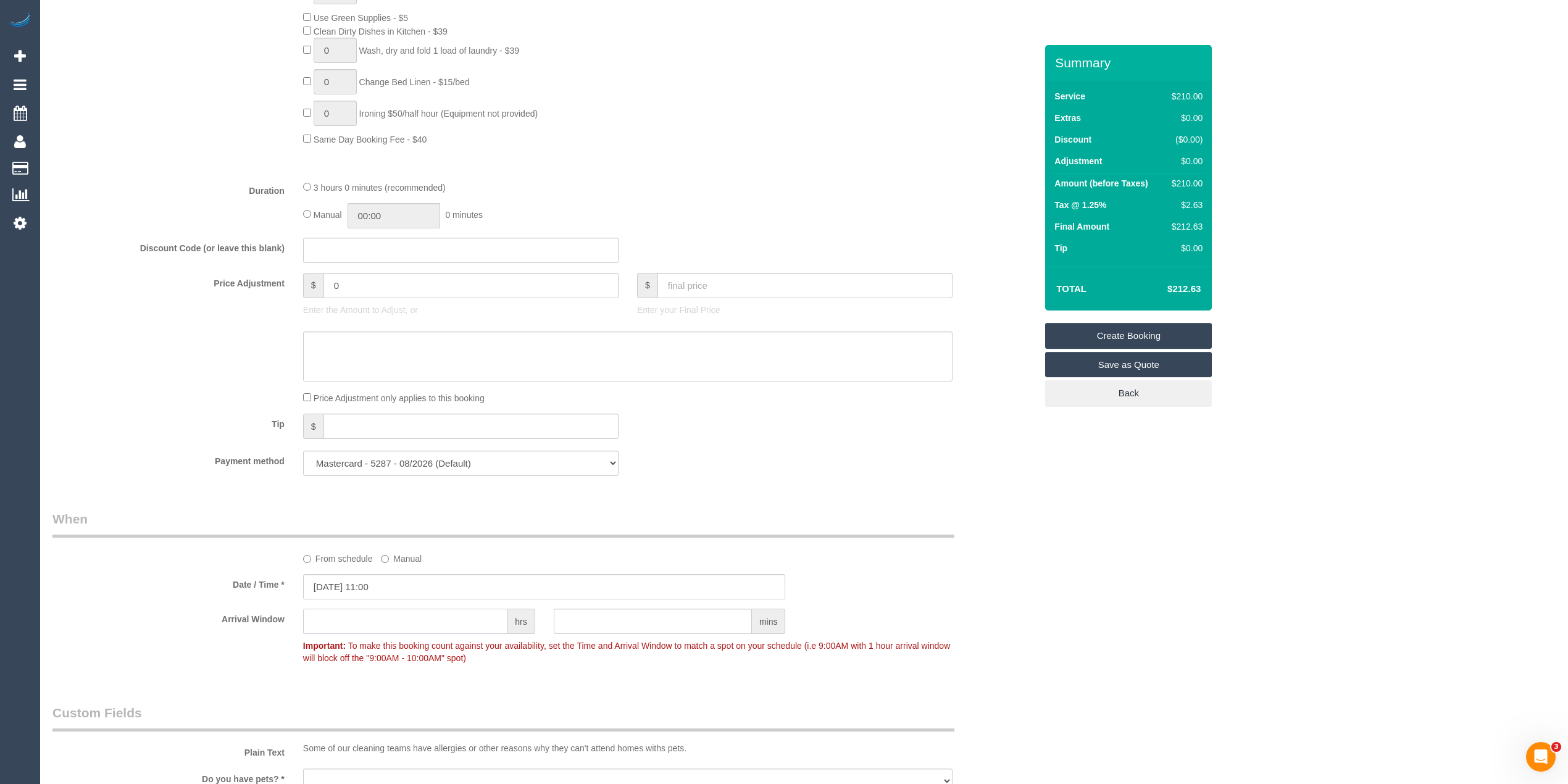
click at [411, 618] on input "text" at bounding box center [405, 621] width 204 height 26
type input "2"
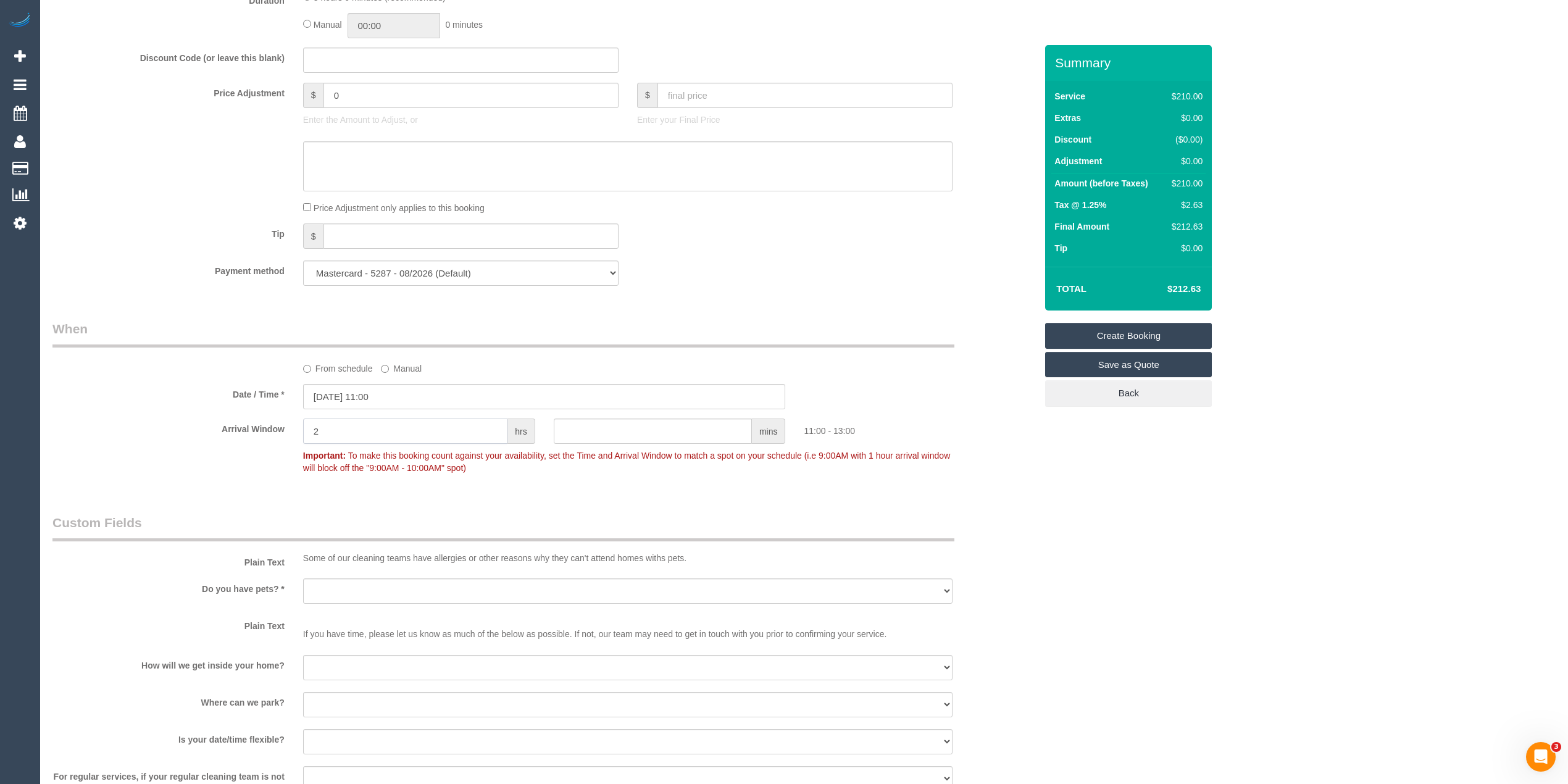
scroll to position [1097, 0]
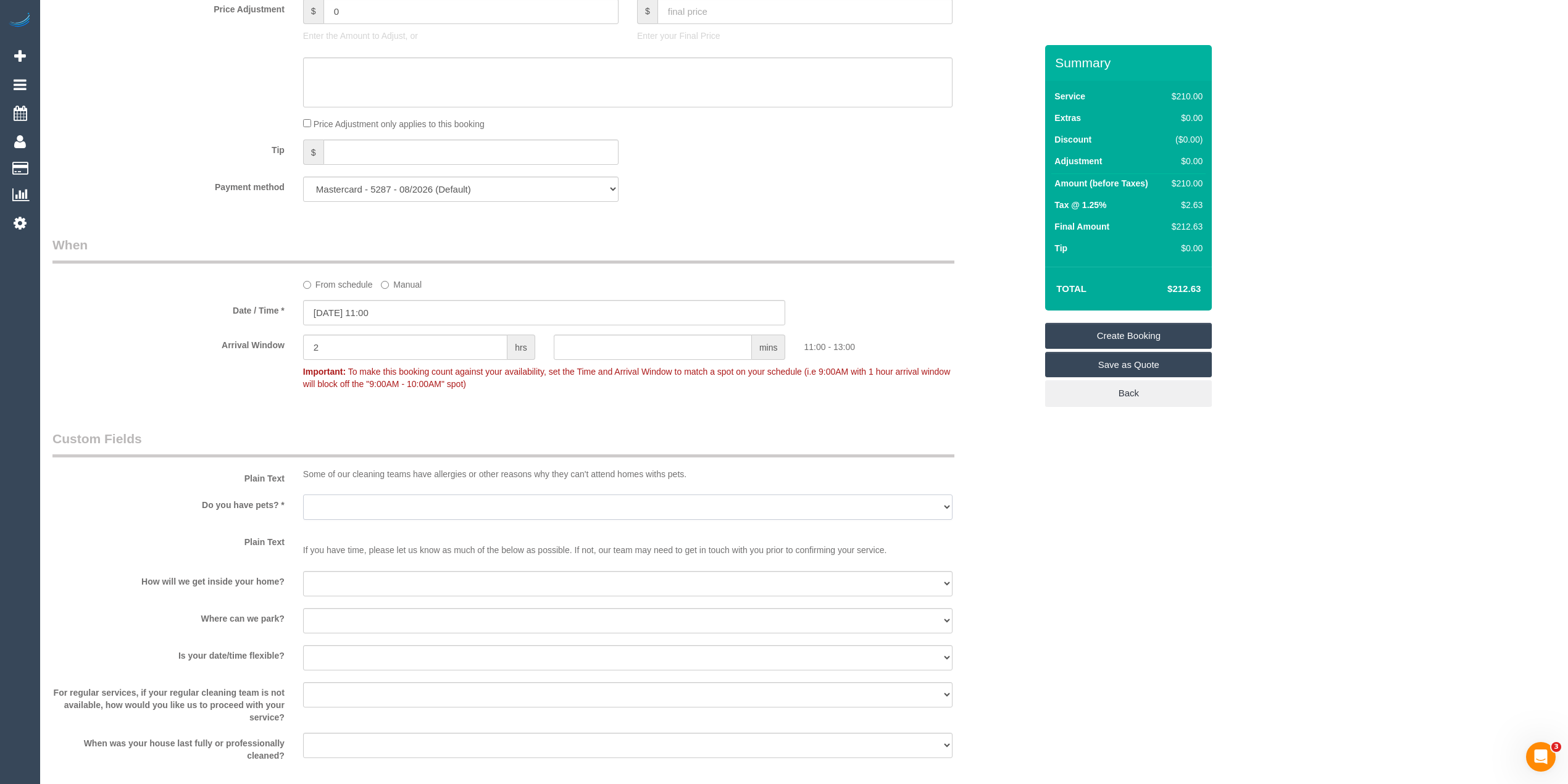
click at [329, 511] on select "Yes - Cats Yes - Dogs No pets Yes - Dogs and Cats Yes - Other" at bounding box center [628, 507] width 650 height 26
select select "number:27"
click at [303, 494] on select "Yes - Cats Yes - Dogs No pets Yes - Dogs and Cats Yes - Other" at bounding box center [628, 507] width 650 height 26
click at [351, 588] on select "I will be home Key will be left (please provide details below) Lock box/Access …" at bounding box center [628, 583] width 650 height 26
select select "number:14"
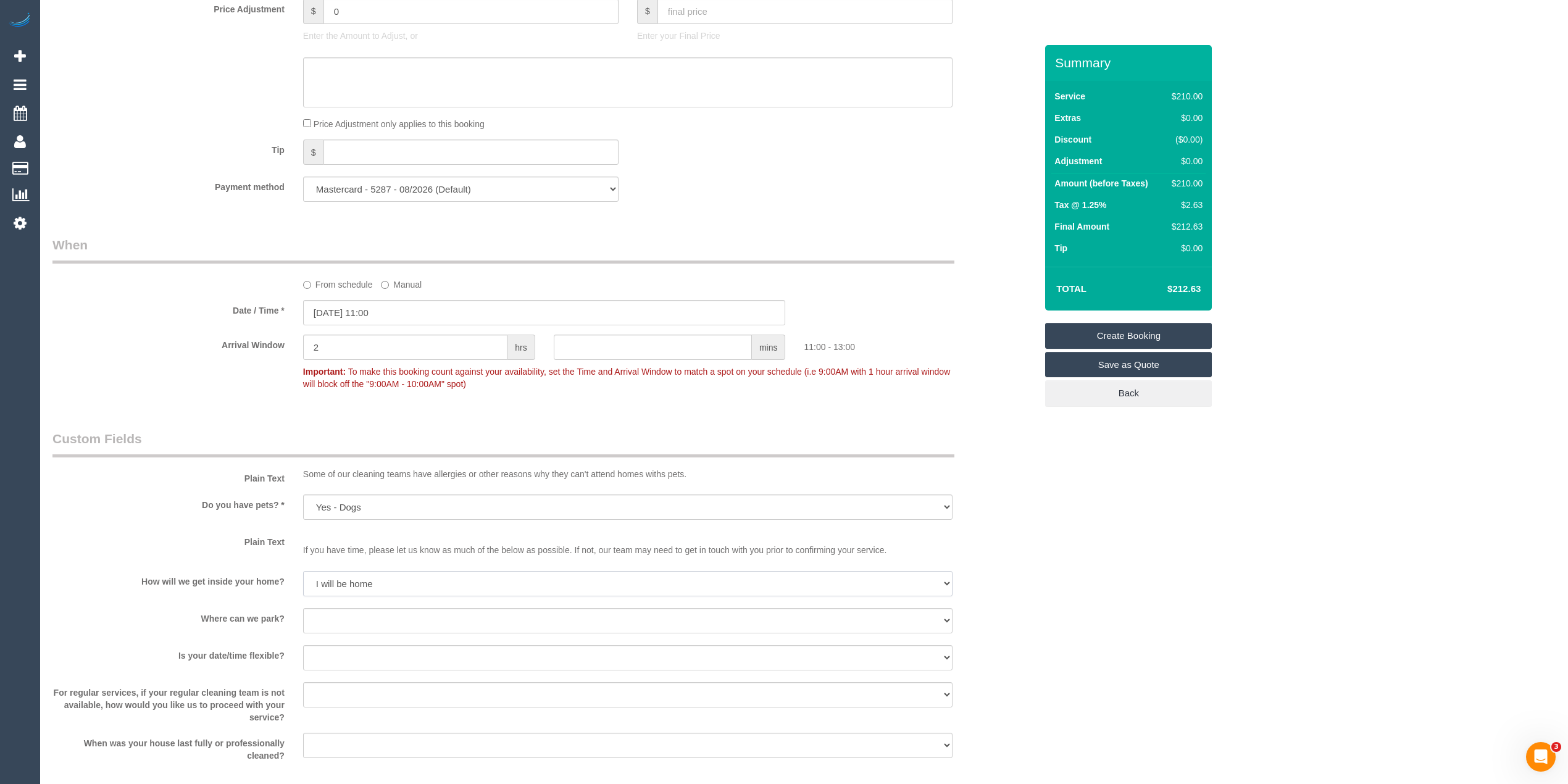
click at [303, 571] on select "I will be home Key will be left (please provide details below) Lock box/Access …" at bounding box center [628, 583] width 650 height 26
click at [332, 617] on select "I will provide parking on-site Free street parking Paid street parking (cost wi…" at bounding box center [628, 621] width 650 height 26
select select "number:19"
click at [303, 608] on select "I will provide parking on-site Free street parking Paid street parking (cost wi…" at bounding box center [628, 621] width 650 height 26
click at [316, 658] on select "Yes - date and time Yes - date but not time Yes - time but not date No - No fle…" at bounding box center [628, 658] width 650 height 26
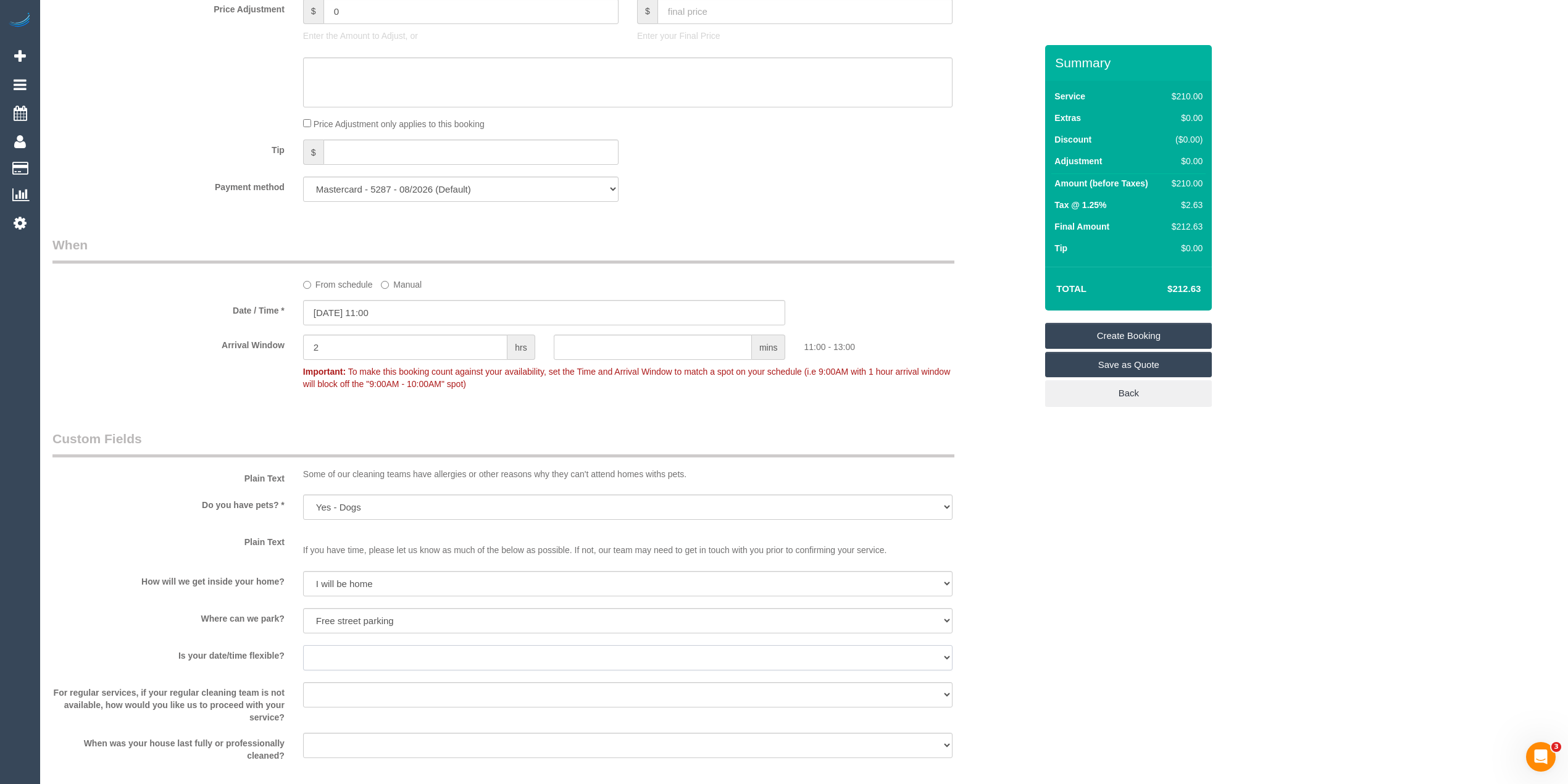
select select "number:22"
click at [303, 645] on select "Yes - date and time Yes - date but not time Yes - time but not date No - No fle…" at bounding box center [628, 658] width 650 height 26
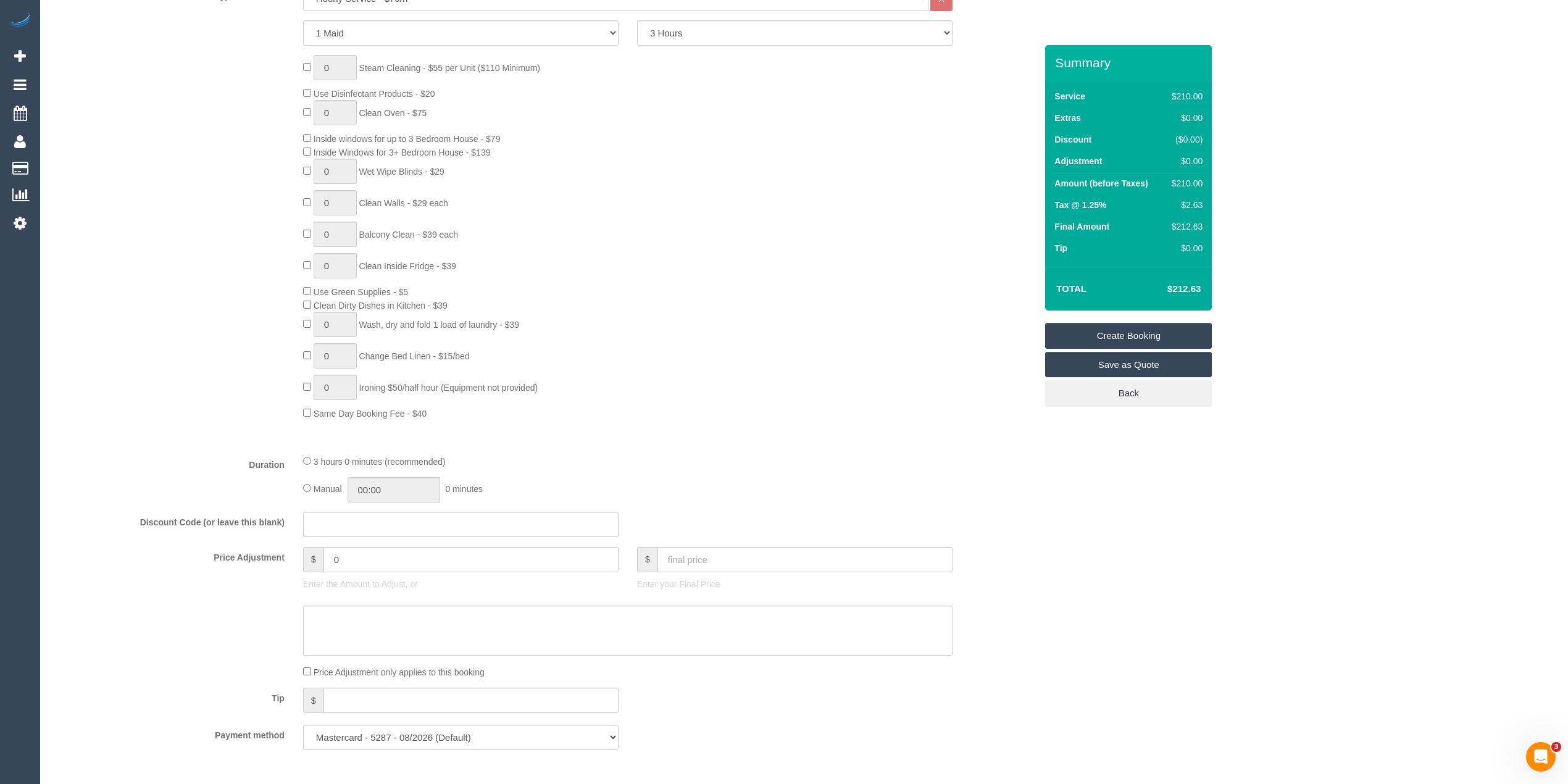
scroll to position [0, 0]
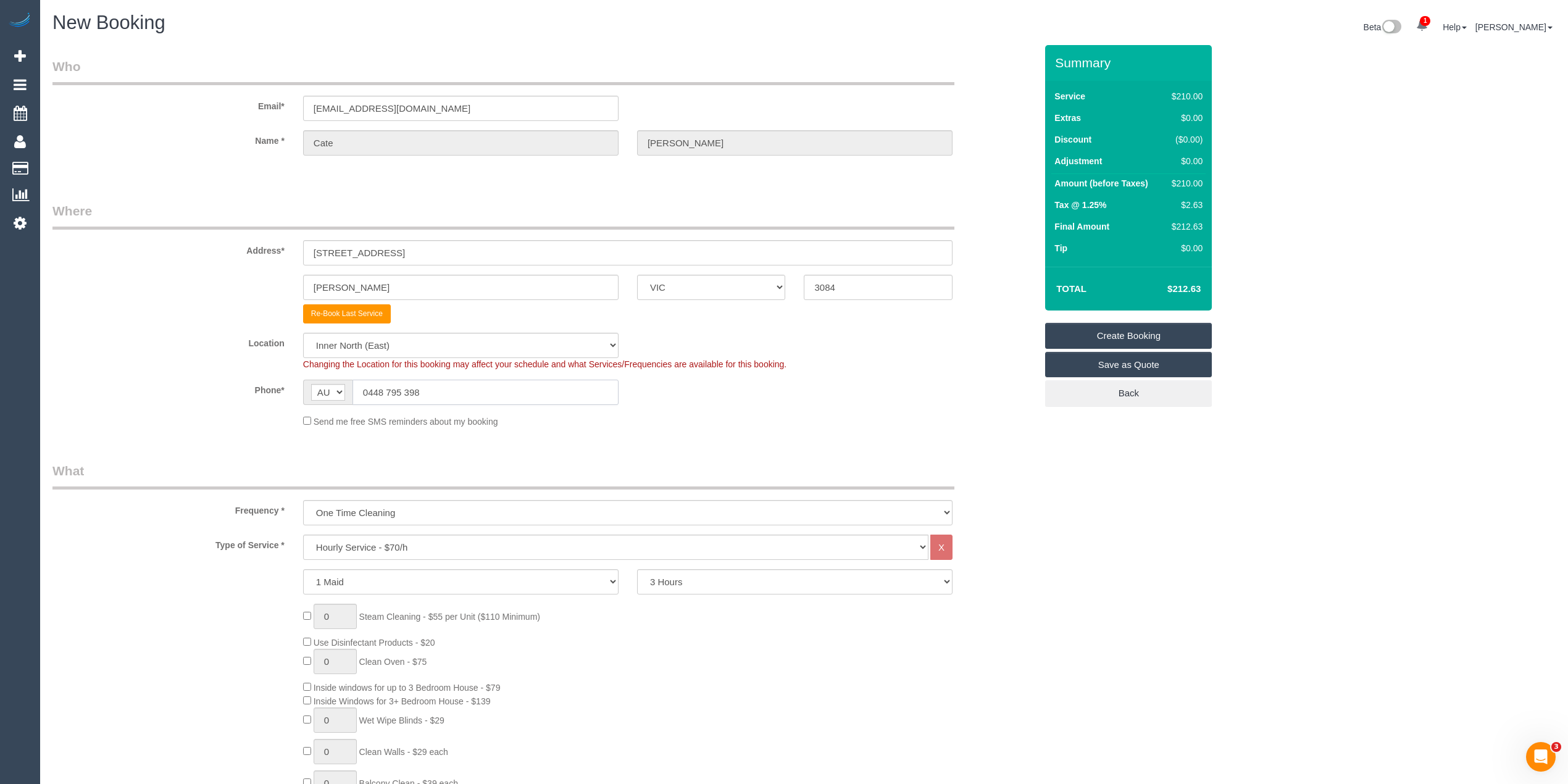
drag, startPoint x: 462, startPoint y: 394, endPoint x: 321, endPoint y: 386, distance: 141.2
click at [321, 386] on div "AF AL DZ AD AO AI AQ AG AR AM AW AU AT AZ BS BH BD BB BY BE BZ BJ BM BT BO BA B…" at bounding box center [460, 393] width 316 height 26
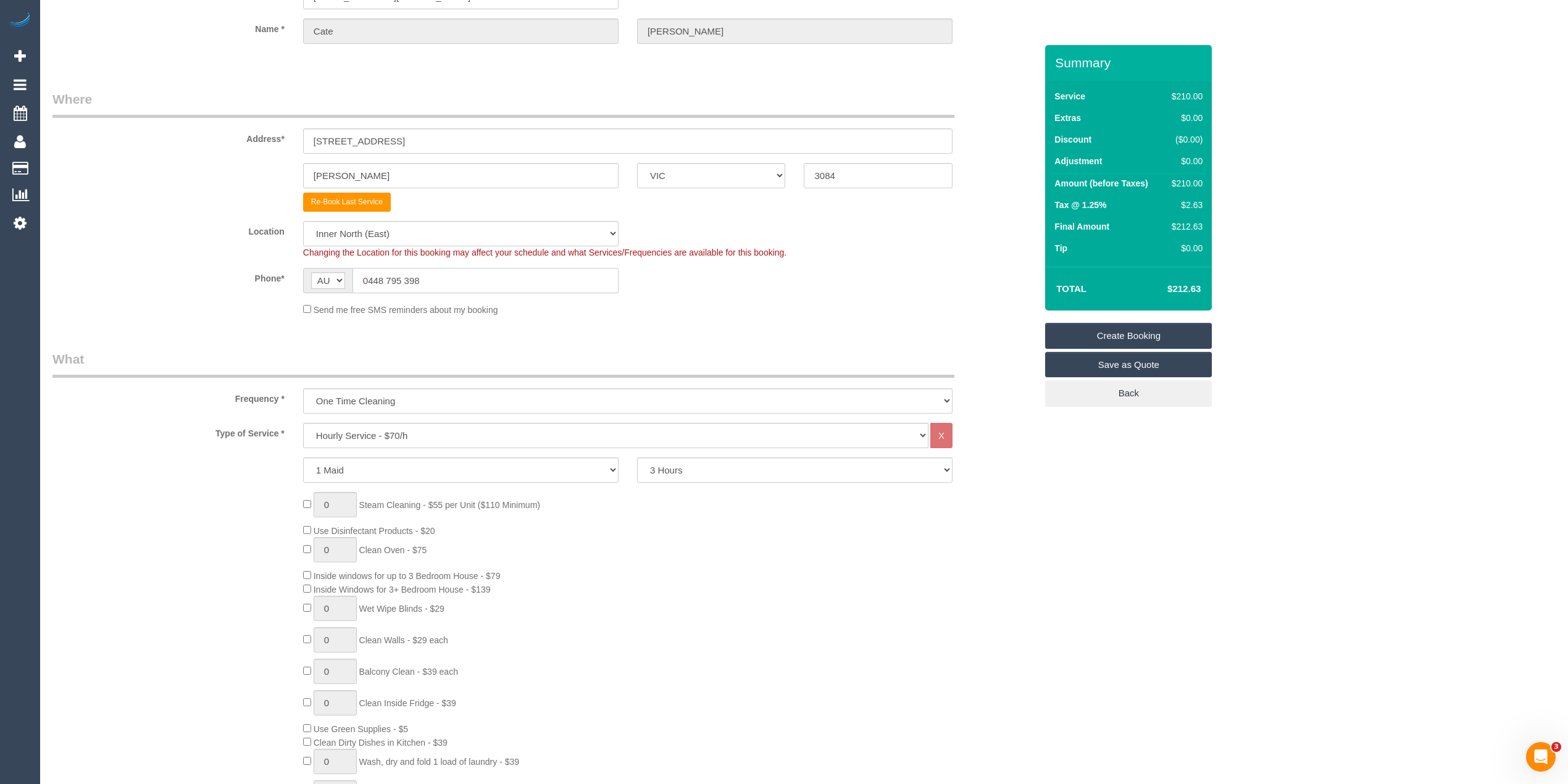
scroll to position [26, 0]
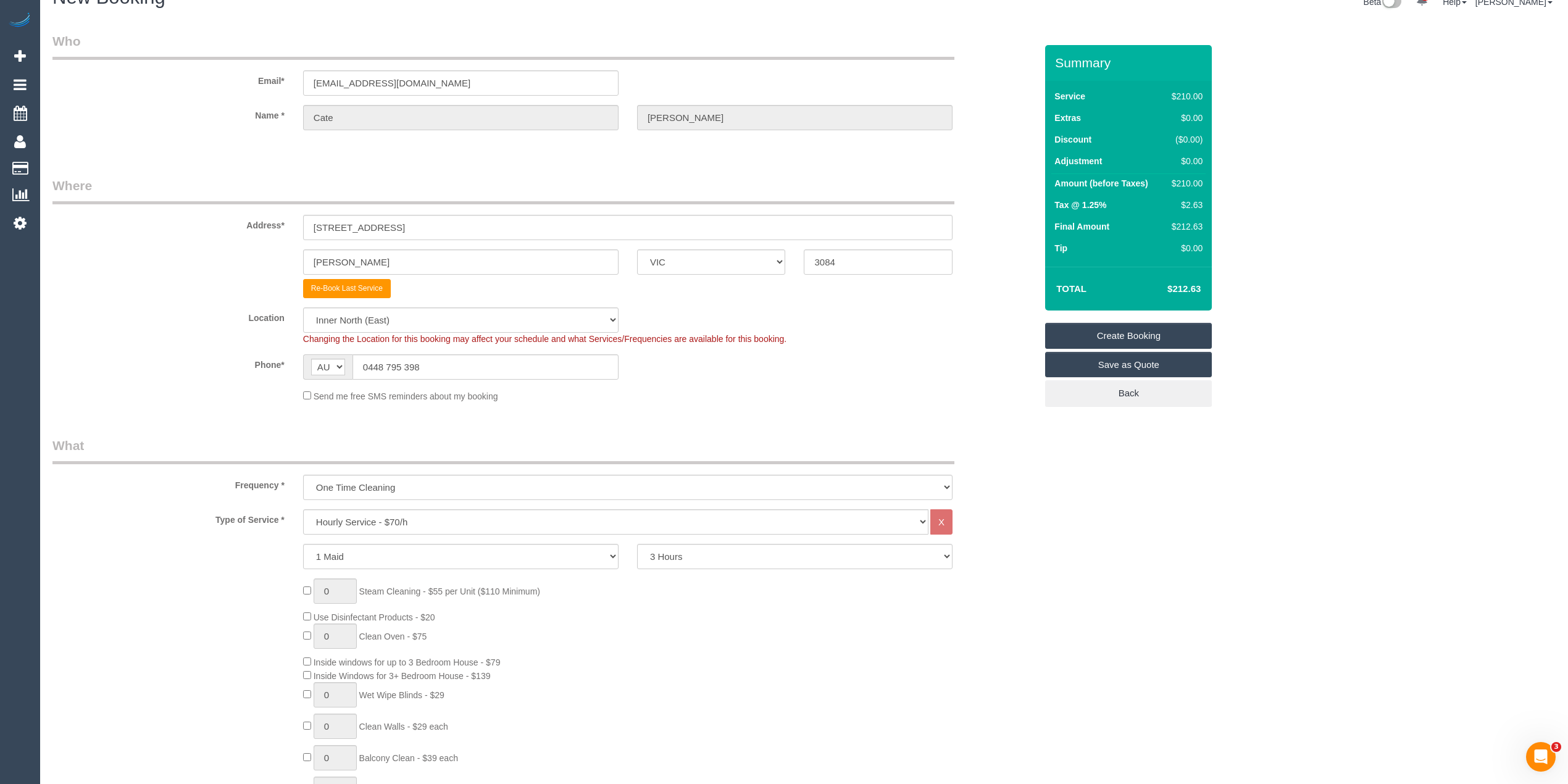
click at [1119, 332] on link "Create Booking" at bounding box center [1128, 336] width 167 height 26
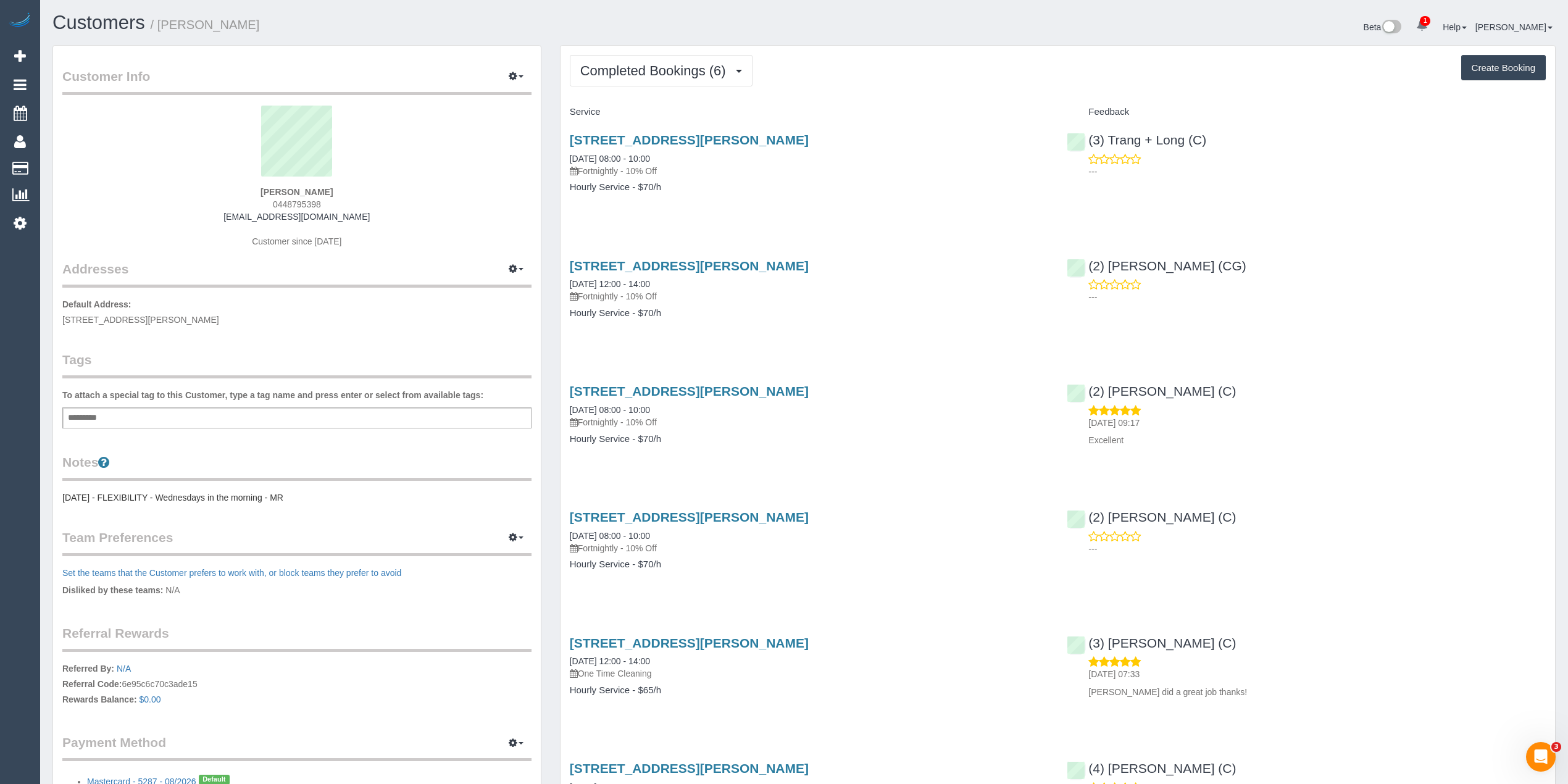
click at [290, 200] on span "0448795398" at bounding box center [296, 204] width 48 height 10
copy span "0448795398"
click at [951, 69] on div "Completed Bookings (6) Completed Bookings (6) Upcoming Bookings (0) Cancelled B…" at bounding box center [1057, 71] width 976 height 31
click at [980, 62] on div "Completed Bookings (6) Completed Bookings (6) Upcoming Bookings (0) Cancelled B…" at bounding box center [1057, 71] width 976 height 31
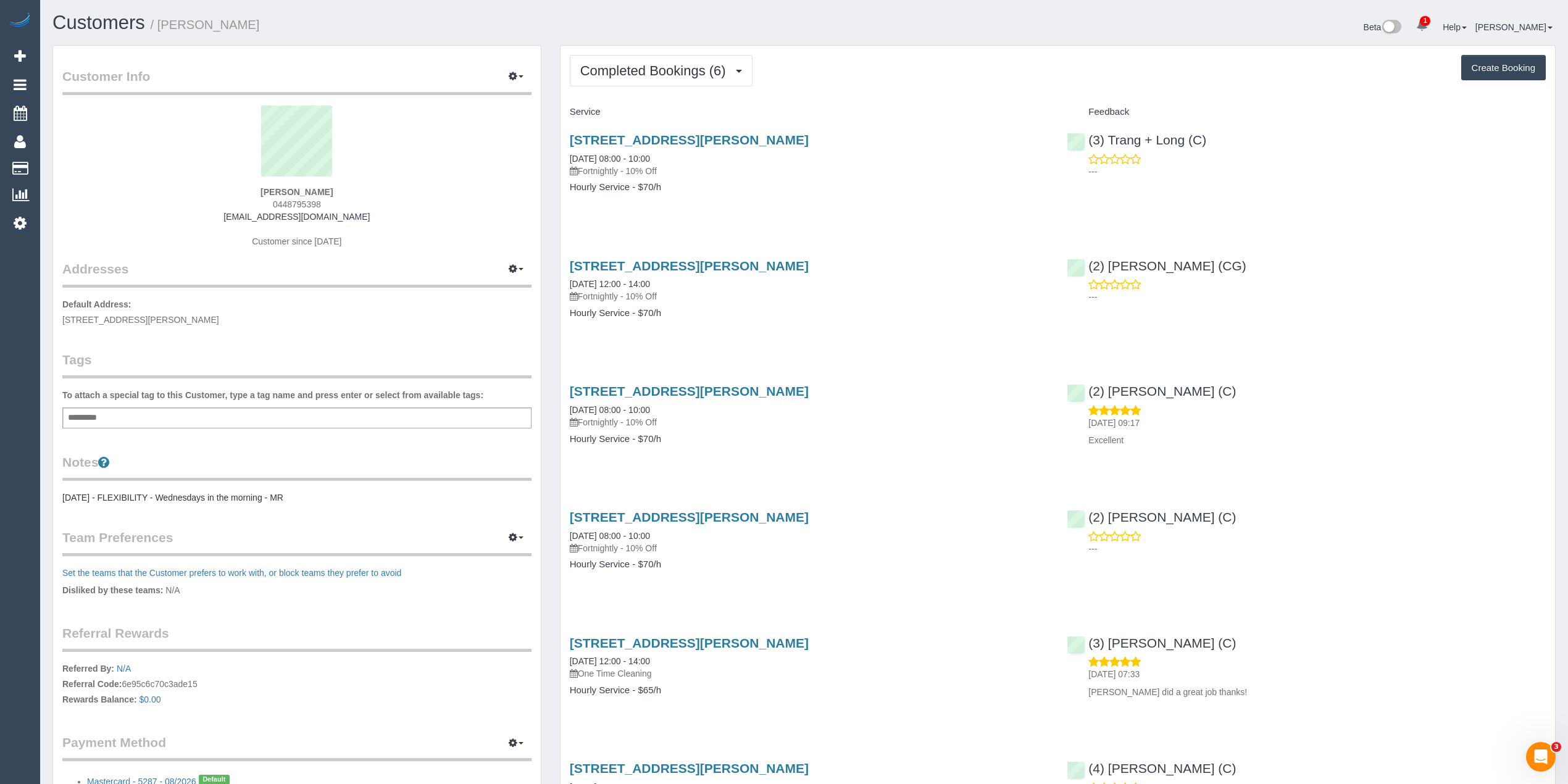
click at [980, 62] on div "Completed Bookings (6) Completed Bookings (6) Upcoming Bookings (0) Cancelled B…" at bounding box center [1057, 71] width 976 height 31
click at [1489, 68] on button "Create Booking" at bounding box center [1504, 68] width 85 height 26
select select "VIC"
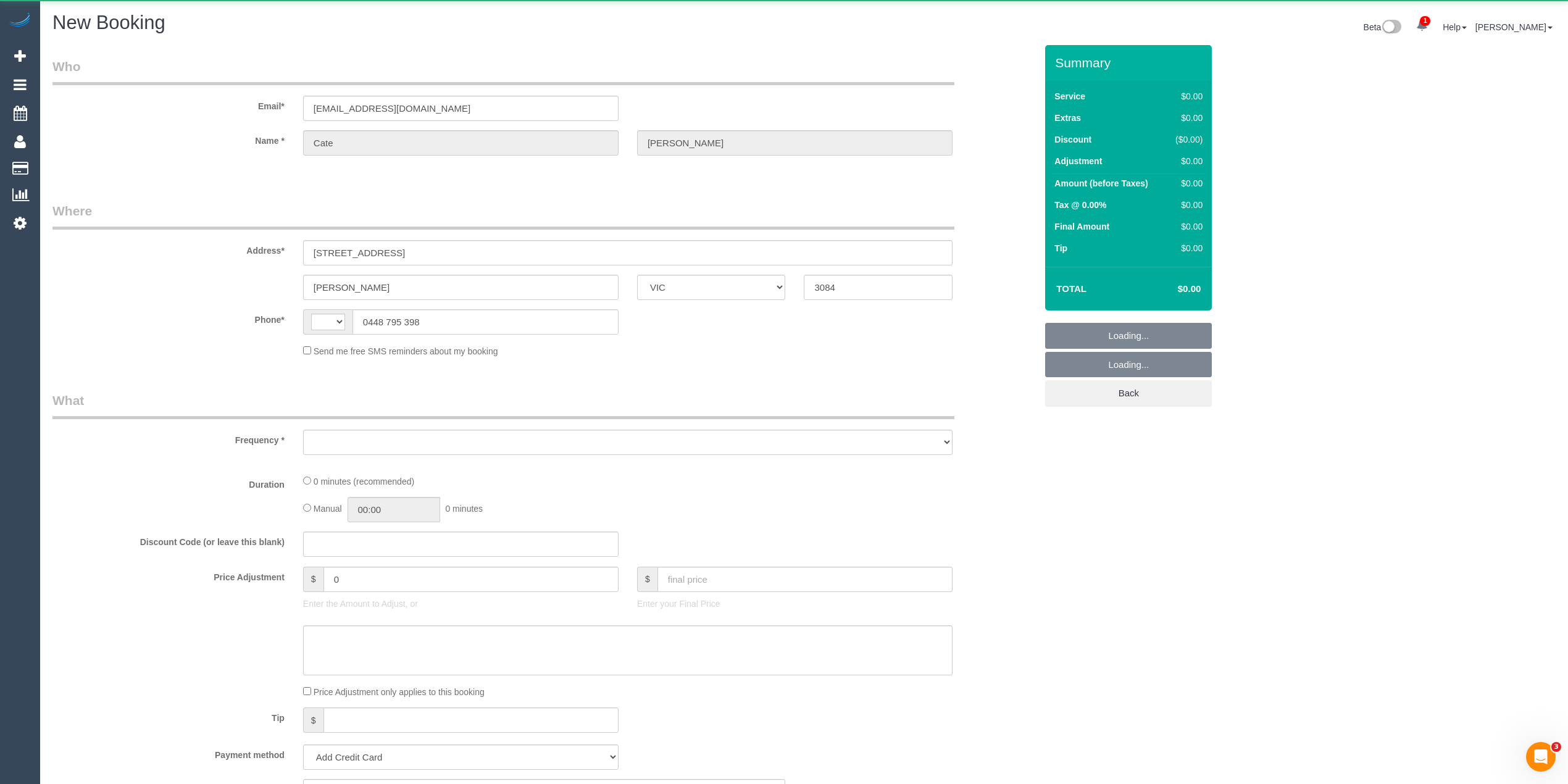
select select "string:AU"
select select "object:1026"
select select "string:stripe-pm_1QdILv2GScqysDRVKhdMYu2r"
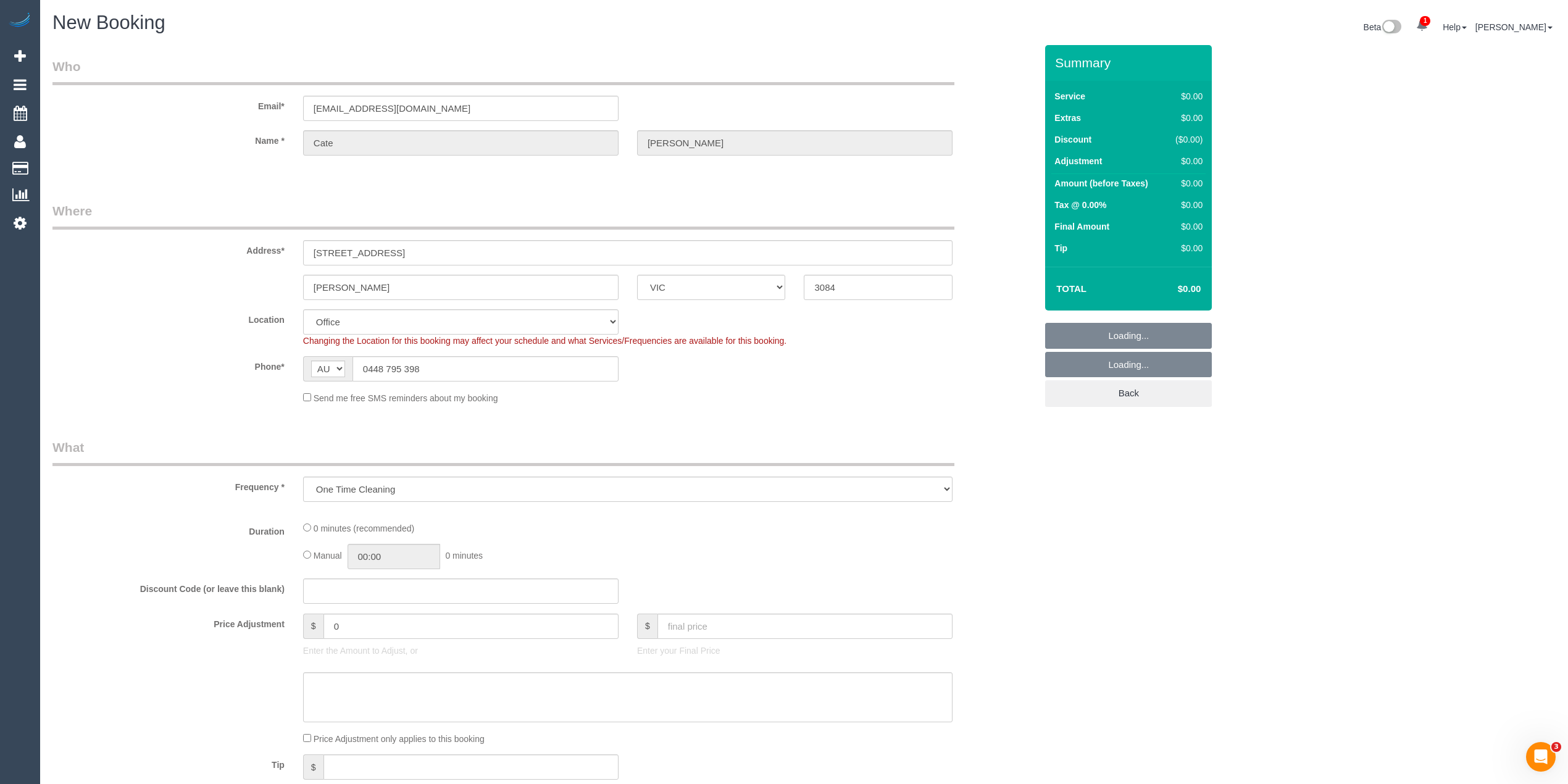
select select "object:1033"
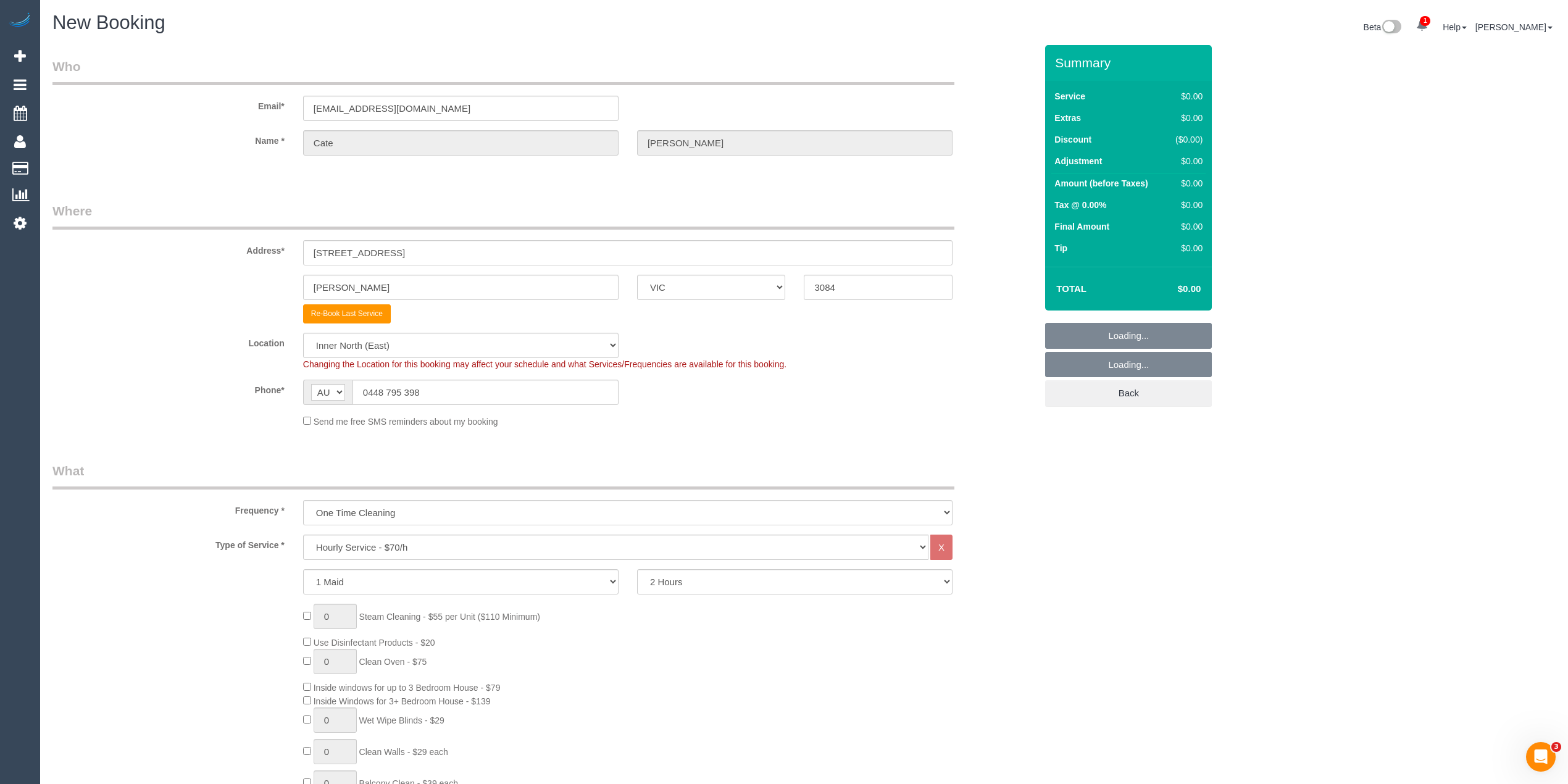
select select "47"
select select "object:2488"
click at [719, 585] on select "2 Hours 2.5 Hours 3 Hours 3.5 Hours 4 Hours 4.5 Hours 5 Hours 5.5 Hours 6 Hours…" at bounding box center [794, 582] width 316 height 26
select select "180"
click at [637, 569] on select "2 Hours 2.5 Hours 3 Hours 3.5 Hours 4 Hours 4.5 Hours 5 Hours 5.5 Hours 6 Hours…" at bounding box center [794, 582] width 316 height 26
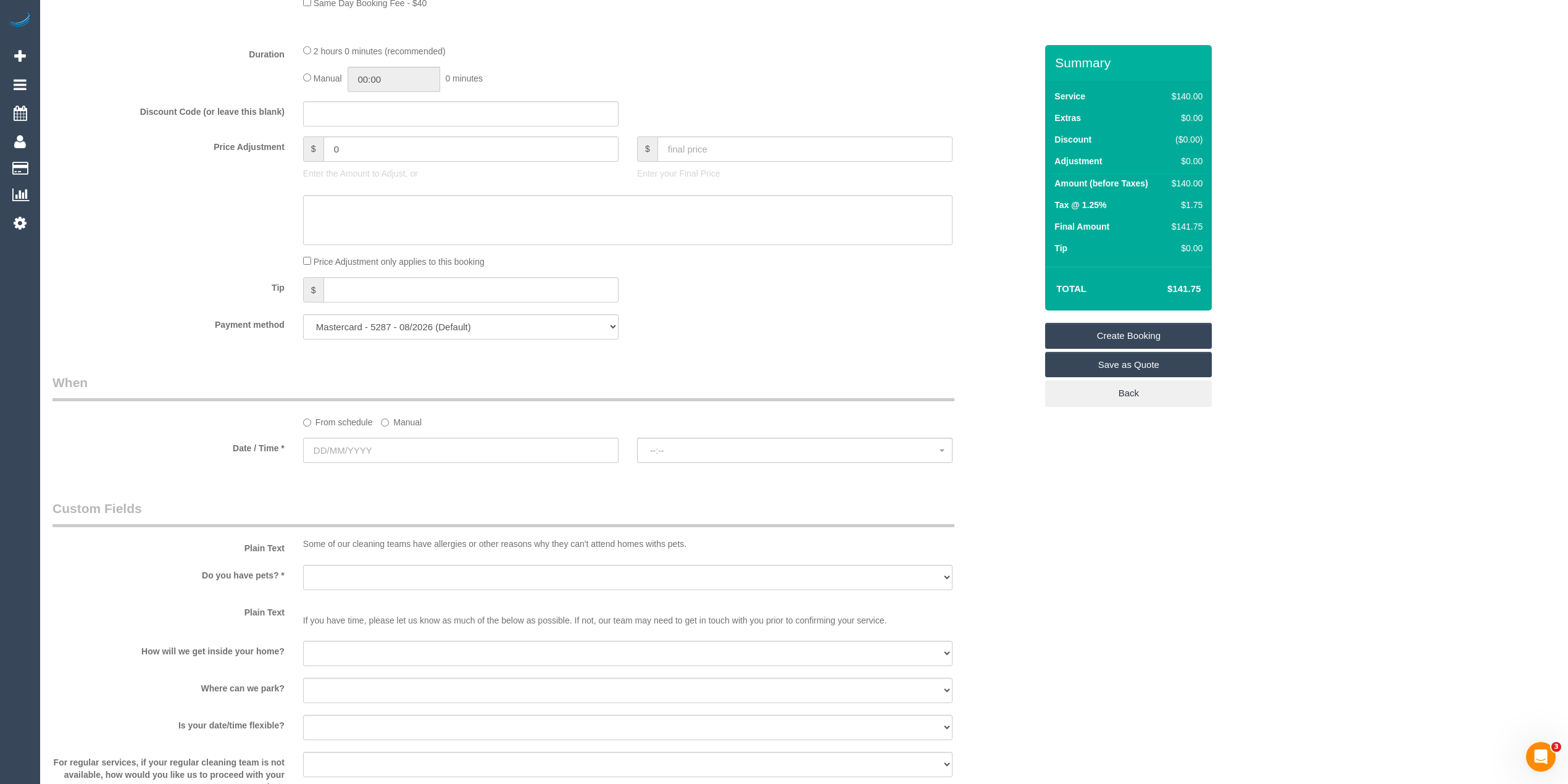
scroll to position [961, 0]
click at [341, 445] on input "text" at bounding box center [460, 449] width 316 height 26
click at [452, 474] on span "Next" at bounding box center [452, 475] width 10 height 10
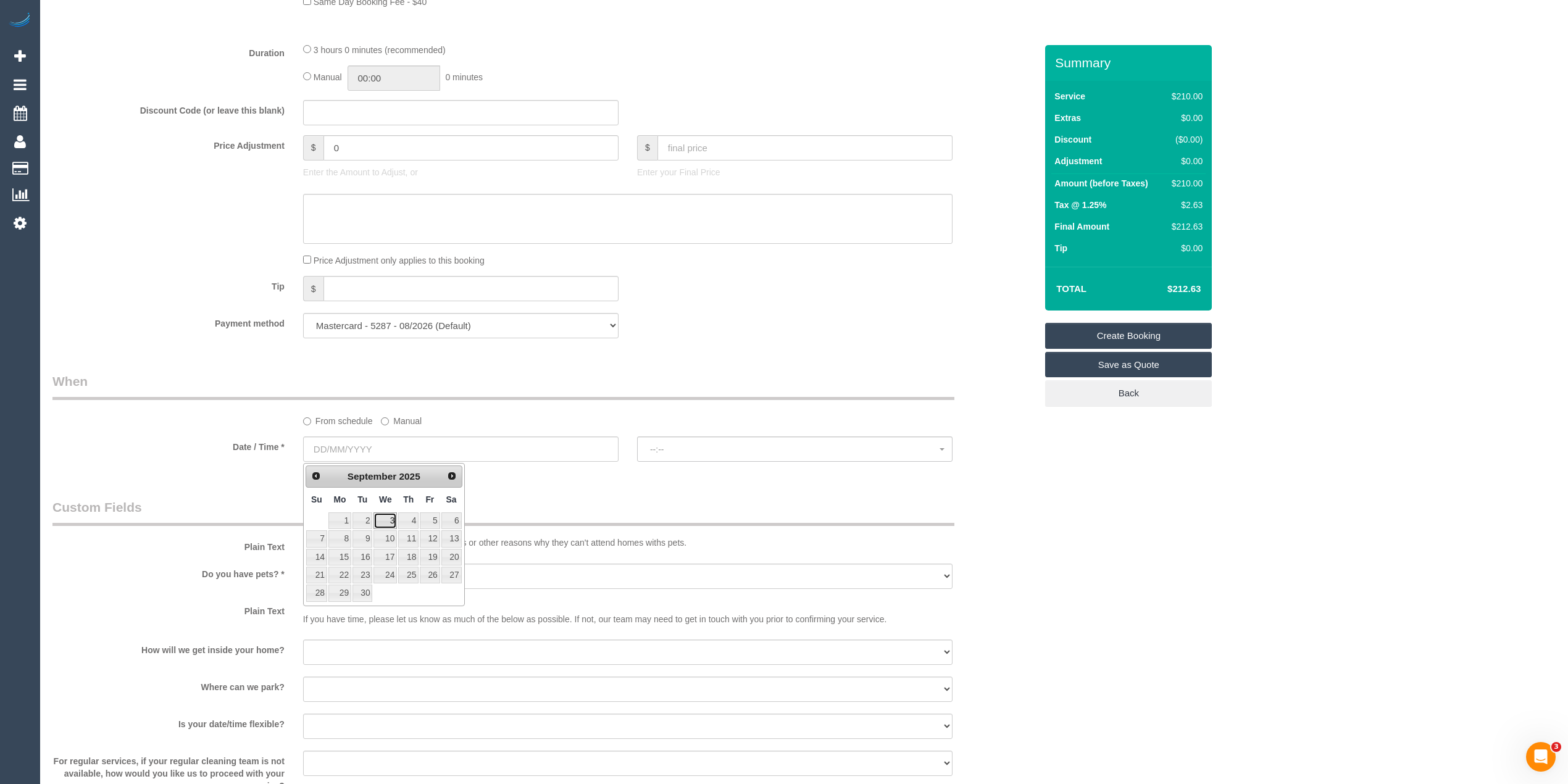
click at [388, 519] on link "3" at bounding box center [385, 521] width 23 height 17
type input "[DATE]"
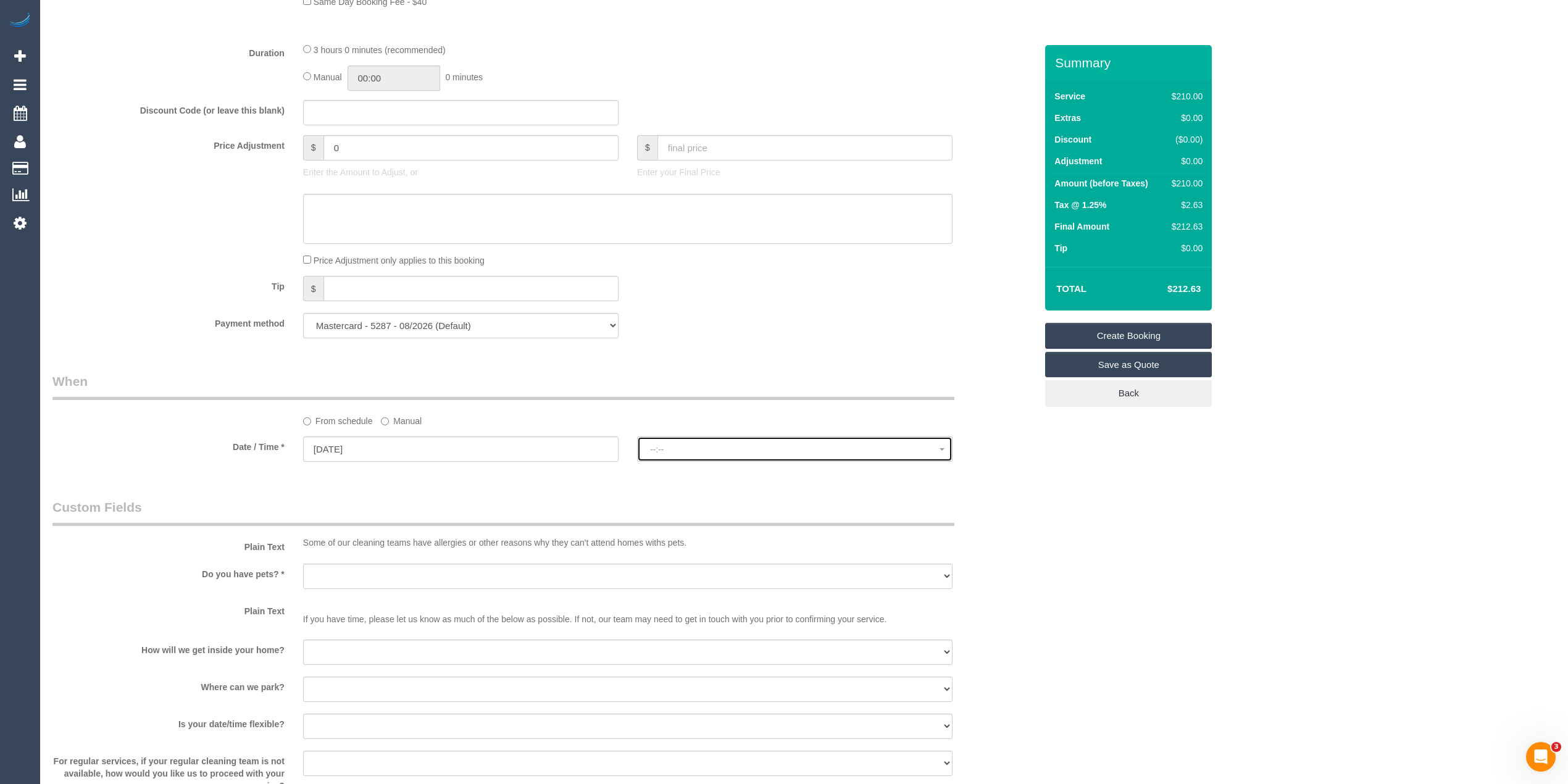
click at [693, 455] on span "--:--" at bounding box center [794, 449] width 290 height 10
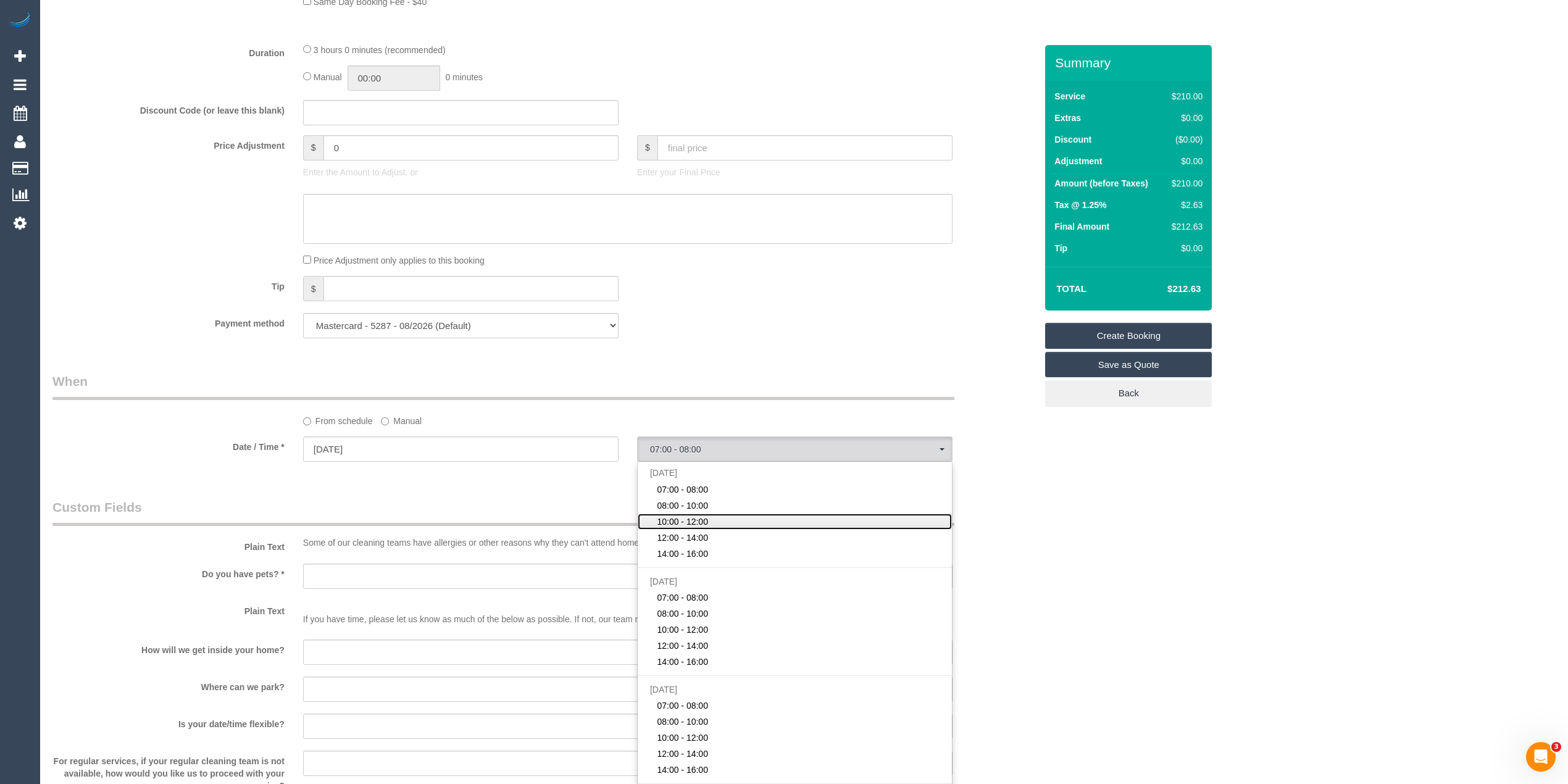
click at [689, 518] on span "10:00 - 12:00" at bounding box center [683, 521] width 52 height 12
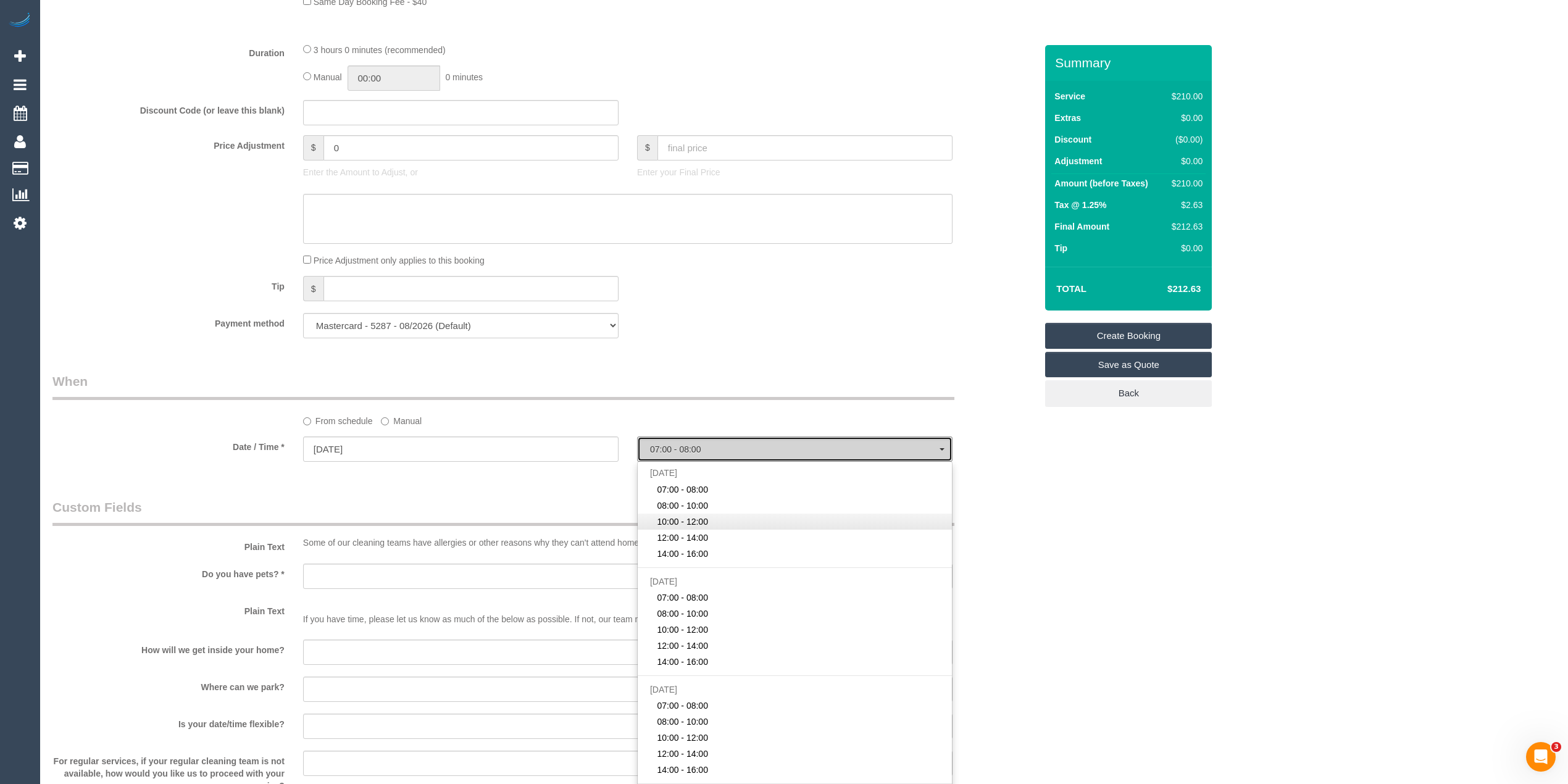
select select "spot3"
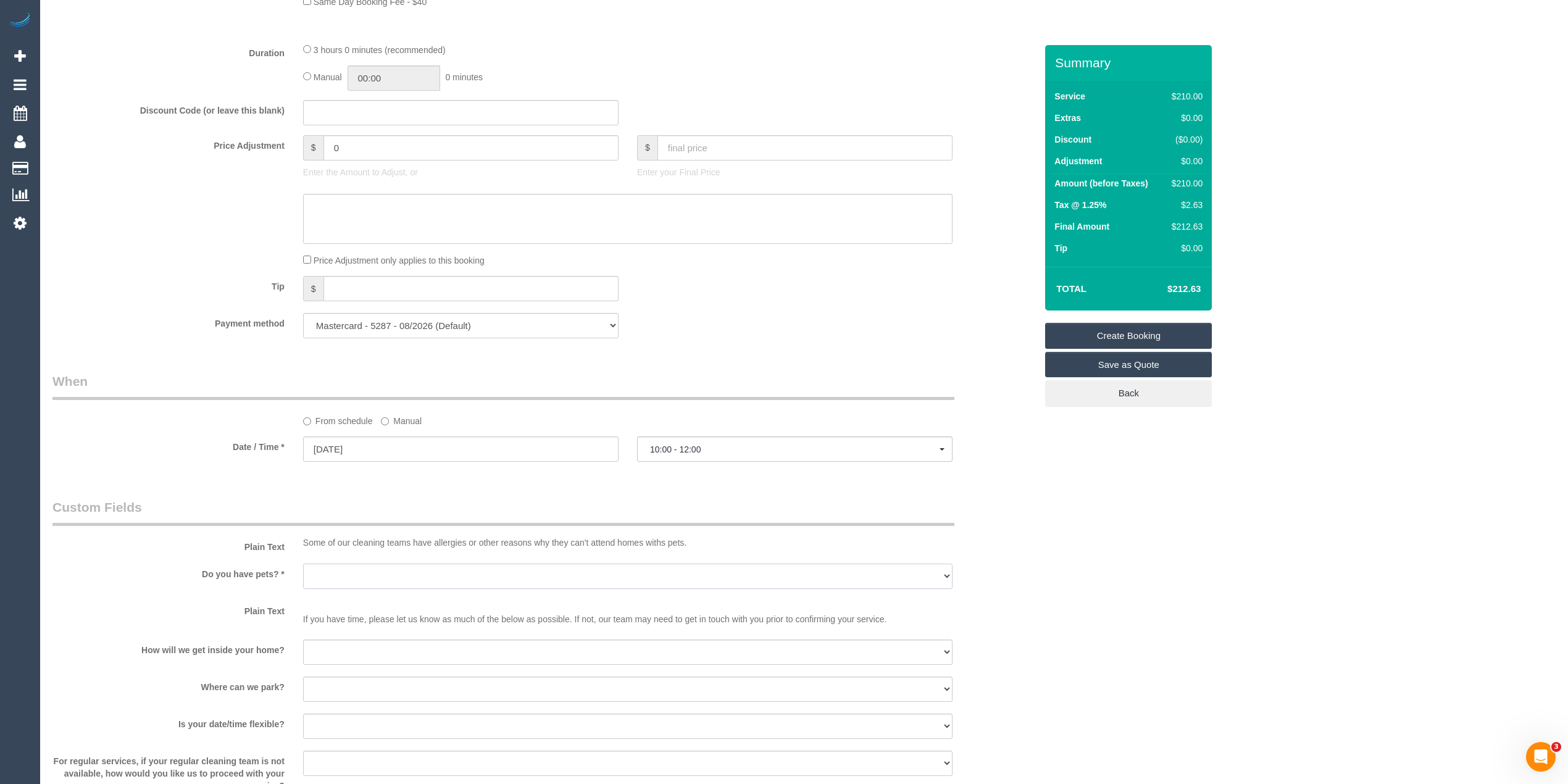
click at [328, 571] on select "Yes - Cats Yes - Dogs No pets Yes - Dogs and Cats Yes - Other" at bounding box center [628, 576] width 650 height 26
select select "number:27"
click at [303, 563] on select "Yes - Cats Yes - Dogs No pets Yes - Dogs and Cats Yes - Other" at bounding box center [628, 576] width 650 height 26
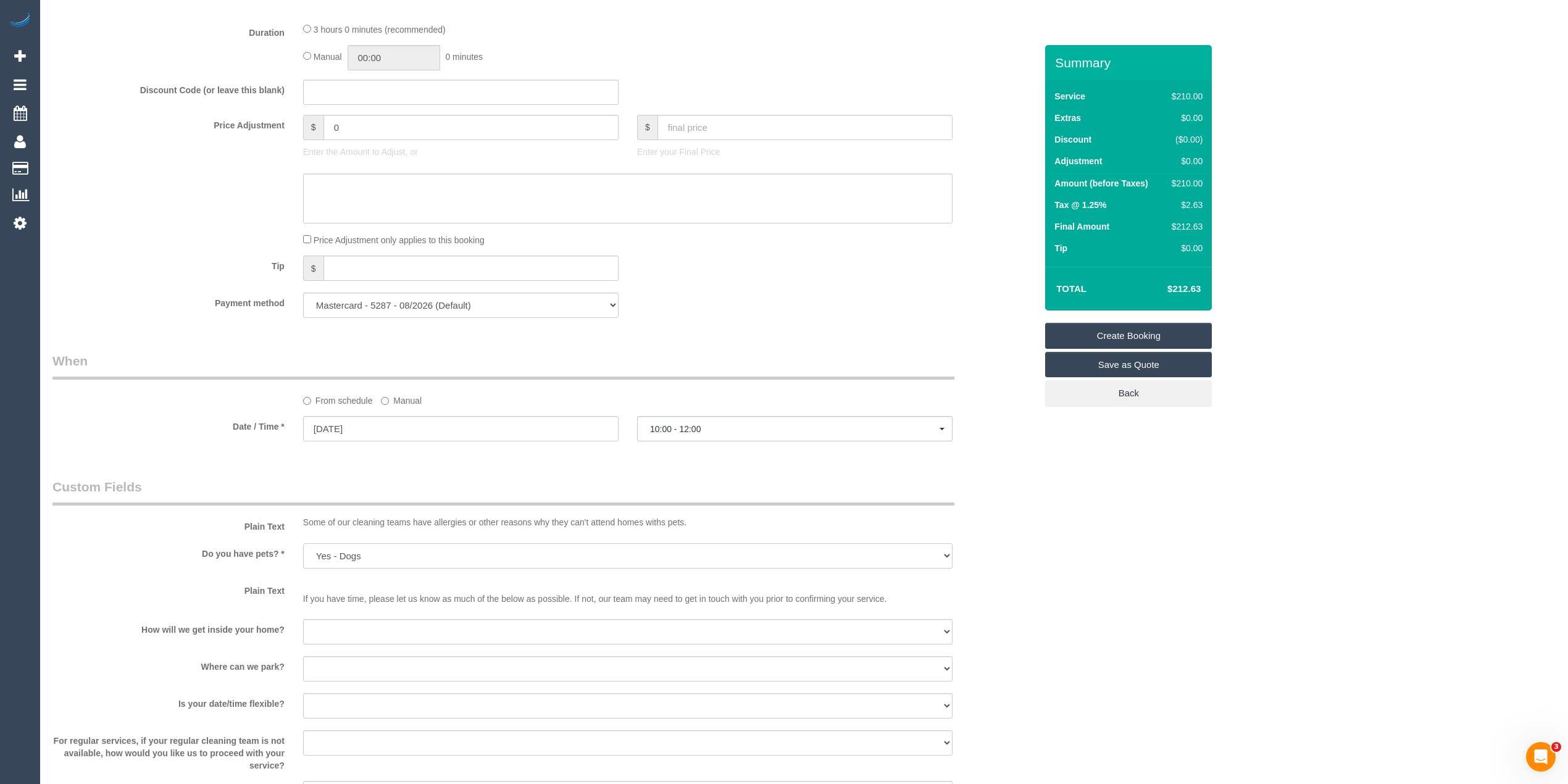
scroll to position [1235, 0]
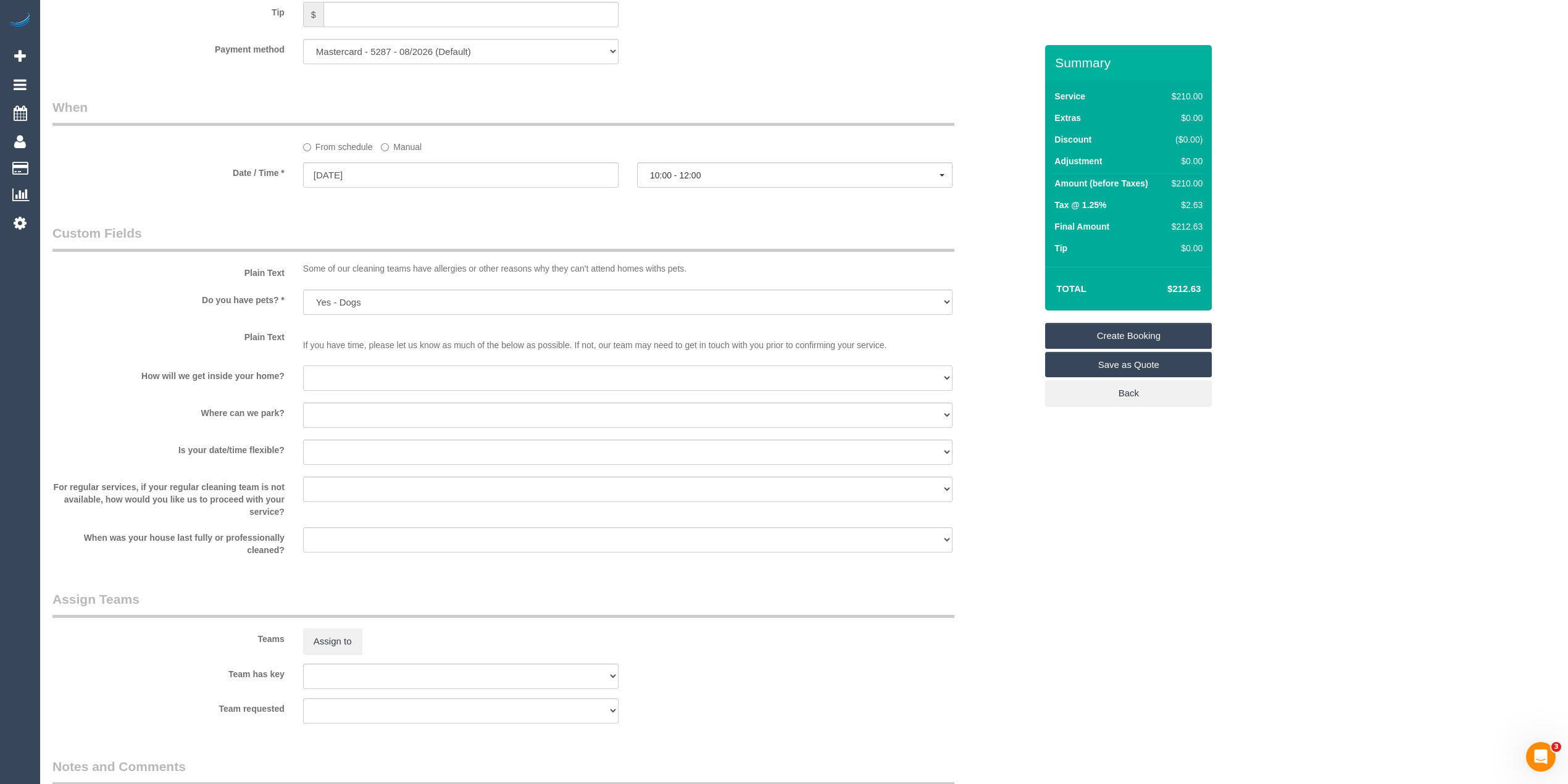
click at [318, 374] on select "I will be home Key will be left (please provide details below) Lock box/Access …" at bounding box center [628, 378] width 650 height 26
select select "number:14"
click at [303, 366] on select "I will be home Key will be left (please provide details below) Lock box/Access …" at bounding box center [628, 378] width 650 height 26
click at [321, 412] on select "I will provide parking on-site Free street parking Paid street parking (cost wi…" at bounding box center [628, 415] width 650 height 26
select select "number:19"
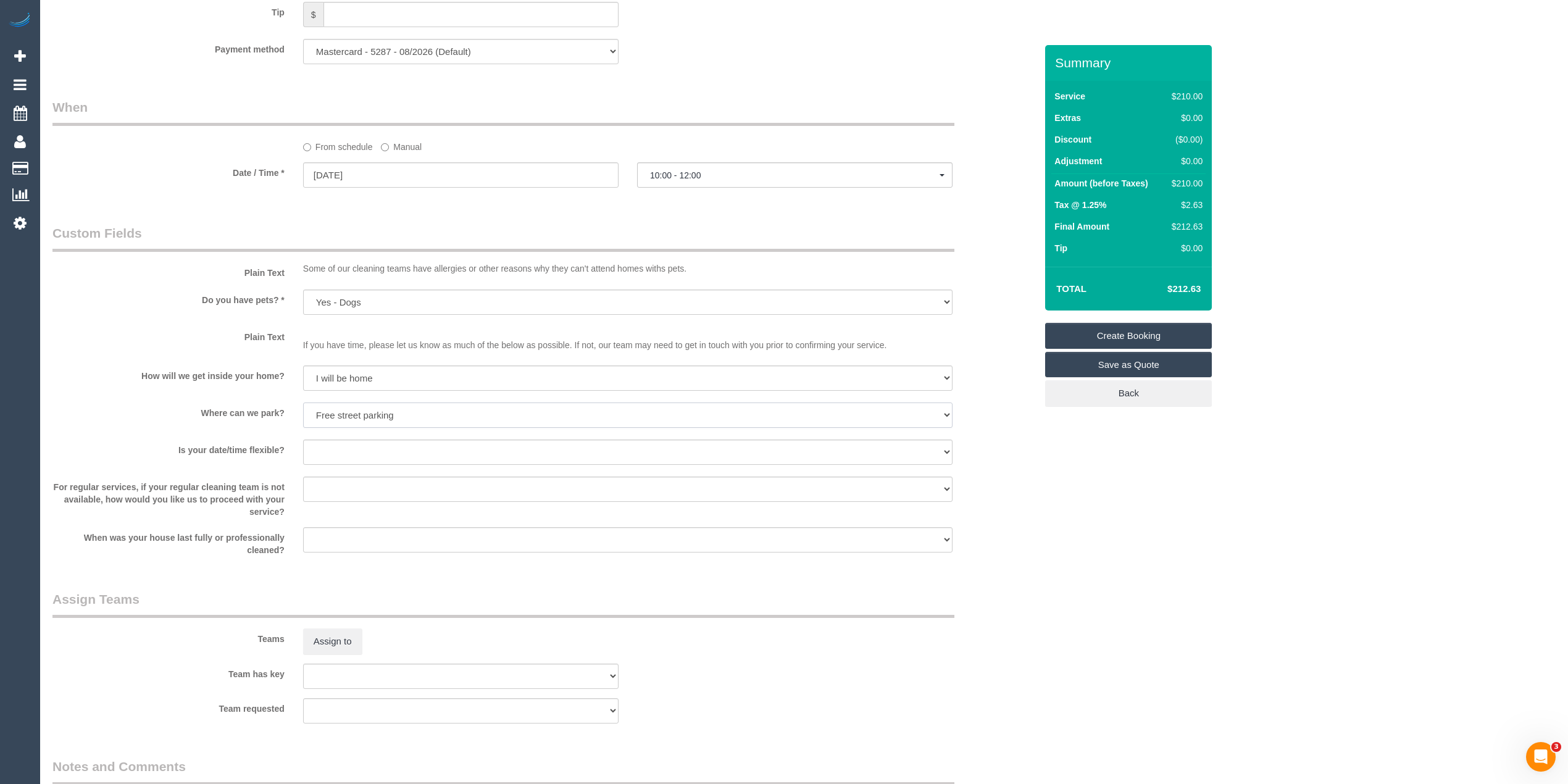
click at [303, 403] on select "I will provide parking on-site Free street parking Paid street parking (cost wi…" at bounding box center [628, 415] width 650 height 26
click at [324, 457] on select "Yes - date and time Yes - date but not time Yes - time but not date No - No fle…" at bounding box center [628, 453] width 650 height 26
select select "number:22"
click at [303, 440] on select "Yes - date and time Yes - date but not time Yes - time but not date No - No fle…" at bounding box center [628, 453] width 650 height 26
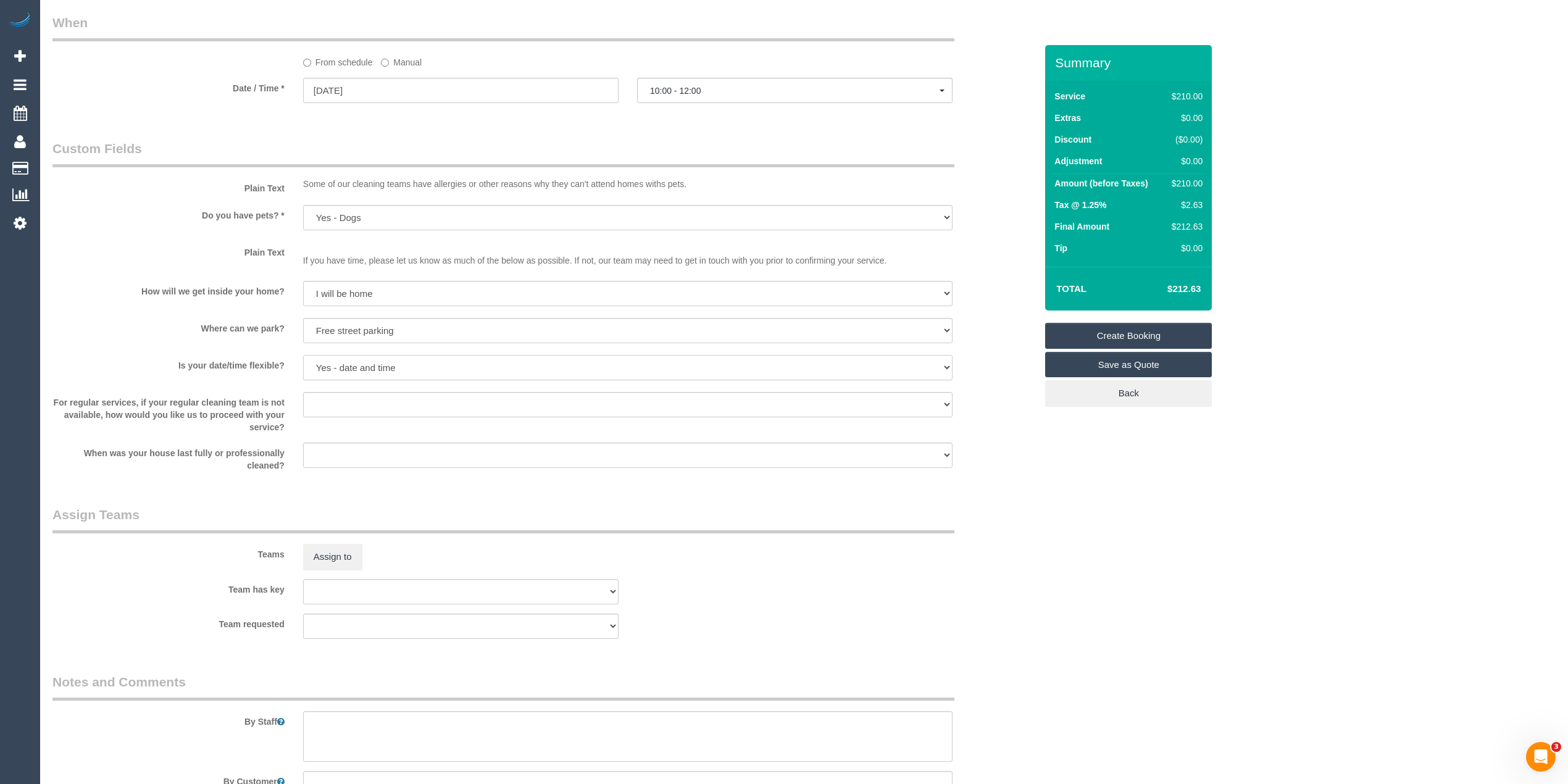
scroll to position [1372, 0]
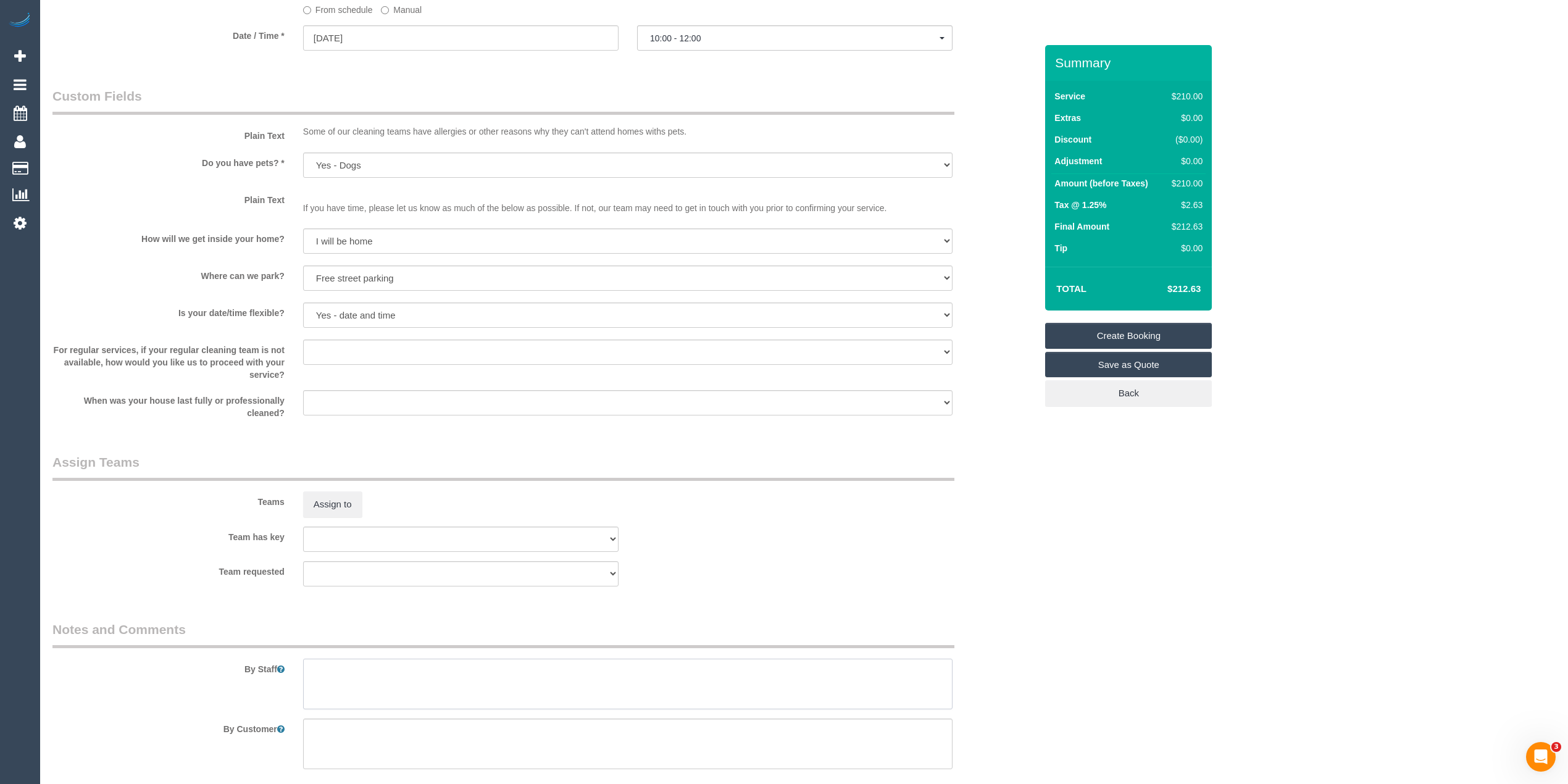
click at [408, 682] on textarea at bounding box center [628, 684] width 650 height 51
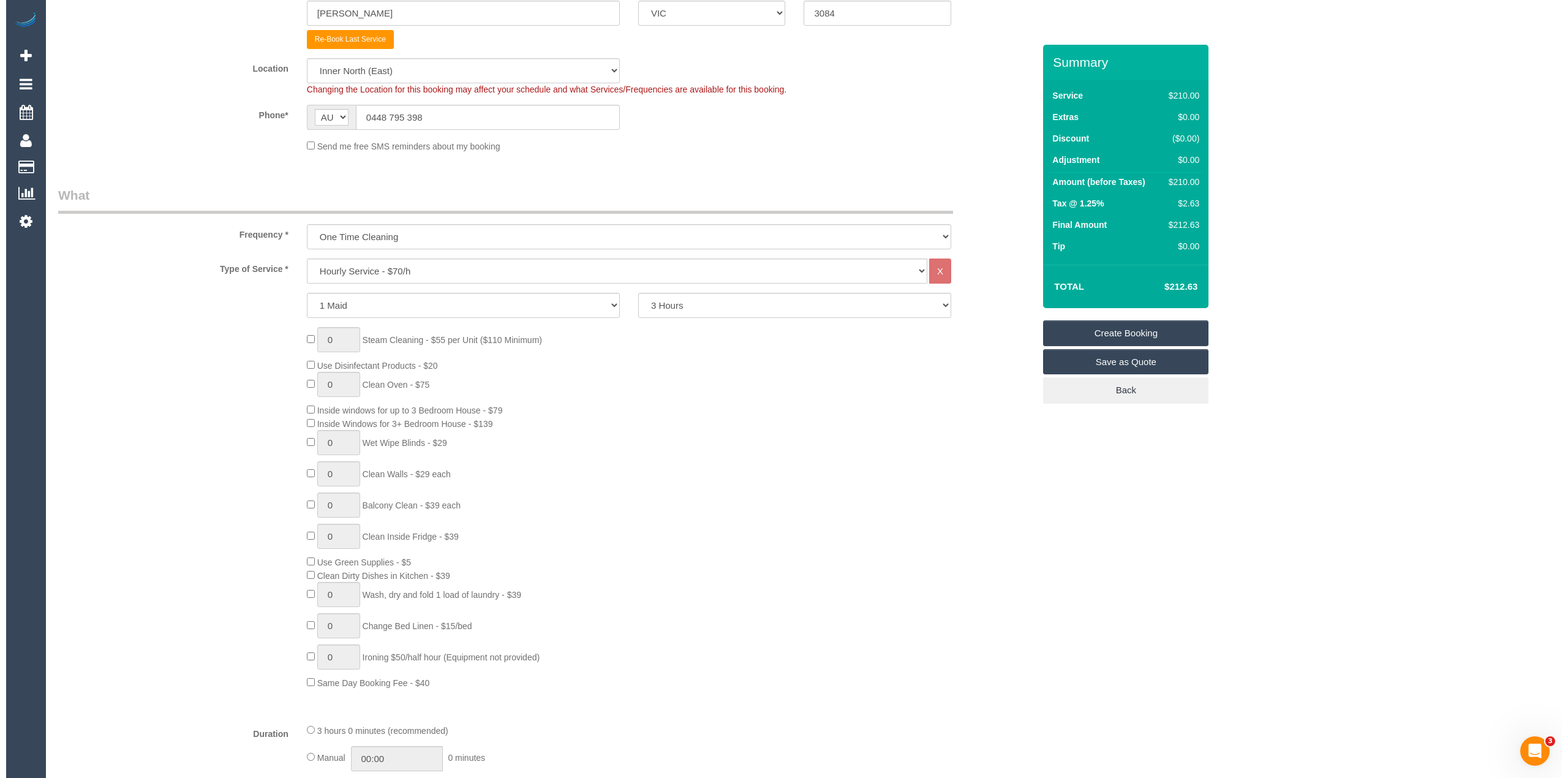
scroll to position [0, 0]
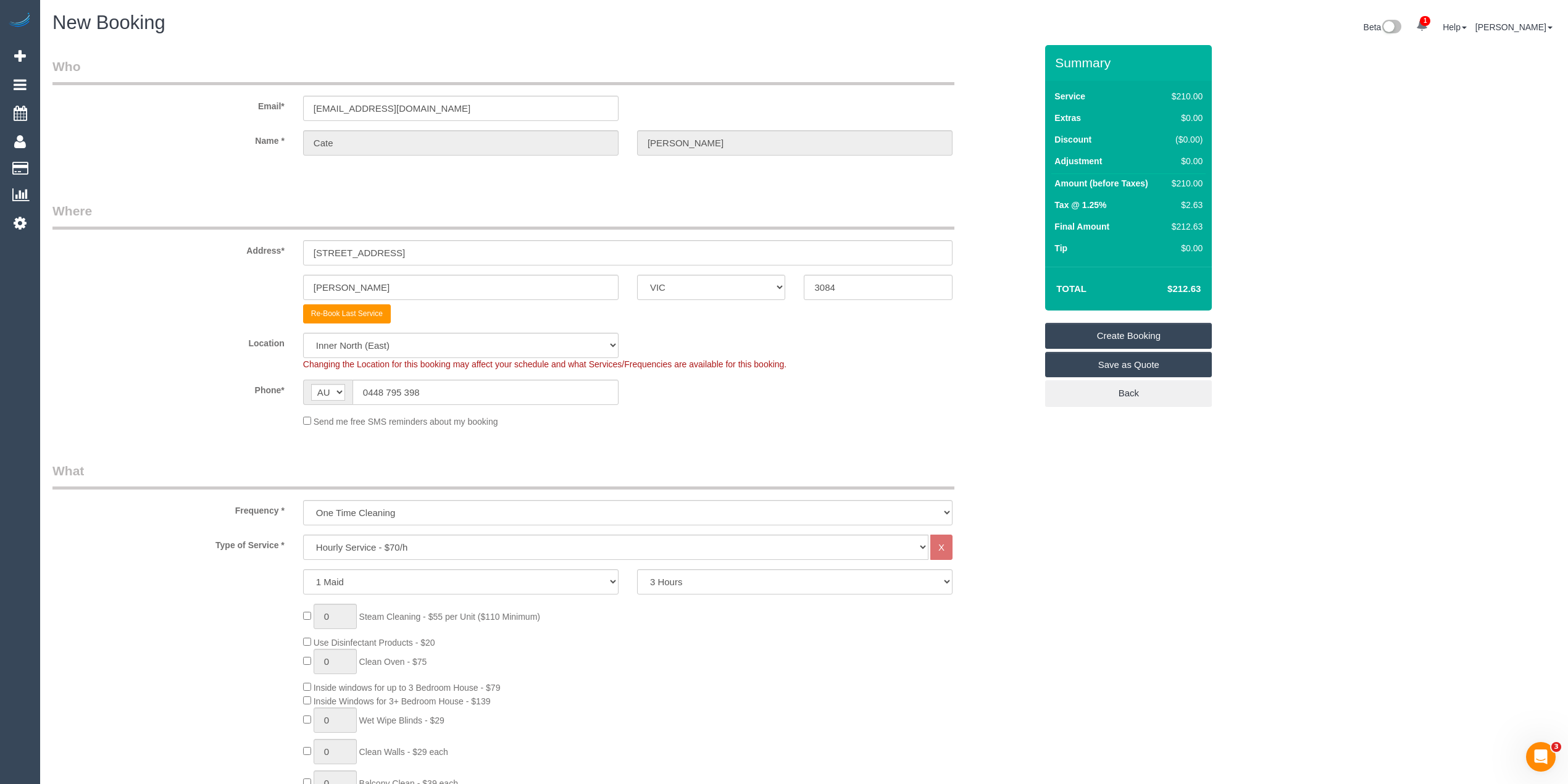
type textarea "Please ask the customer which areas they want cleaned, thank you."
click at [1147, 334] on link "Create Booking" at bounding box center [1128, 336] width 167 height 26
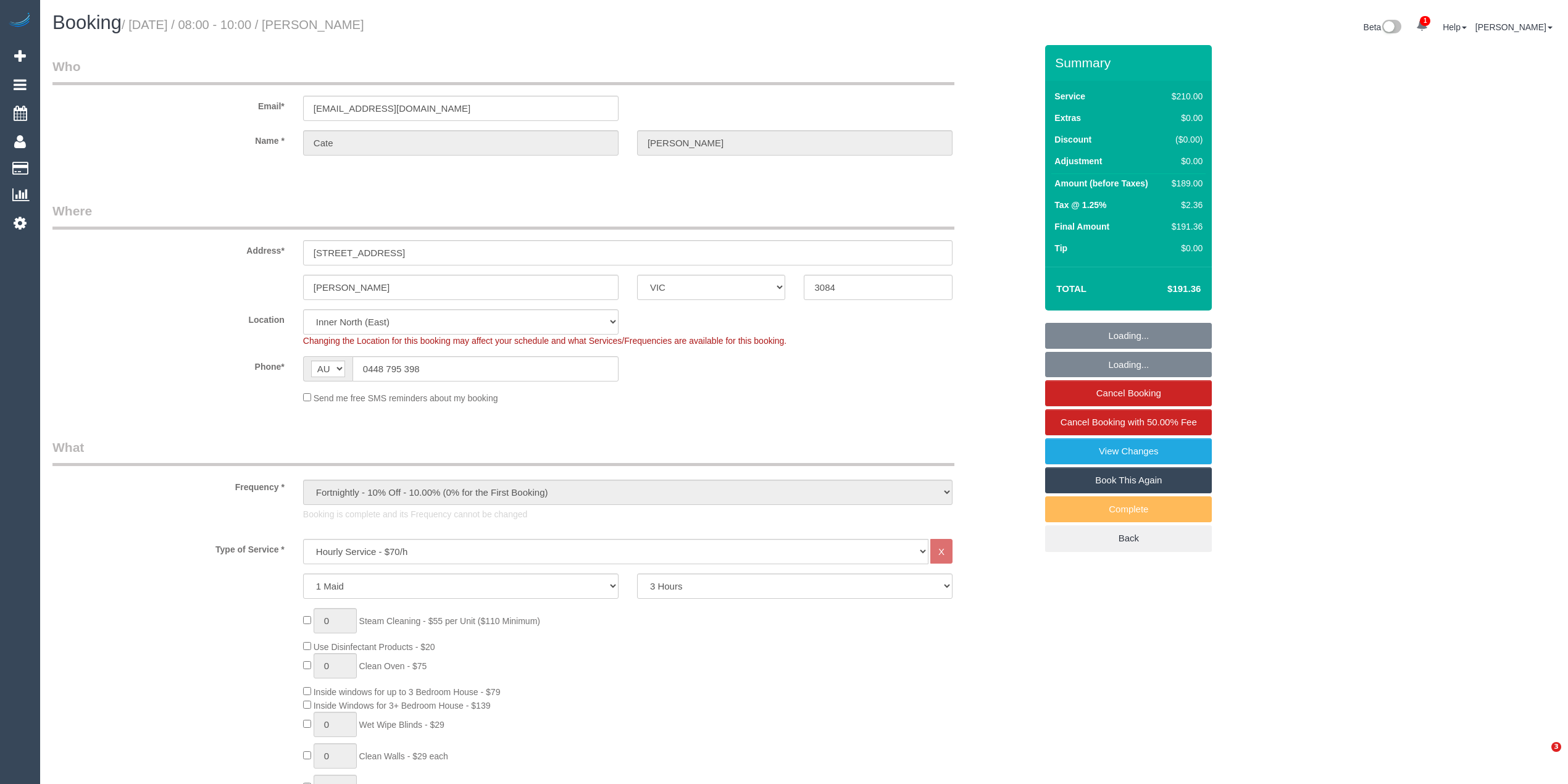
select select "VIC"
select select "180"
select select "string:stripe-pm_1QdILv2GScqysDRVKhdMYu2r"
select select "number:27"
select select "number:14"
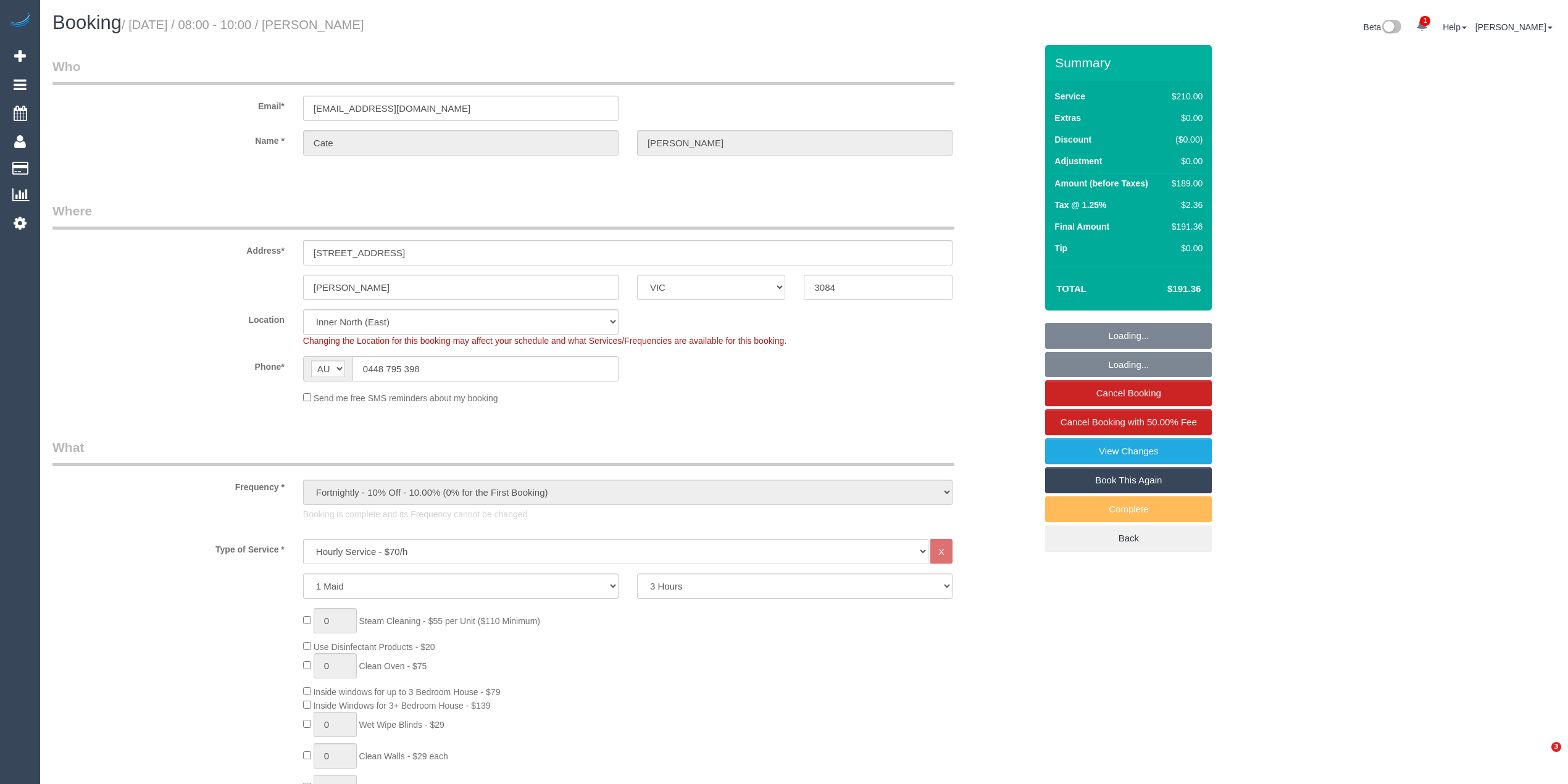
select select "number:19"
select select "number:22"
select select "number:34"
select select "number:11"
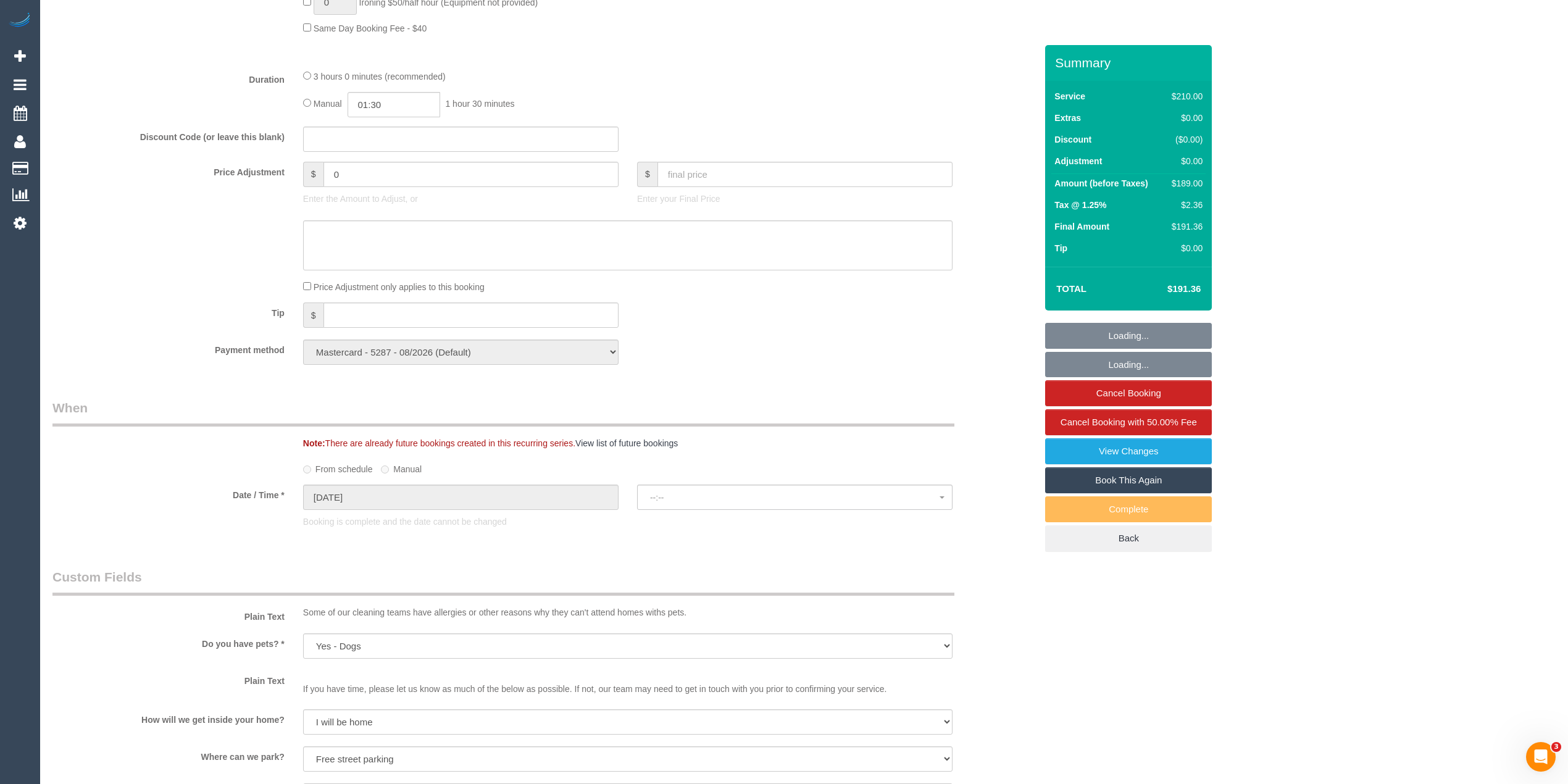
select select "spot1"
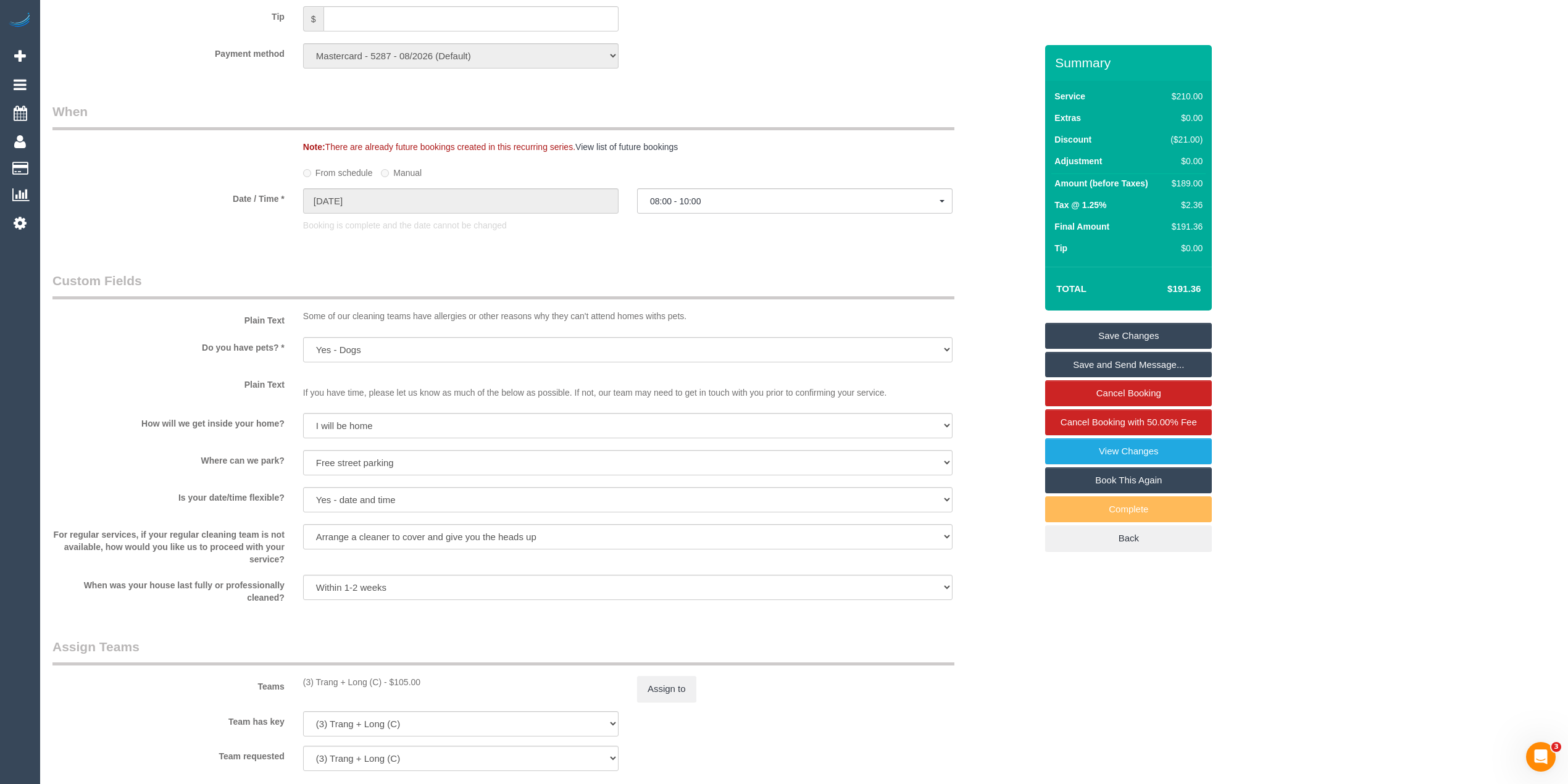
scroll to position [1508, 0]
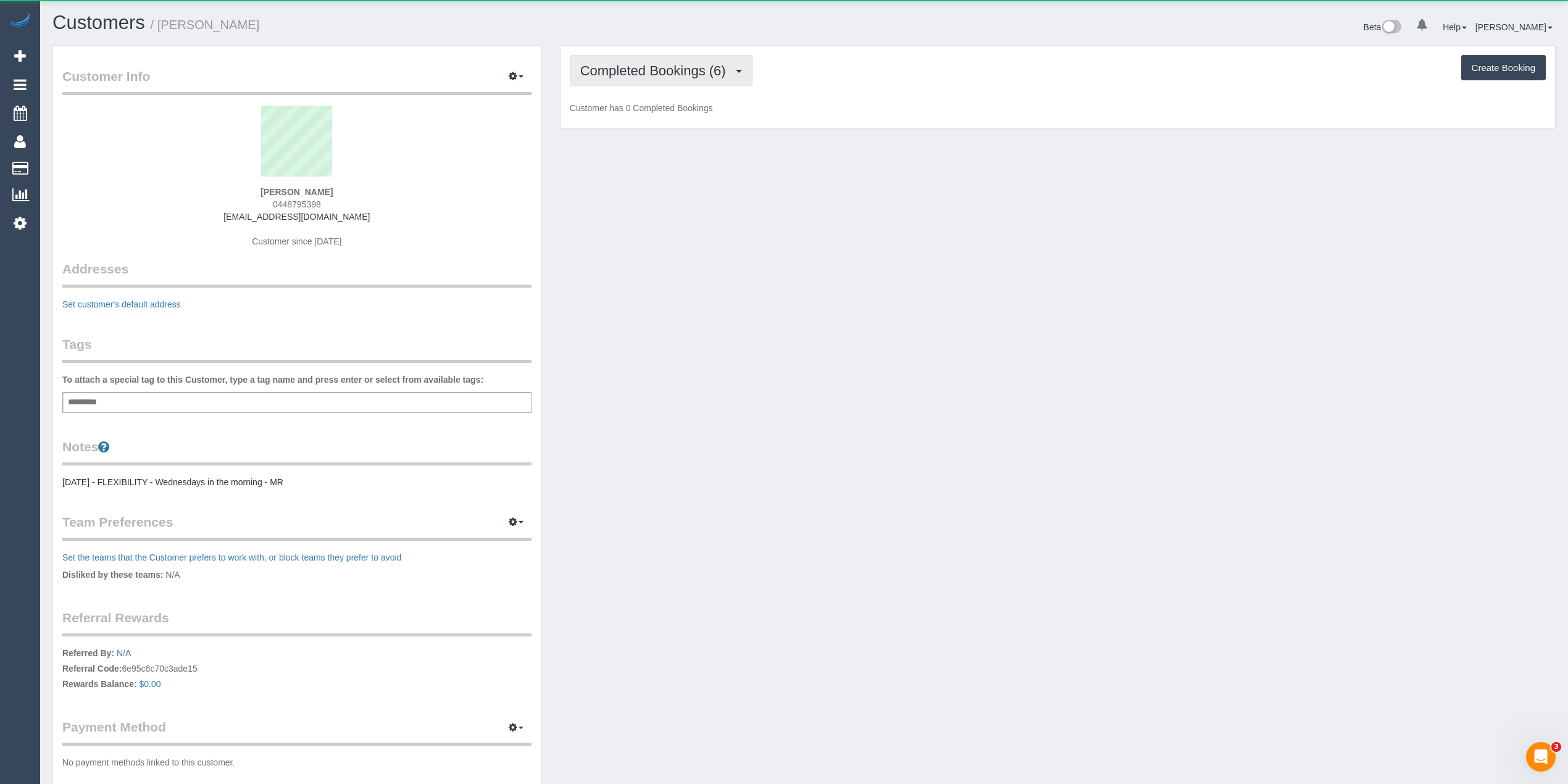
click at [613, 64] on span "Completed Bookings (6)" at bounding box center [656, 70] width 152 height 16
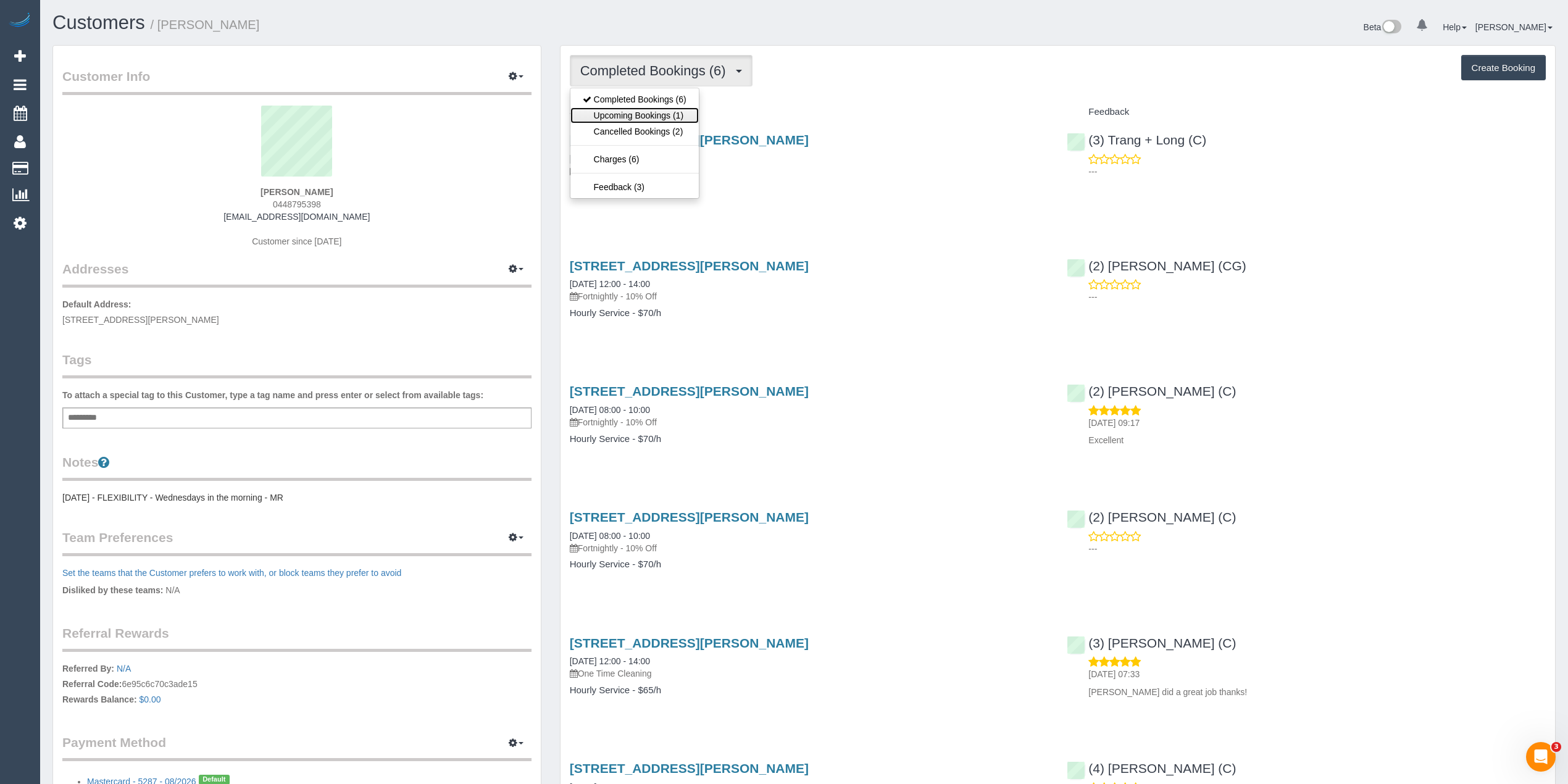
click at [665, 108] on link "Upcoming Bookings (1)" at bounding box center [635, 115] width 129 height 16
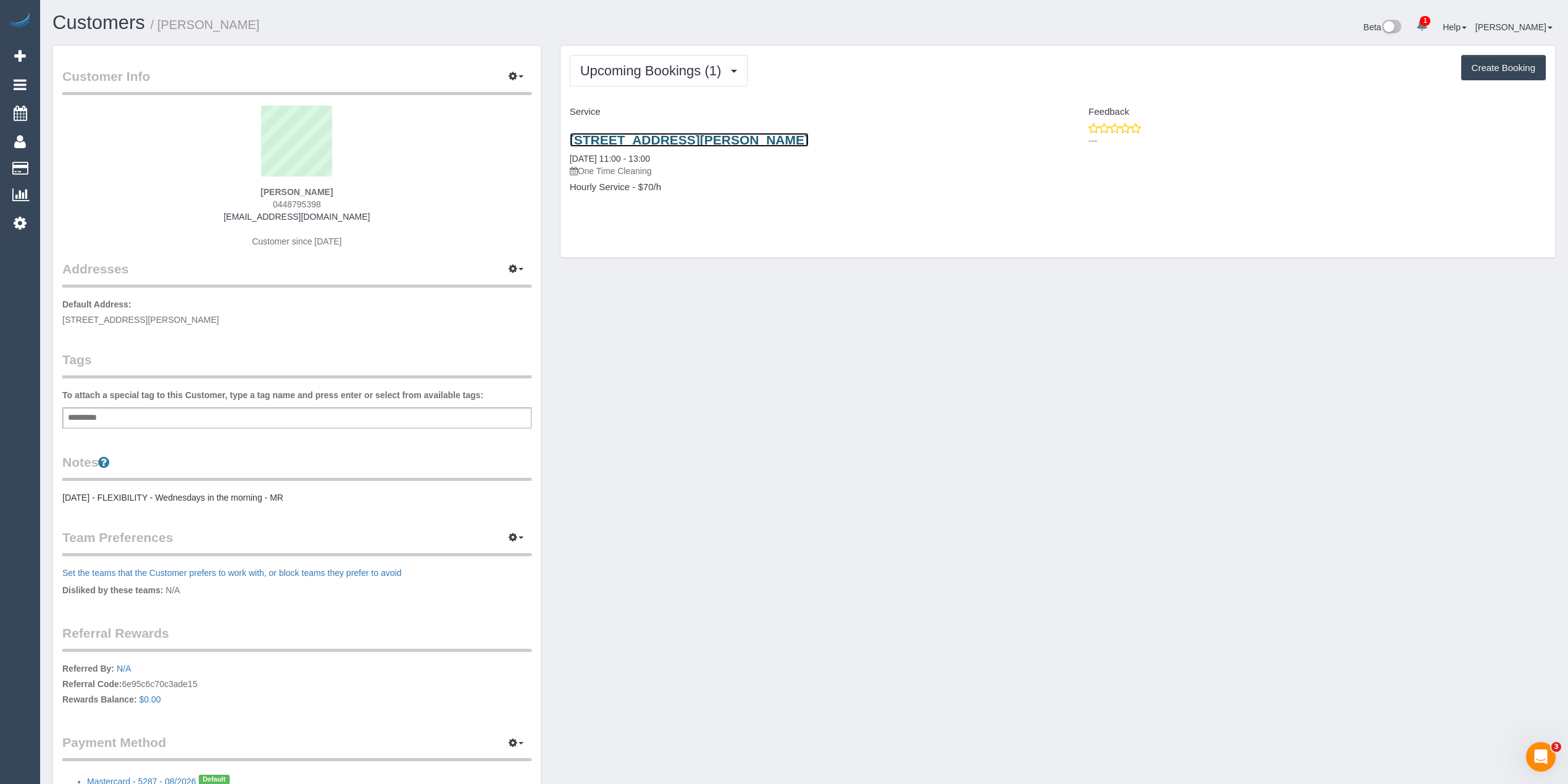
click at [686, 142] on link "[STREET_ADDRESS][PERSON_NAME]" at bounding box center [689, 139] width 239 height 14
click at [594, 70] on span "Upcoming Bookings (1)" at bounding box center [654, 70] width 147 height 16
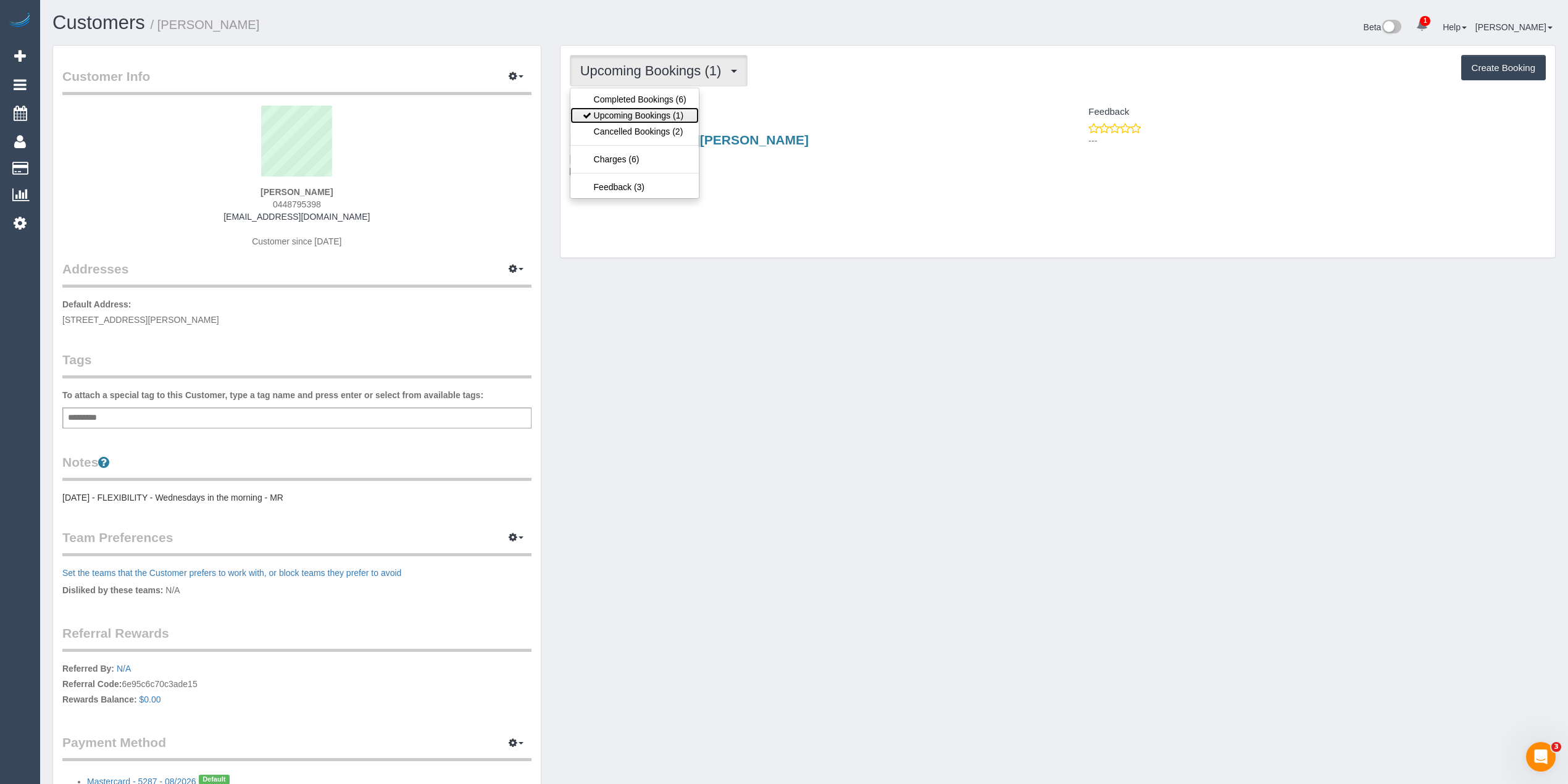
click at [633, 113] on link "Upcoming Bookings (1)" at bounding box center [635, 115] width 129 height 16
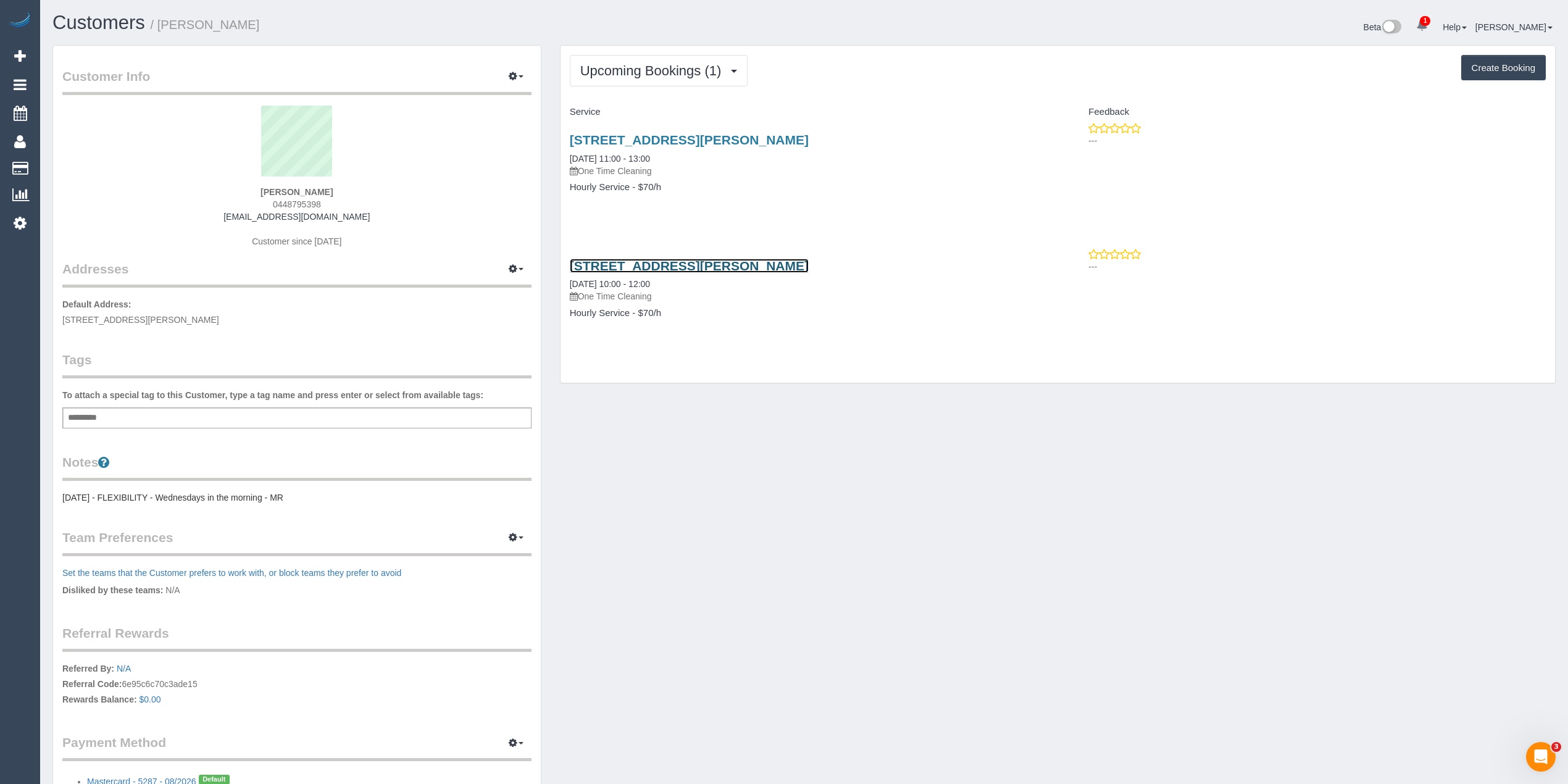
click at [723, 268] on link "[STREET_ADDRESS][PERSON_NAME]" at bounding box center [689, 265] width 239 height 14
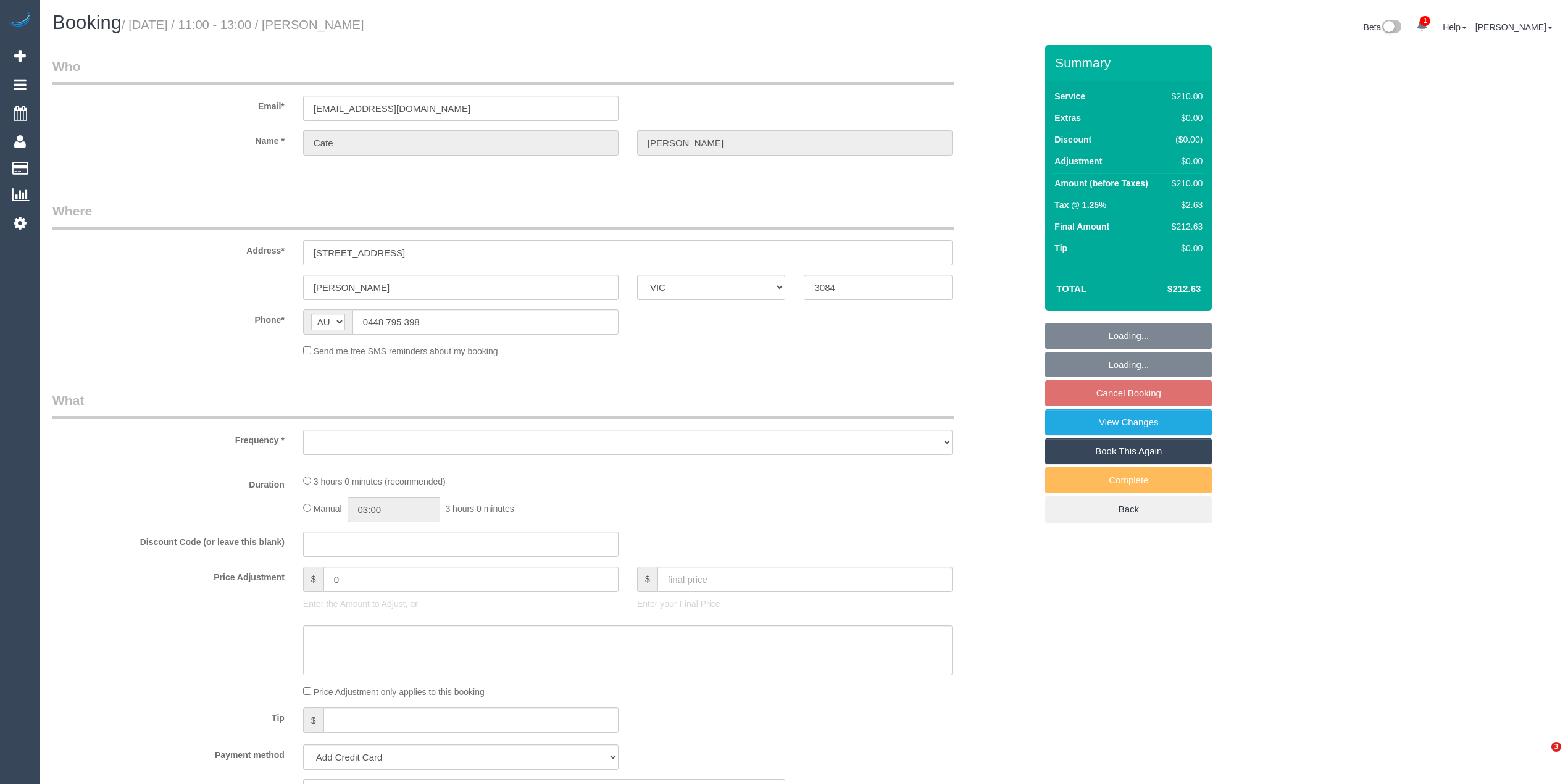
select select "VIC"
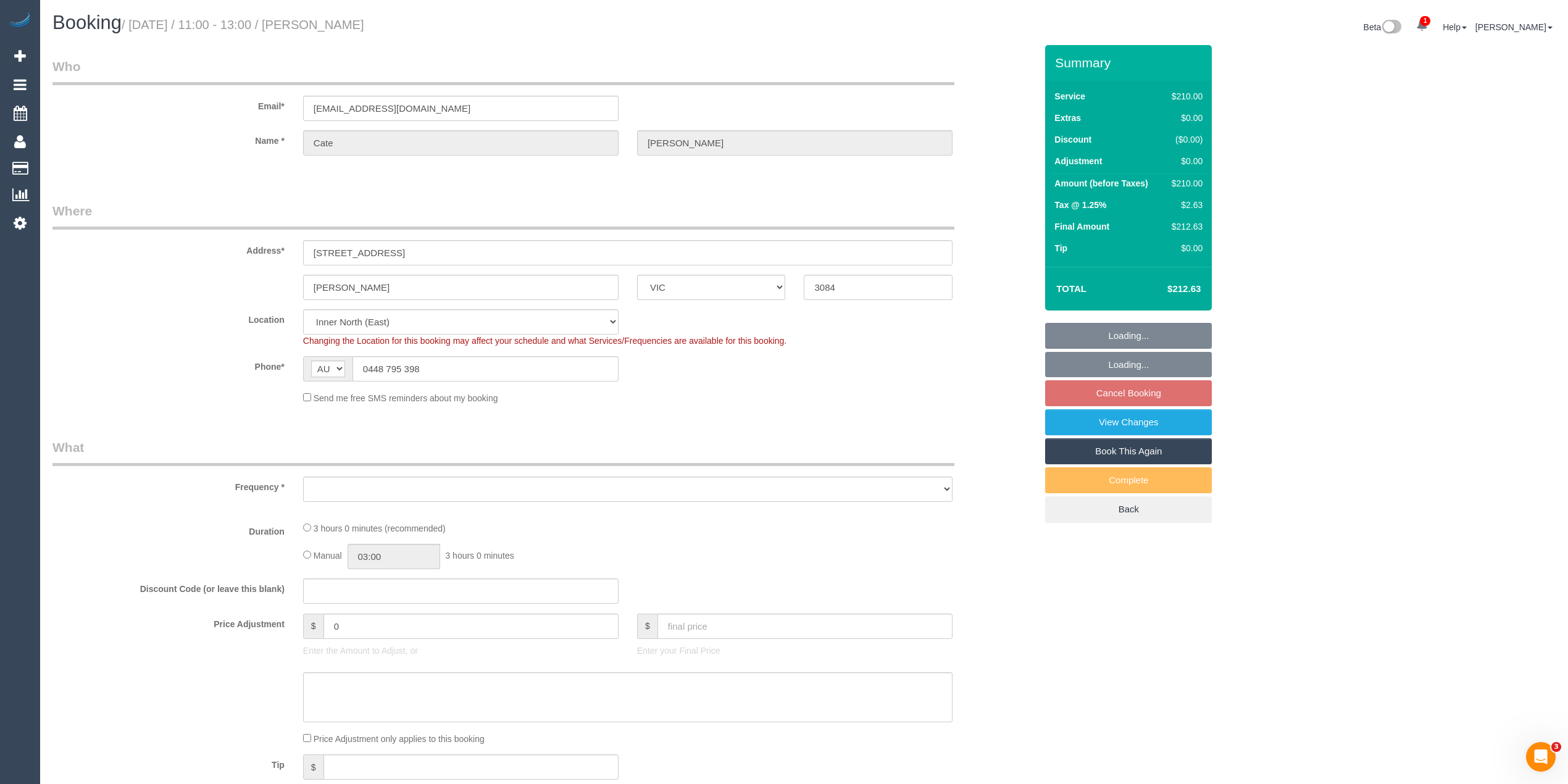
select select "object:679"
select select "string:stripe-pm_1QdILv2GScqysDRVKhdMYu2r"
select select "number:27"
select select "number:14"
select select "number:19"
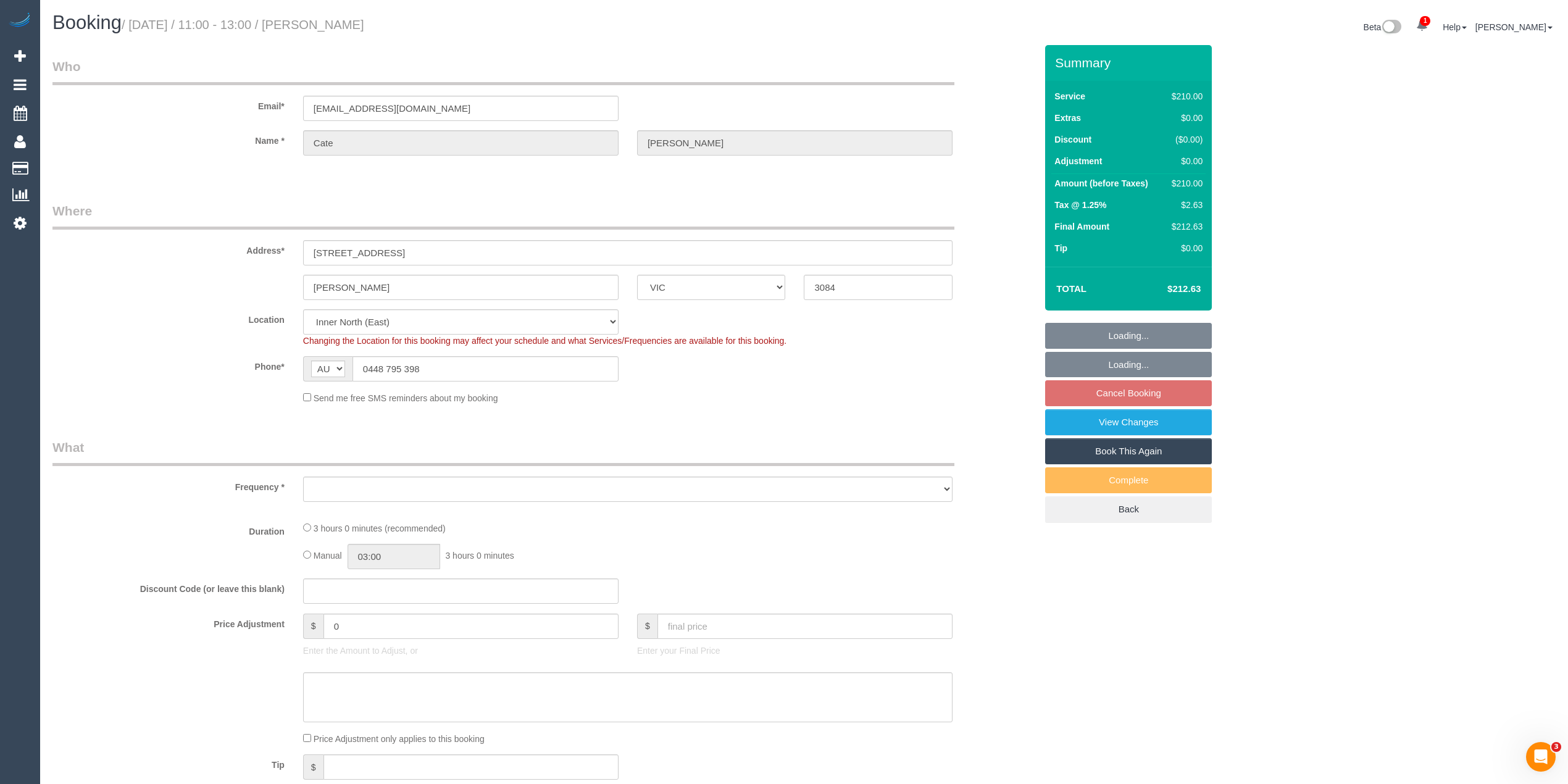
select select "number:22"
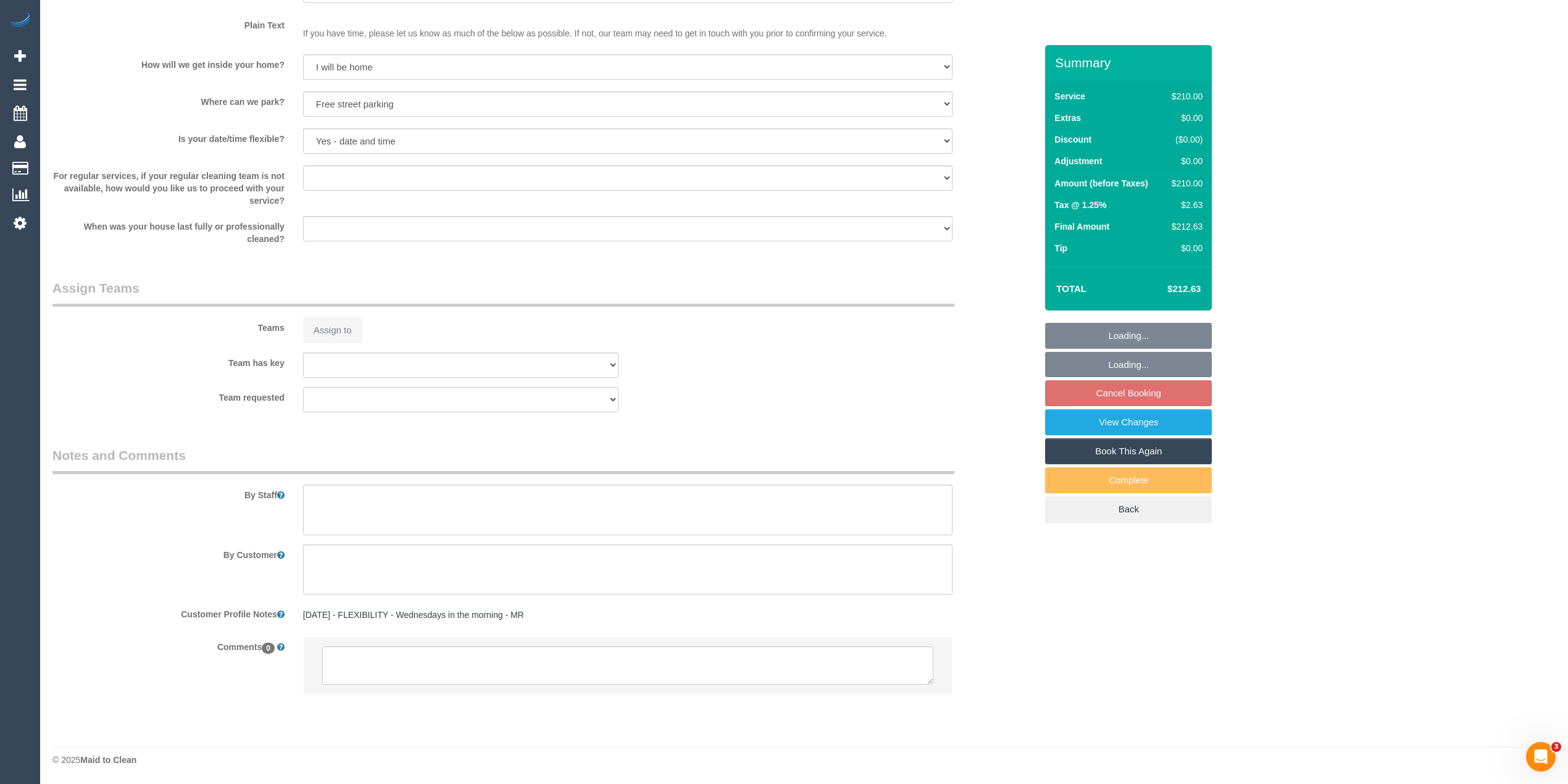
select select "180"
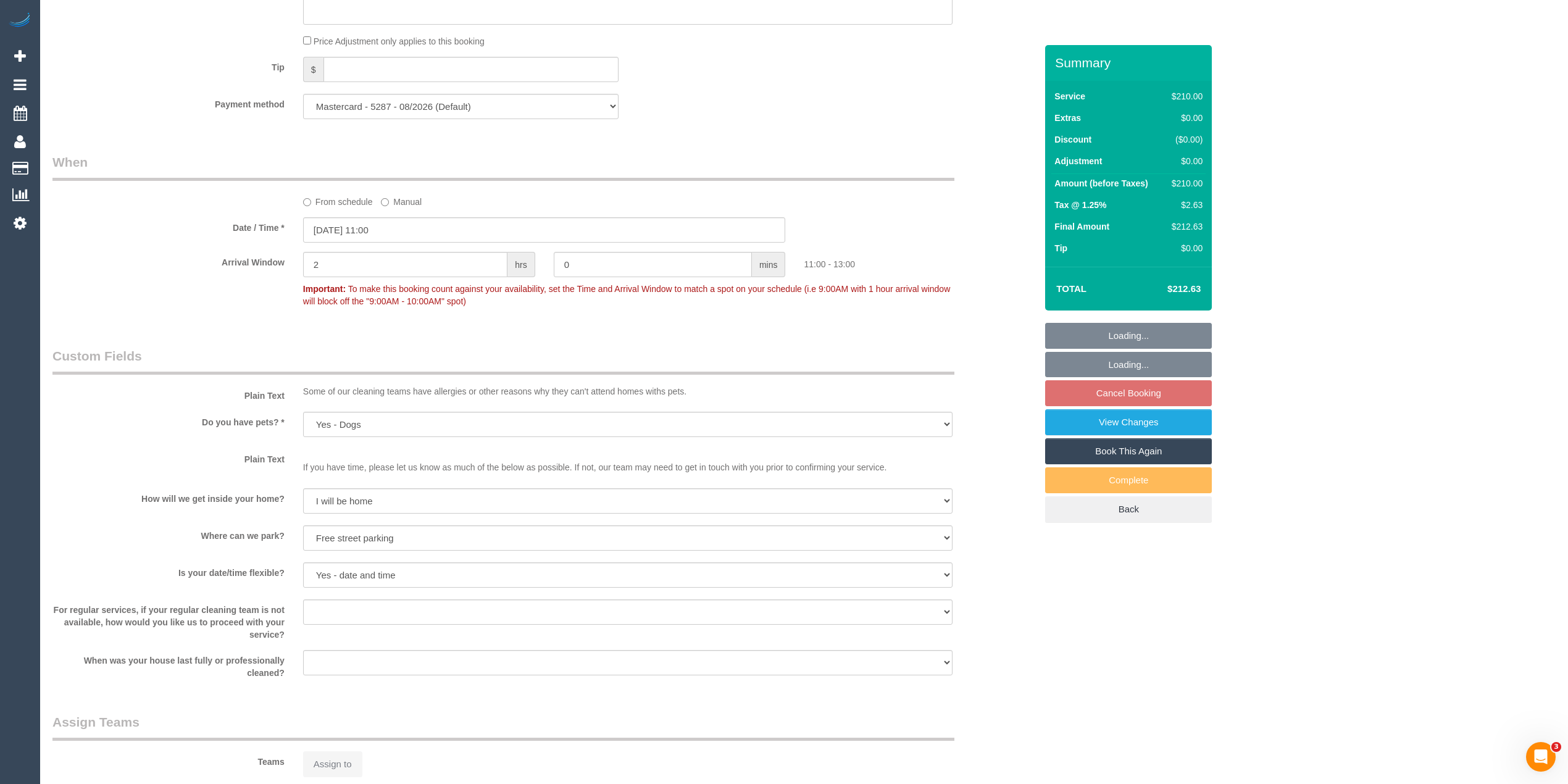
select select "object:862"
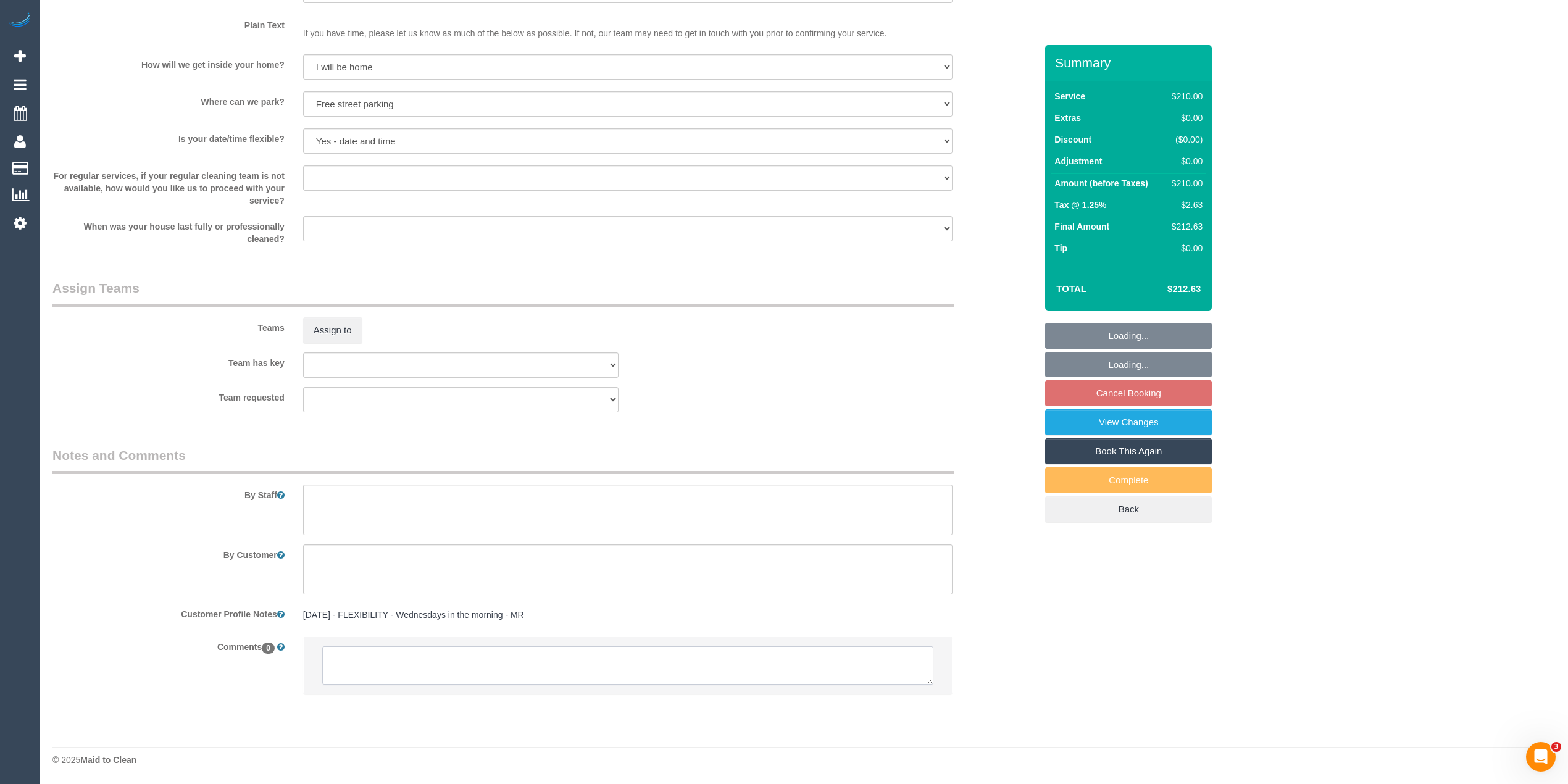
click at [503, 652] on textarea at bounding box center [628, 665] width 611 height 39
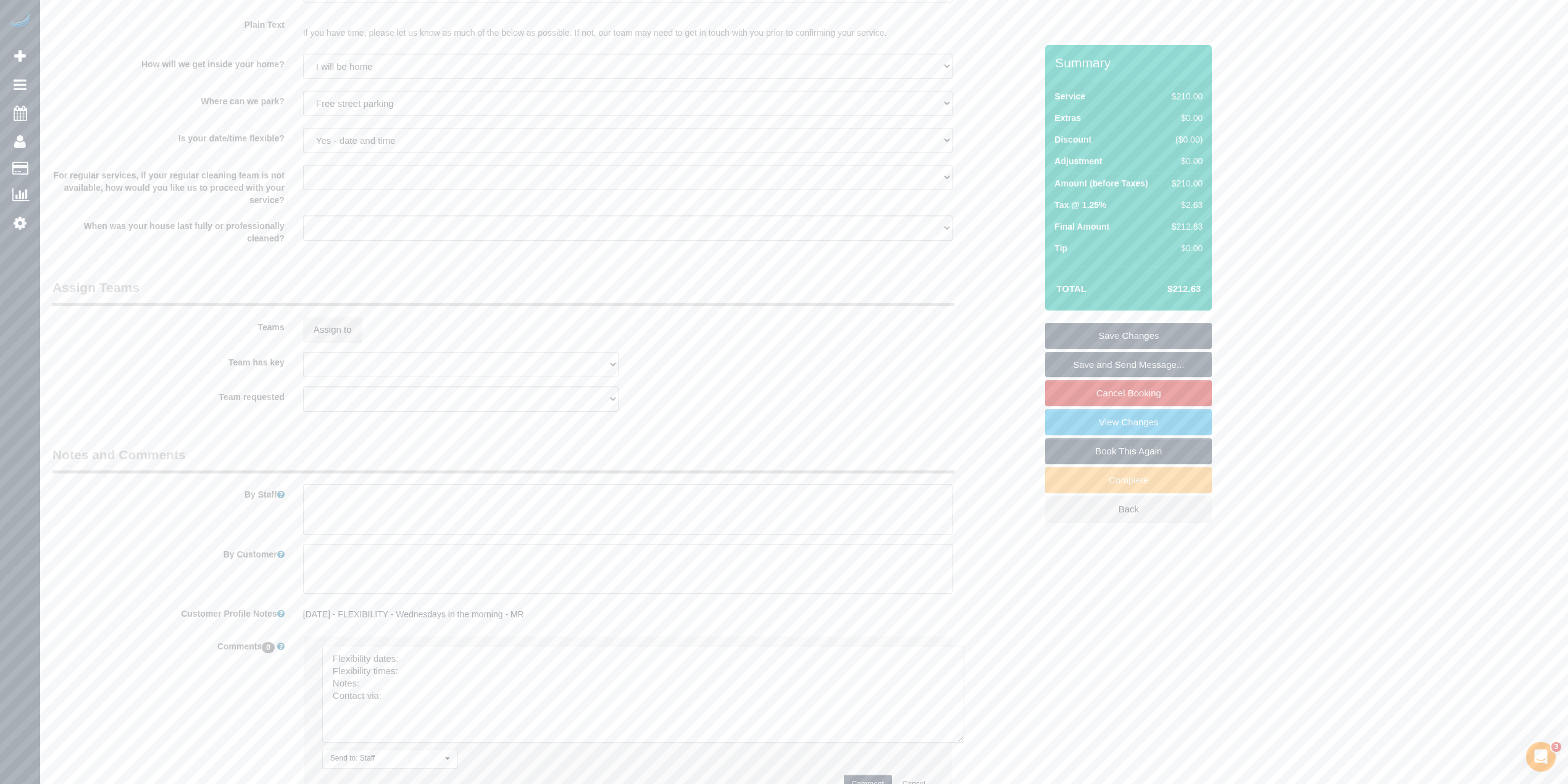
drag, startPoint x: 929, startPoint y: 680, endPoint x: 869, endPoint y: 739, distance: 84.1
click at [962, 743] on textarea at bounding box center [643, 694] width 642 height 97
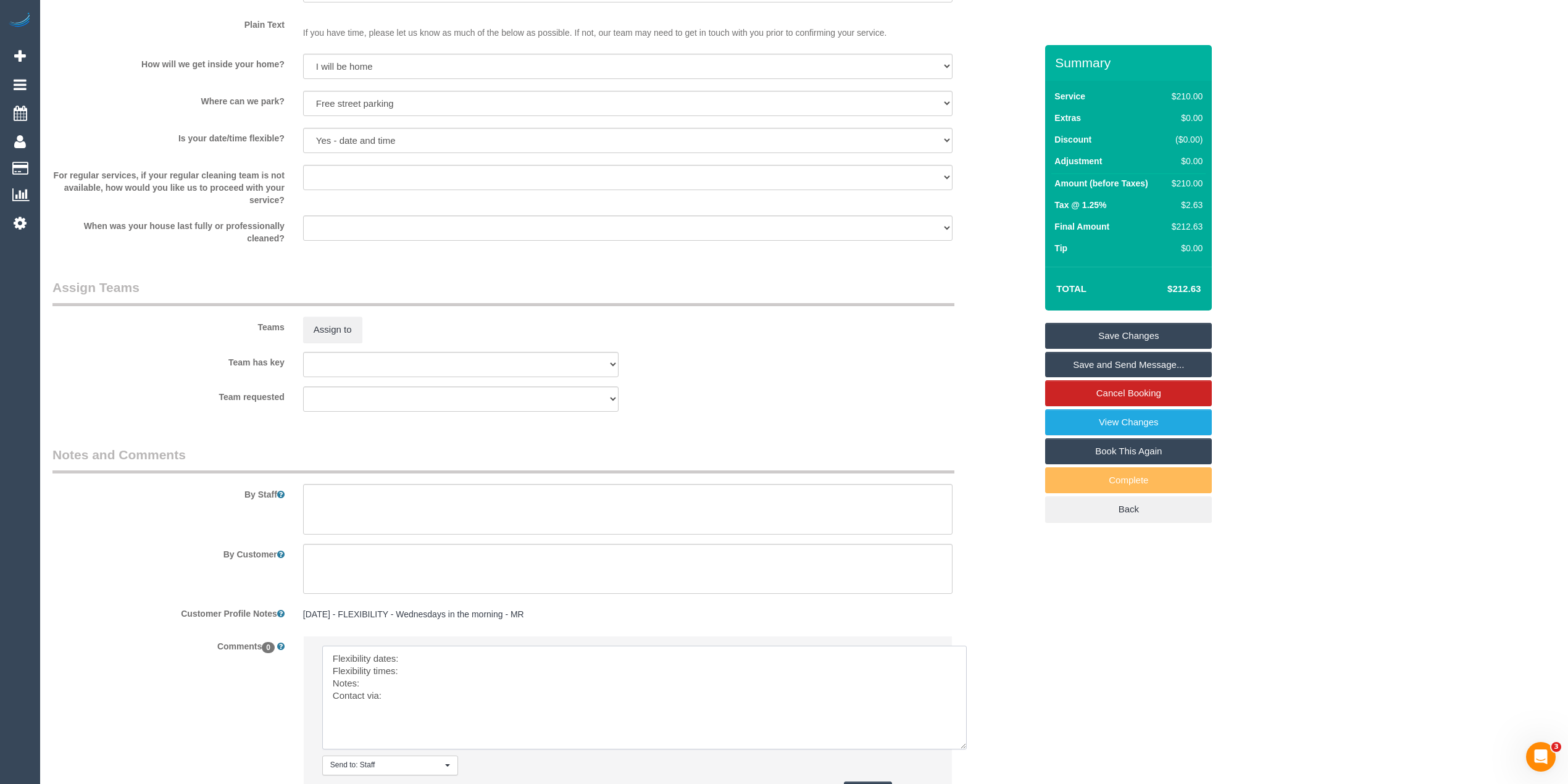
click at [442, 663] on textarea at bounding box center [644, 698] width 644 height 104
click at [438, 674] on textarea at bounding box center [644, 698] width 644 height 104
click at [427, 683] on textarea at bounding box center [644, 698] width 644 height 104
click at [422, 695] on textarea at bounding box center [644, 698] width 644 height 104
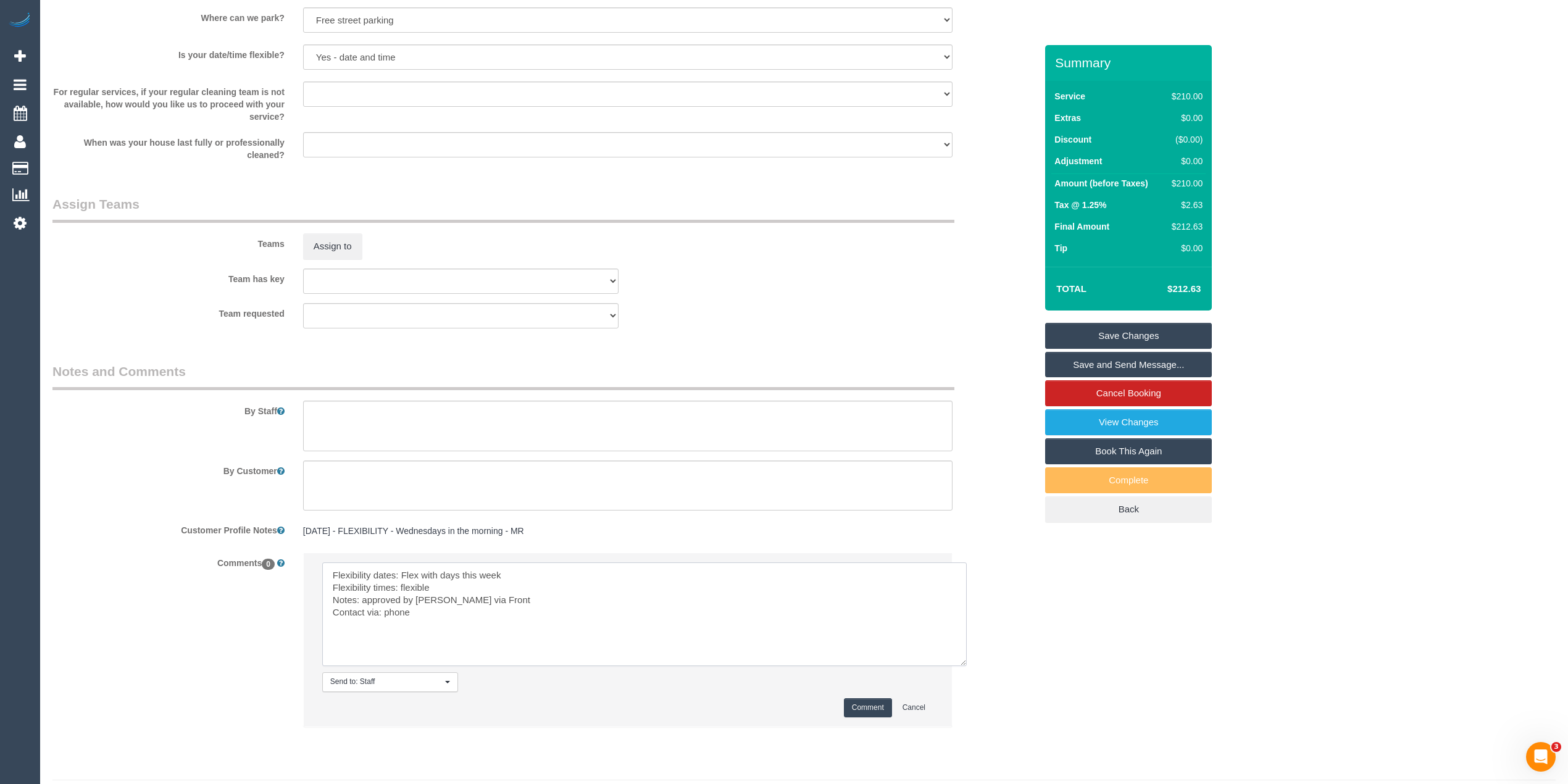
scroll to position [1707, 0]
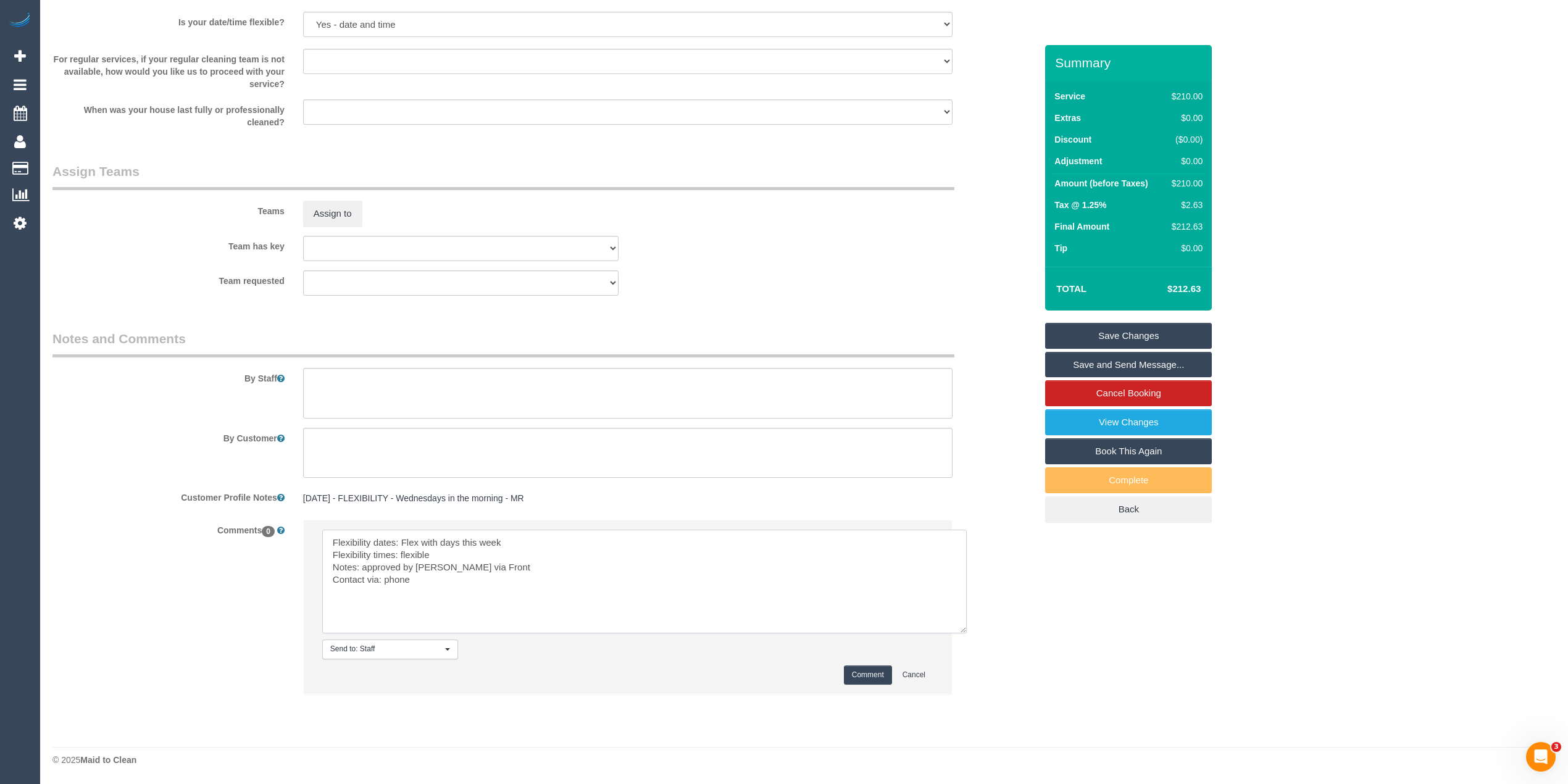
type textarea "Flexibility dates: Flex with days this week Flexibility times: flexible Notes: …"
click at [860, 672] on button "Comment" at bounding box center [868, 674] width 48 height 19
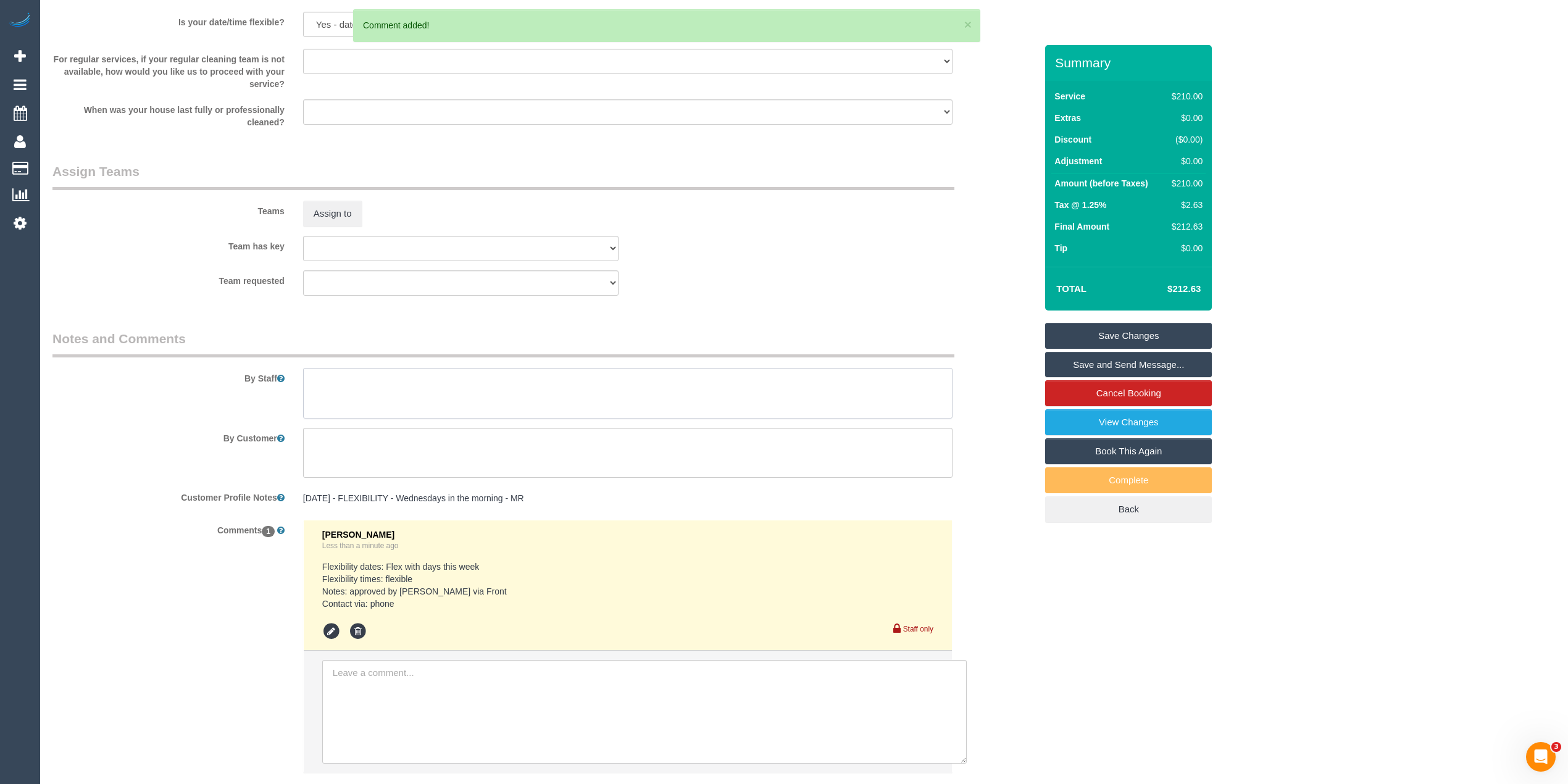
click at [356, 388] on textarea at bounding box center [628, 393] width 650 height 51
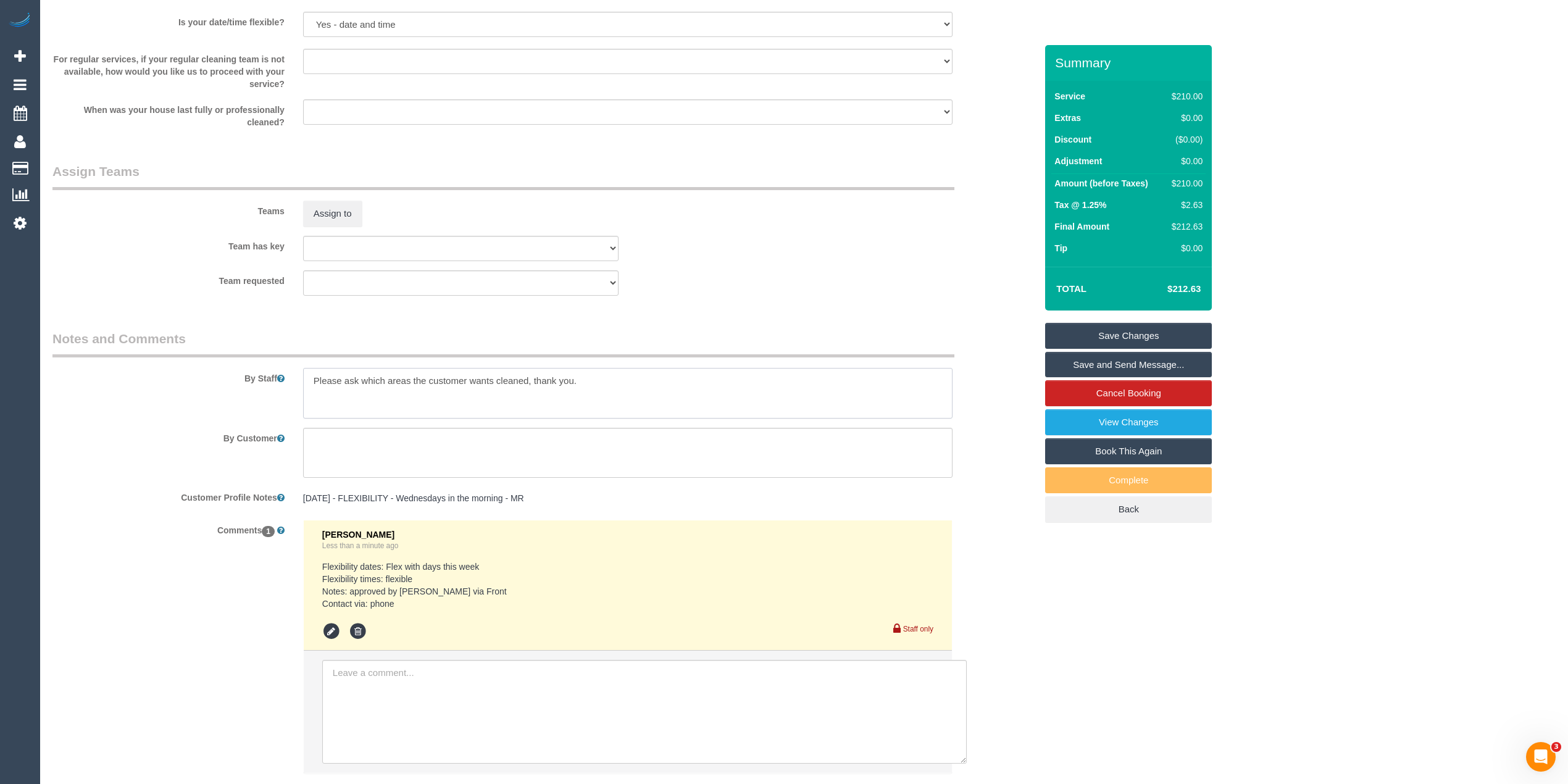
type textarea "Please ask which areas the customer wants cleaned, thank you."
click at [1088, 333] on link "Save Changes" at bounding box center [1128, 336] width 167 height 26
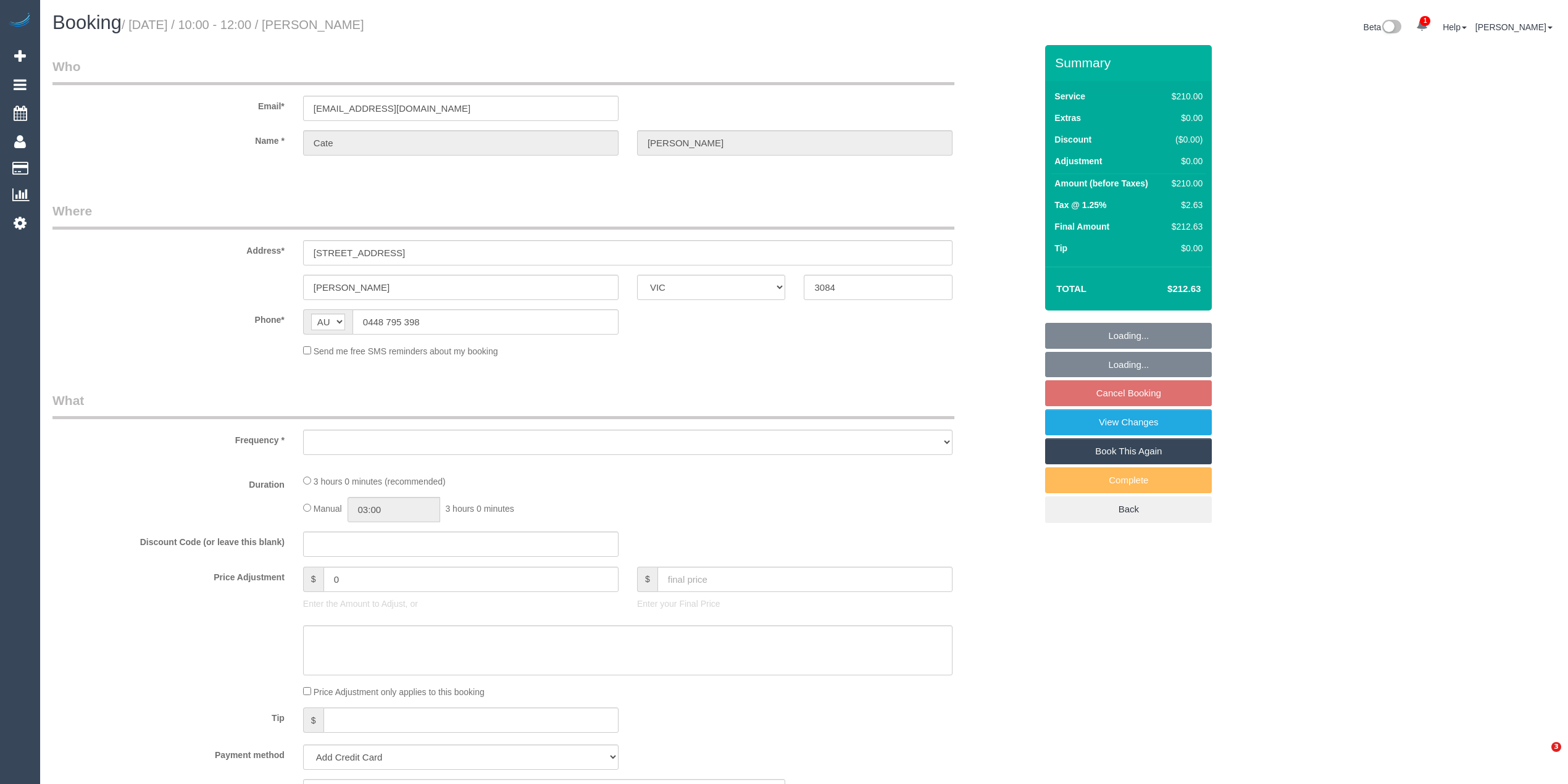
select select "VIC"
select select "object:531"
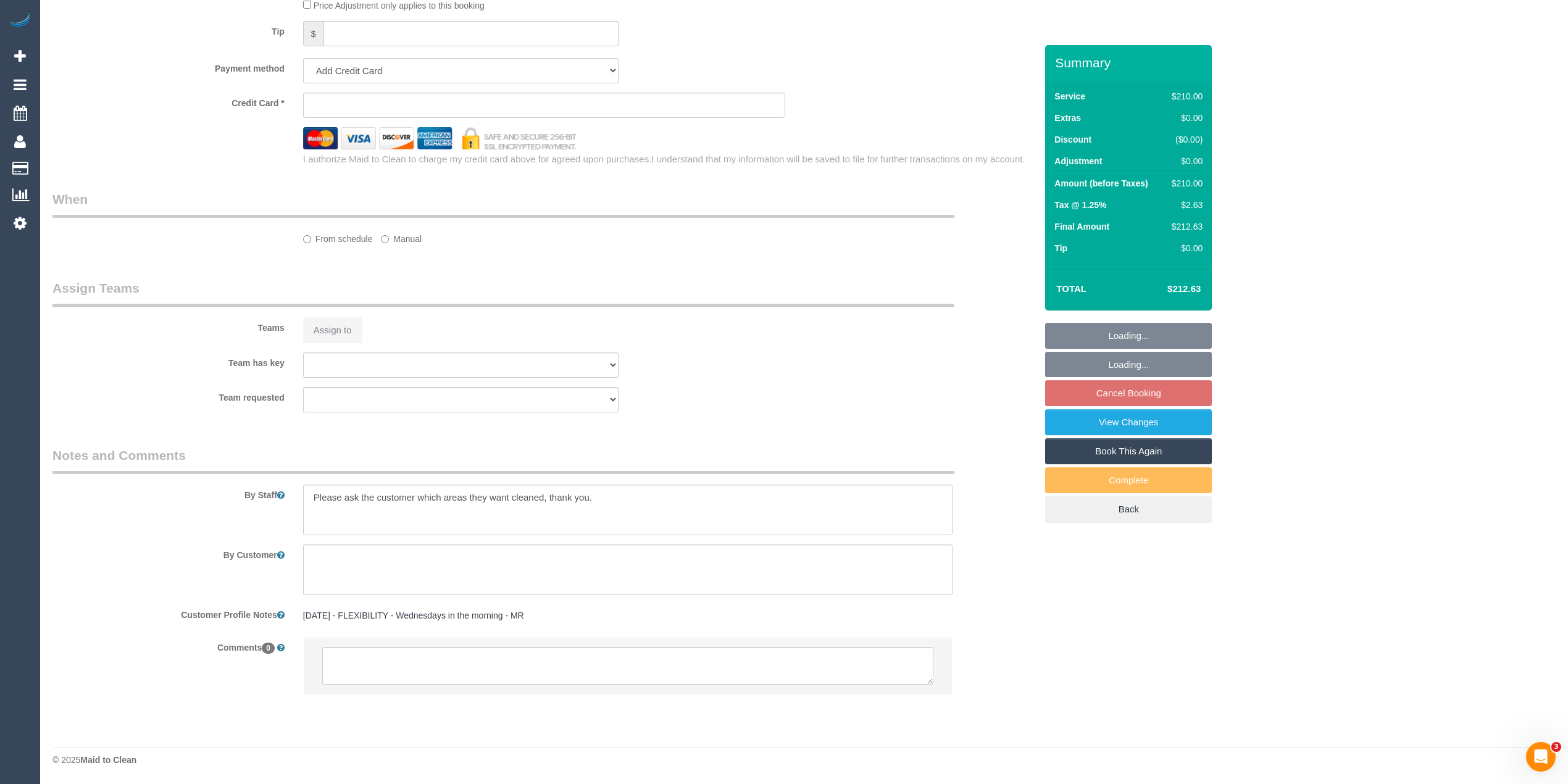
select select "string:stripe-pm_1QdILv2GScqysDRVKhdMYu2r"
select select "180"
select select "number:27"
select select "number:14"
select select "number:19"
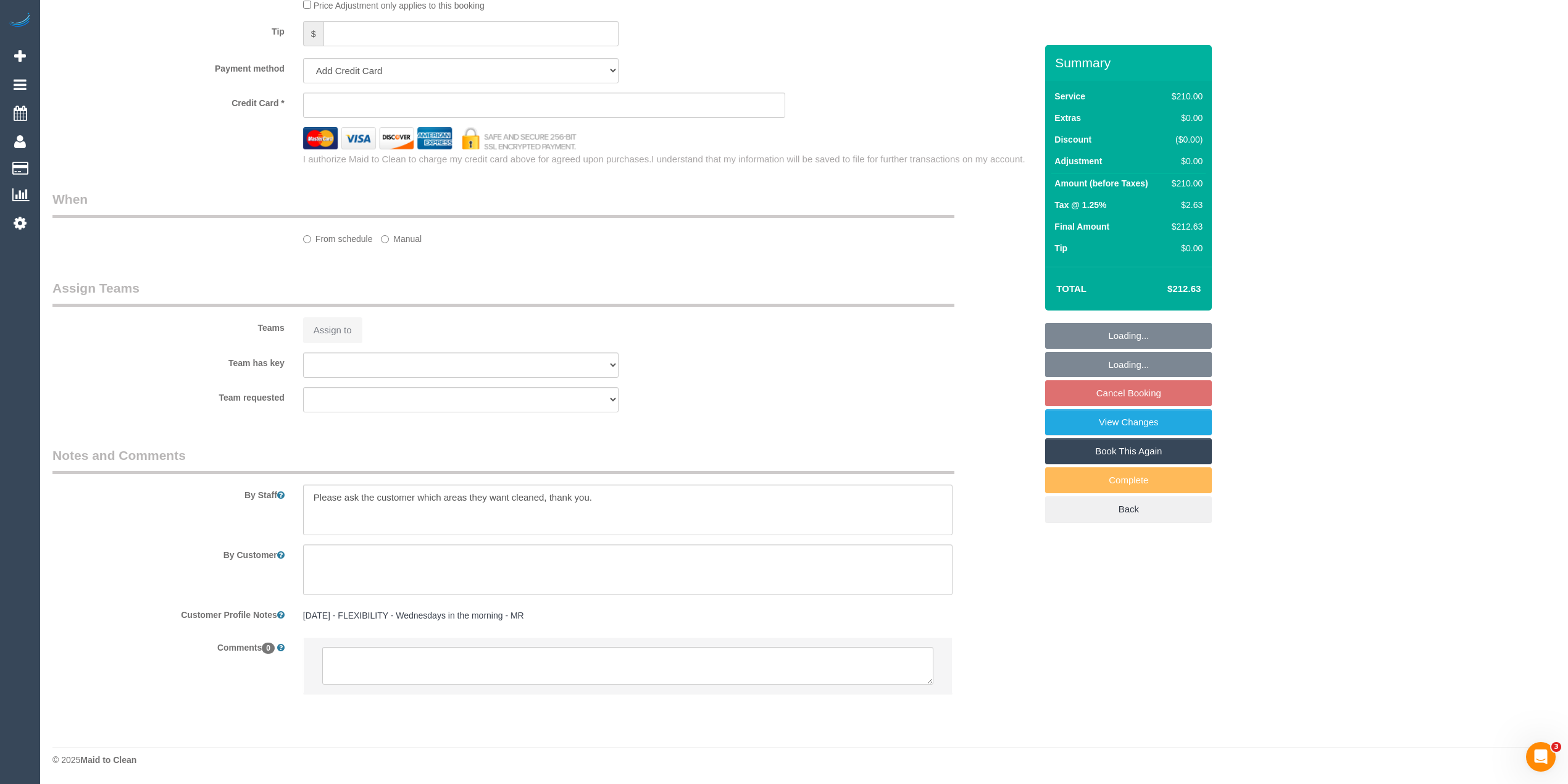
select select "number:22"
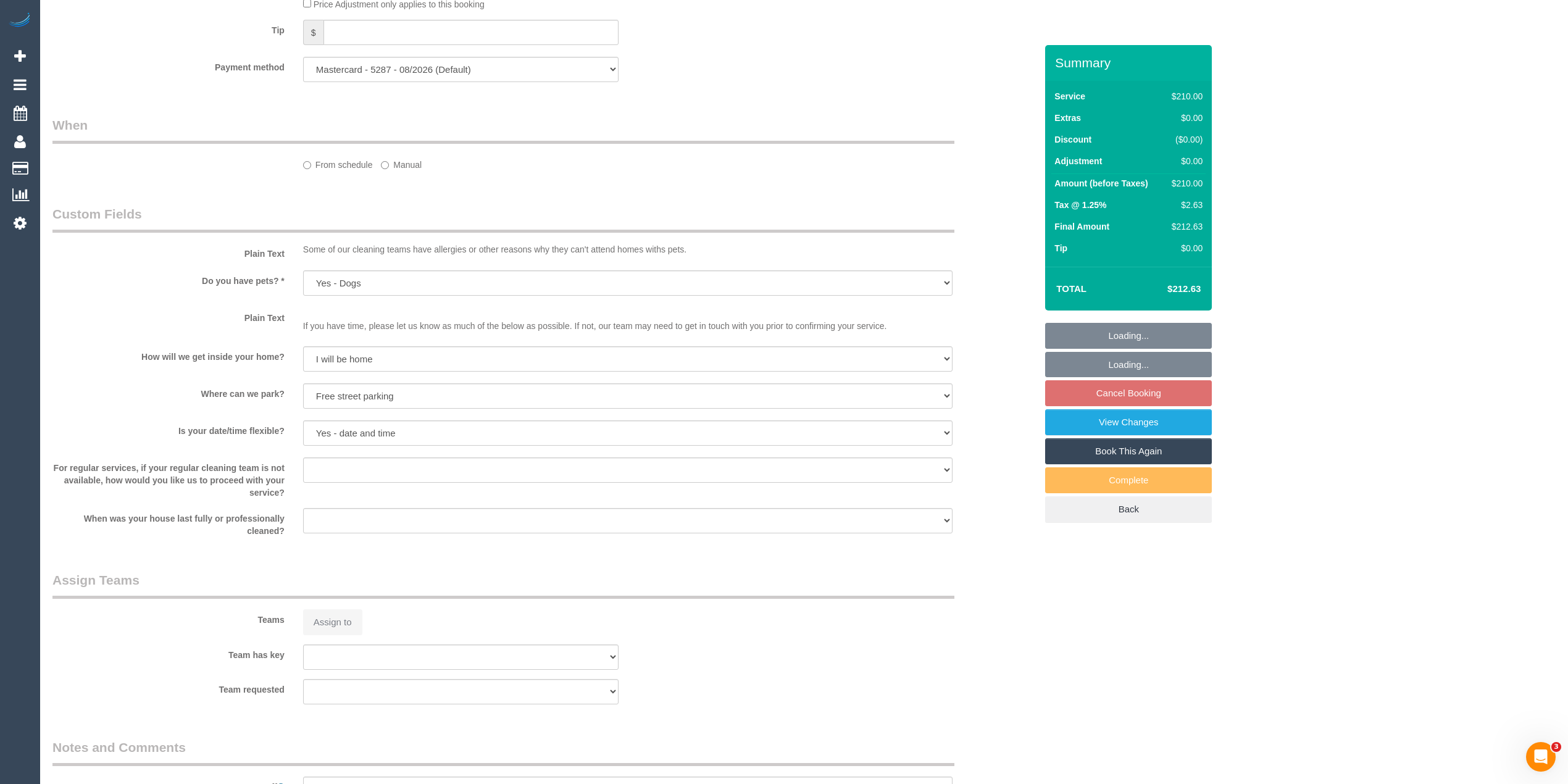
select select "object:853"
select select "spot3"
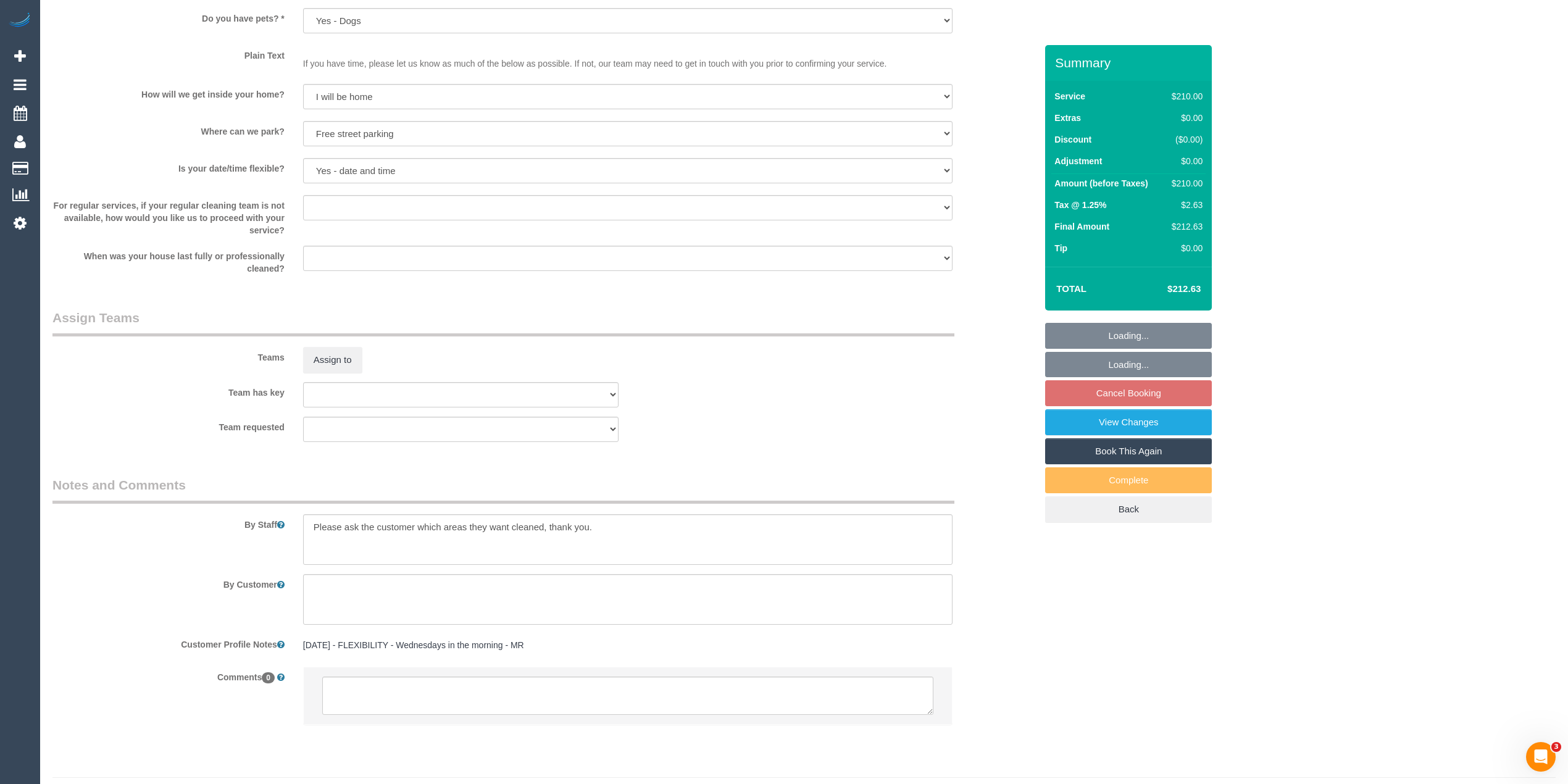
scroll to position [1524, 0]
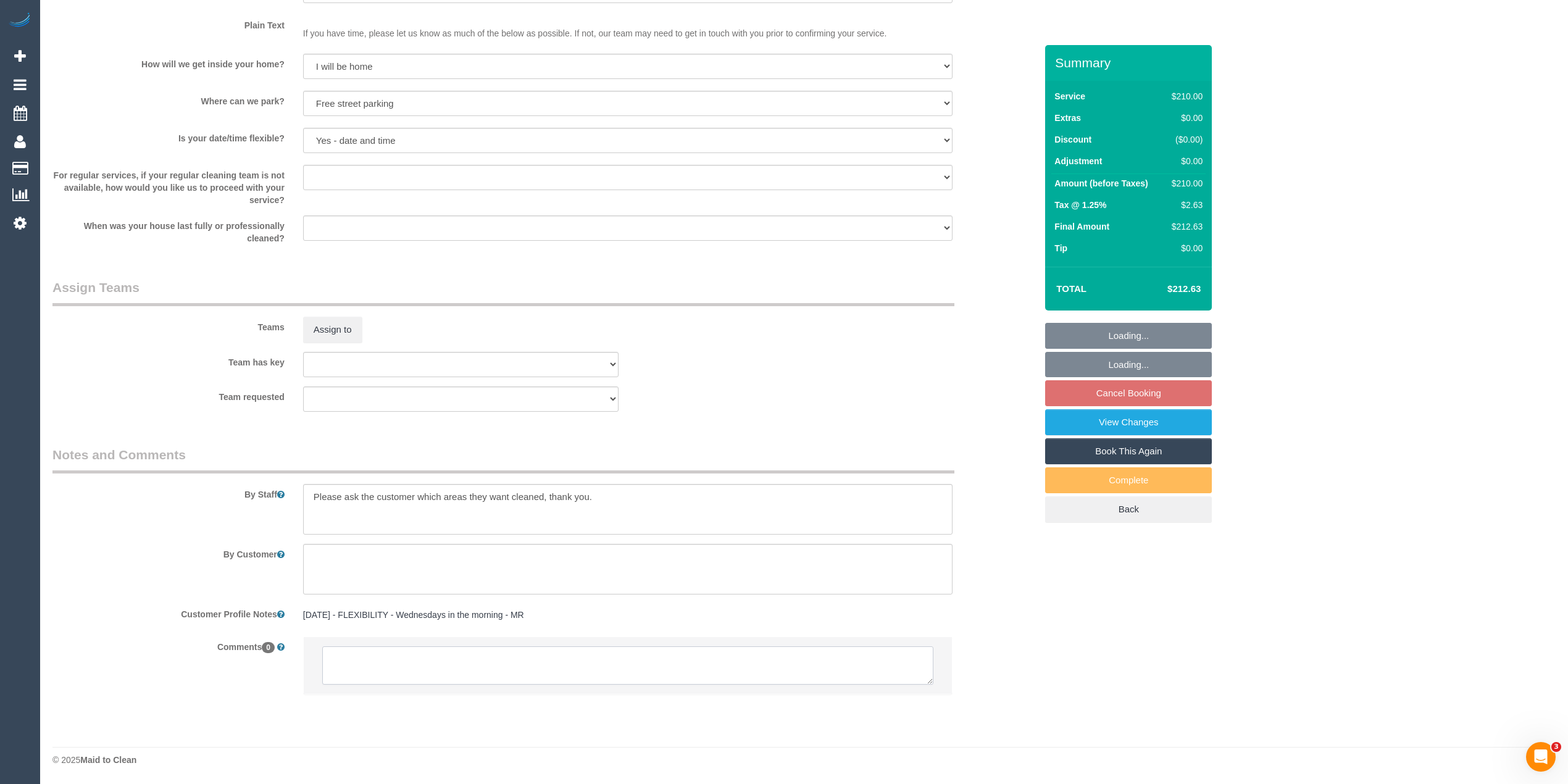
click at [558, 672] on textarea at bounding box center [628, 665] width 611 height 39
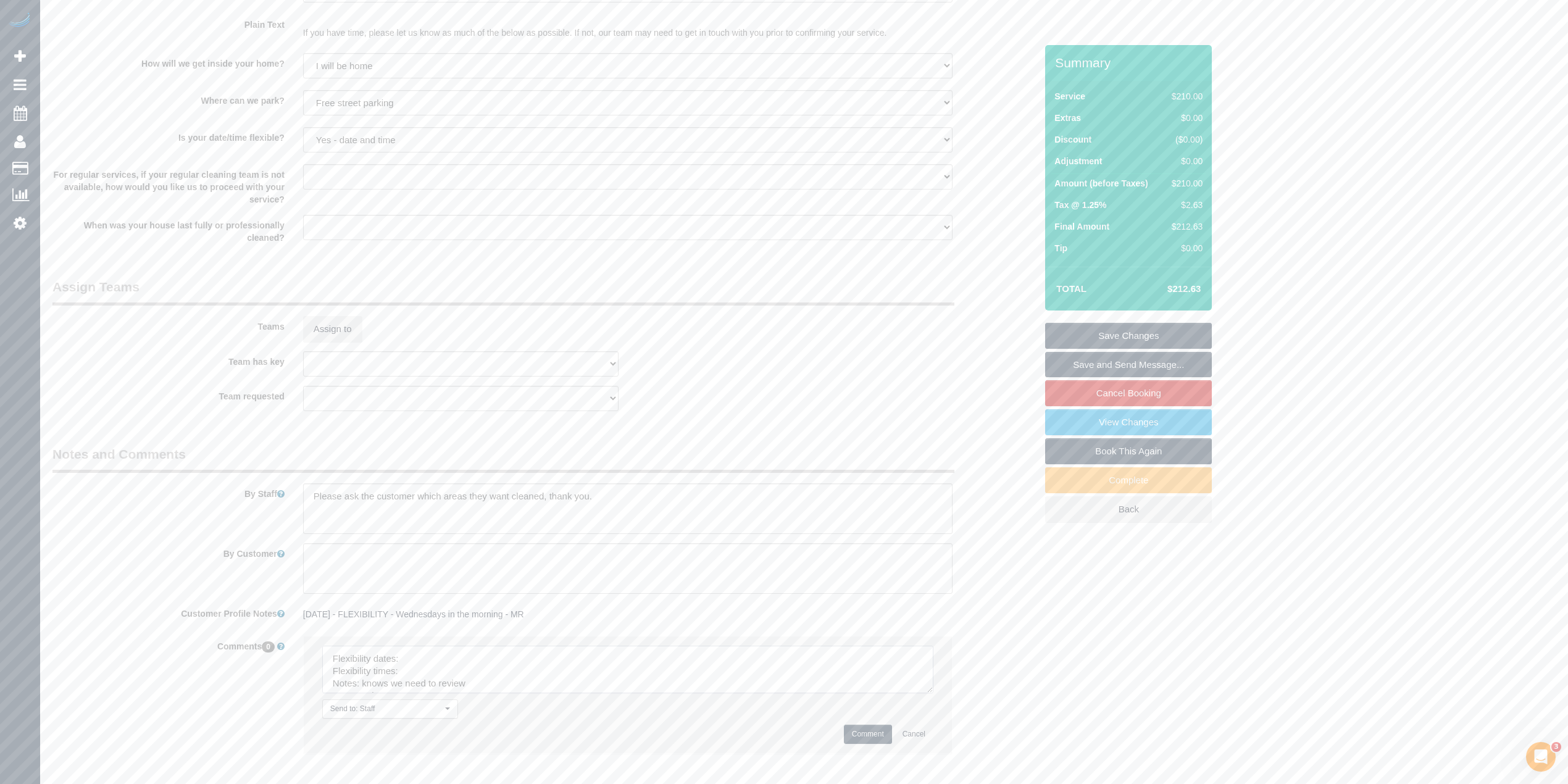
drag, startPoint x: 927, startPoint y: 676, endPoint x: 811, endPoint y: 731, distance: 128.4
click at [929, 693] on textarea at bounding box center [628, 670] width 611 height 48
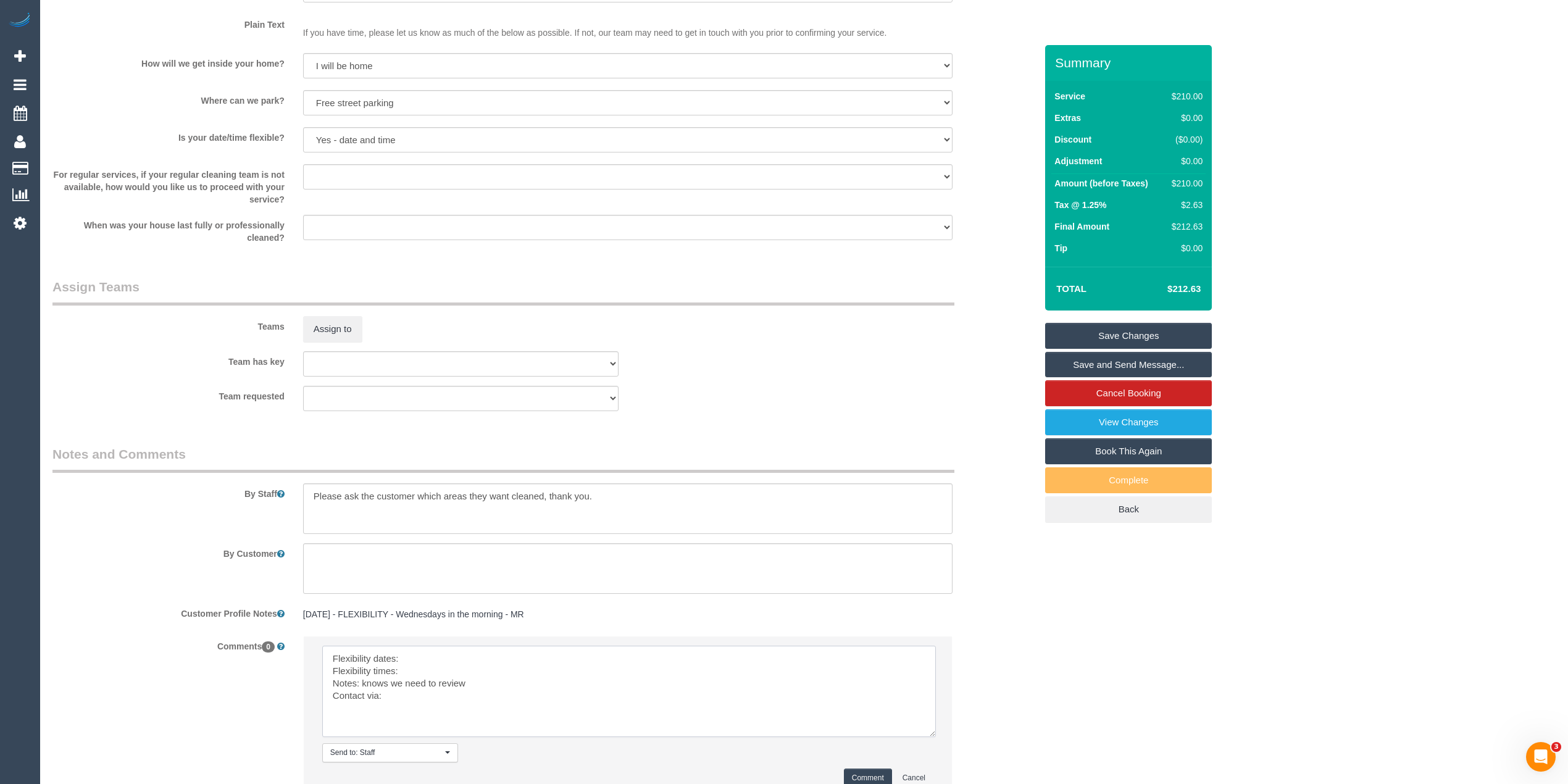
click at [428, 655] on textarea at bounding box center [628, 691] width 614 height 91
click at [427, 678] on textarea at bounding box center [628, 691] width 614 height 91
click at [410, 667] on textarea at bounding box center [628, 691] width 614 height 91
click at [423, 697] on textarea at bounding box center [628, 691] width 614 height 91
type textarea "Flexibility dates: flex with days this week Flexibility times: flexible Notes: …"
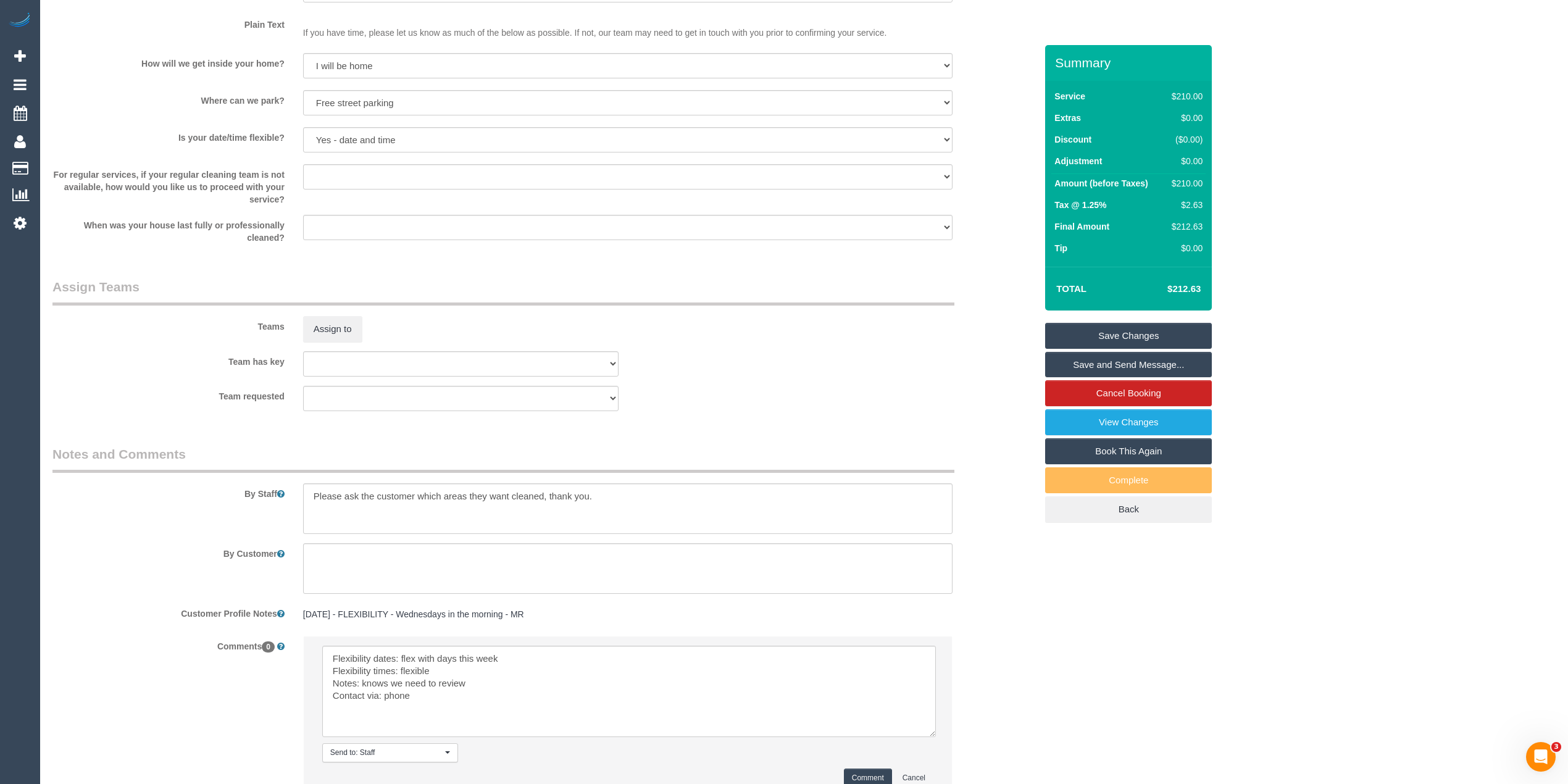
click at [864, 778] on button "Comment" at bounding box center [868, 778] width 48 height 19
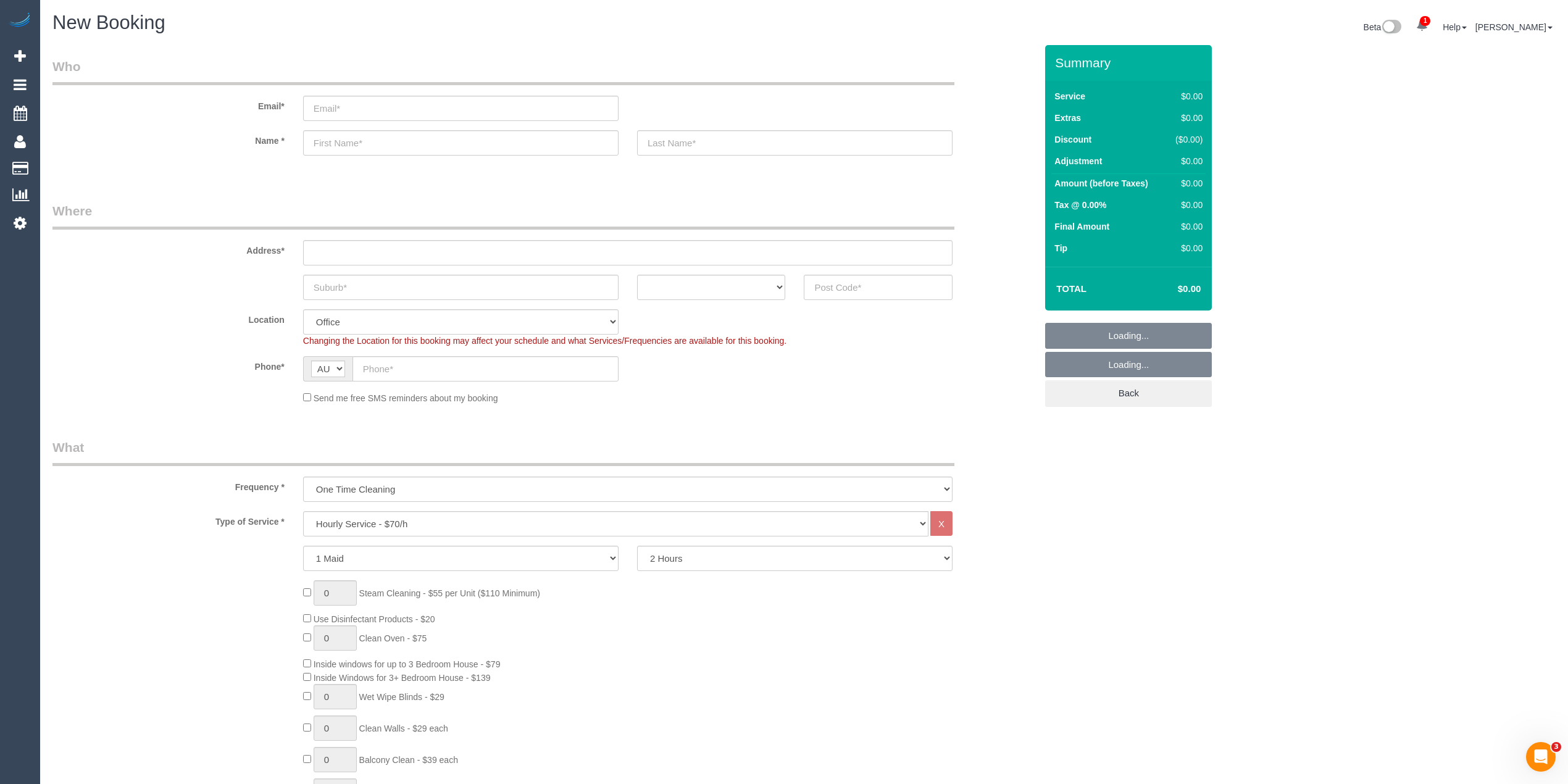
select select "object:2103"
click at [388, 99] on input "email" at bounding box center [460, 109] width 316 height 26
paste input "[EMAIL_ADDRESS][DOMAIN_NAME]"
type input "[EMAIL_ADDRESS][DOMAIN_NAME]"
click at [337, 141] on input "text" at bounding box center [460, 144] width 316 height 26
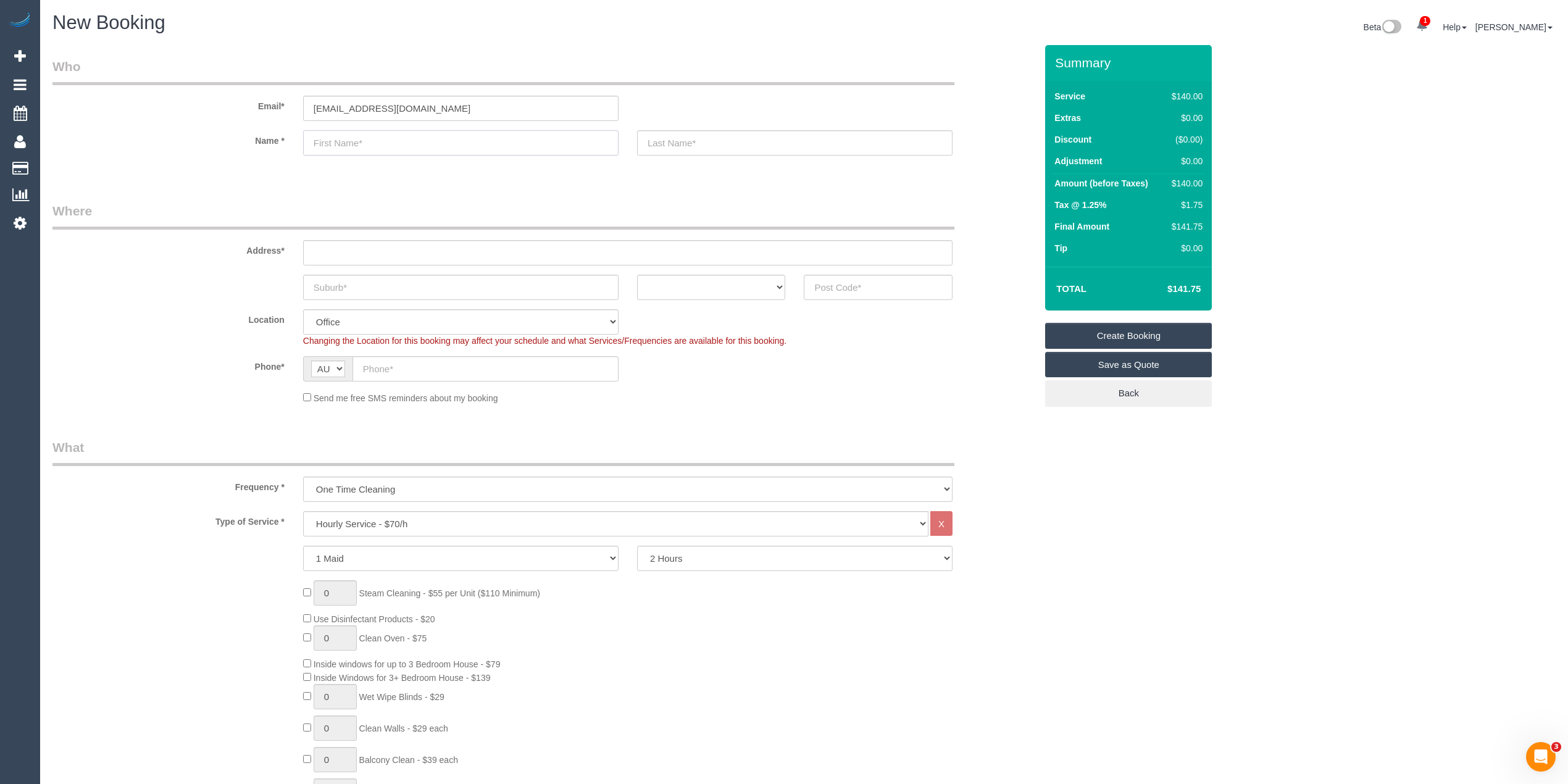
paste input "[PERSON_NAME]"
click at [358, 142] on input "[PERSON_NAME]" at bounding box center [460, 144] width 316 height 26
type input "[PERSON_NAME]"
click at [709, 146] on input "text" at bounding box center [794, 144] width 316 height 26
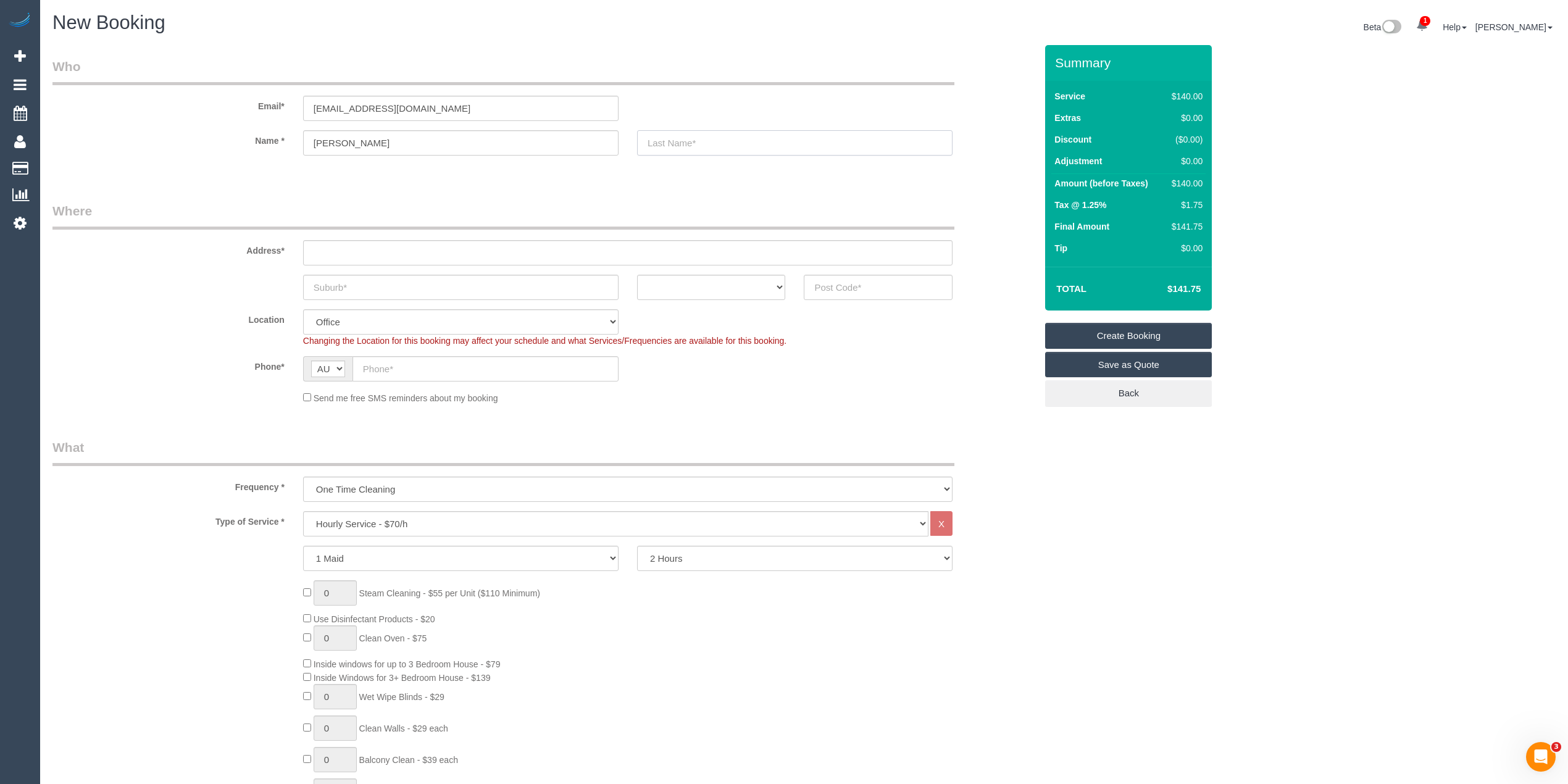
paste input "[PERSON_NAME]"
type input "[PERSON_NAME]"
click at [310, 248] on input "text" at bounding box center [628, 253] width 650 height 26
paste input "[STREET_ADDRESS]"
type input "[STREET_ADDRESS]"
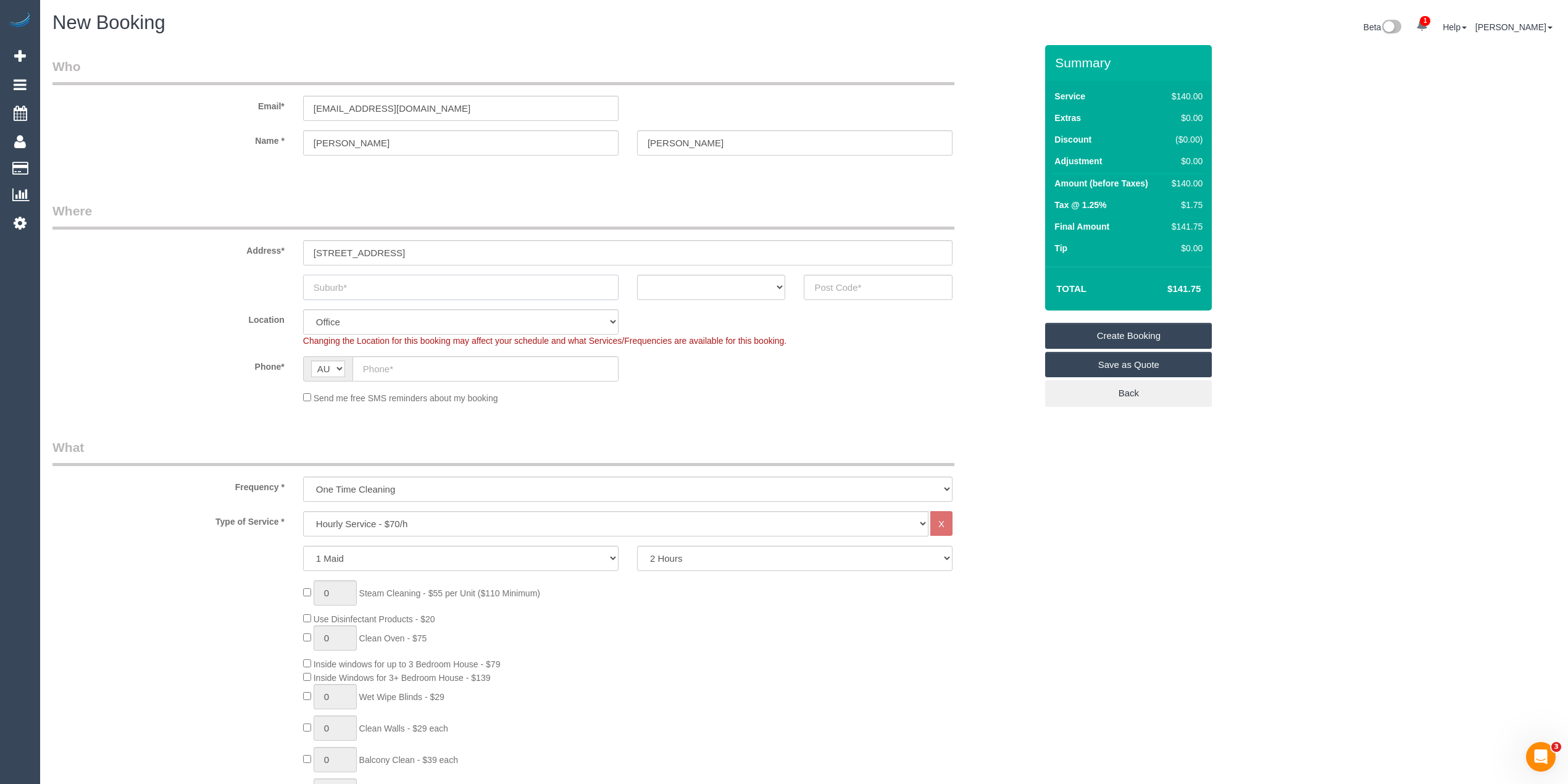
click at [365, 277] on input "text" at bounding box center [460, 288] width 316 height 26
paste input "[GEOGRAPHIC_DATA]"
type input "[GEOGRAPHIC_DATA]"
drag, startPoint x: 651, startPoint y: 289, endPoint x: 657, endPoint y: 297, distance: 10.0
click at [651, 289] on select "ACT [GEOGRAPHIC_DATA] NT [GEOGRAPHIC_DATA] SA TAS [GEOGRAPHIC_DATA] [GEOGRAPHIC…" at bounding box center [711, 288] width 149 height 26
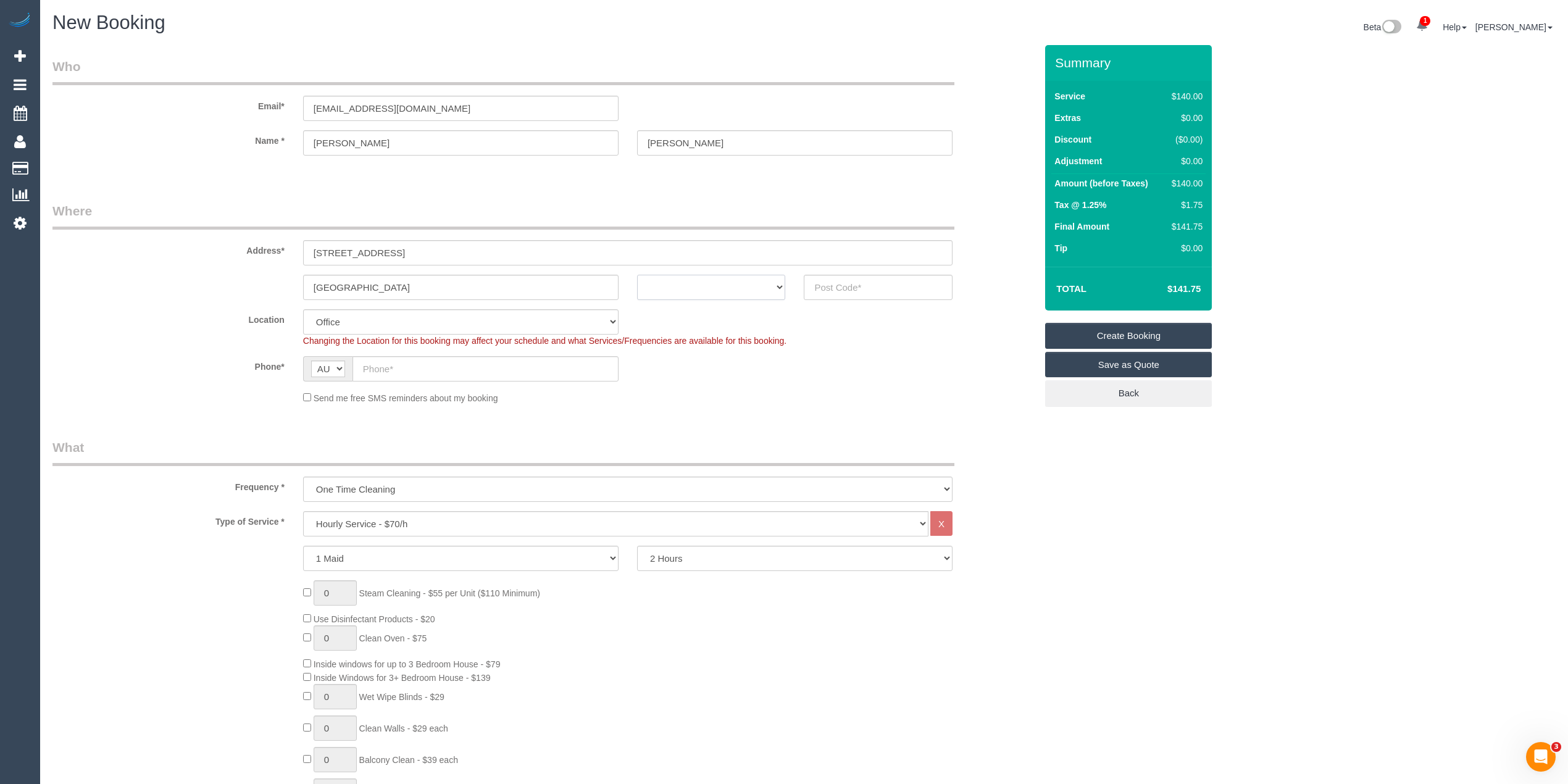
select select "VIC"
click at [637, 275] on select "ACT [GEOGRAPHIC_DATA] NT [GEOGRAPHIC_DATA] SA TAS [GEOGRAPHIC_DATA] [GEOGRAPHIC…" at bounding box center [711, 288] width 149 height 26
click at [852, 281] on input "text" at bounding box center [878, 288] width 149 height 26
type input "3121"
select select "58"
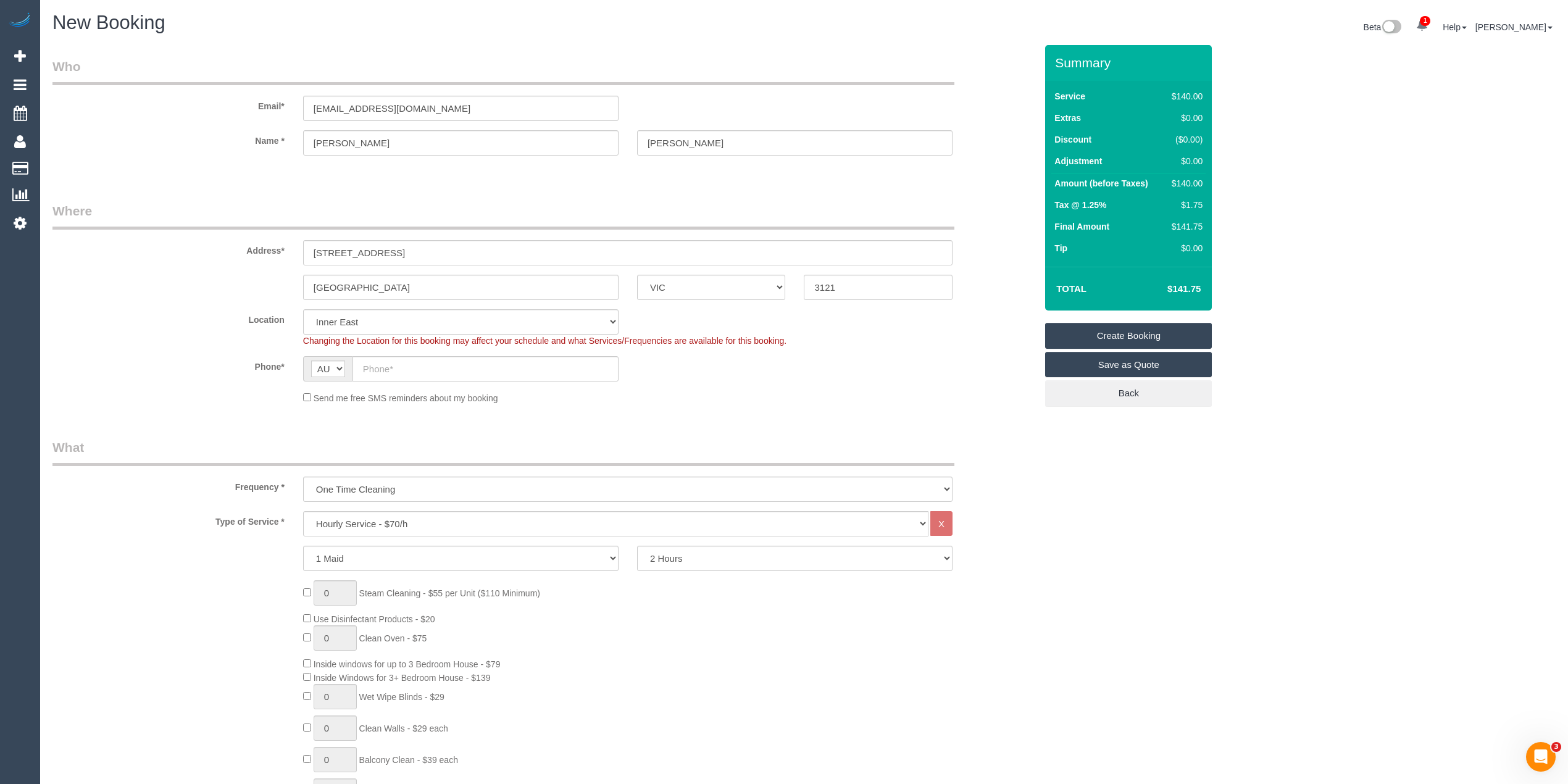
select select "object:2110"
click at [415, 368] on input "text" at bounding box center [485, 369] width 266 height 26
paste input "0435 117 045"
type input "0435 117 045"
click at [378, 484] on select "One Time Cleaning Weekly - 10% Off - 10.00% (0% for the First Booking) Fortnigh…" at bounding box center [628, 490] width 650 height 26
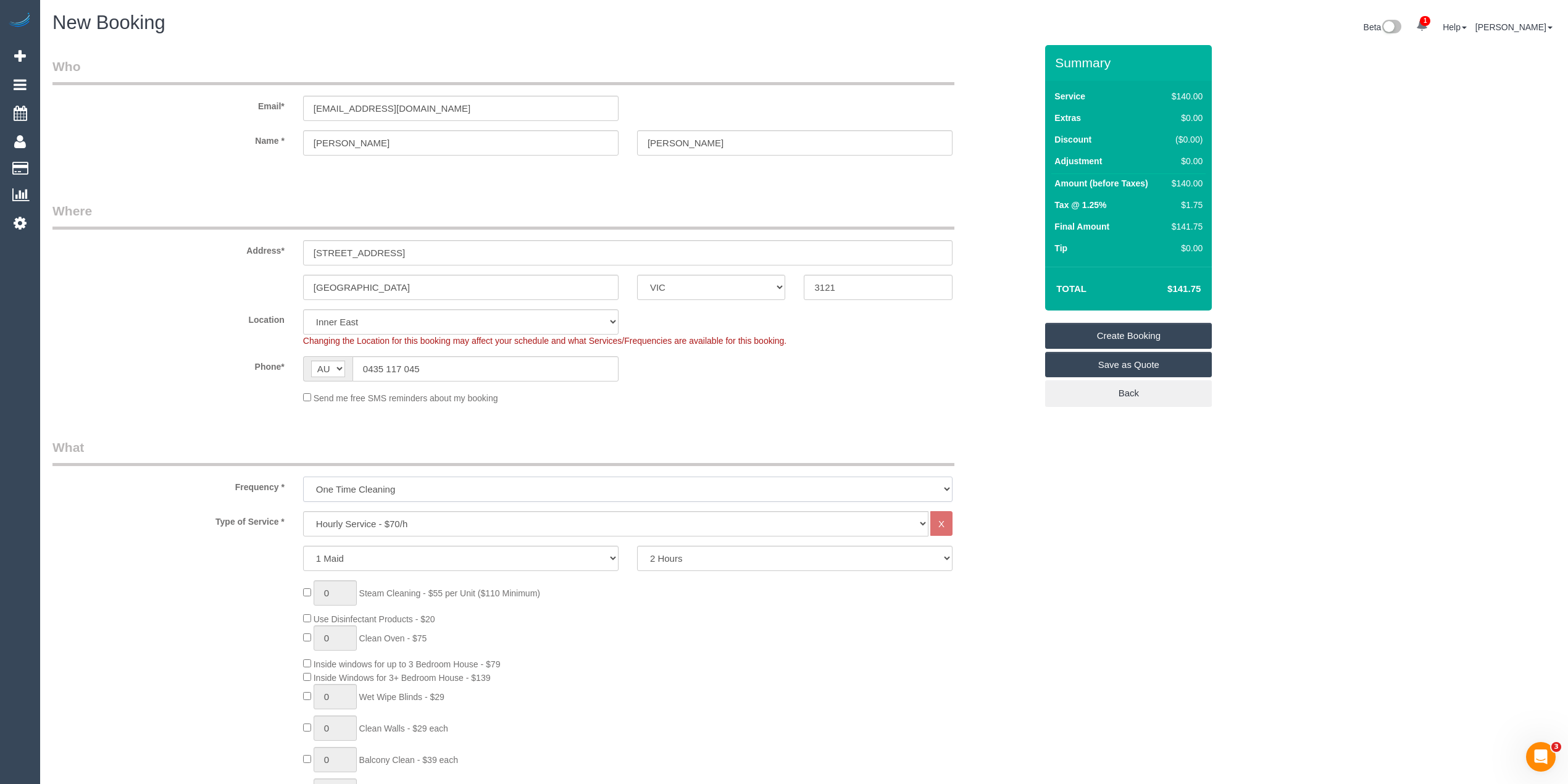
select select "object:2114"
click at [303, 477] on select "One Time Cleaning Weekly - 10% Off - 10.00% (0% for the First Booking) Fortnigh…" at bounding box center [628, 490] width 650 height 26
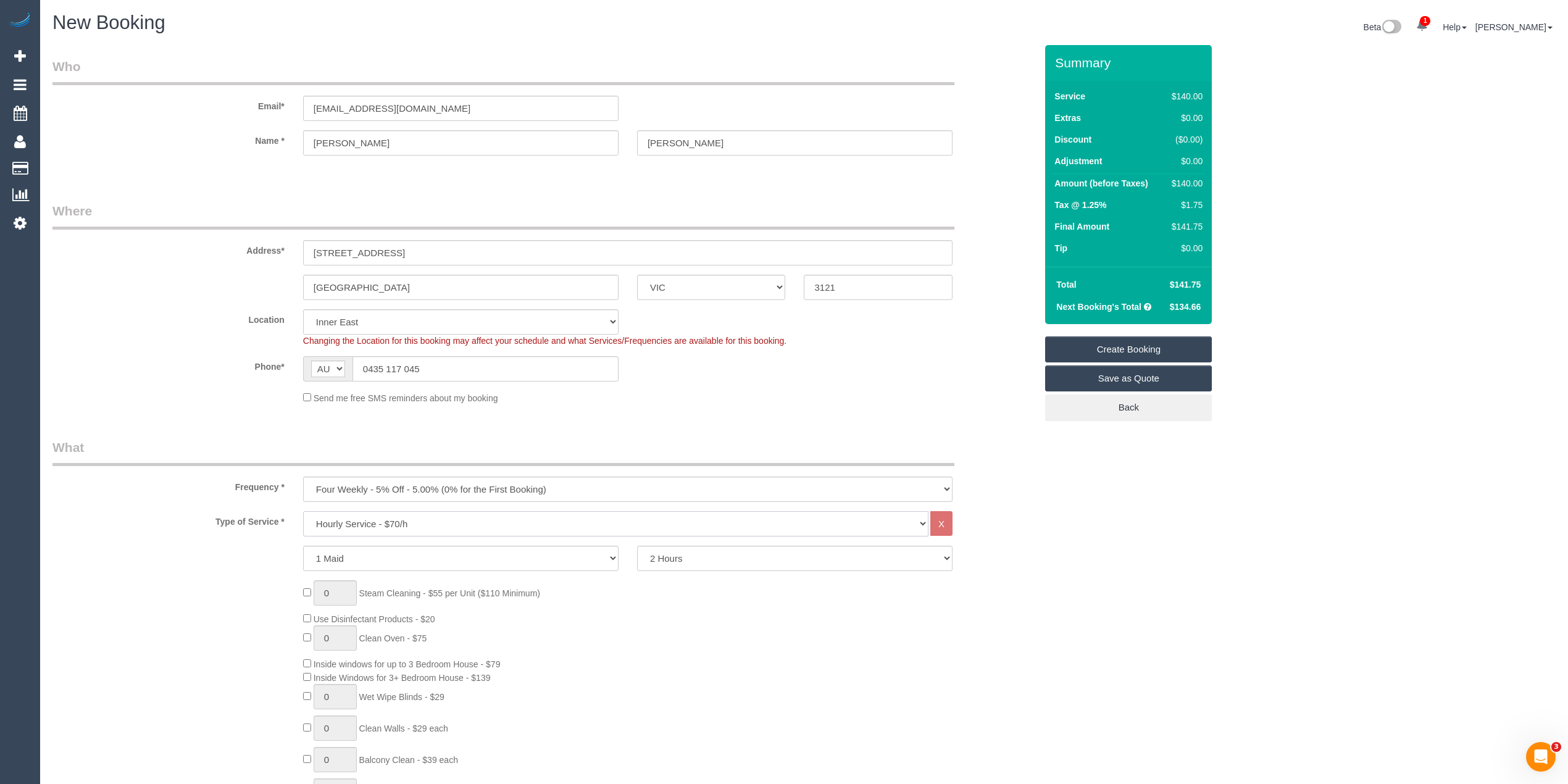
click at [398, 516] on select "Hourly Service - $70/h Hourly Service - $65/h Hourly Service - $60/h Hourly Ser…" at bounding box center [616, 524] width 626 height 26
select select "275"
click at [303, 511] on select "Hourly Service - $70/h Hourly Service - $65/h Hourly Service - $60/h Hourly Ser…" at bounding box center [616, 524] width 626 height 26
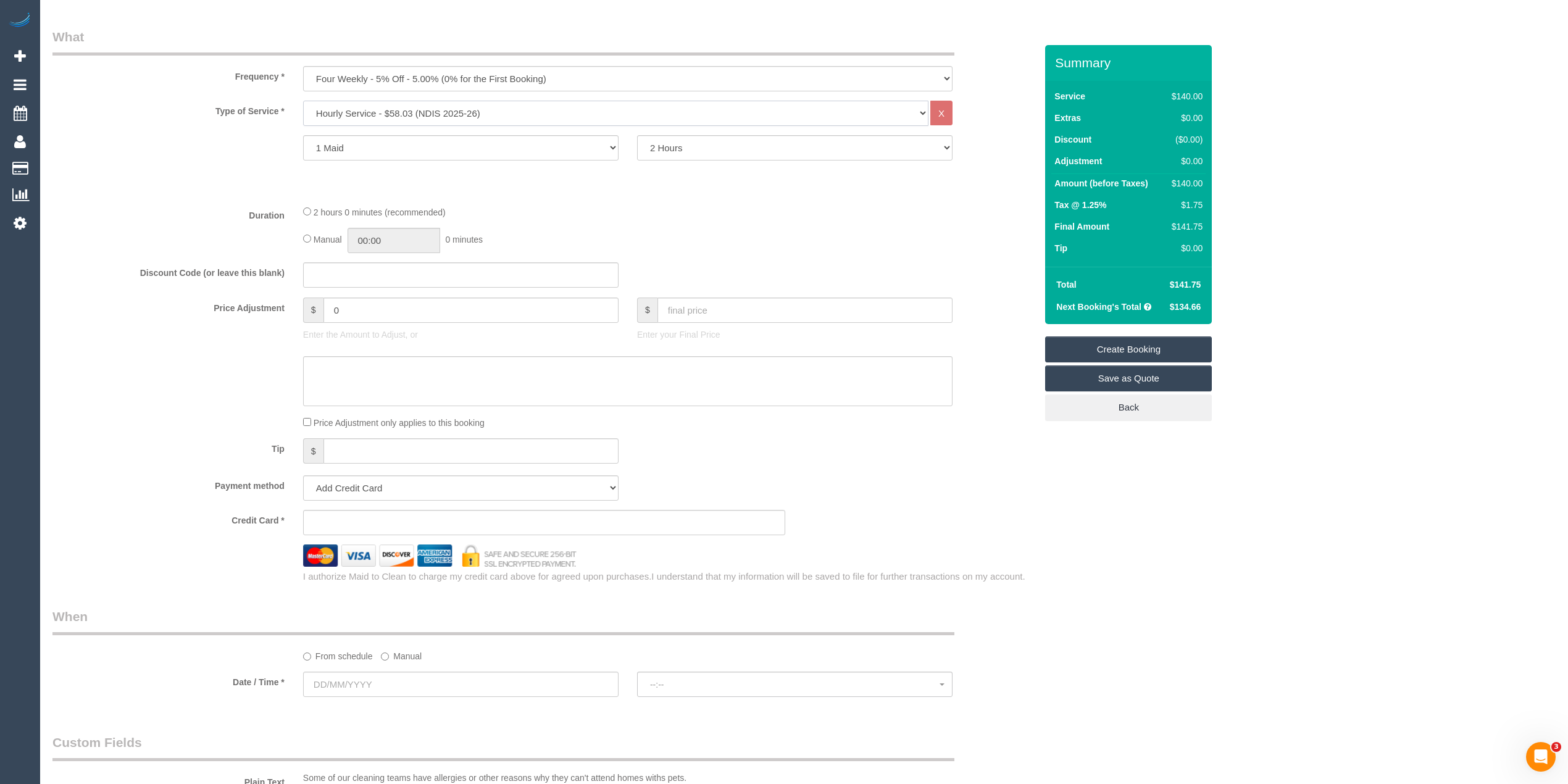
scroll to position [411, 0]
click at [349, 484] on select "Add Credit Card Cash Check Paypal" at bounding box center [460, 488] width 316 height 26
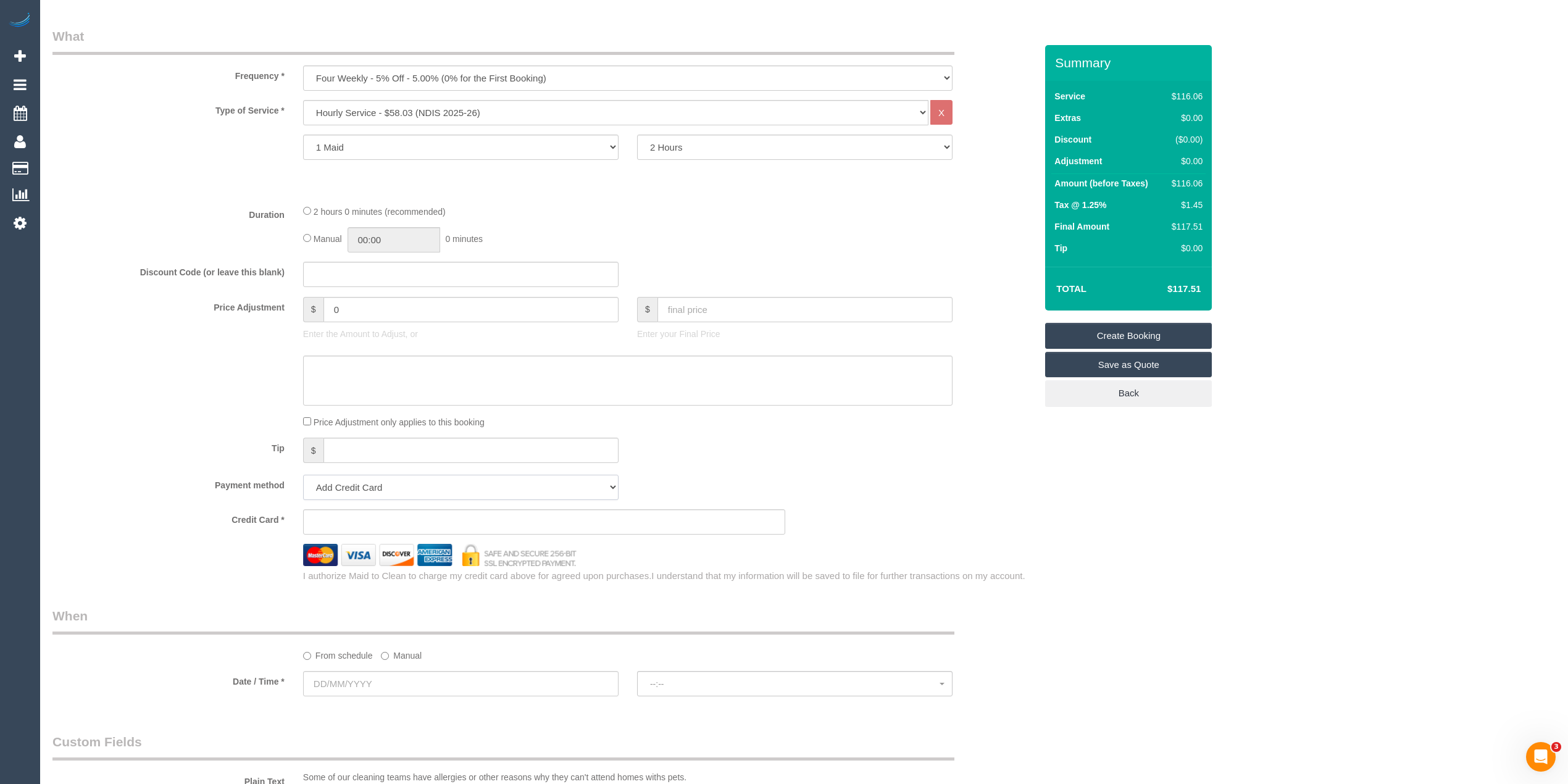
select select "string:check"
click at [303, 475] on select "Add Credit Card Cash Check Paypal" at bounding box center [460, 488] width 316 height 26
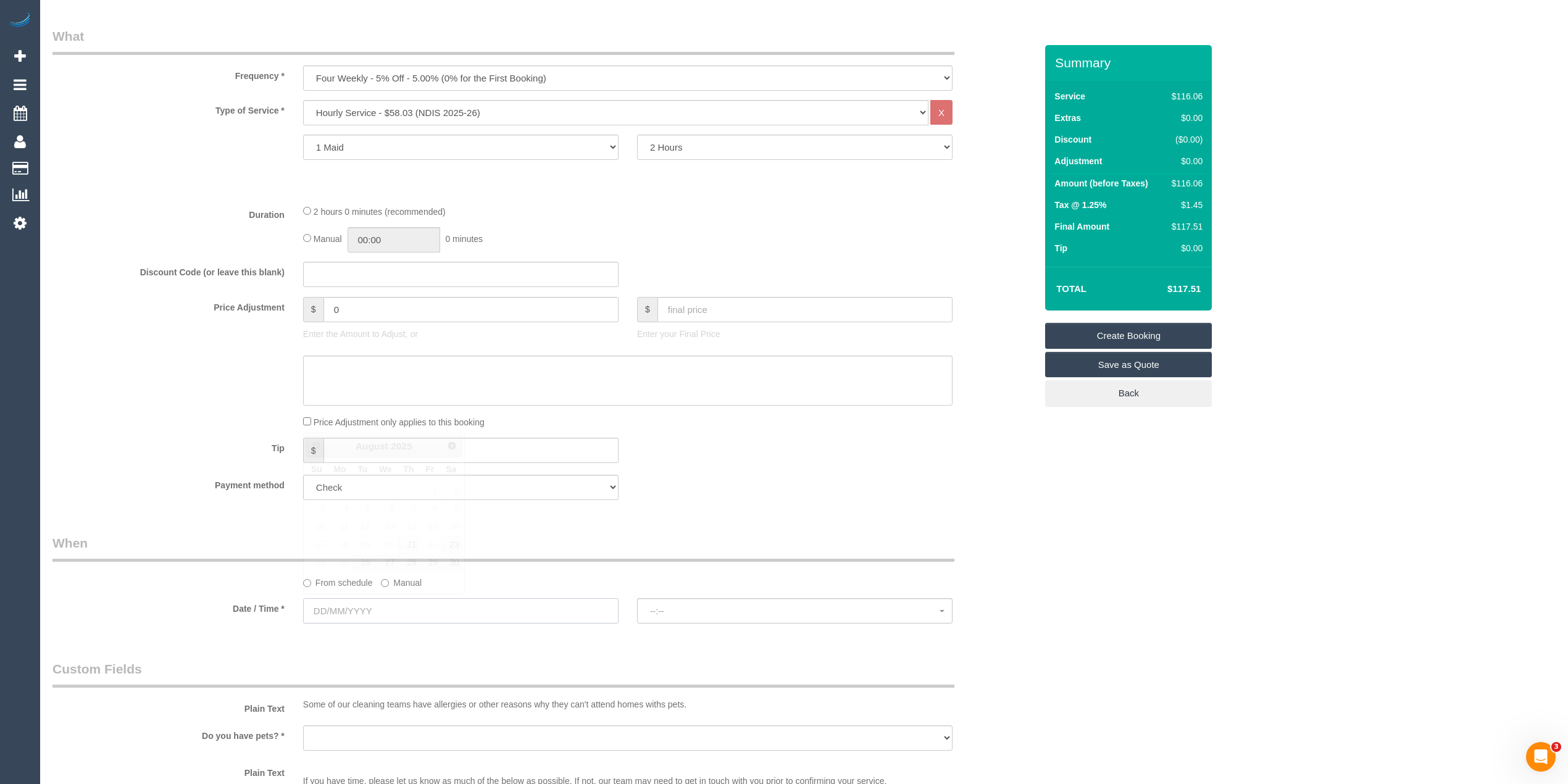
click at [331, 605] on input "text" at bounding box center [460, 611] width 316 height 26
click at [406, 563] on link "28" at bounding box center [409, 563] width 20 height 17
type input "[DATE]"
click at [680, 601] on button "07:00 - 08:00" at bounding box center [794, 611] width 316 height 26
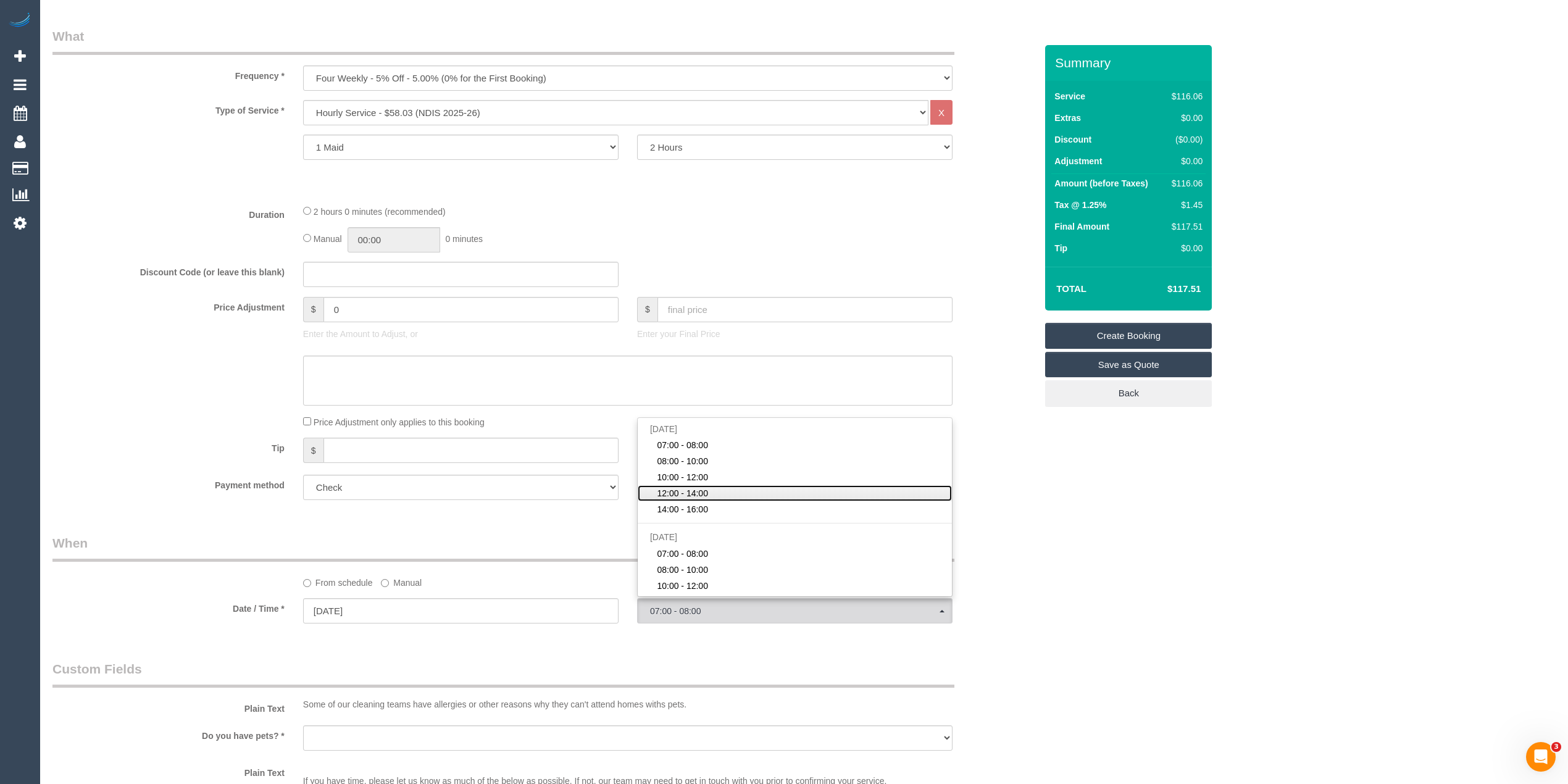
click at [690, 488] on span "12:00 - 14:00" at bounding box center [683, 492] width 52 height 12
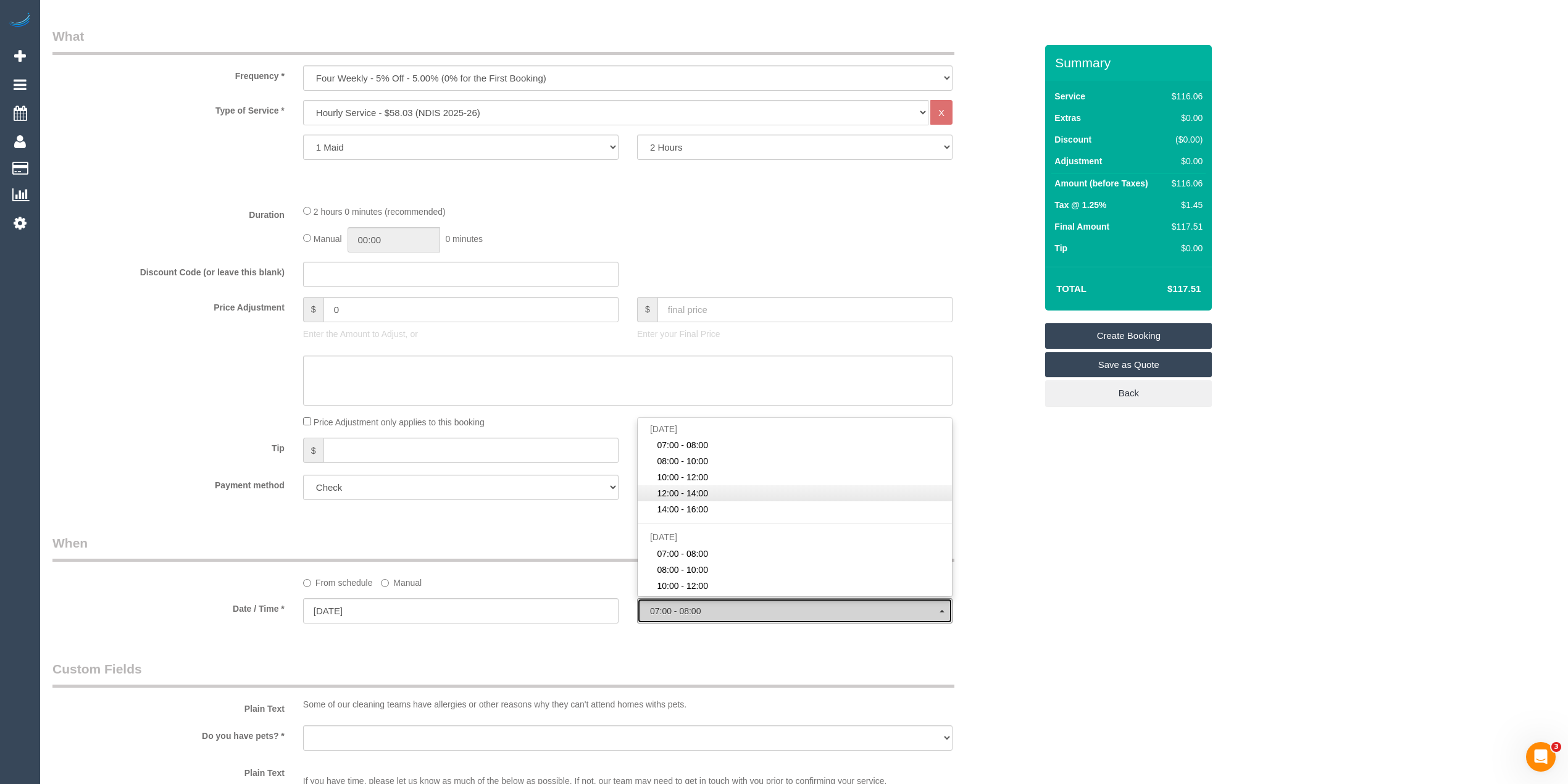
select select "spot4"
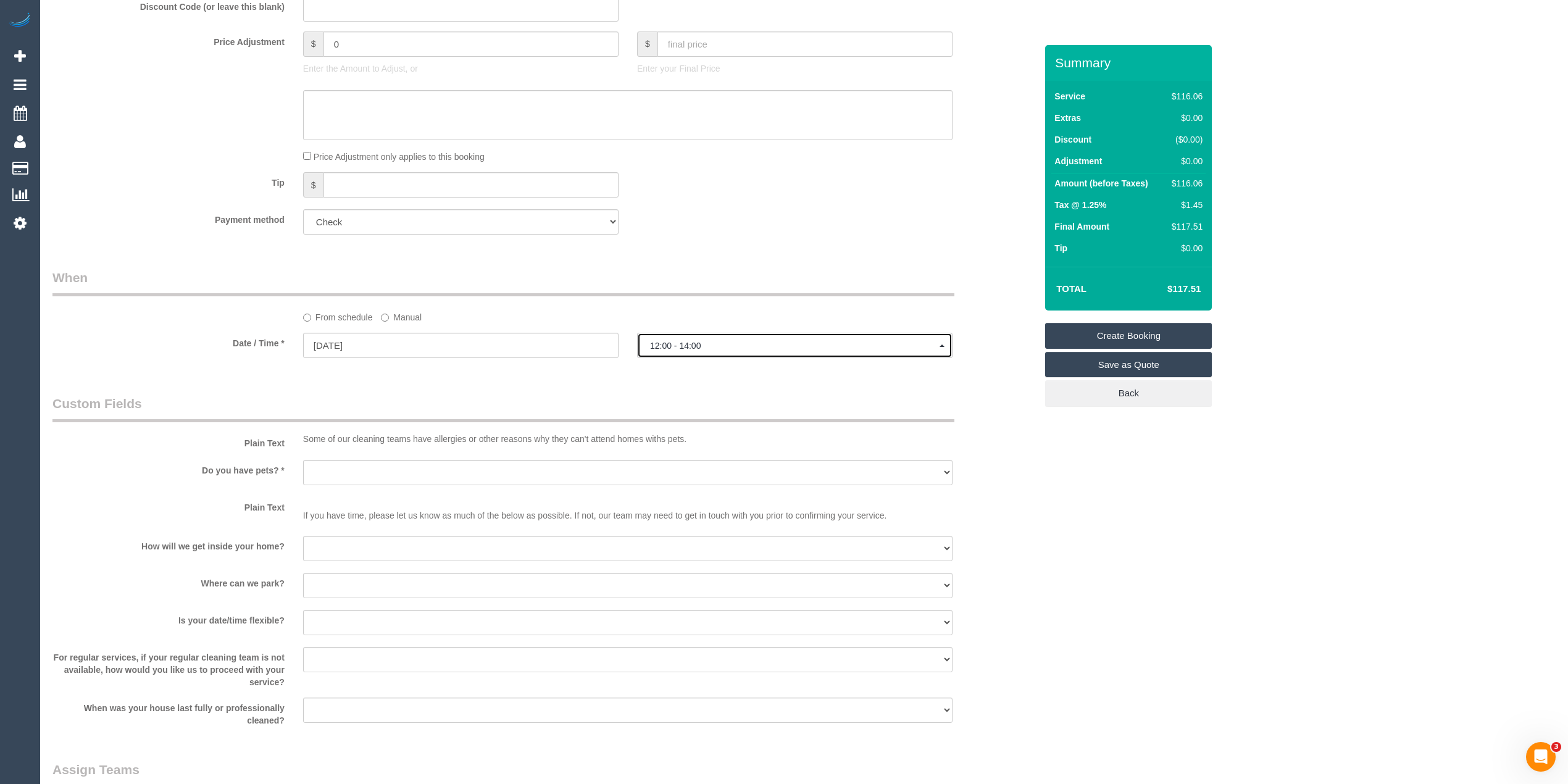
scroll to position [686, 0]
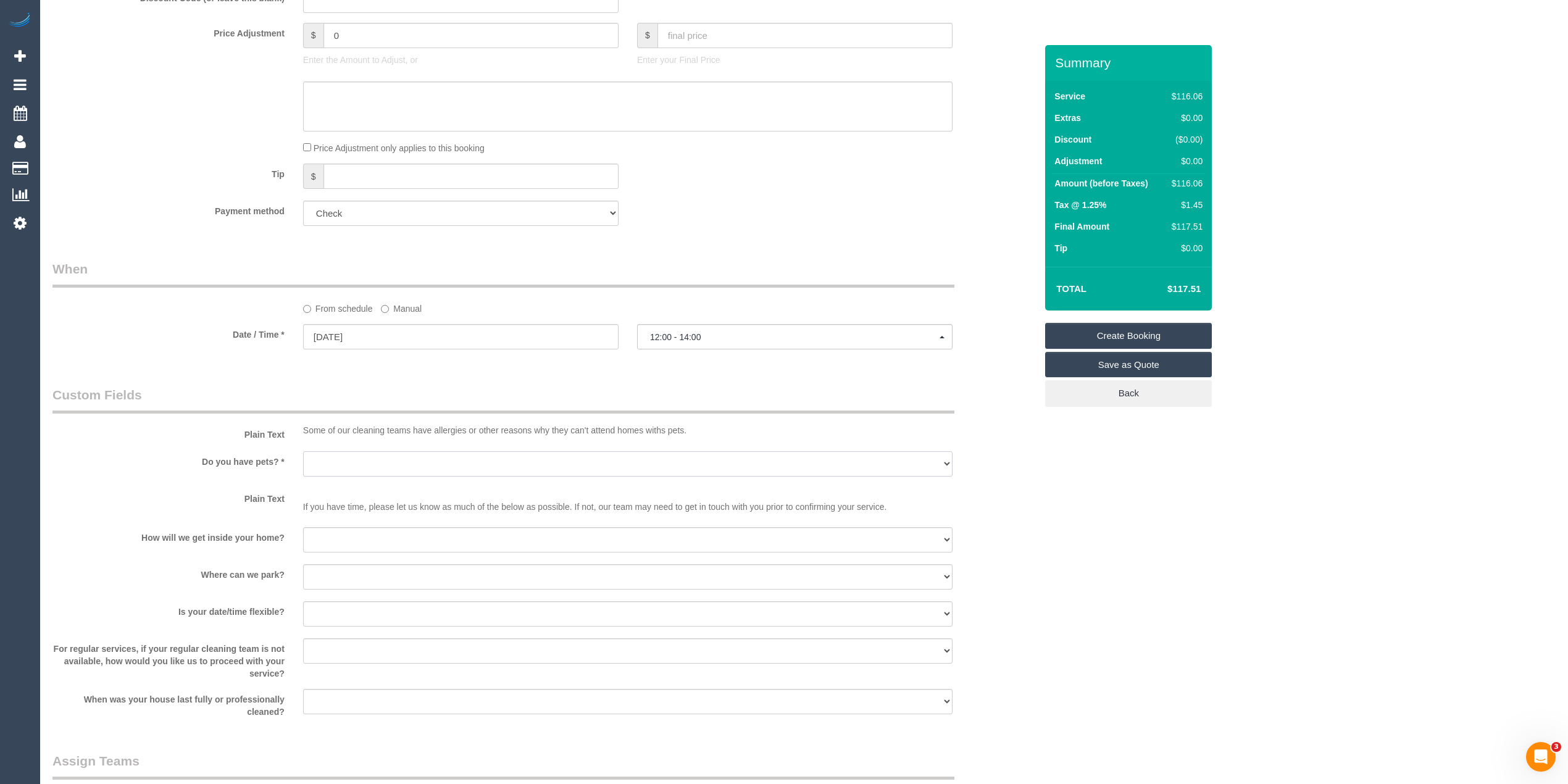
click at [328, 465] on select "Yes - Cats Yes - Dogs No pets Yes - Dogs and Cats Yes - Other" at bounding box center [628, 464] width 650 height 26
select select "number:28"
click at [303, 451] on select "Yes - Cats Yes - Dogs No pets Yes - Dogs and Cats Yes - Other" at bounding box center [628, 464] width 650 height 26
click at [329, 536] on select "I will be home Key will be left (please provide details below) Lock box/Access …" at bounding box center [628, 540] width 650 height 26
select select "number:14"
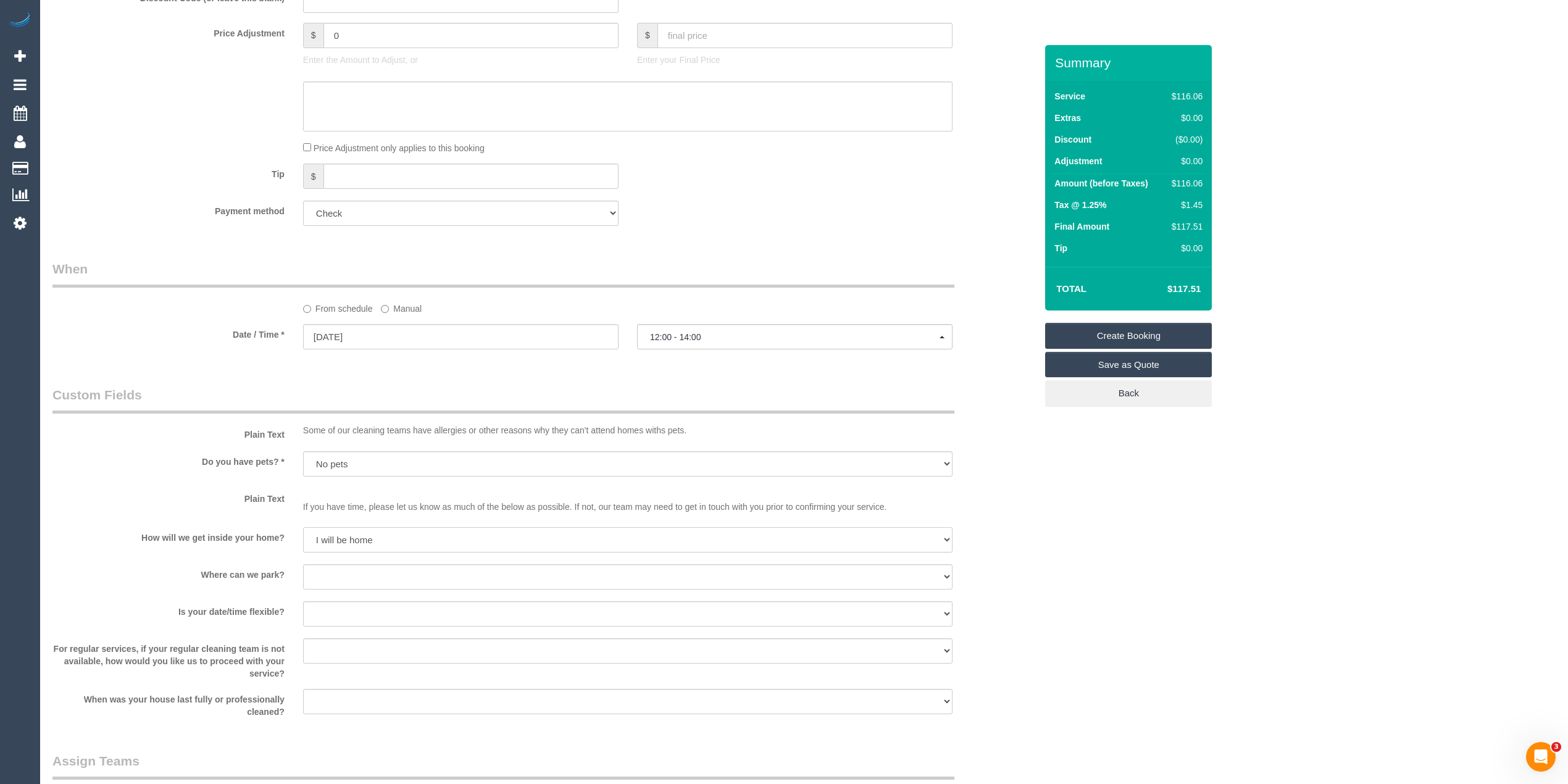
click at [303, 527] on select "I will be home Key will be left (please provide details below) Lock box/Access …" at bounding box center [628, 540] width 650 height 26
click at [339, 571] on select "I will provide parking on-site Free street parking Paid street parking (cost wi…" at bounding box center [628, 577] width 650 height 26
select select "number:19"
click at [303, 564] on select "I will provide parking on-site Free street parking Paid street parking (cost wi…" at bounding box center [628, 577] width 650 height 26
click at [339, 611] on select "Yes - date and time Yes - date but not time Yes - time but not date No - No fle…" at bounding box center [628, 614] width 650 height 26
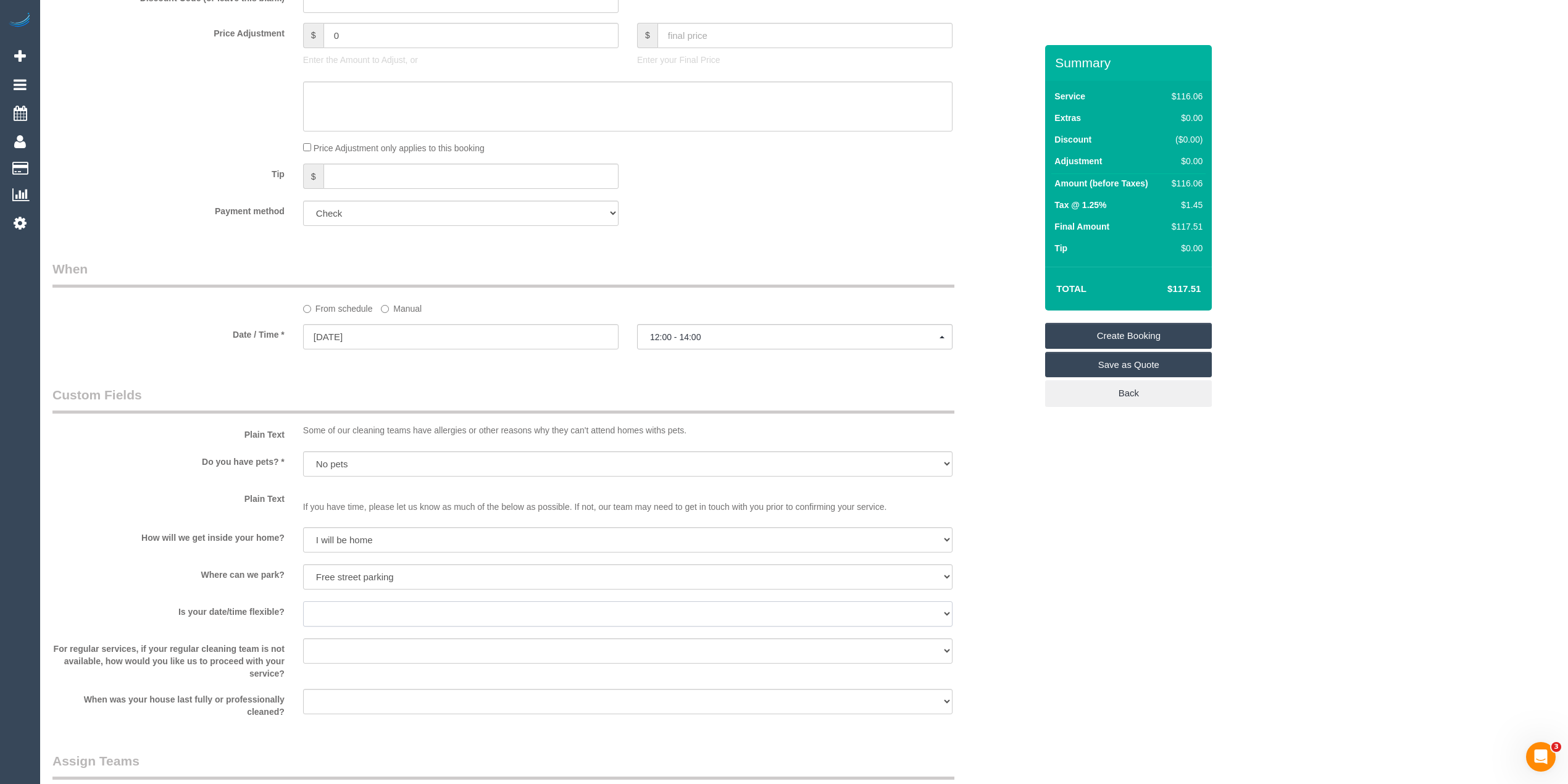
select select "number:36"
click at [303, 601] on select "Yes - date and time Yes - date but not time Yes - time but not date No - No fle…" at bounding box center [628, 614] width 650 height 26
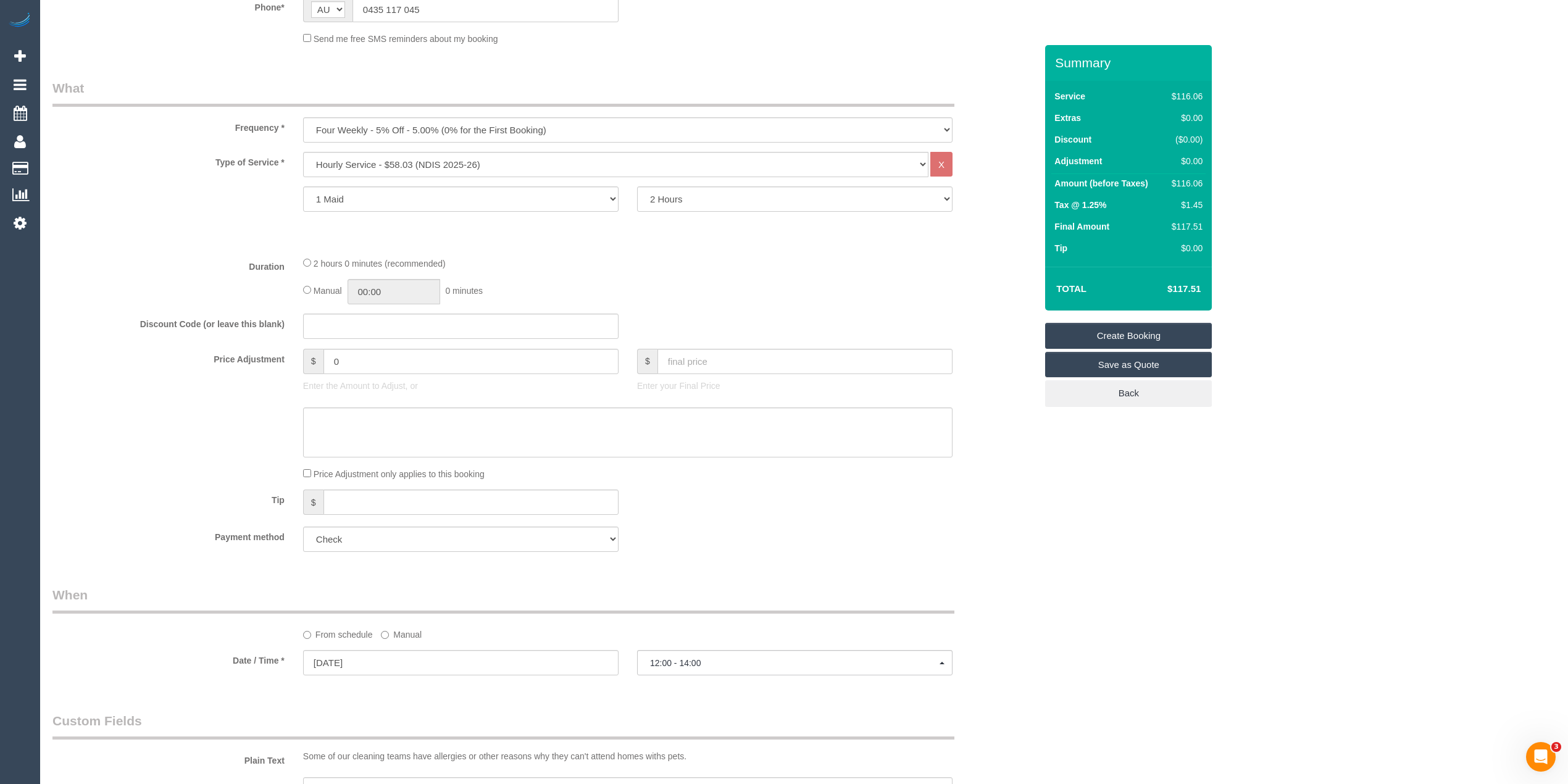
scroll to position [137, 0]
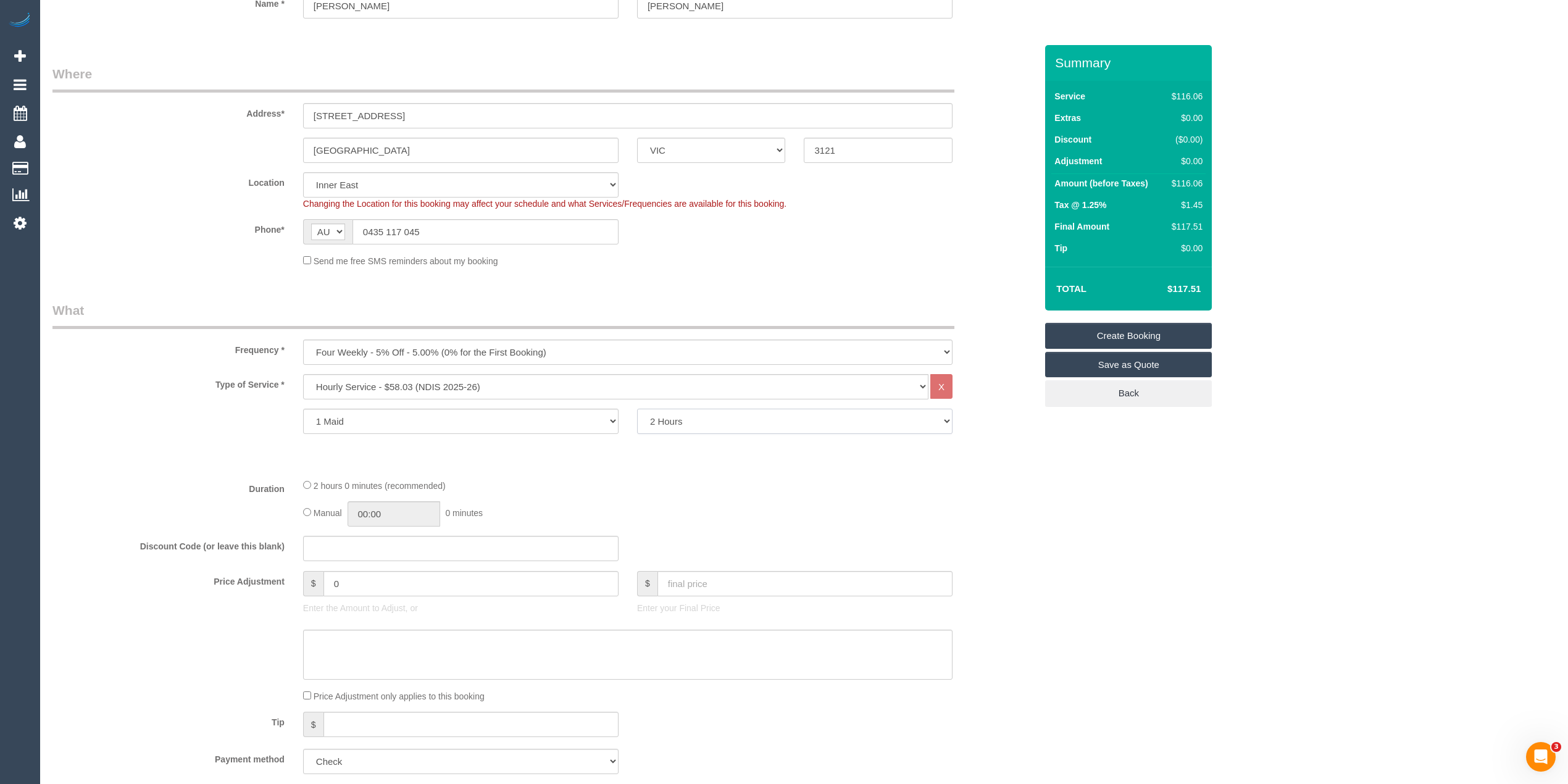
click at [686, 416] on select "2 Hours 2.5 Hours 3 Hours 3.5 Hours 4 Hours 4.5 Hours 5 Hours 5.5 Hours 6 Hours…" at bounding box center [794, 421] width 316 height 26
select select "240"
click at [637, 409] on select "2 Hours 2.5 Hours 3 Hours 3.5 Hours 4 Hours 4.5 Hours 5 Hours 5.5 Hours 6 Hours…" at bounding box center [794, 421] width 316 height 26
select select "spot25"
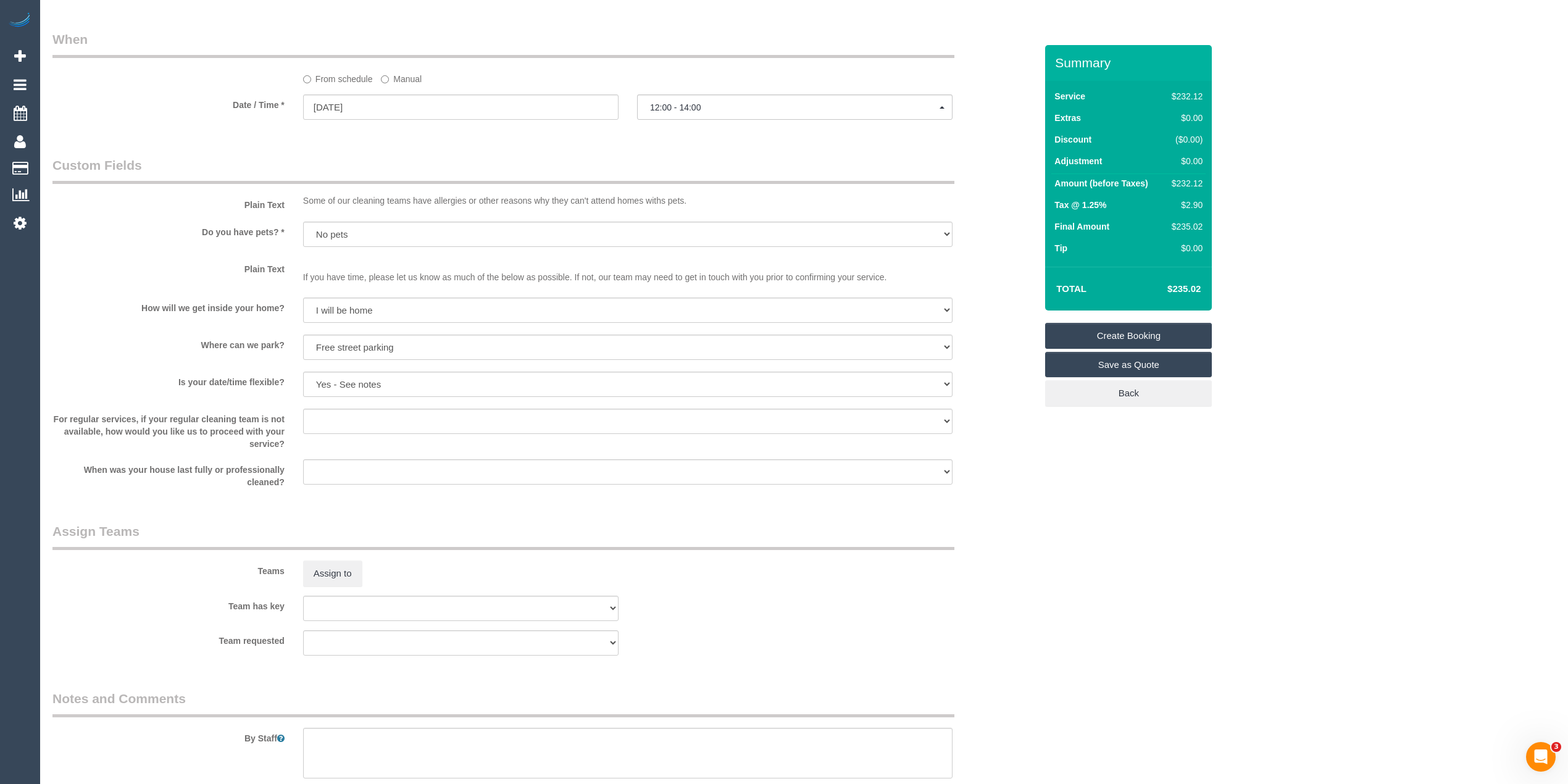
scroll to position [1044, 0]
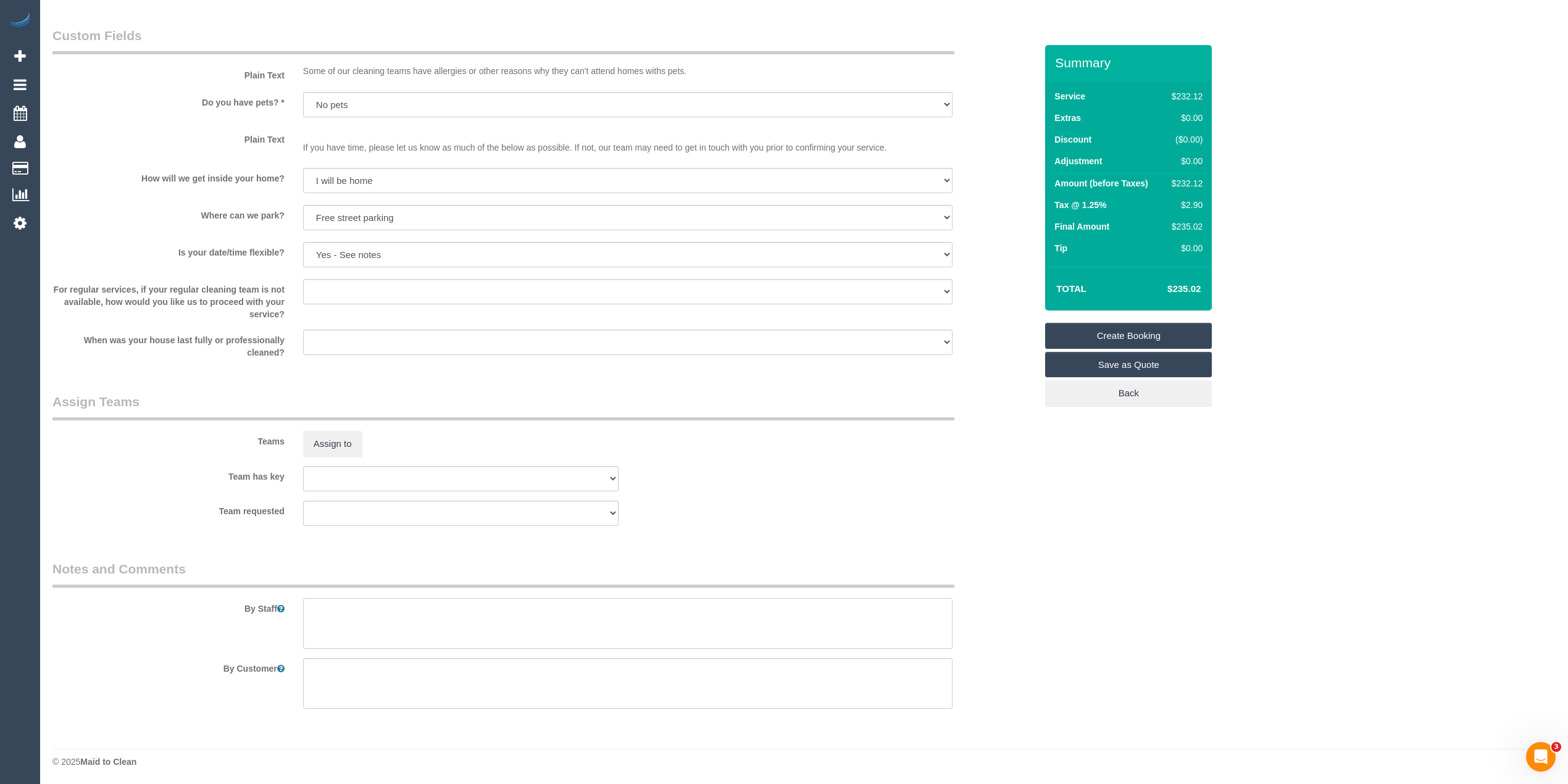
click at [548, 624] on textarea at bounding box center [628, 623] width 650 height 51
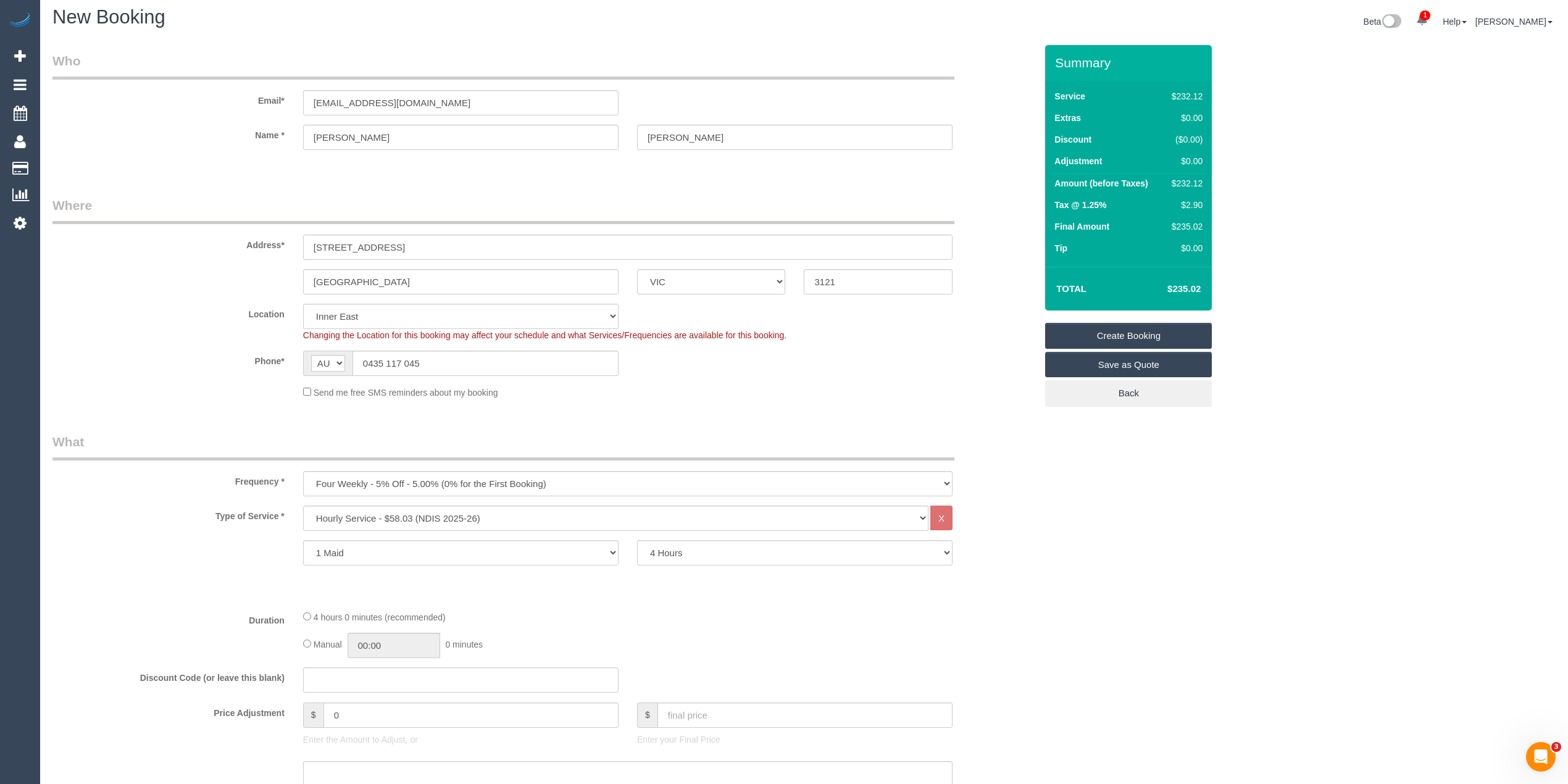
scroll to position [0, 0]
type textarea "Please ask the customer which areas they want cleaned, thank you."
drag, startPoint x: 460, startPoint y: 107, endPoint x: 242, endPoint y: 102, distance: 218.1
click at [242, 102] on div "Email* [EMAIL_ADDRESS][DOMAIN_NAME]" at bounding box center [544, 88] width 1002 height 63
click at [455, 102] on input "[EMAIL_ADDRESS][DOMAIN_NAME]" at bounding box center [460, 109] width 316 height 26
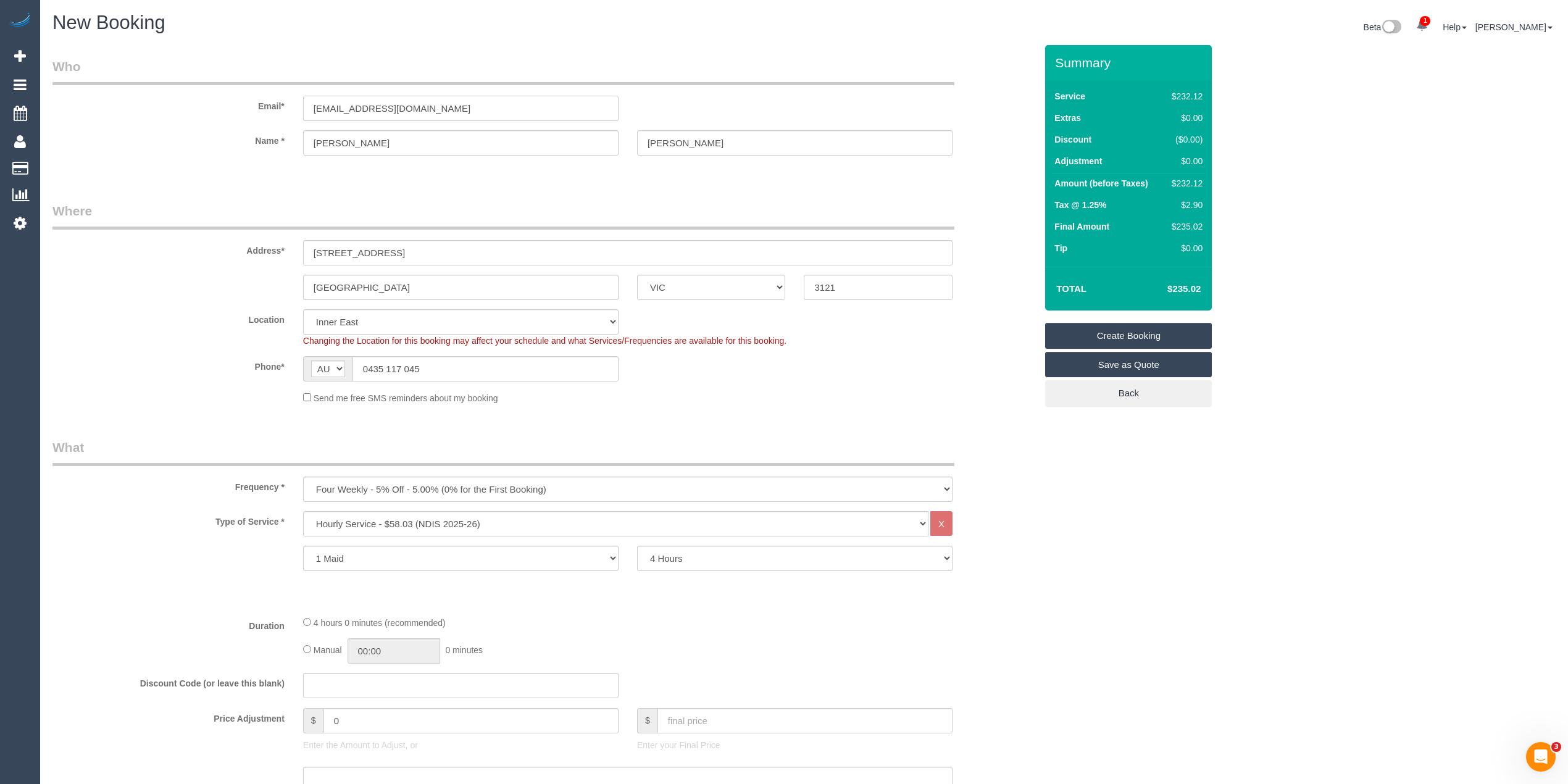
drag, startPoint x: 462, startPoint y: 110, endPoint x: 213, endPoint y: 98, distance: 249.3
click at [213, 98] on div "Email* [EMAIL_ADDRESS][DOMAIN_NAME]" at bounding box center [544, 88] width 1002 height 63
click at [1142, 337] on link "Create Booking" at bounding box center [1128, 336] width 167 height 26
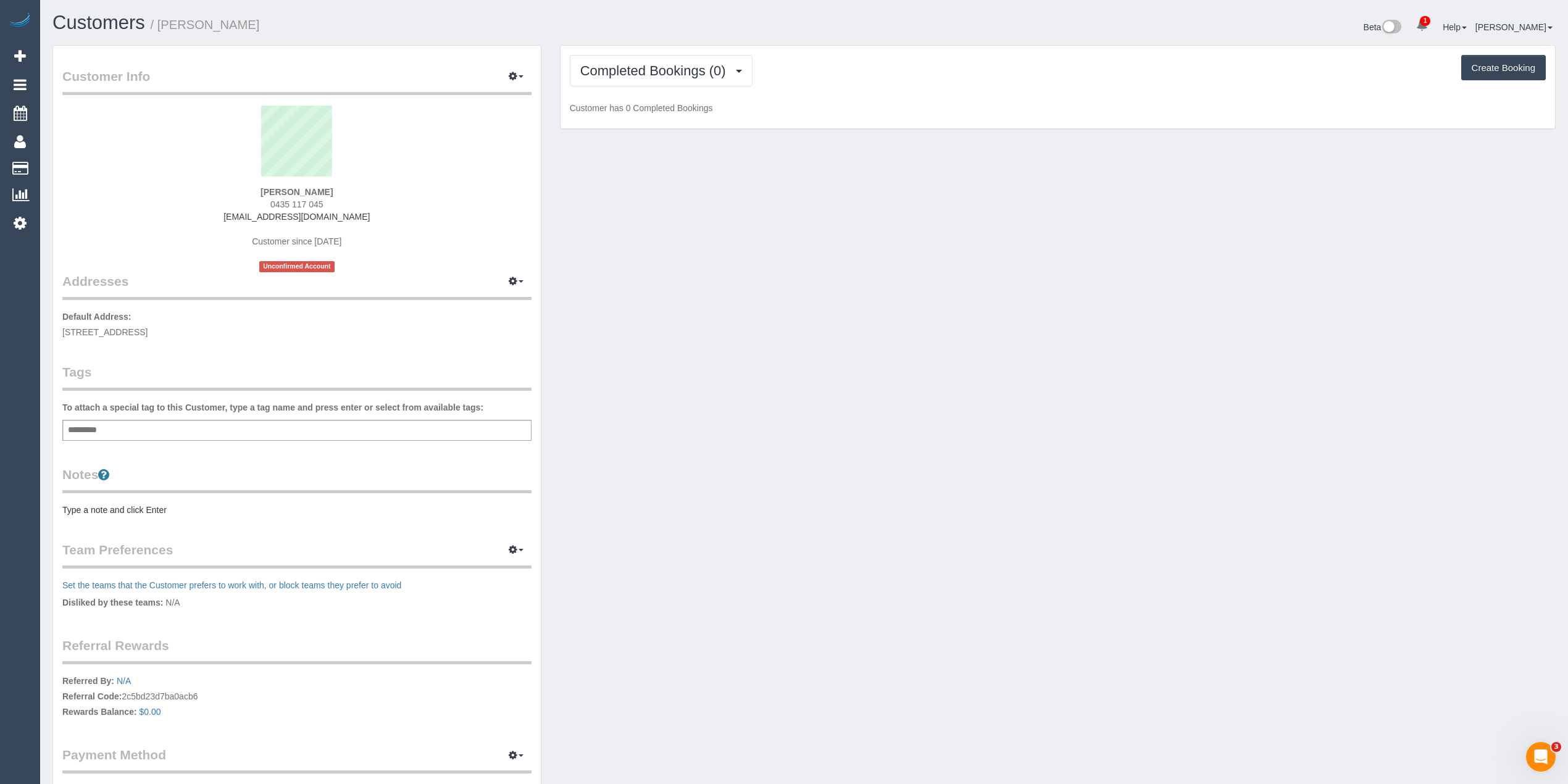
click at [257, 426] on div "Add a tag" at bounding box center [297, 430] width 469 height 21
type input "****"
type input "*******"
click at [124, 506] on pre "Type a note and click Enter" at bounding box center [297, 512] width 469 height 12
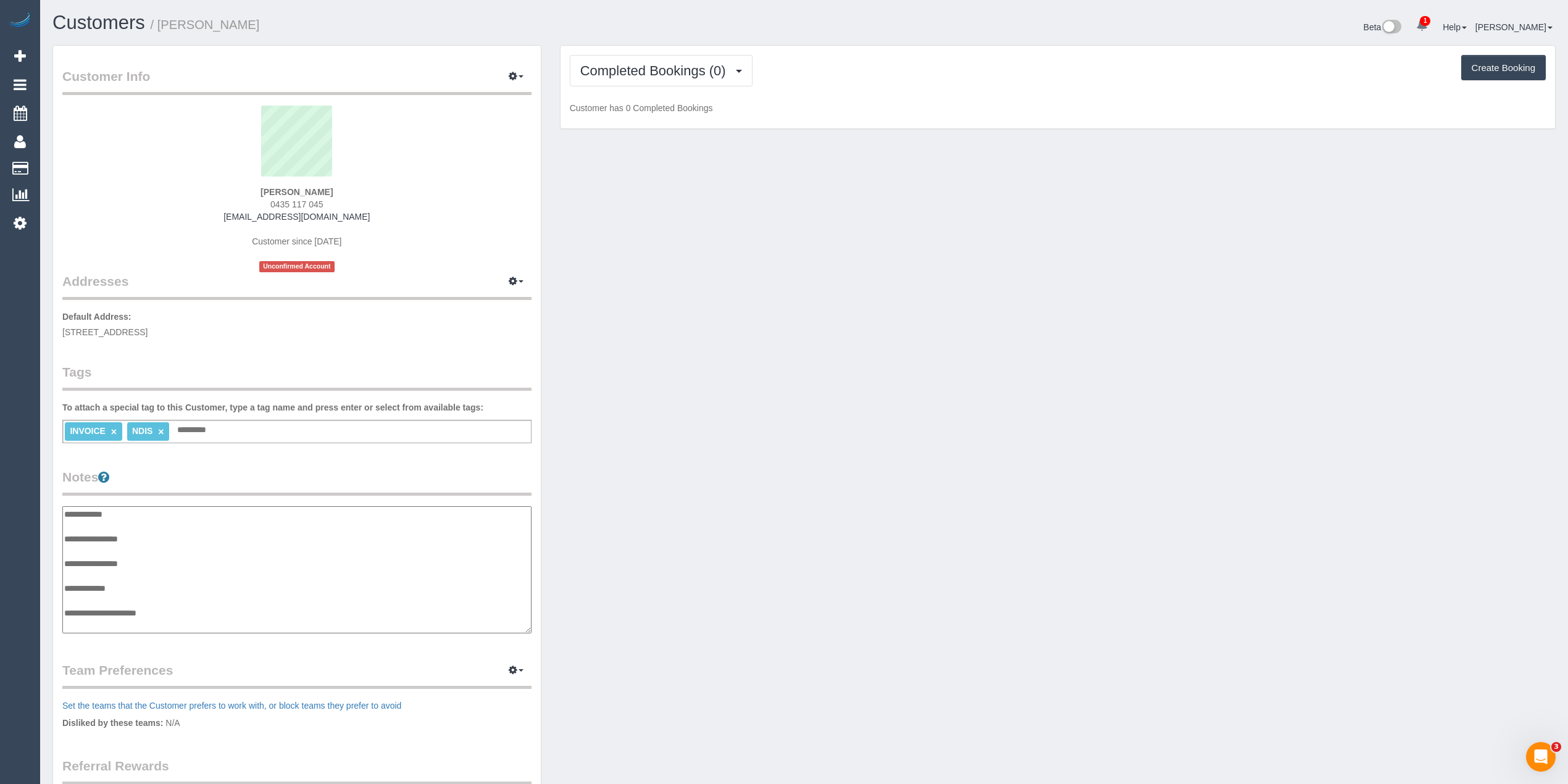
scroll to position [10, 0]
click at [171, 526] on textarea "**********" at bounding box center [296, 570] width 468 height 128
click at [184, 617] on textarea "**********" at bounding box center [296, 570] width 468 height 128
paste textarea "**********"
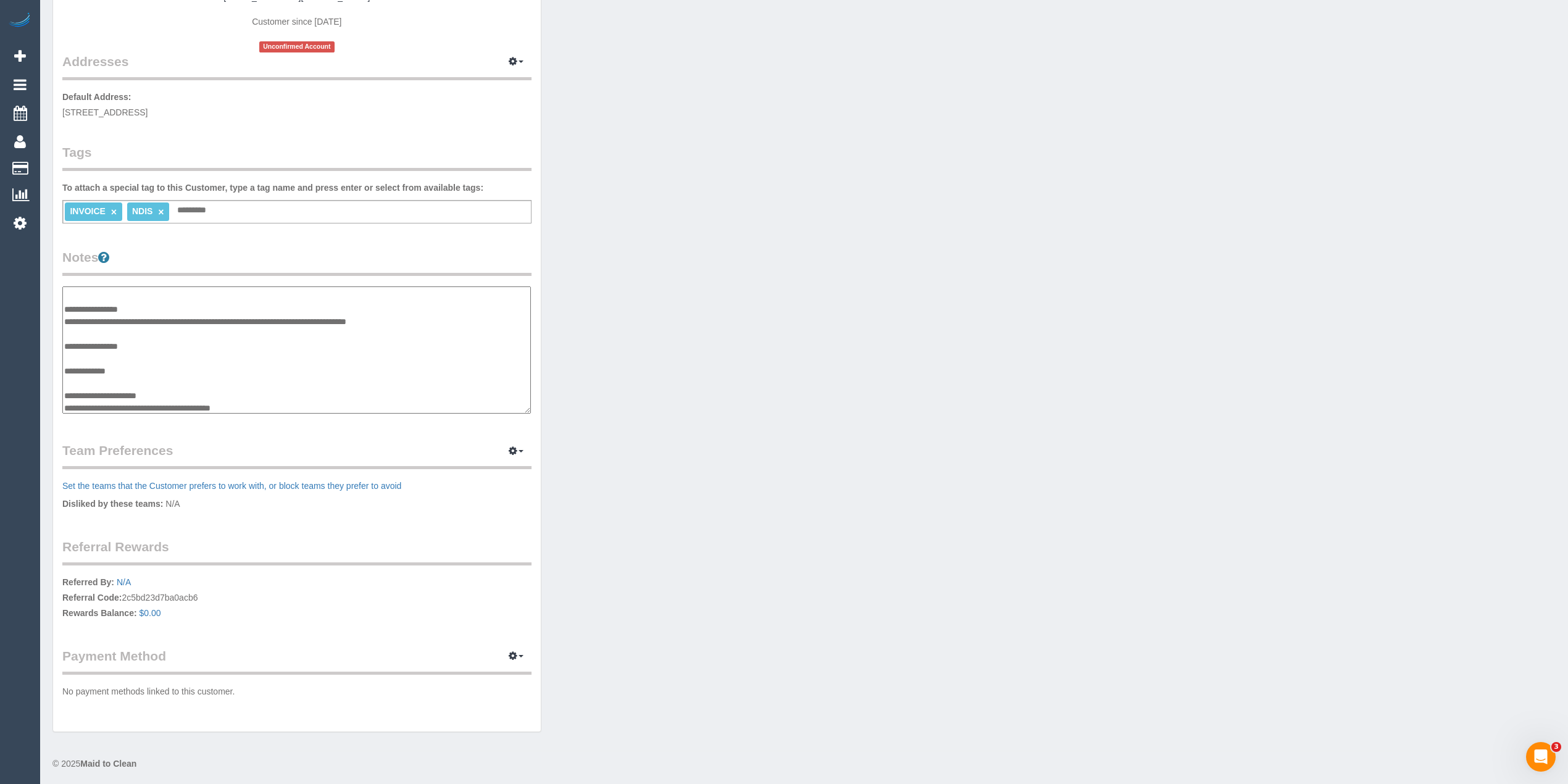
scroll to position [37, 0]
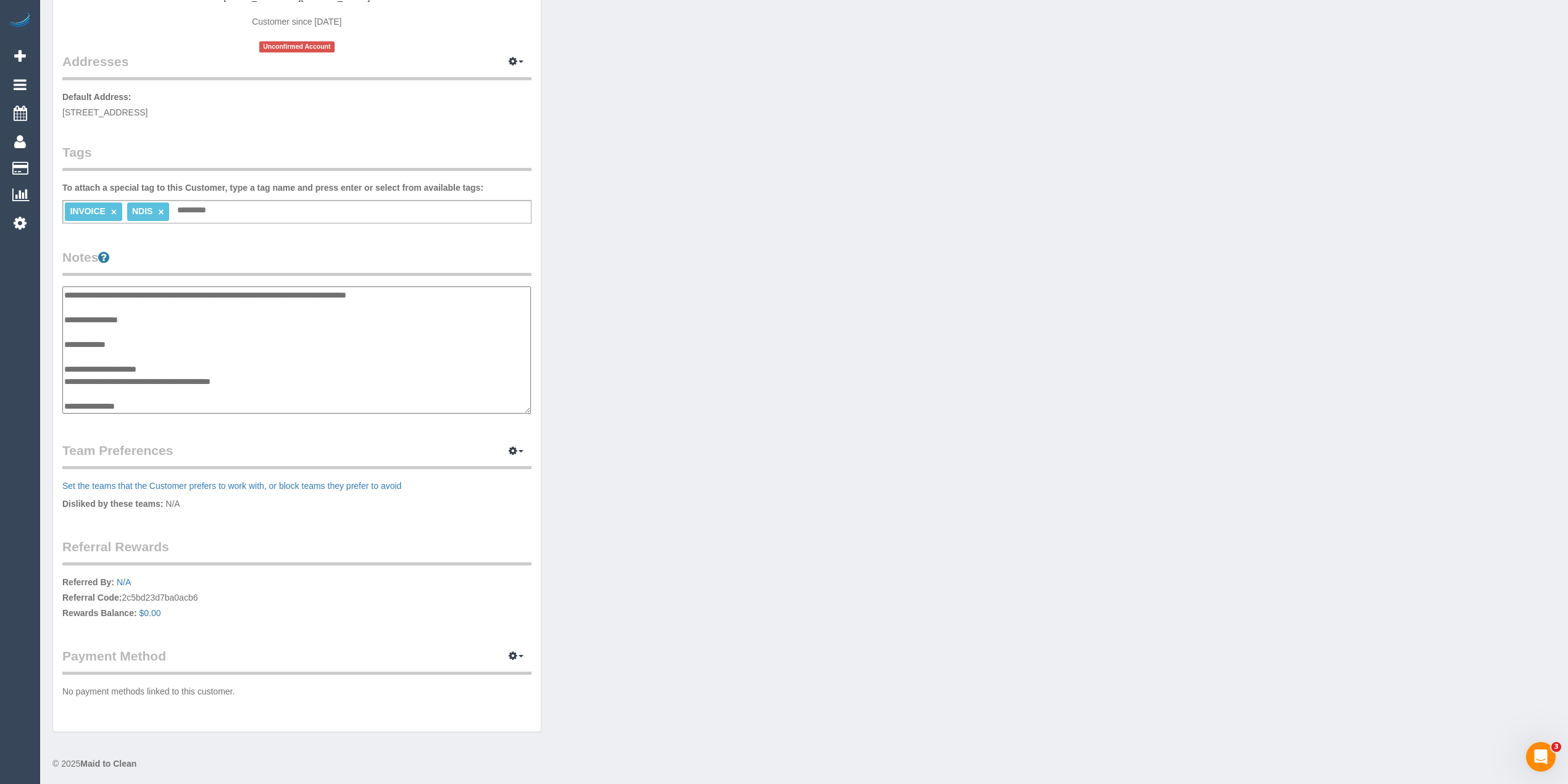
click at [152, 406] on textarea "**********" at bounding box center [296, 350] width 468 height 128
paste textarea "**********"
click at [154, 358] on textarea "**********" at bounding box center [296, 350] width 468 height 128
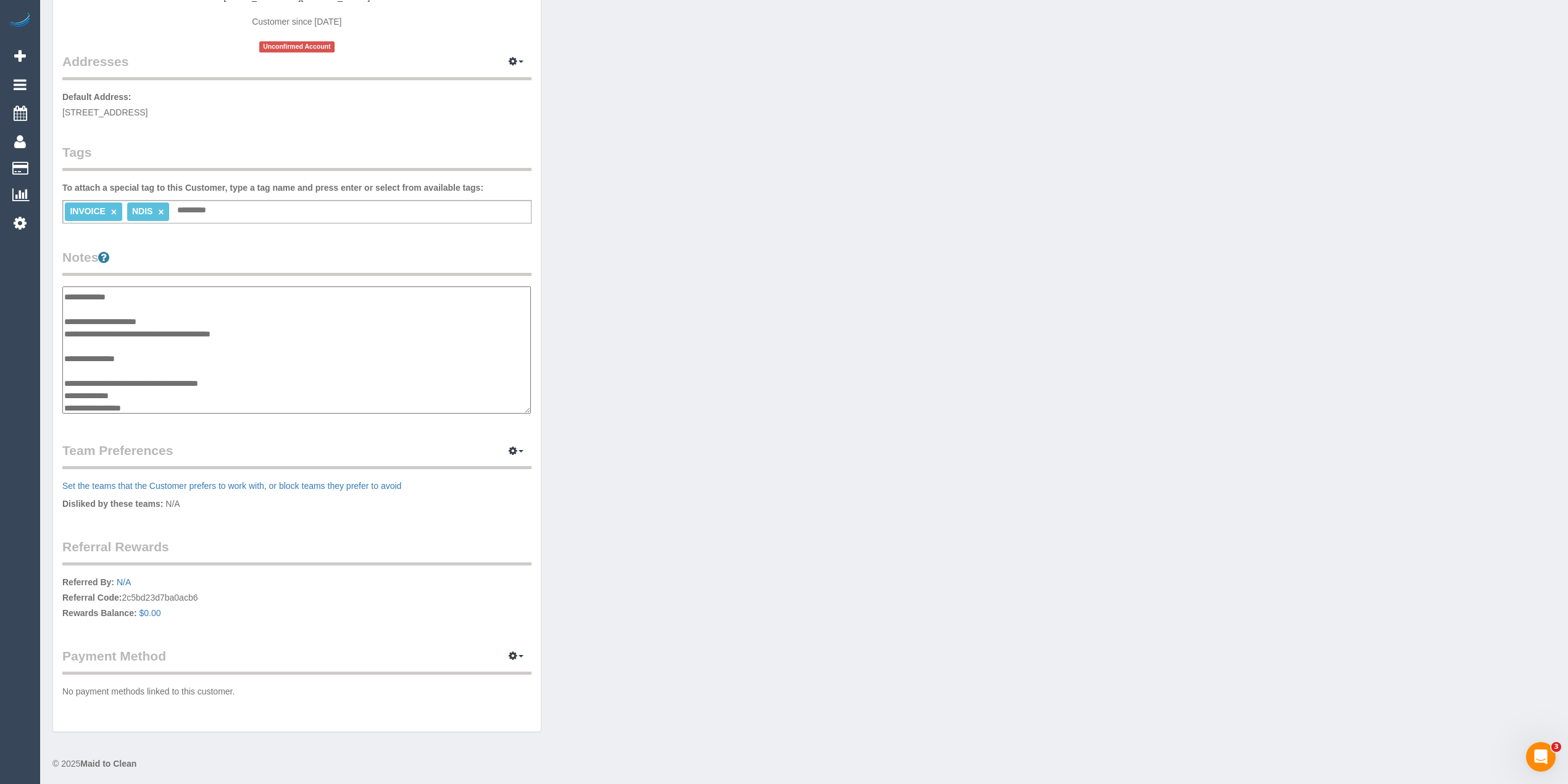
paste textarea "**********"
click at [278, 332] on textarea "**********" at bounding box center [296, 350] width 468 height 128
paste textarea "*********"
type textarea "**********"
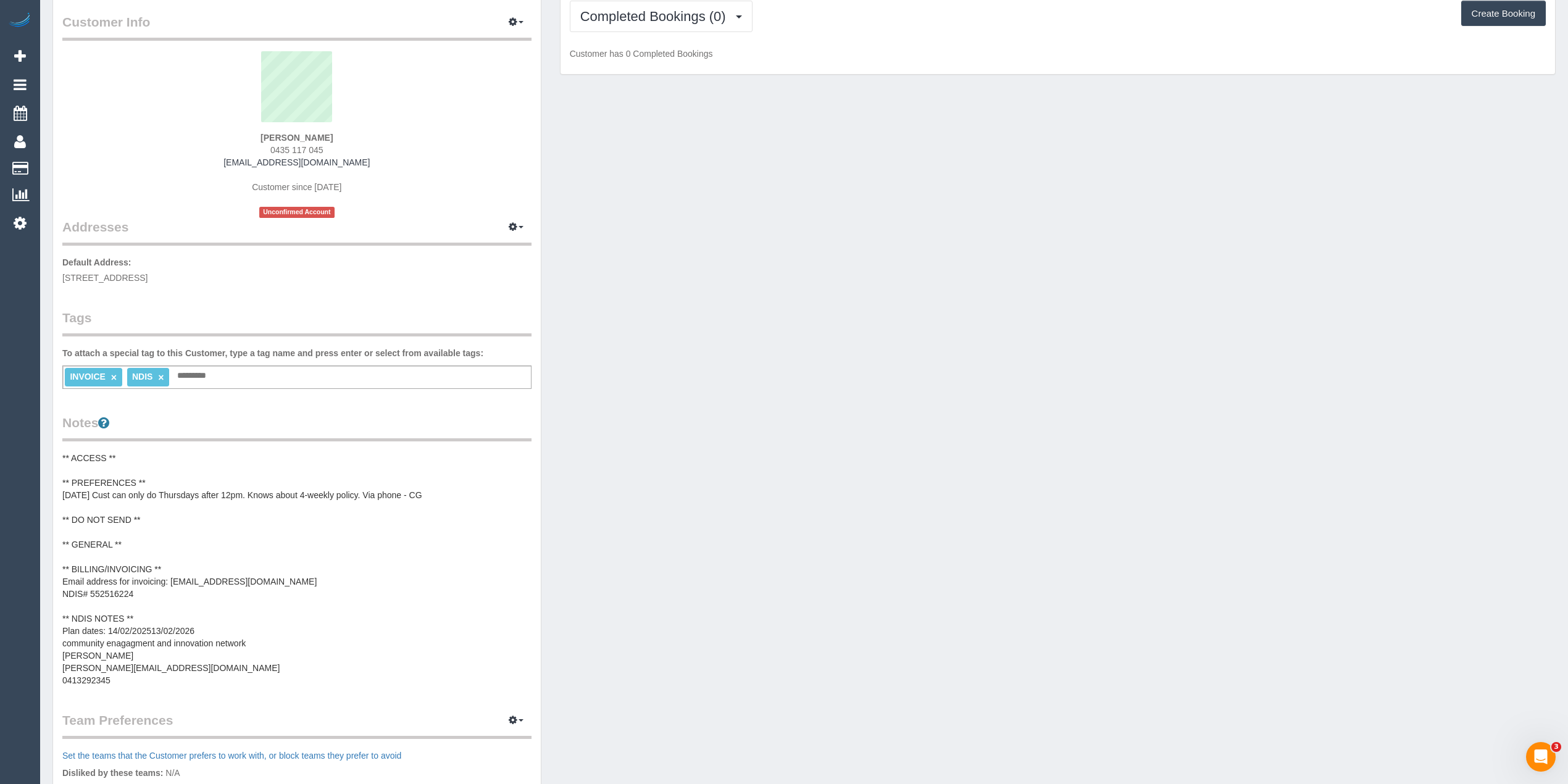
scroll to position [0, 0]
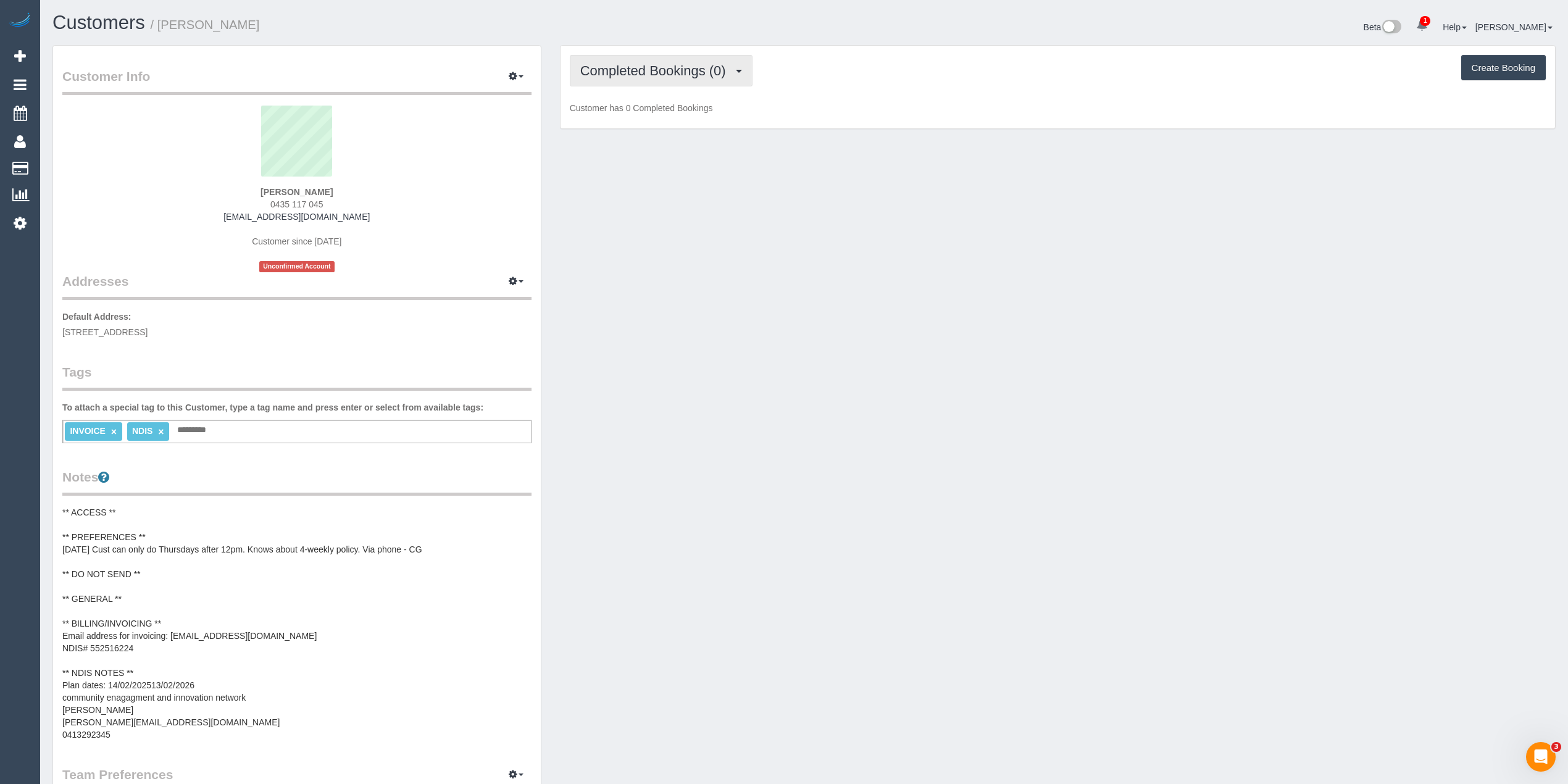
click at [620, 57] on button "Completed Bookings (0)" at bounding box center [661, 71] width 183 height 31
click at [654, 121] on link "Upcoming Bookings (11)" at bounding box center [636, 115] width 131 height 16
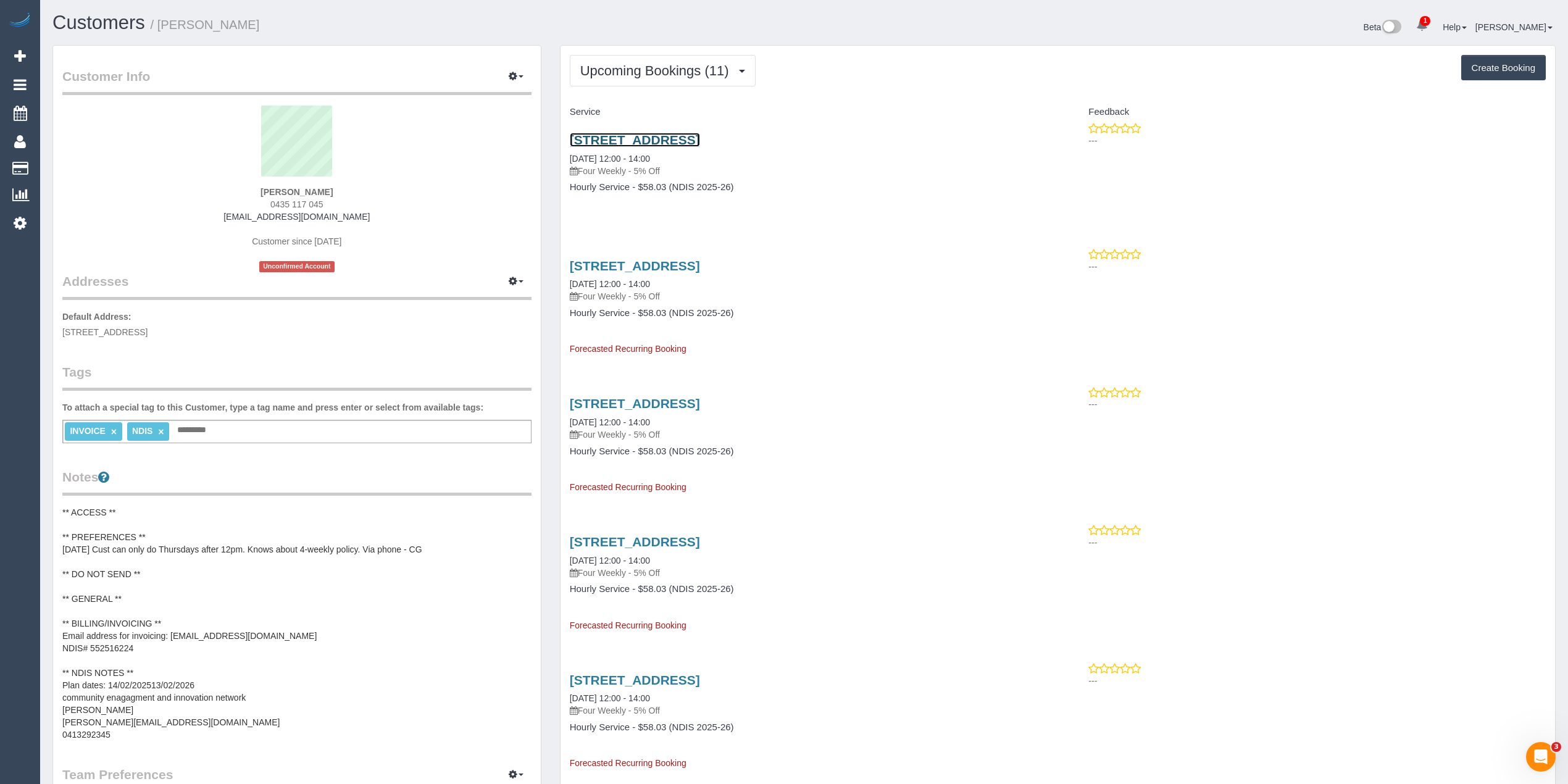
click at [676, 141] on link "Unit 18 39-45 Somerset St, Richmond, VIC 3121" at bounding box center [635, 139] width 131 height 14
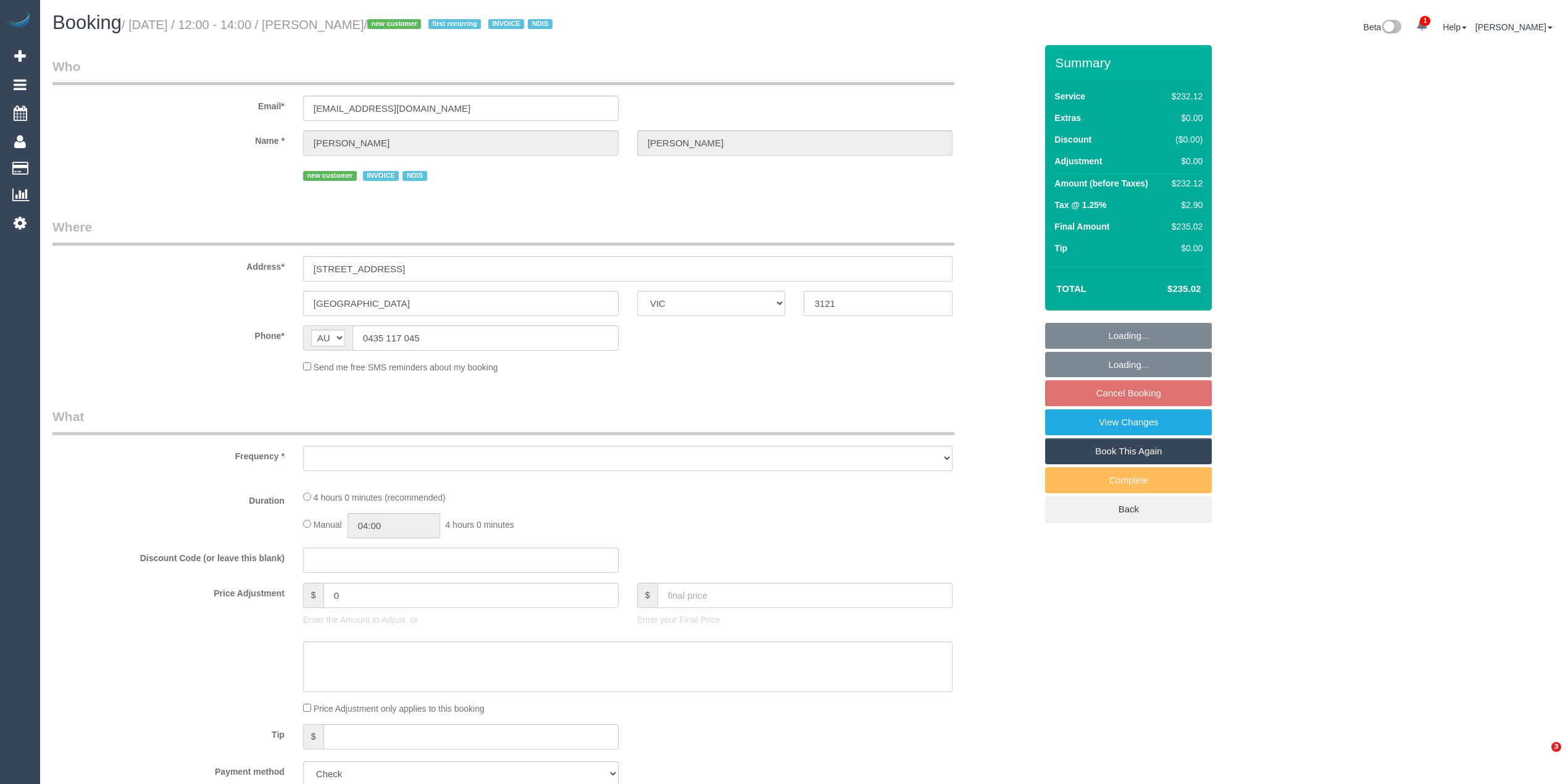
select select "VIC"
select select "number:28"
select select "number:14"
select select "number:19"
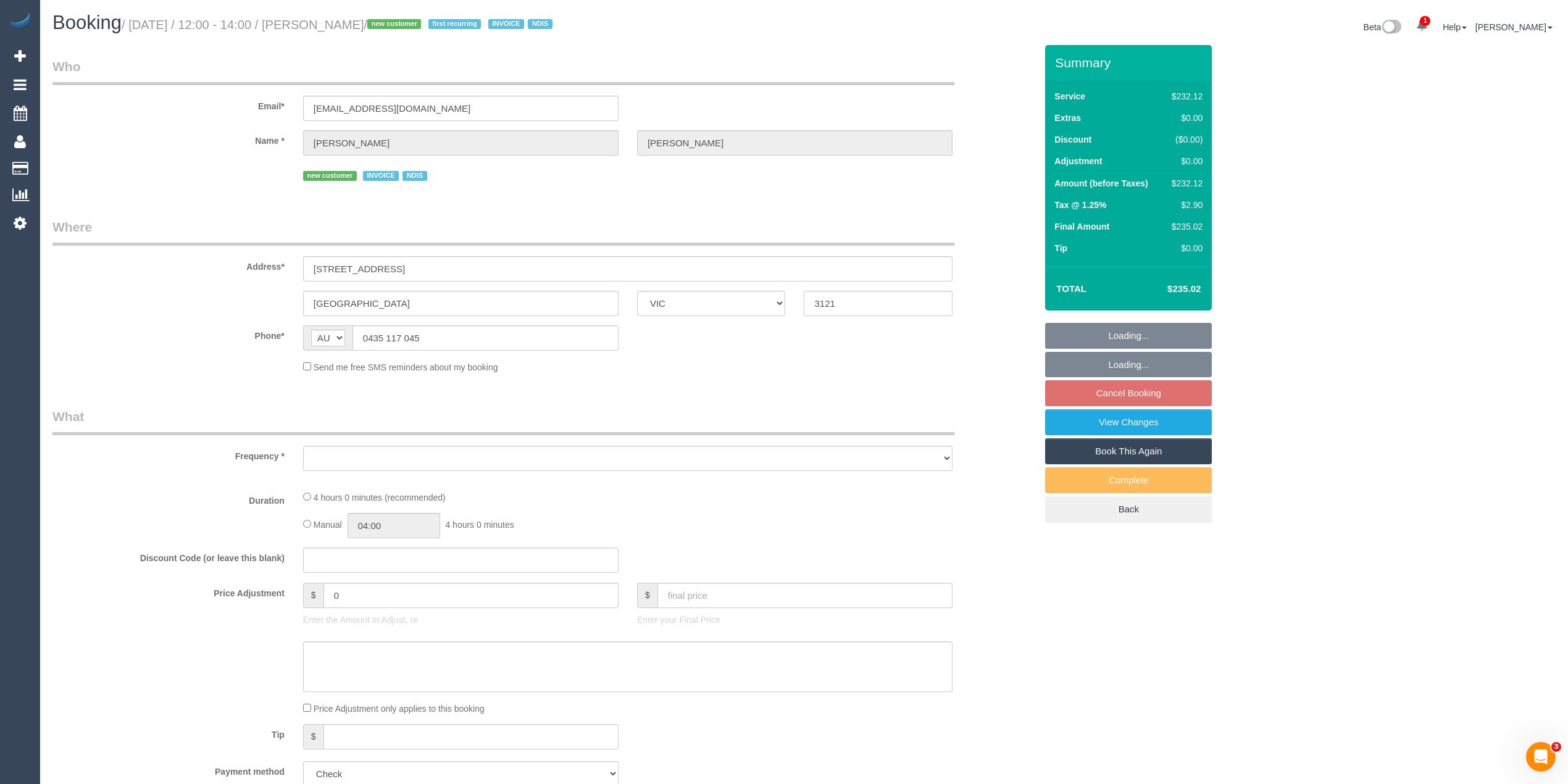
select select "number:36"
select select "object:680"
select select "spot4"
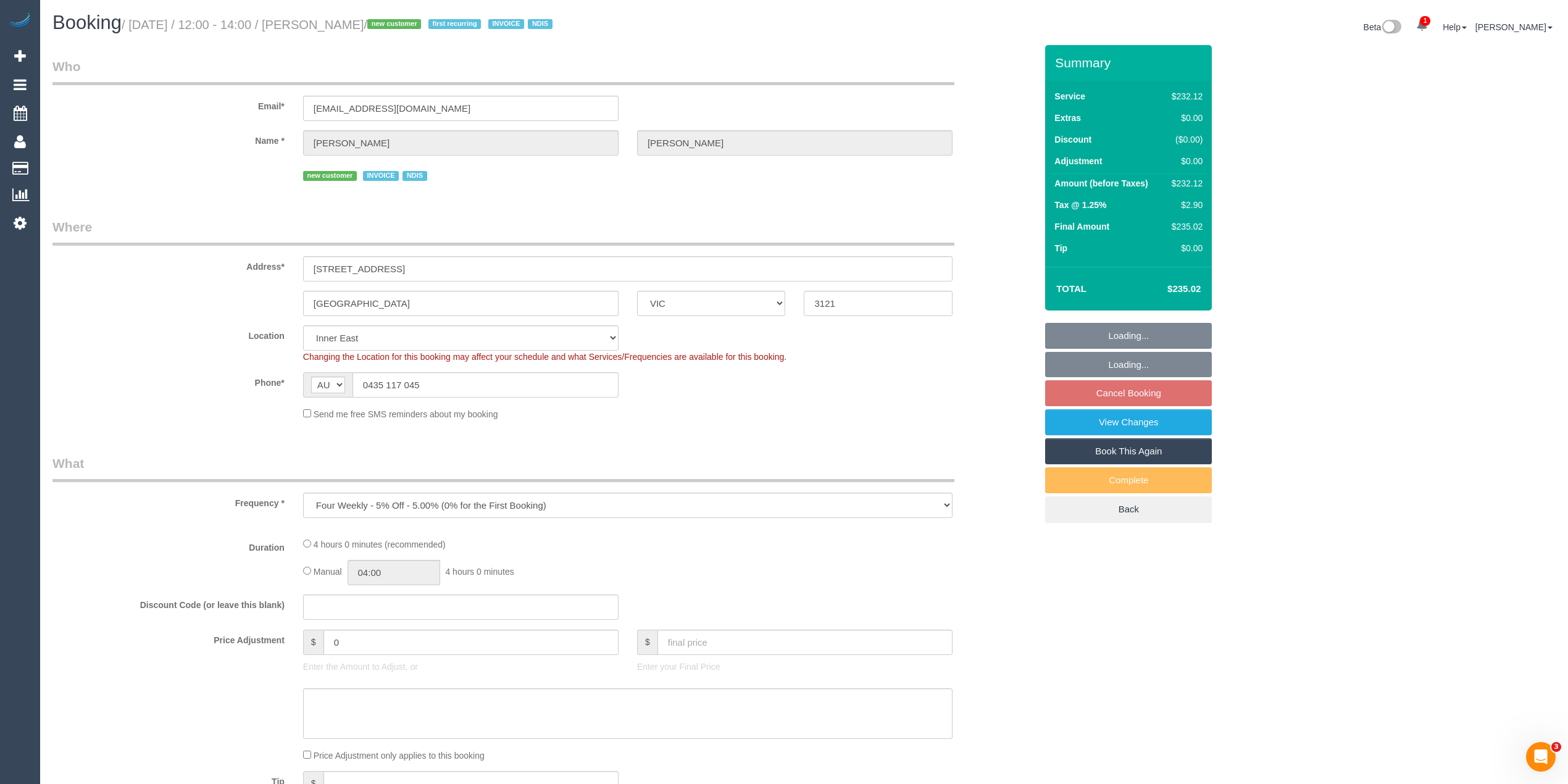
select select "240"
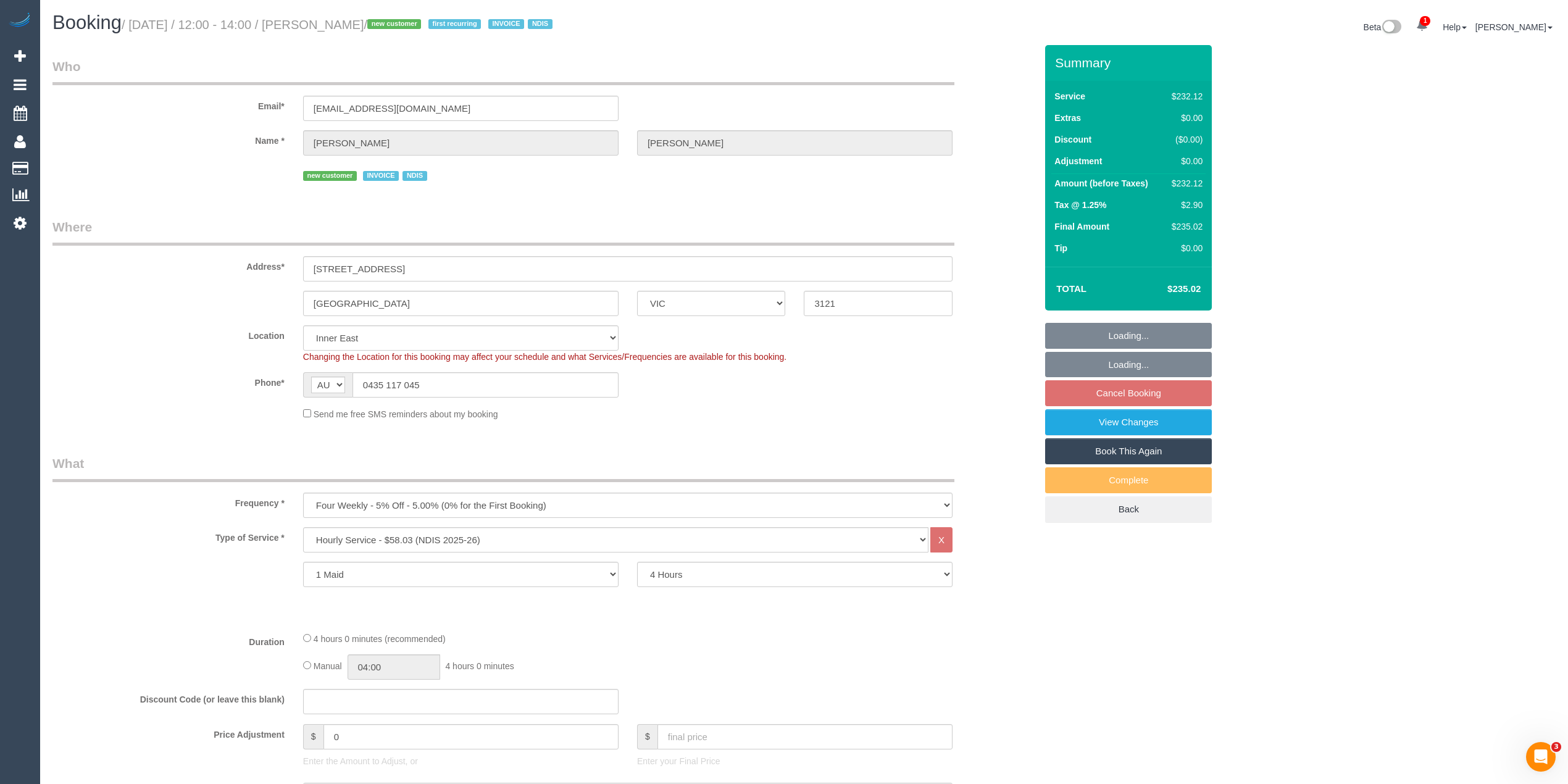
select select "object:1352"
select select "spot25"
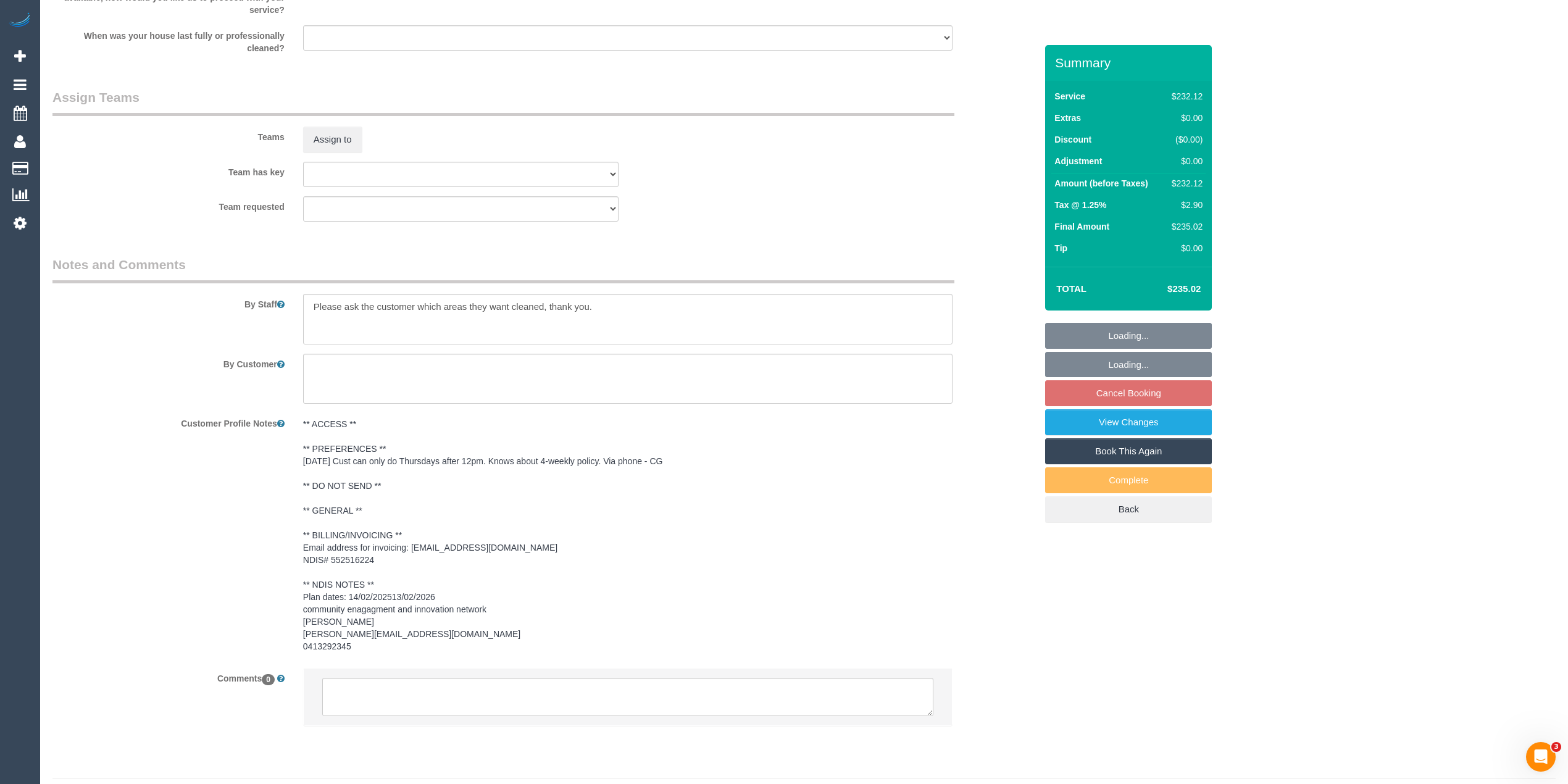
scroll to position [1396, 0]
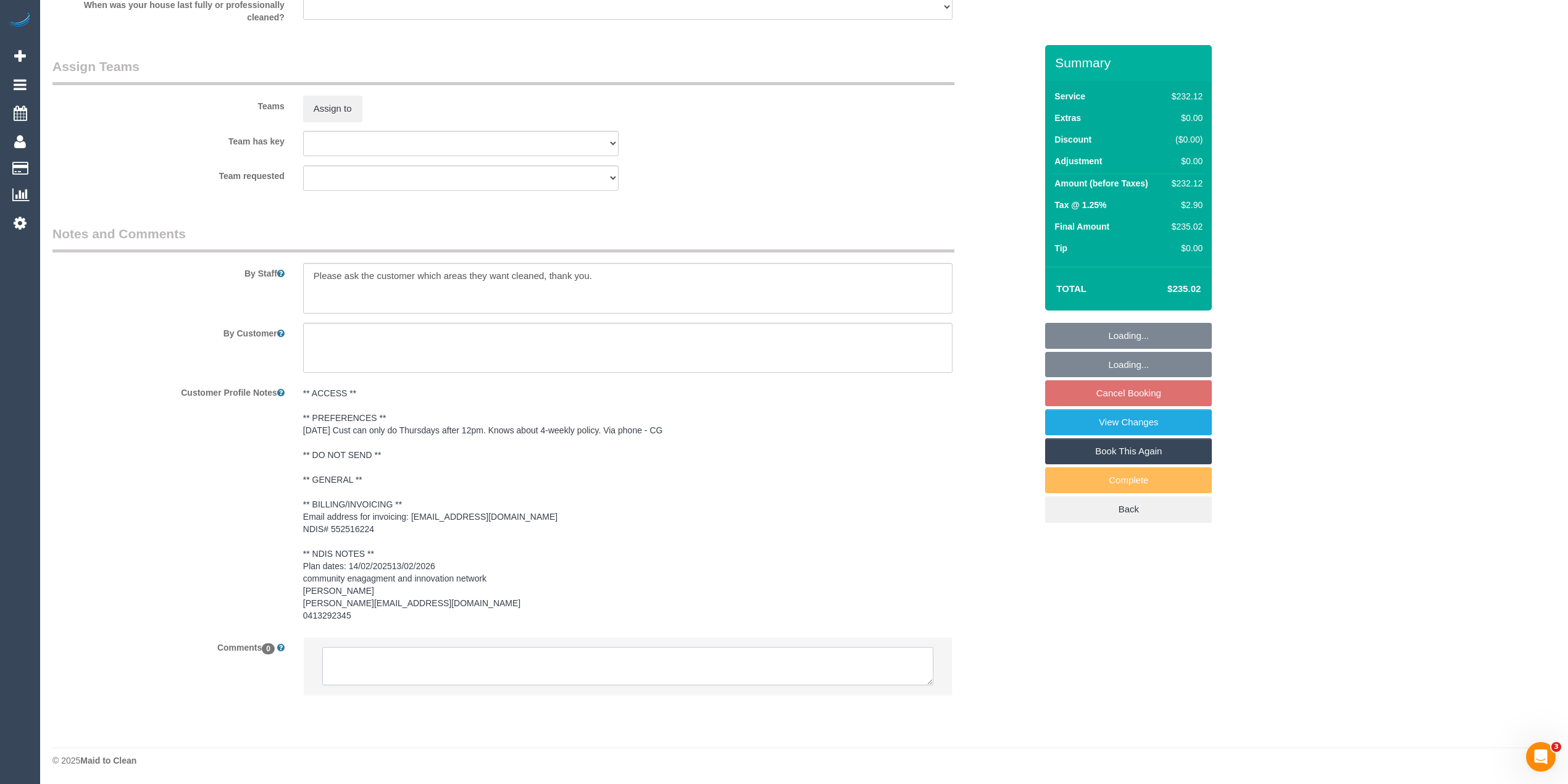
click at [480, 664] on textarea at bounding box center [628, 666] width 611 height 39
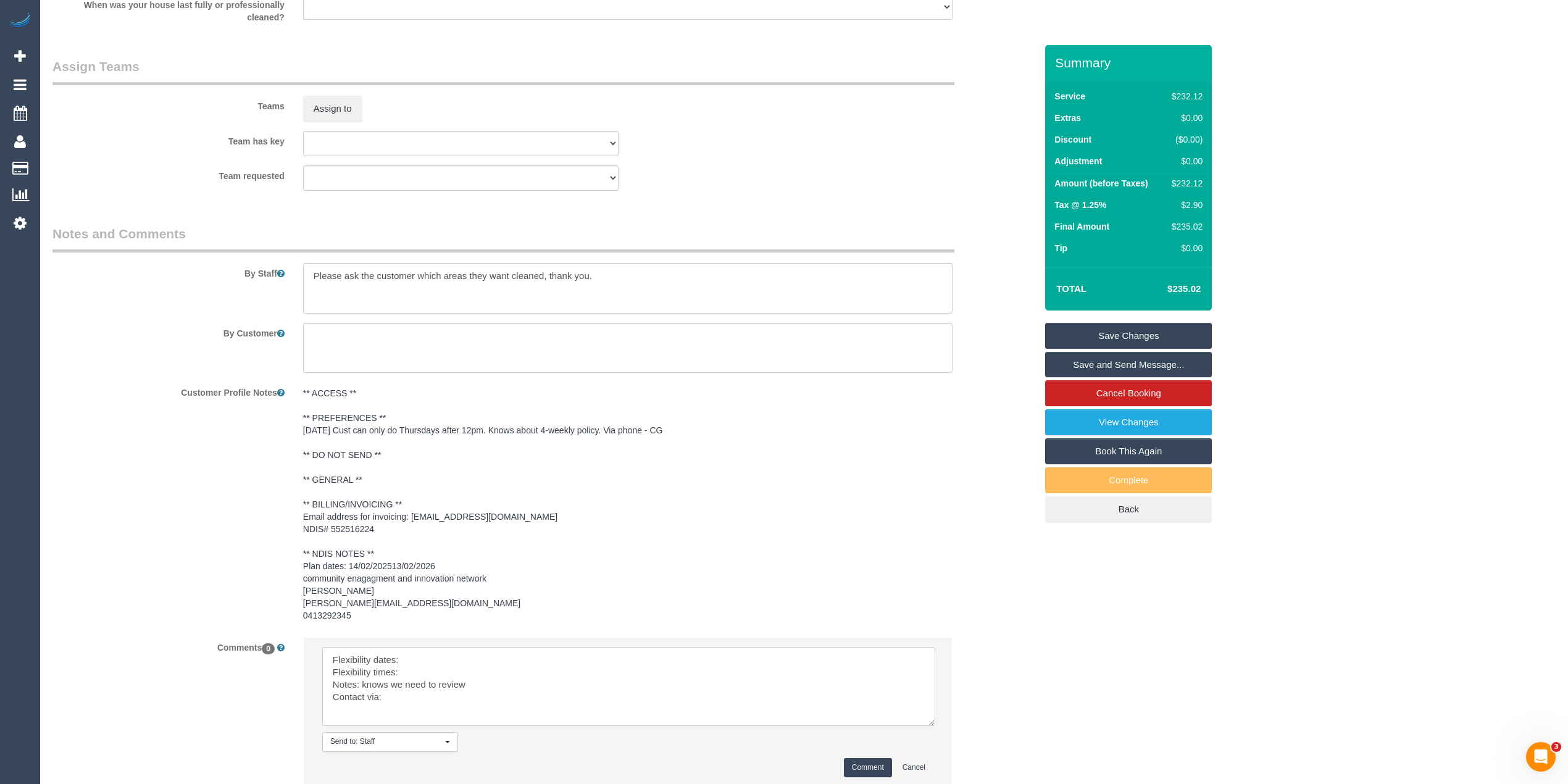
drag, startPoint x: 928, startPoint y: 680, endPoint x: 884, endPoint y: 729, distance: 65.9
click at [932, 726] on textarea at bounding box center [628, 686] width 613 height 79
click at [413, 651] on textarea at bounding box center [629, 692] width 616 height 90
click at [443, 668] on textarea at bounding box center [629, 692] width 616 height 90
click at [409, 700] on textarea at bounding box center [629, 692] width 616 height 90
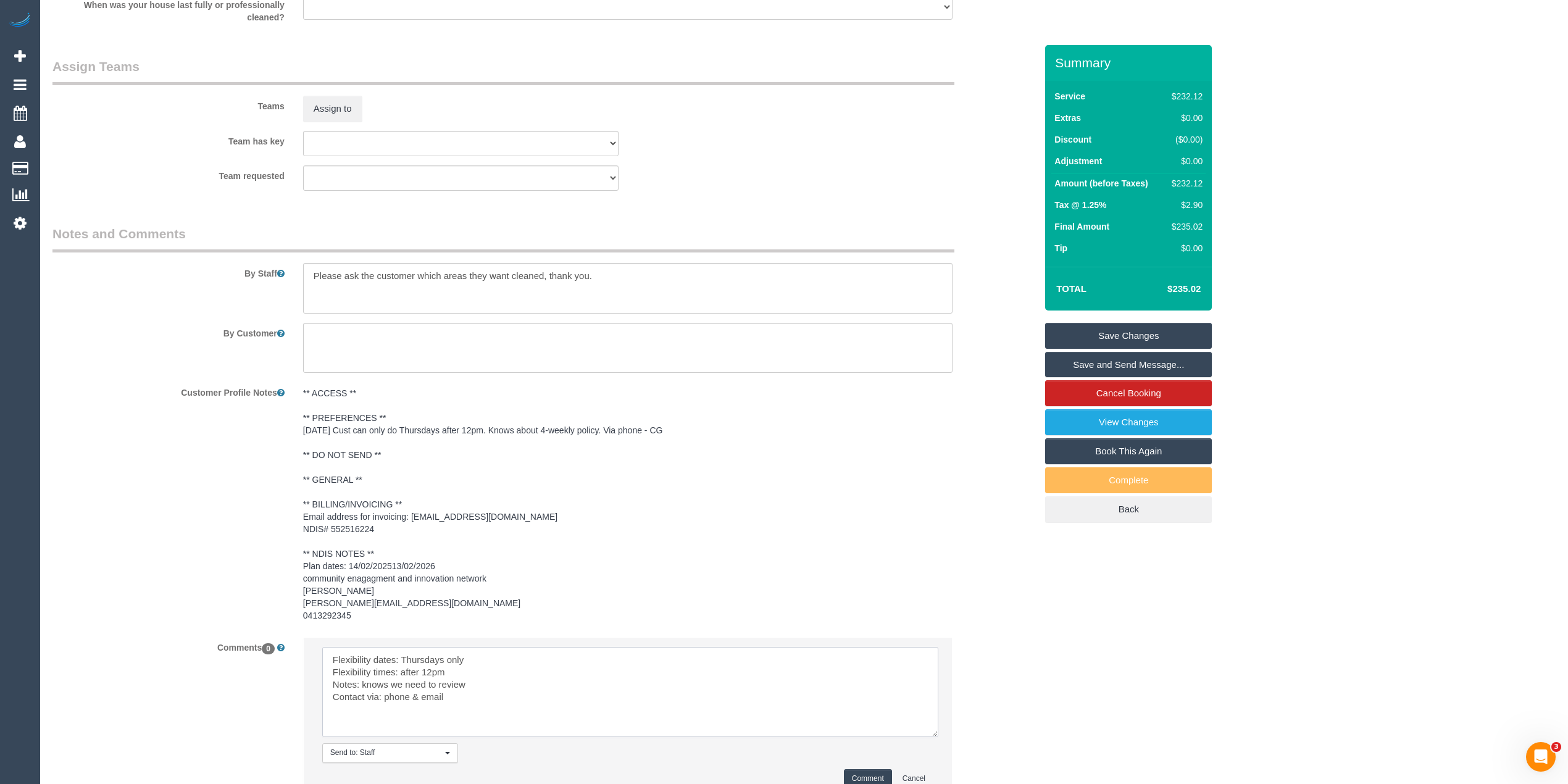
scroll to position [1499, 0]
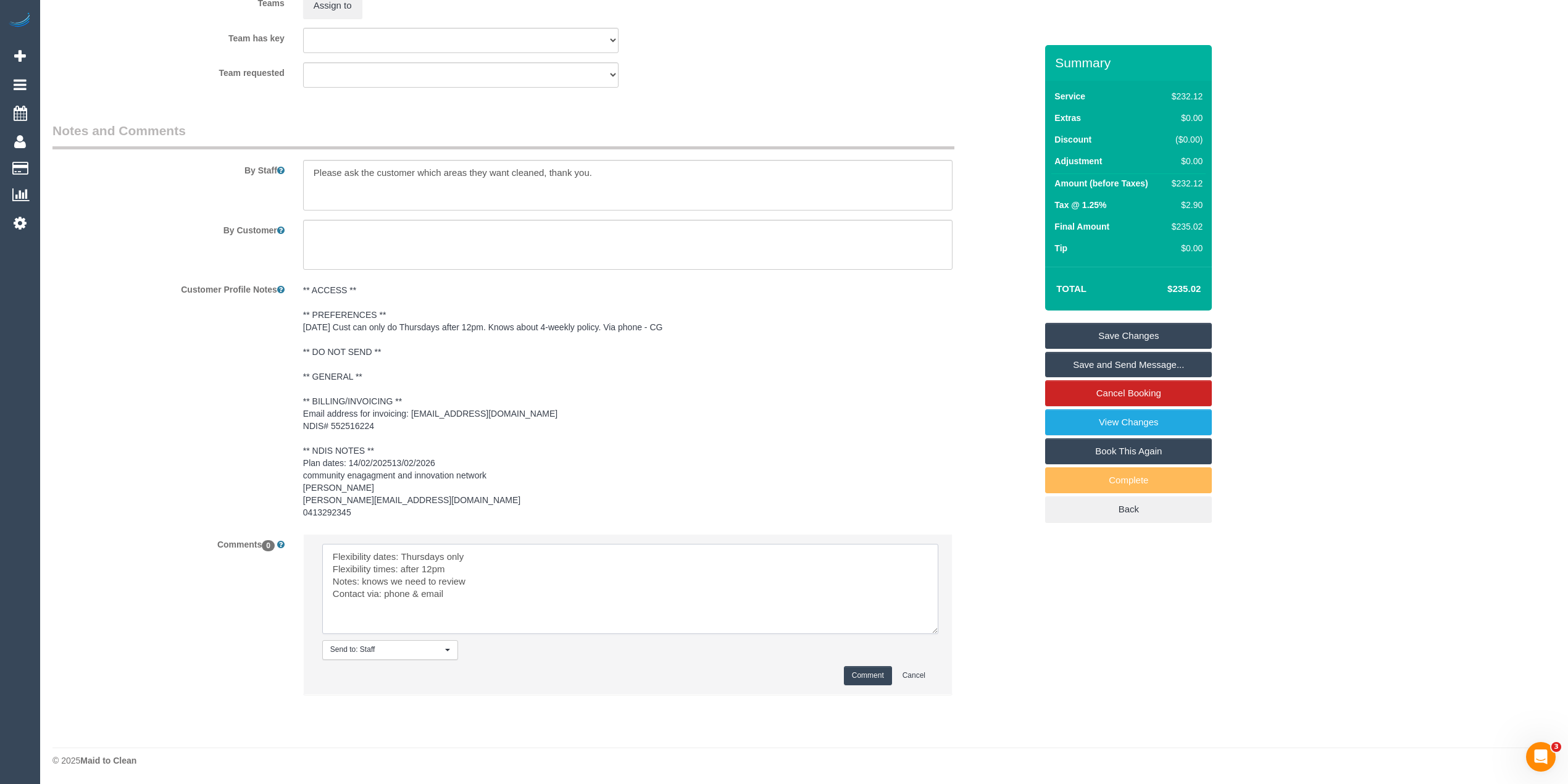
type textarea "Flexibility dates: Thursdays only Flexibility times: after 12pm Notes: knows we…"
click at [849, 669] on button "Comment" at bounding box center [868, 675] width 48 height 19
